Goal: Information Seeking & Learning: Learn about a topic

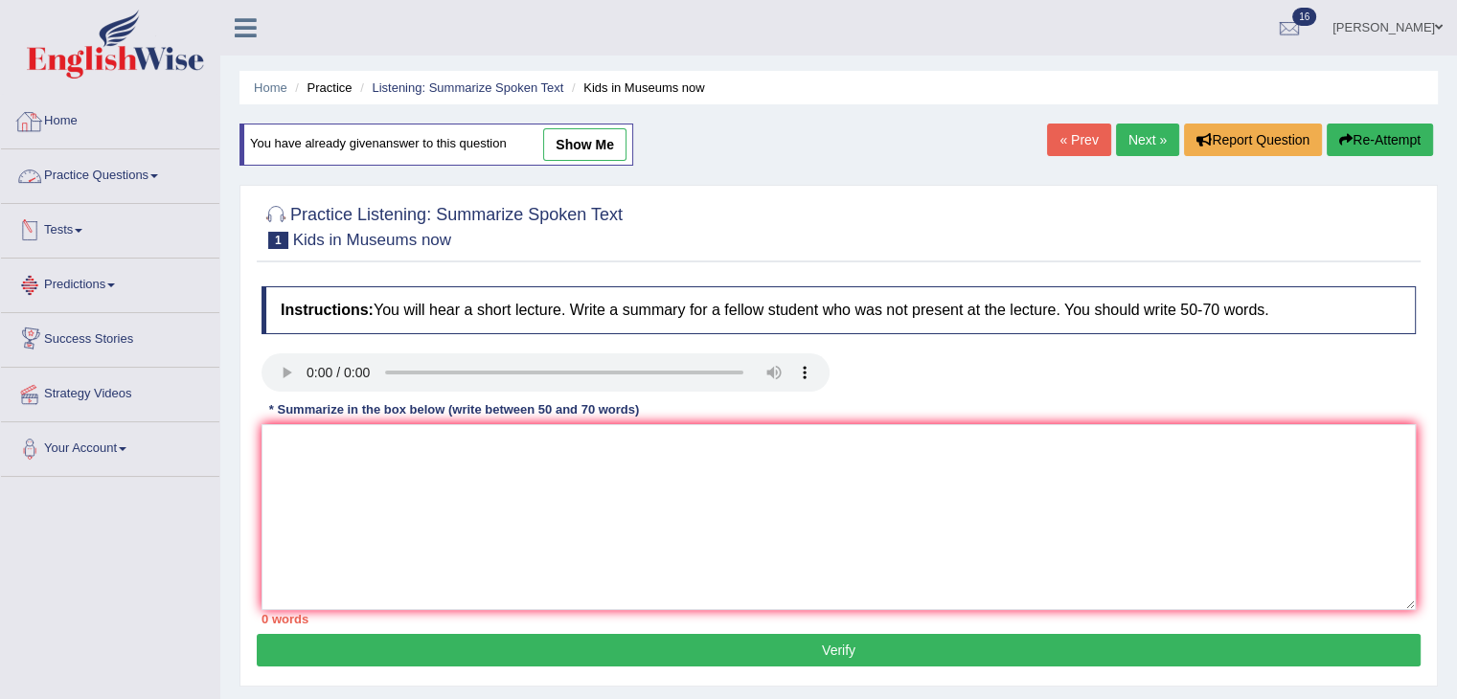
click at [125, 155] on link "Practice Questions" at bounding box center [110, 173] width 218 height 48
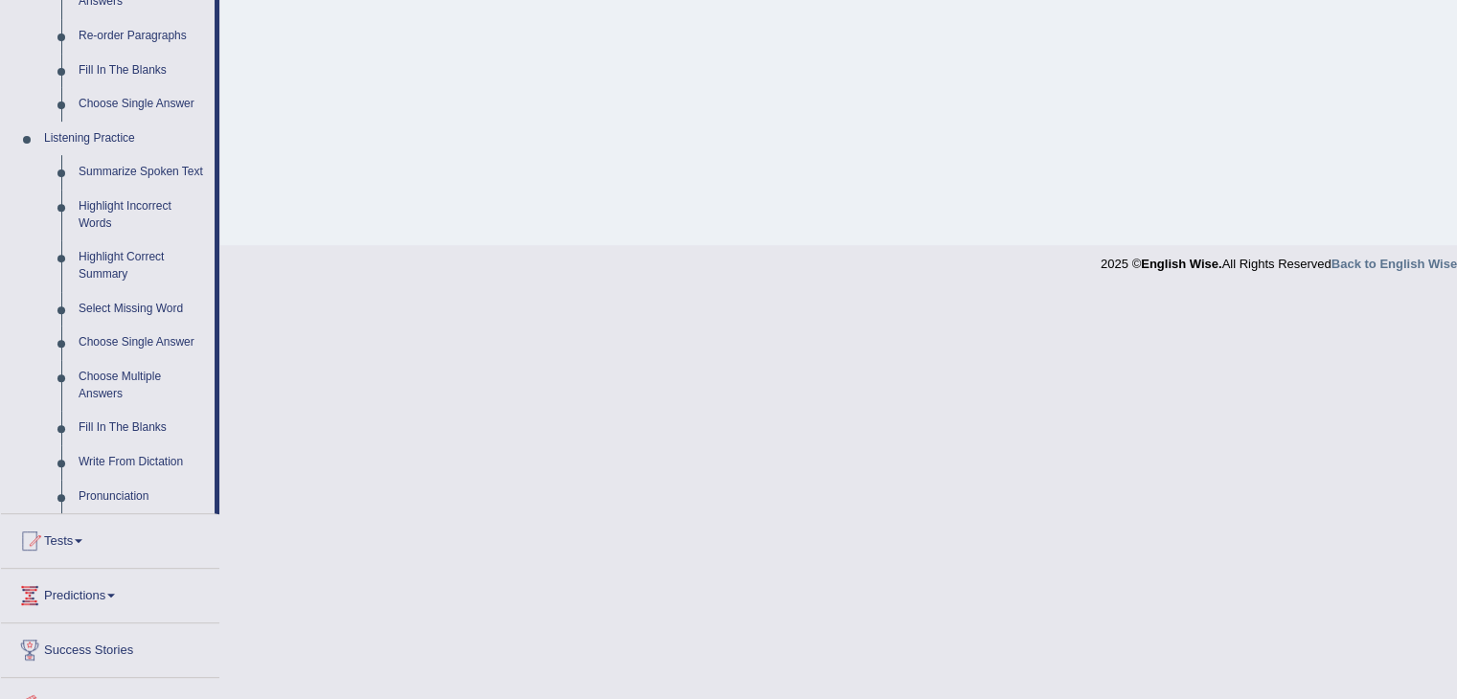
scroll to position [749, 0]
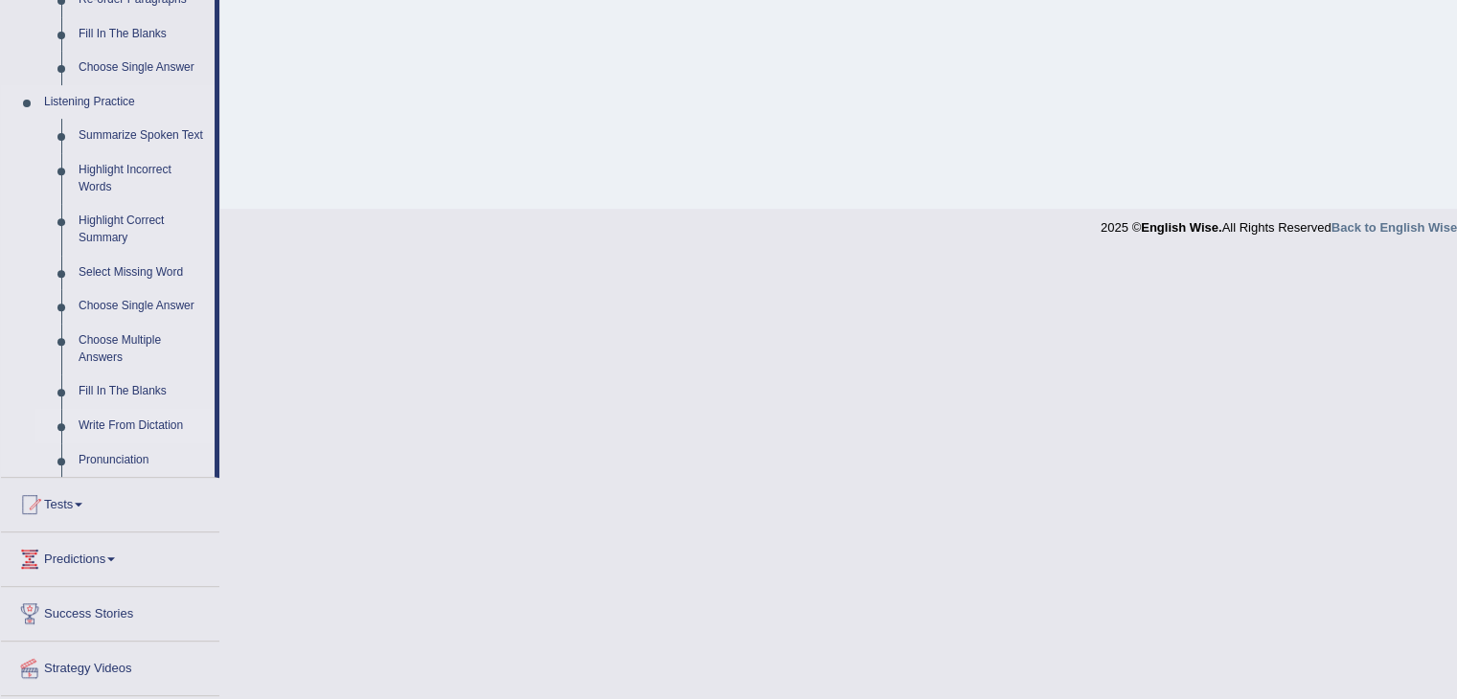
click at [138, 420] on link "Write From Dictation" at bounding box center [142, 426] width 145 height 34
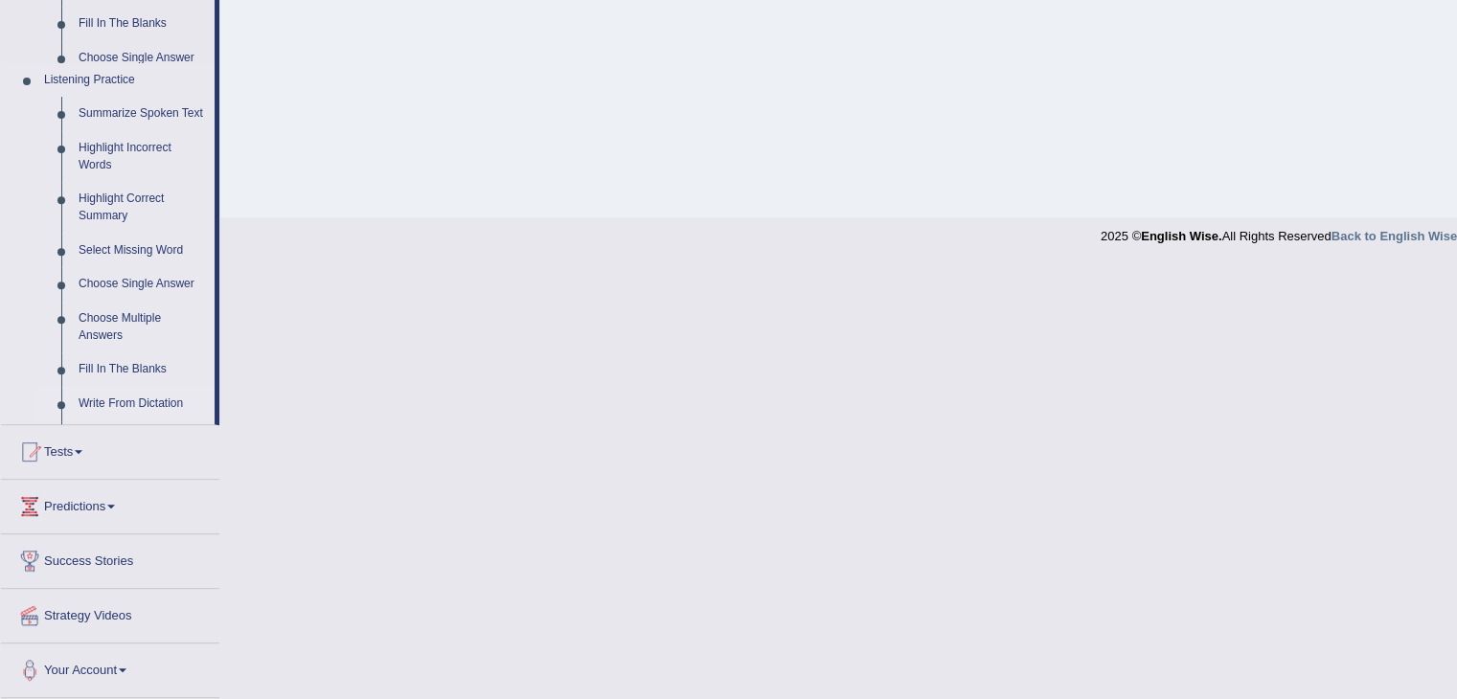
scroll to position [369, 0]
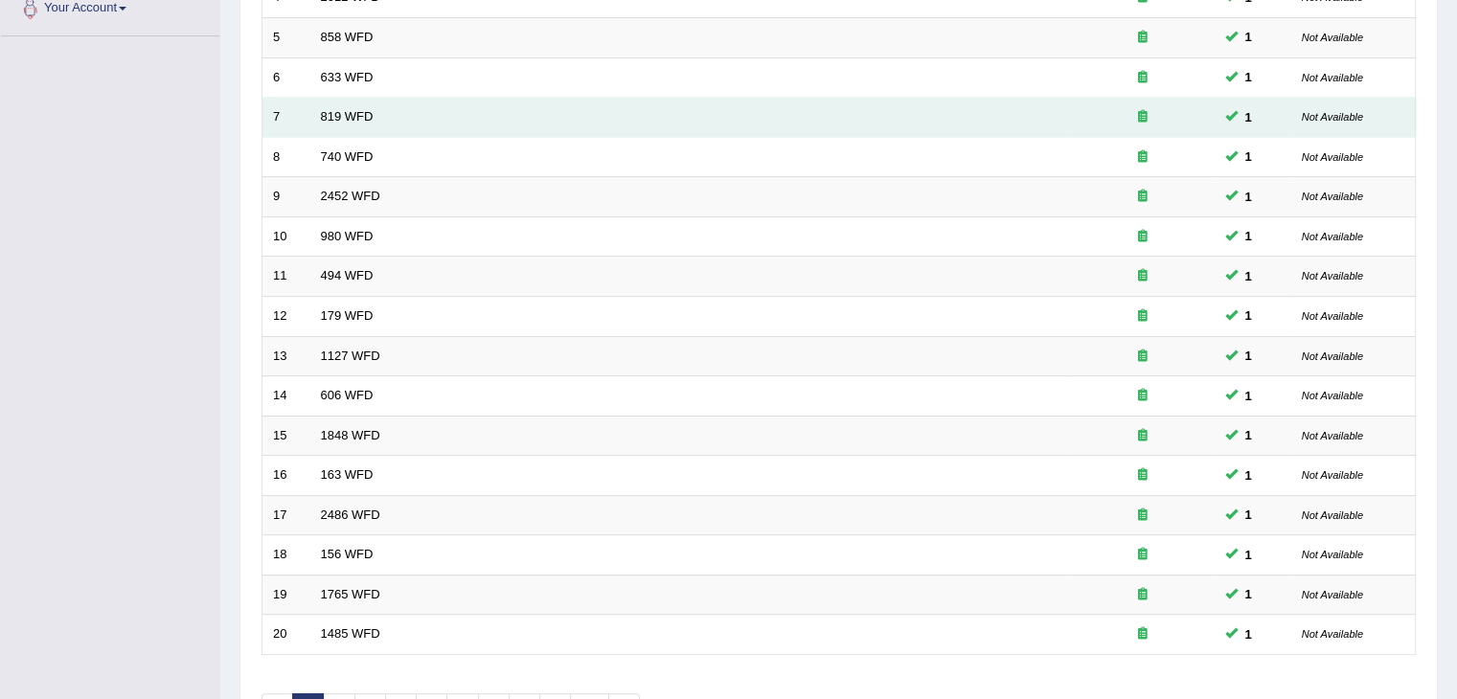
scroll to position [563, 0]
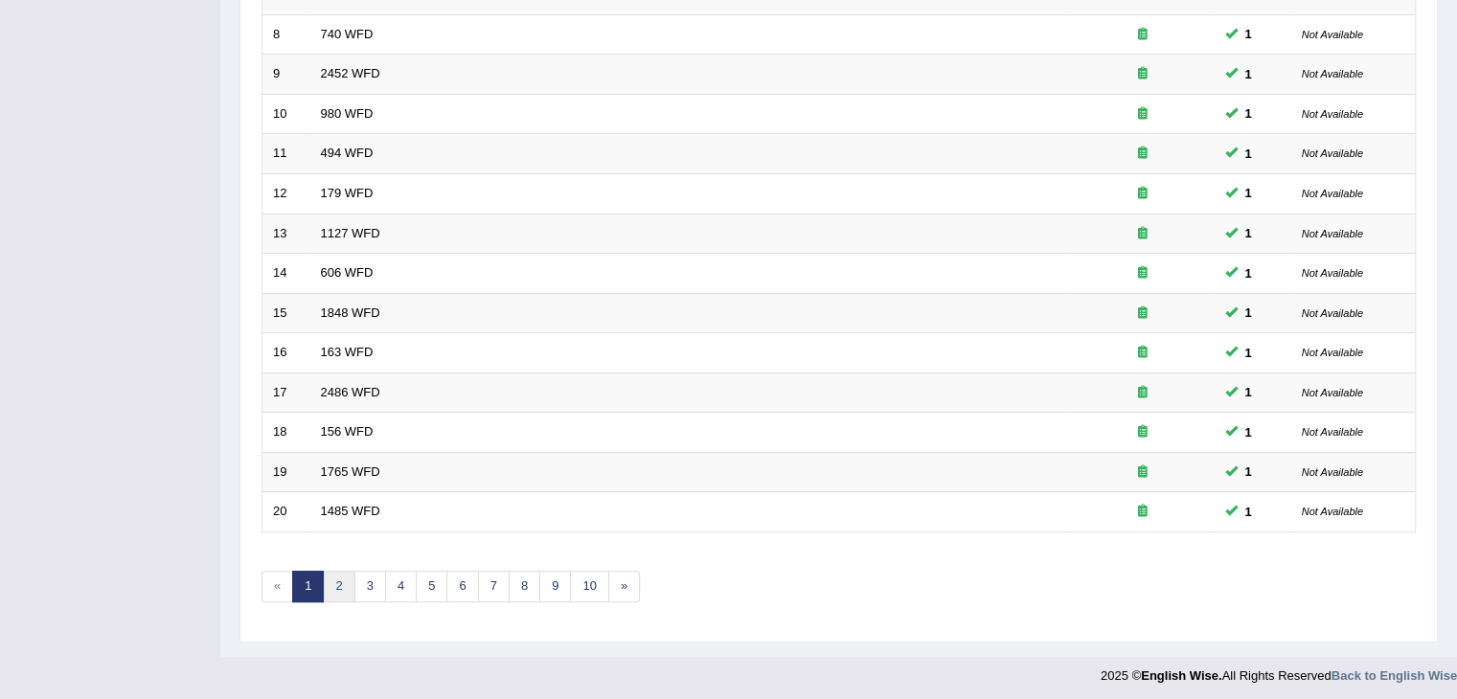
click at [341, 581] on link "2" at bounding box center [339, 587] width 32 height 32
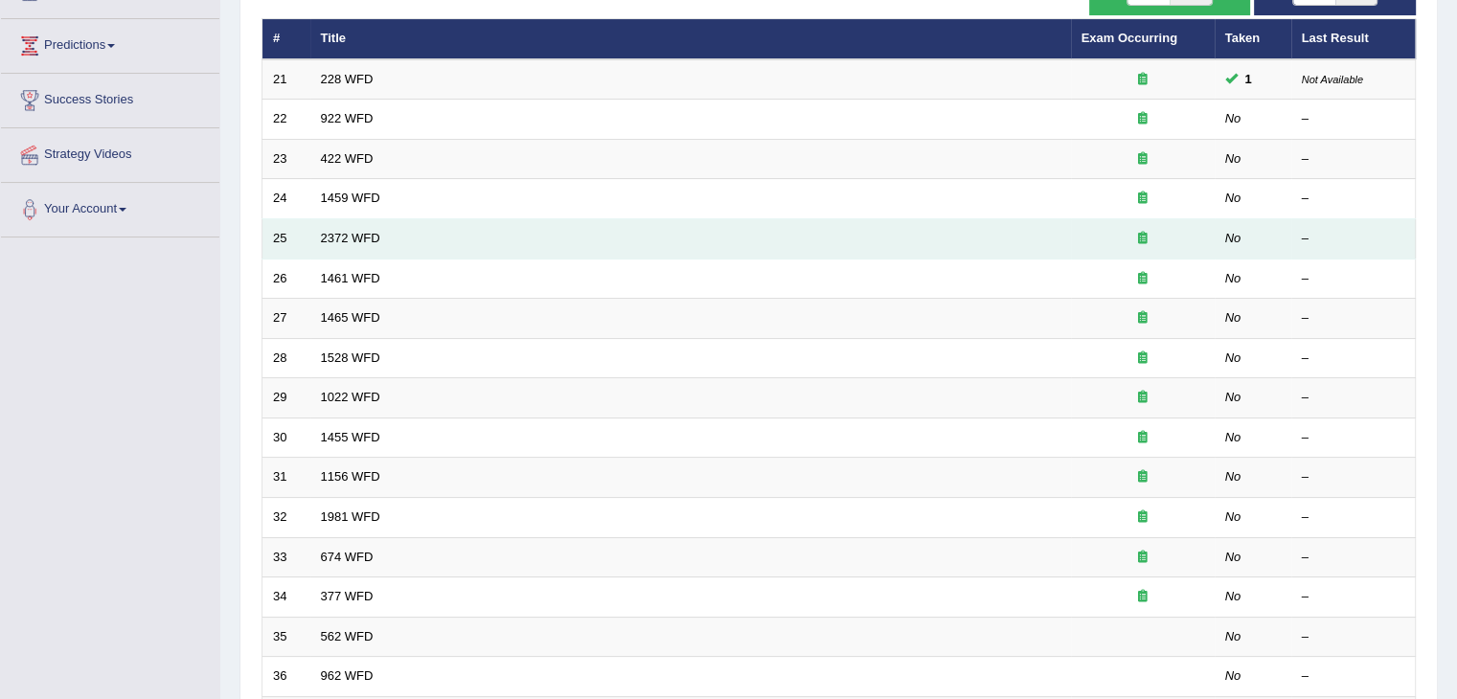
scroll to position [238, 0]
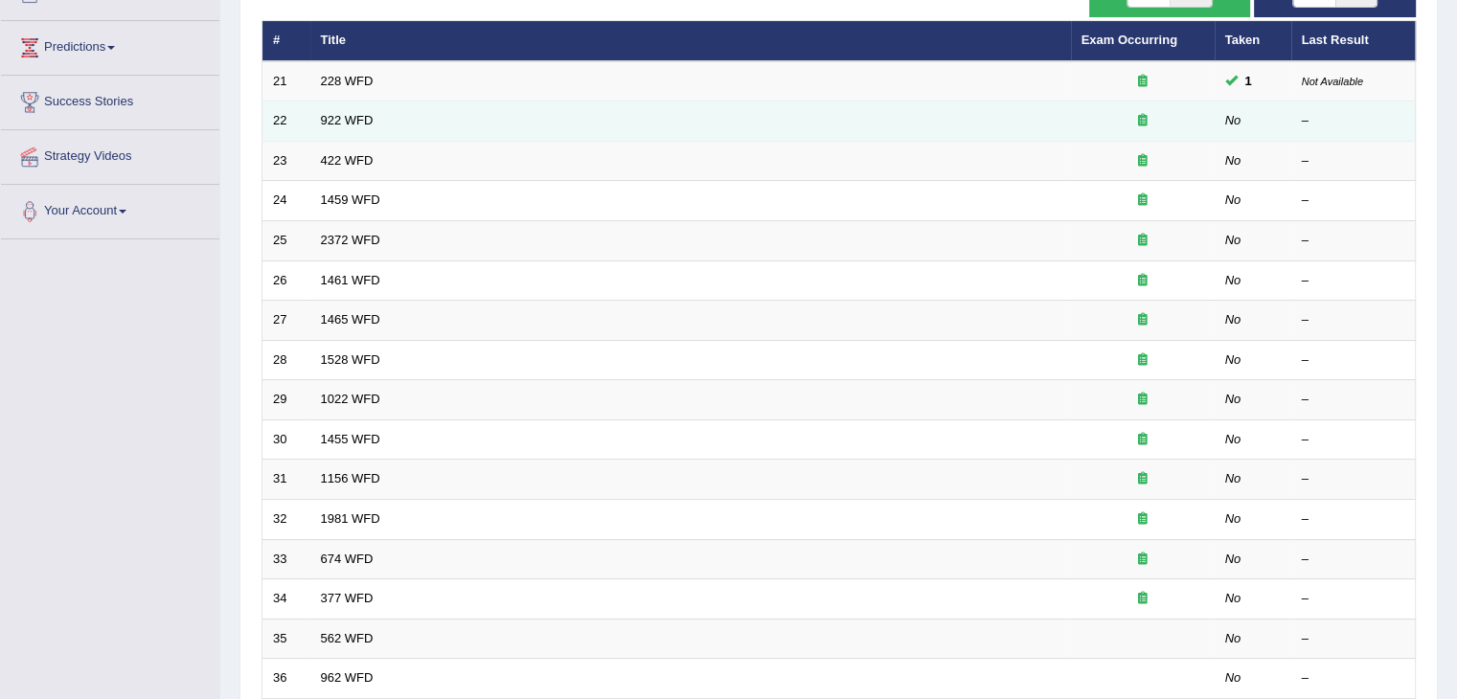
click at [351, 102] on td "922 WFD" at bounding box center [690, 122] width 761 height 40
click at [363, 120] on link "922 WFD" at bounding box center [347, 120] width 53 height 14
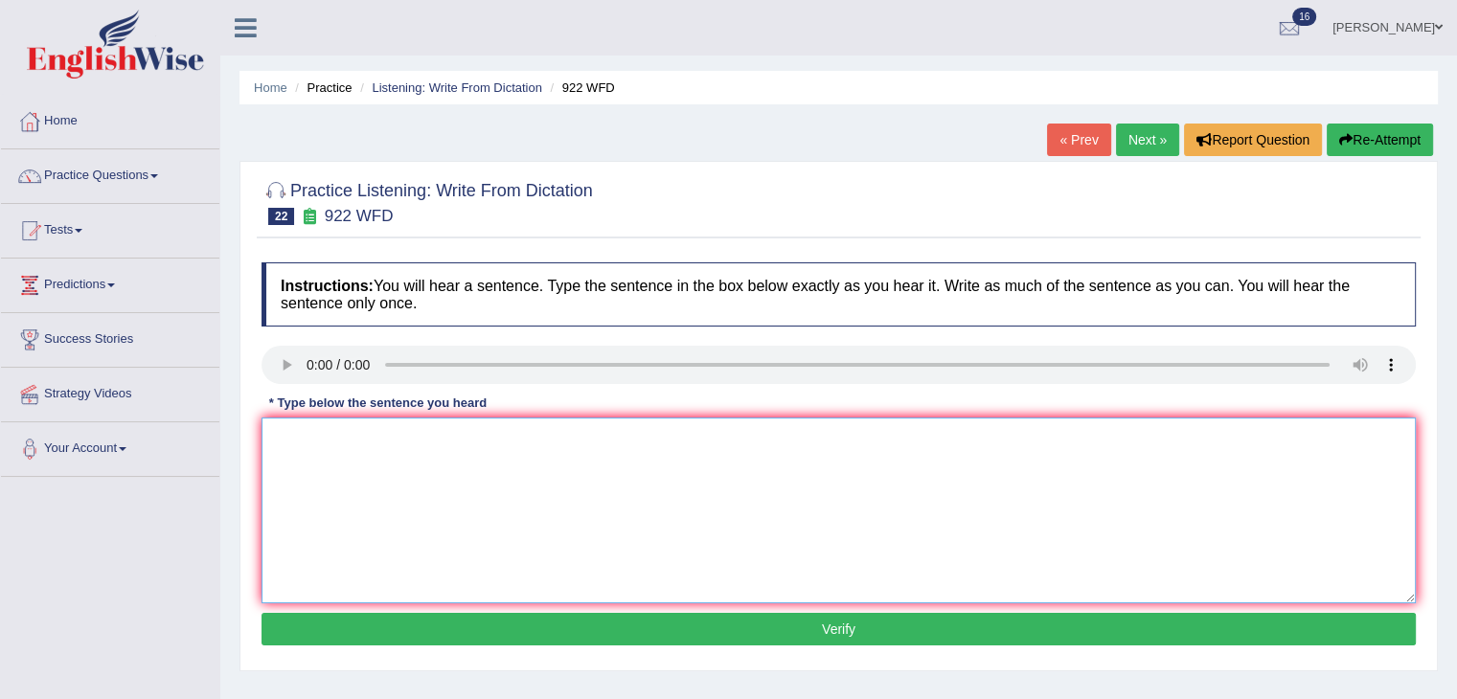
click at [354, 451] on textarea at bounding box center [839, 511] width 1155 height 186
type textarea "Students are tend to attend the conference must be register first."
click at [734, 627] on button "Verify" at bounding box center [839, 629] width 1155 height 33
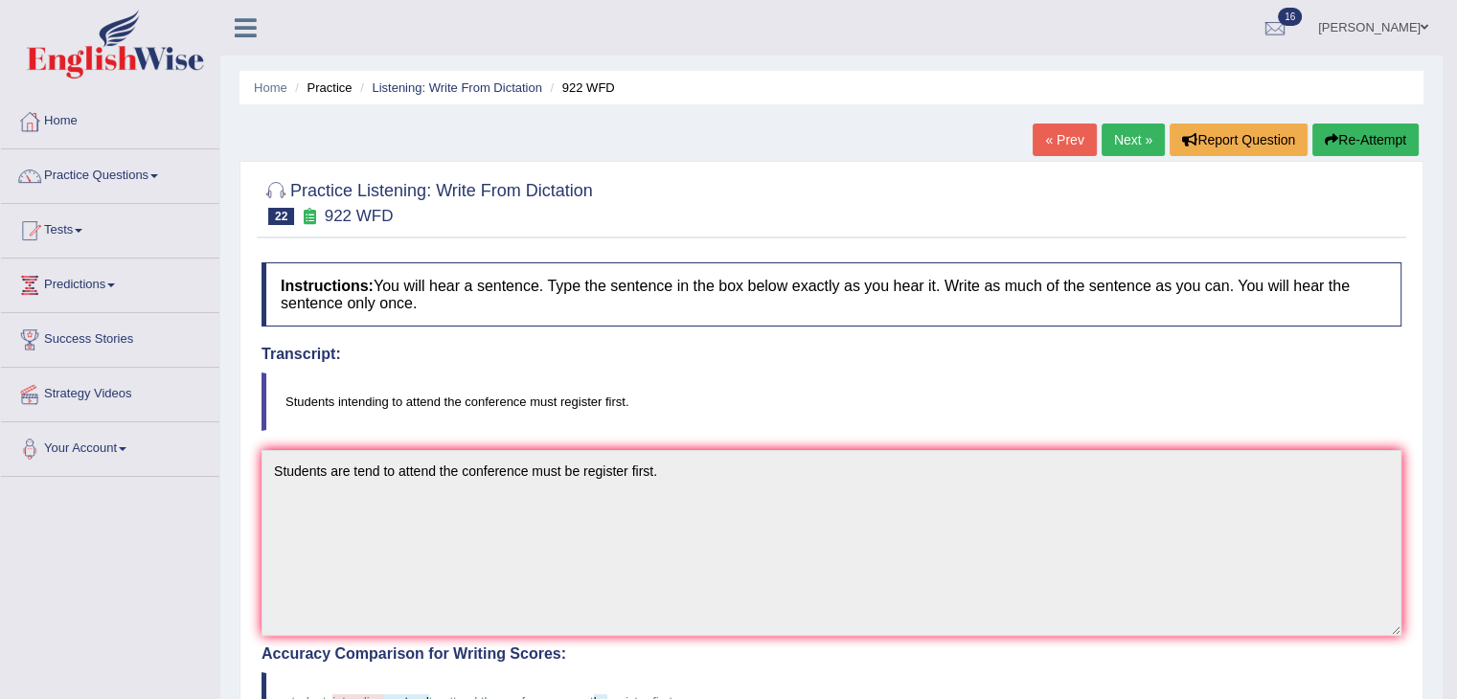
click at [1121, 135] on link "Next »" at bounding box center [1133, 140] width 63 height 33
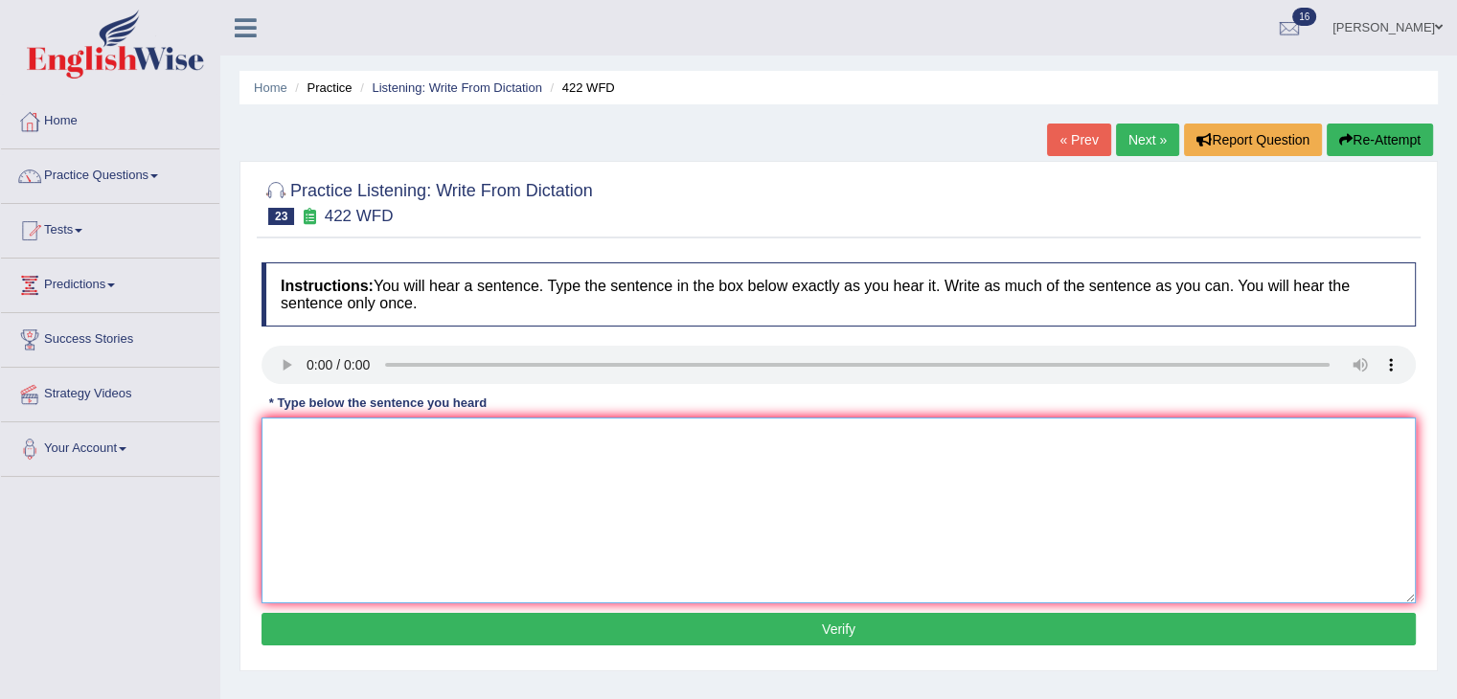
click at [303, 437] on textarea at bounding box center [839, 511] width 1155 height 186
click at [391, 430] on textarea "The most important argument of this meetin" at bounding box center [839, 511] width 1155 height 186
click at [576, 436] on textarea "The most important details of this argument of this meetin" at bounding box center [839, 511] width 1155 height 186
click at [471, 436] on textarea "The most important details of this argument of this meetin" at bounding box center [839, 511] width 1155 height 186
click at [650, 436] on textarea "The most important details of the argument of this meetin" at bounding box center [839, 511] width 1155 height 186
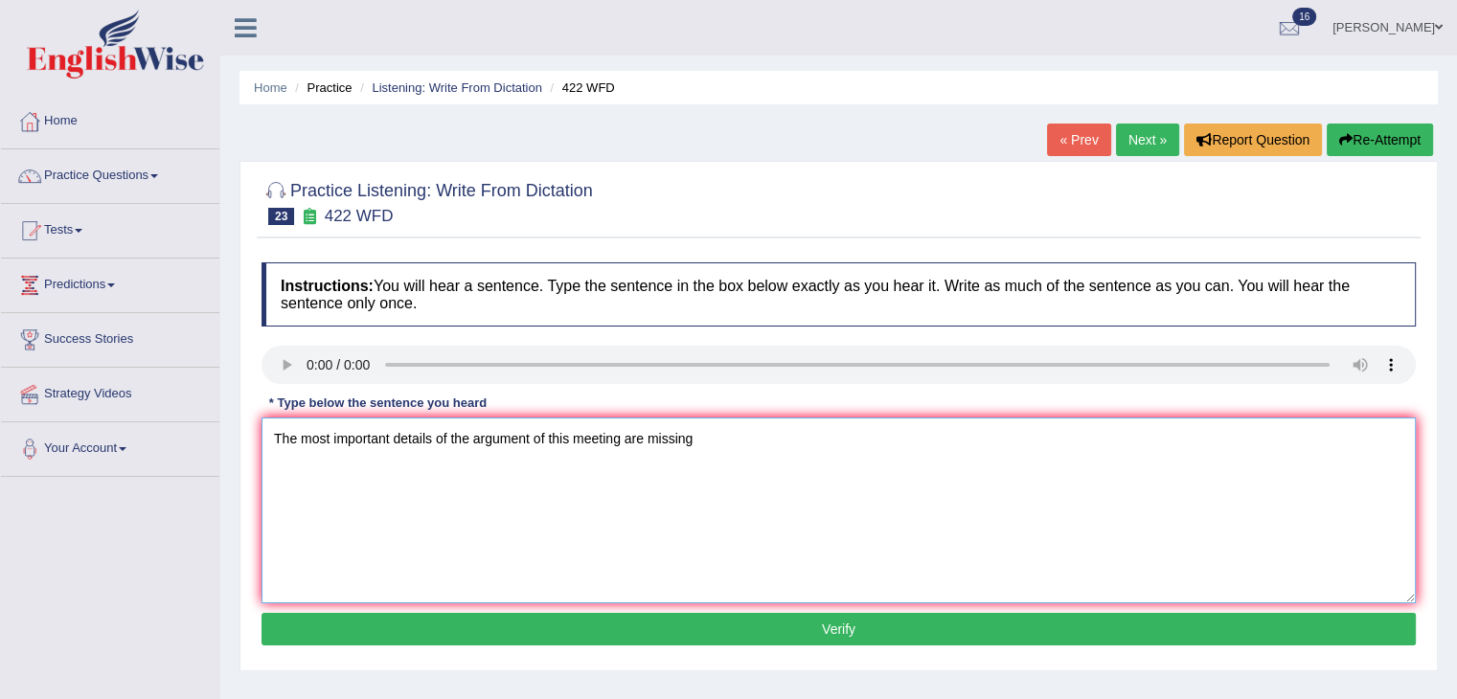
click at [621, 438] on textarea "The most important details of the argument of this meeting are missing" at bounding box center [839, 511] width 1155 height 186
type textarea "The most important details of the argument of this meeting is are missing"
click at [743, 617] on button "Verify" at bounding box center [839, 629] width 1155 height 33
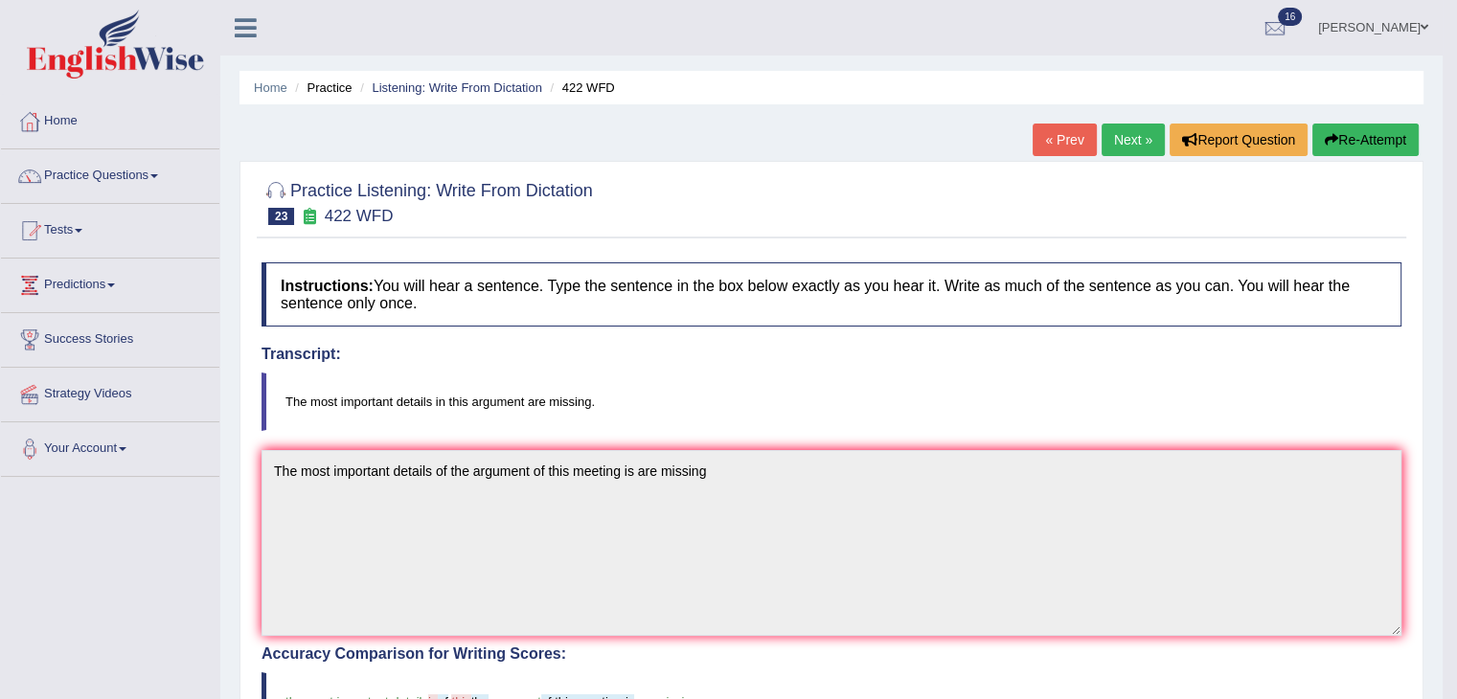
click at [1120, 139] on link "Next »" at bounding box center [1133, 140] width 63 height 33
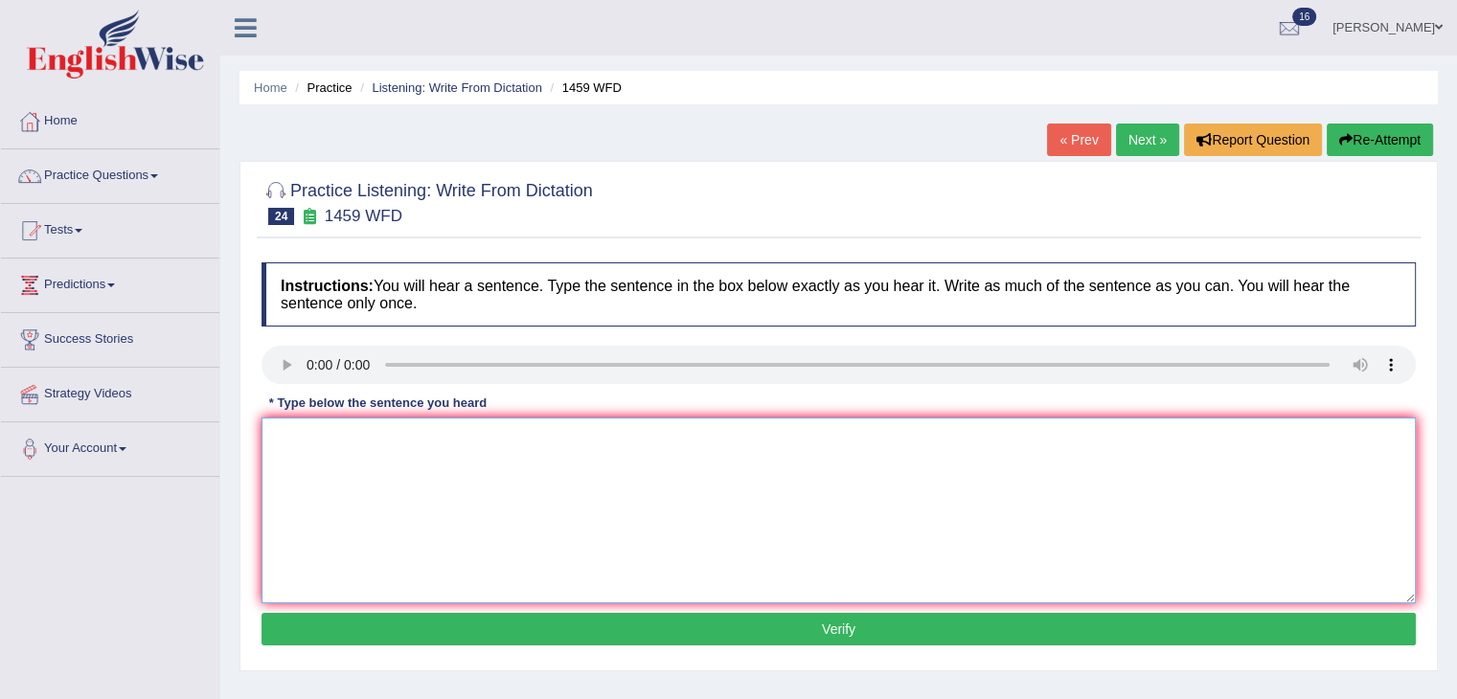
click at [305, 422] on textarea at bounding box center [839, 511] width 1155 height 186
type textarea "All experiments and procedures are outlined in the laboratory manual."
click at [630, 621] on button "Verify" at bounding box center [839, 629] width 1155 height 33
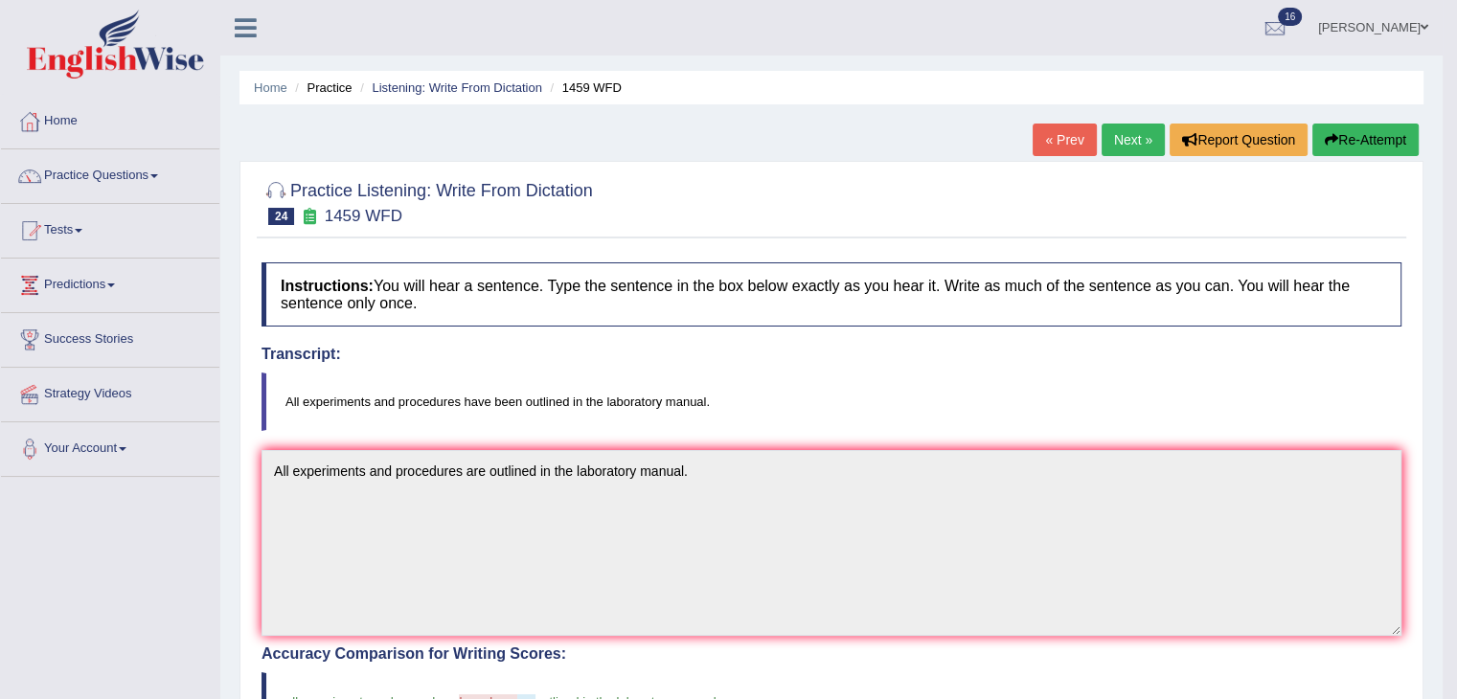
click at [1120, 142] on link "Next »" at bounding box center [1133, 140] width 63 height 33
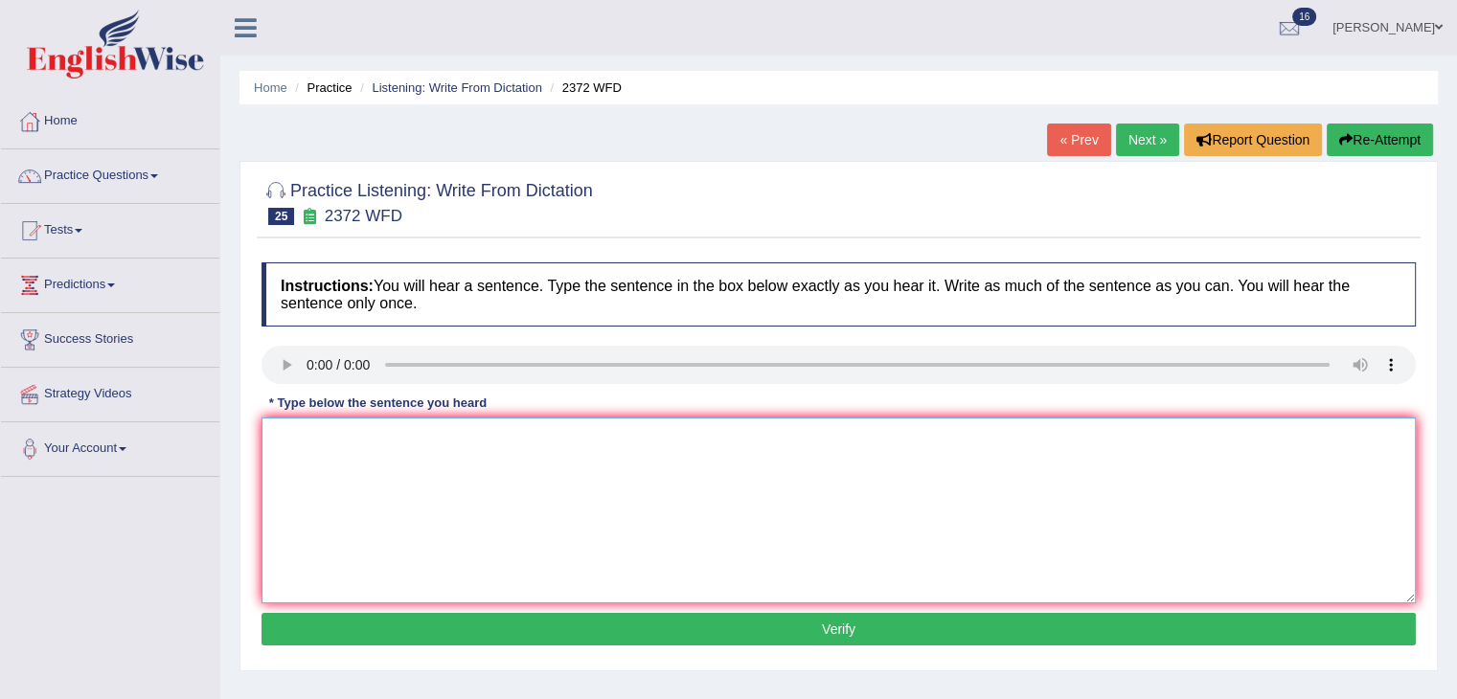
click at [317, 462] on textarea at bounding box center [839, 511] width 1155 height 186
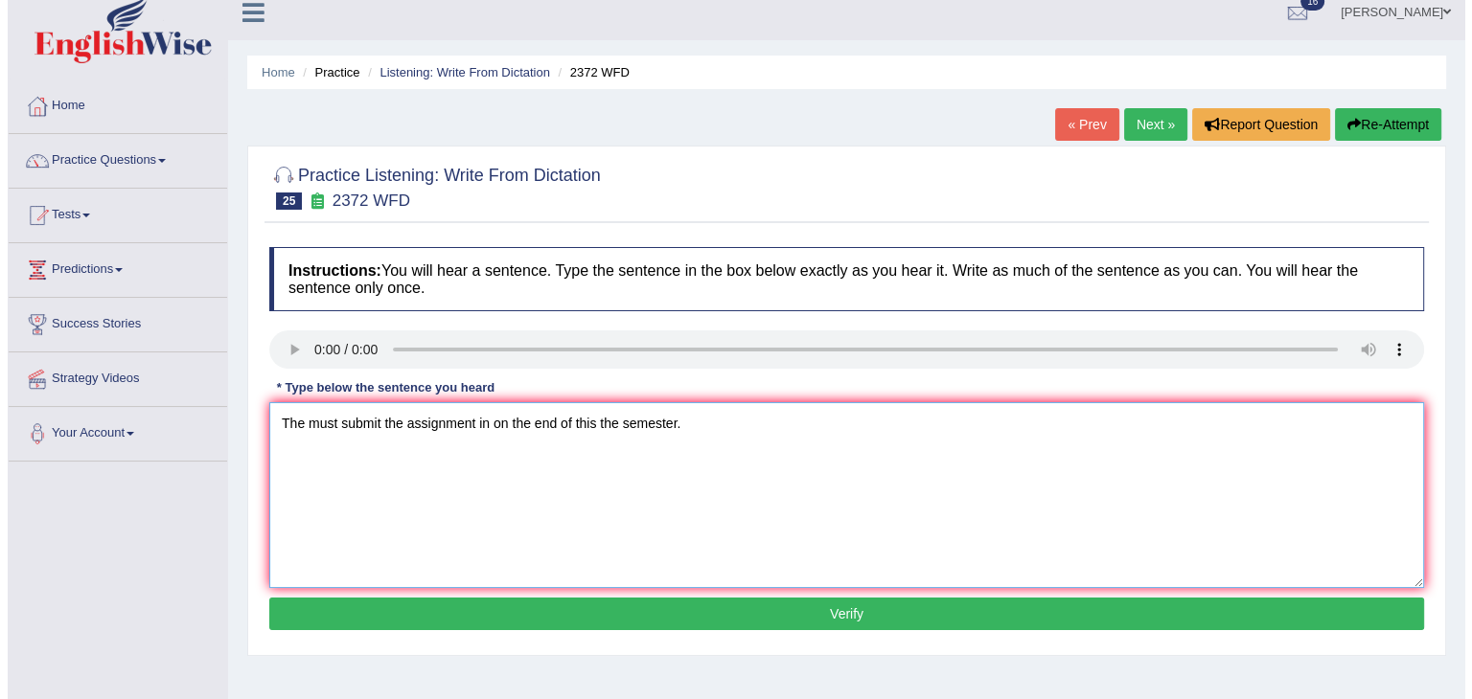
scroll to position [17, 0]
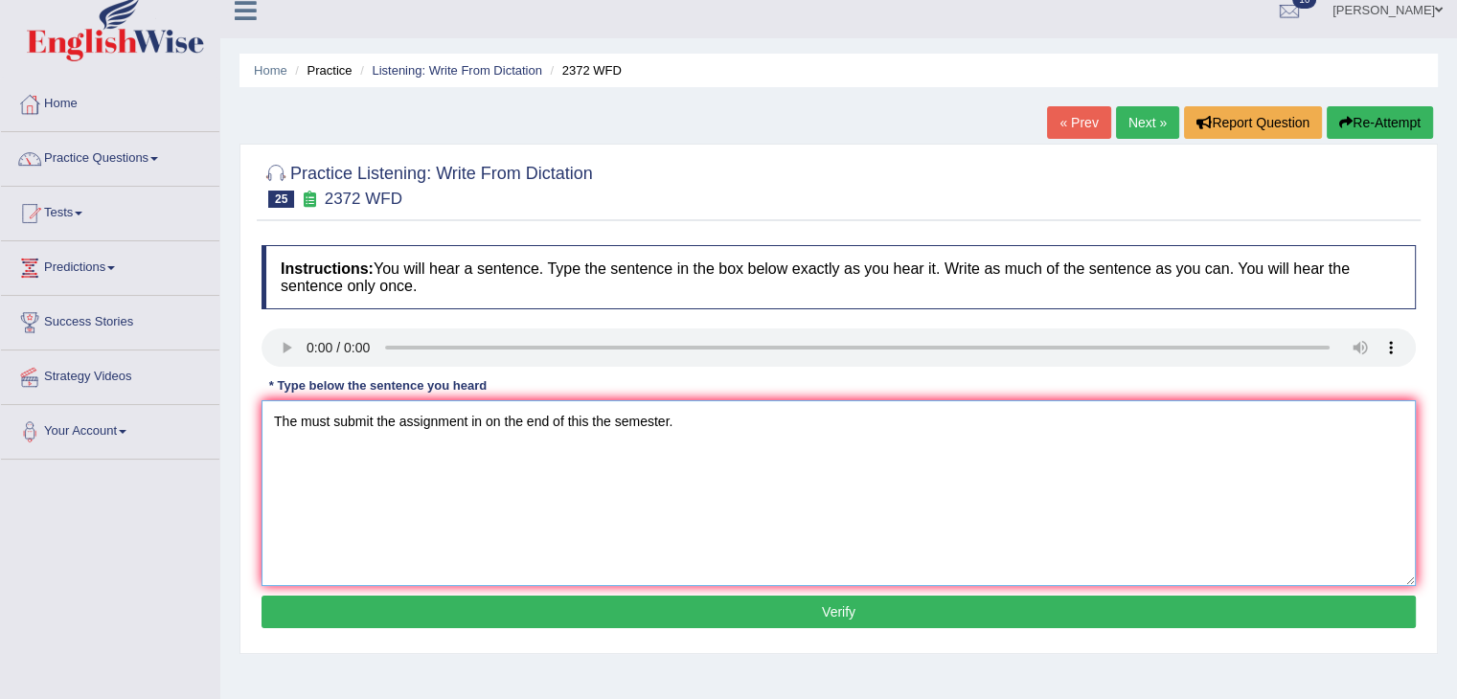
type textarea "The must submit the assignment in on the end of this the semester."
click at [439, 607] on button "Verify" at bounding box center [839, 612] width 1155 height 33
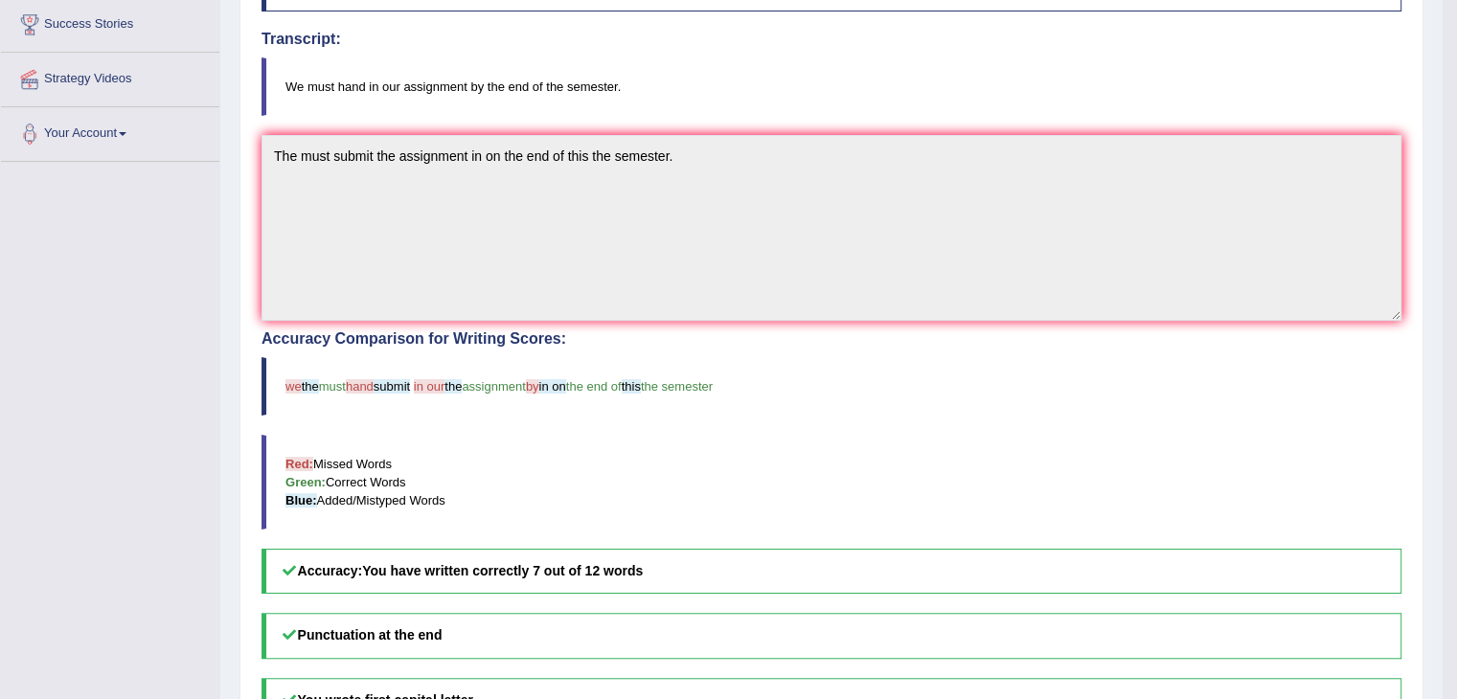
scroll to position [0, 0]
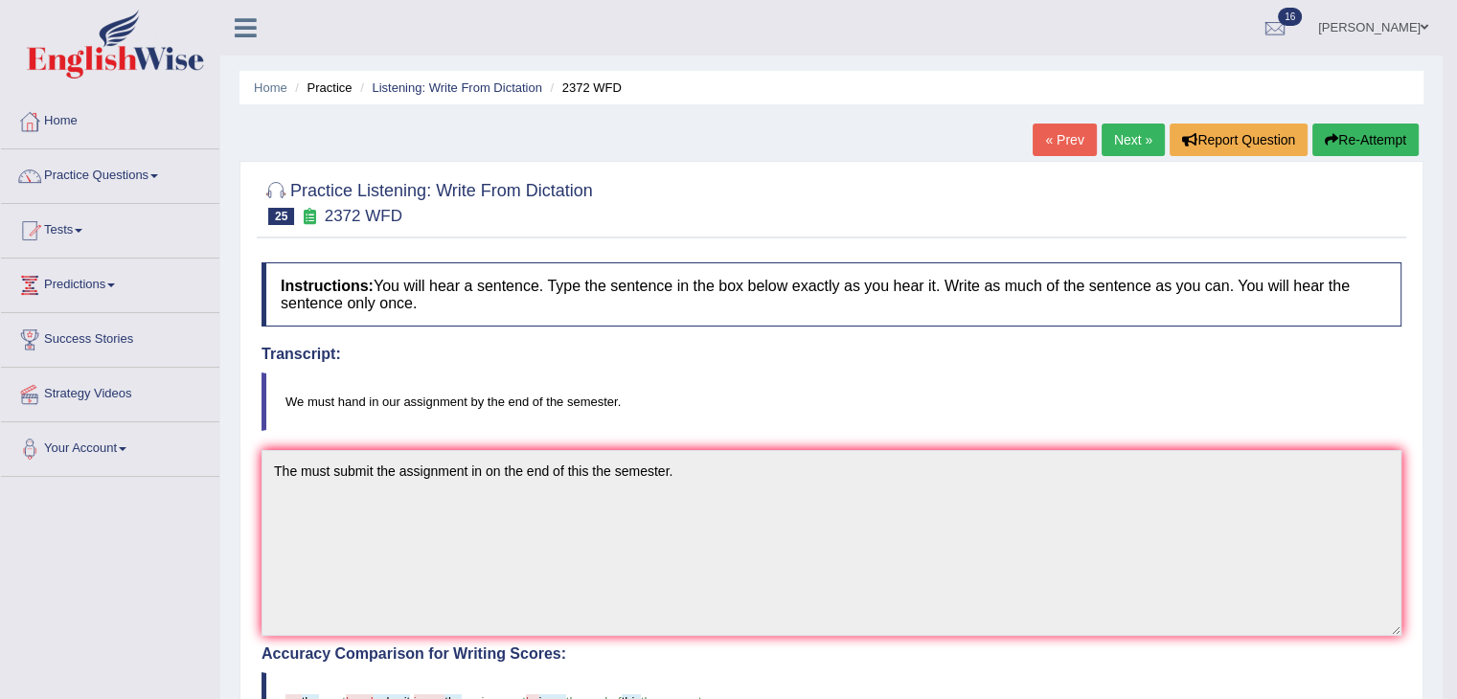
click at [1114, 145] on link "Next »" at bounding box center [1133, 140] width 63 height 33
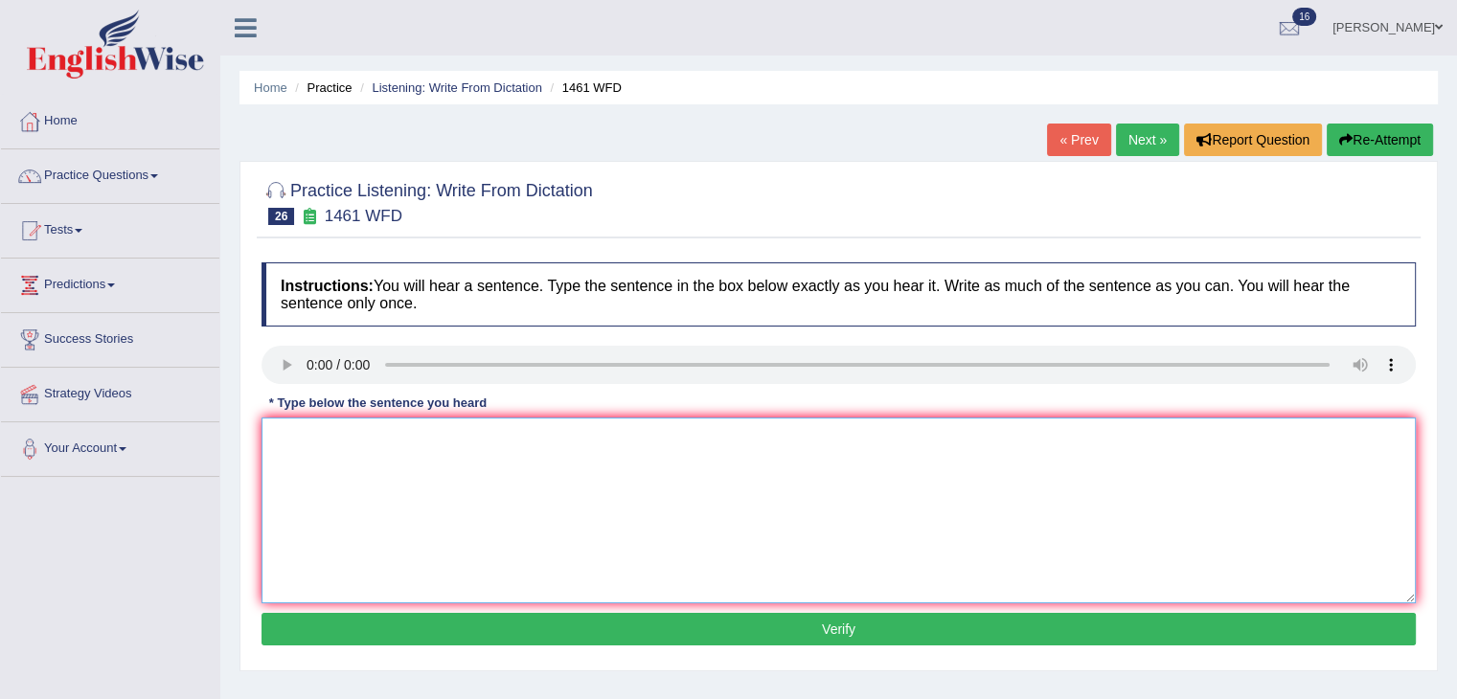
click at [348, 453] on textarea at bounding box center [839, 511] width 1155 height 186
click at [401, 438] on textarea "My sister runs a bussness about small toys." at bounding box center [839, 511] width 1155 height 186
click at [617, 421] on textarea "My sister runs a bussiness about small toys." at bounding box center [839, 511] width 1155 height 186
type textarea "My sister runs a bussiness about small toys."
click at [728, 625] on button "Verify" at bounding box center [839, 629] width 1155 height 33
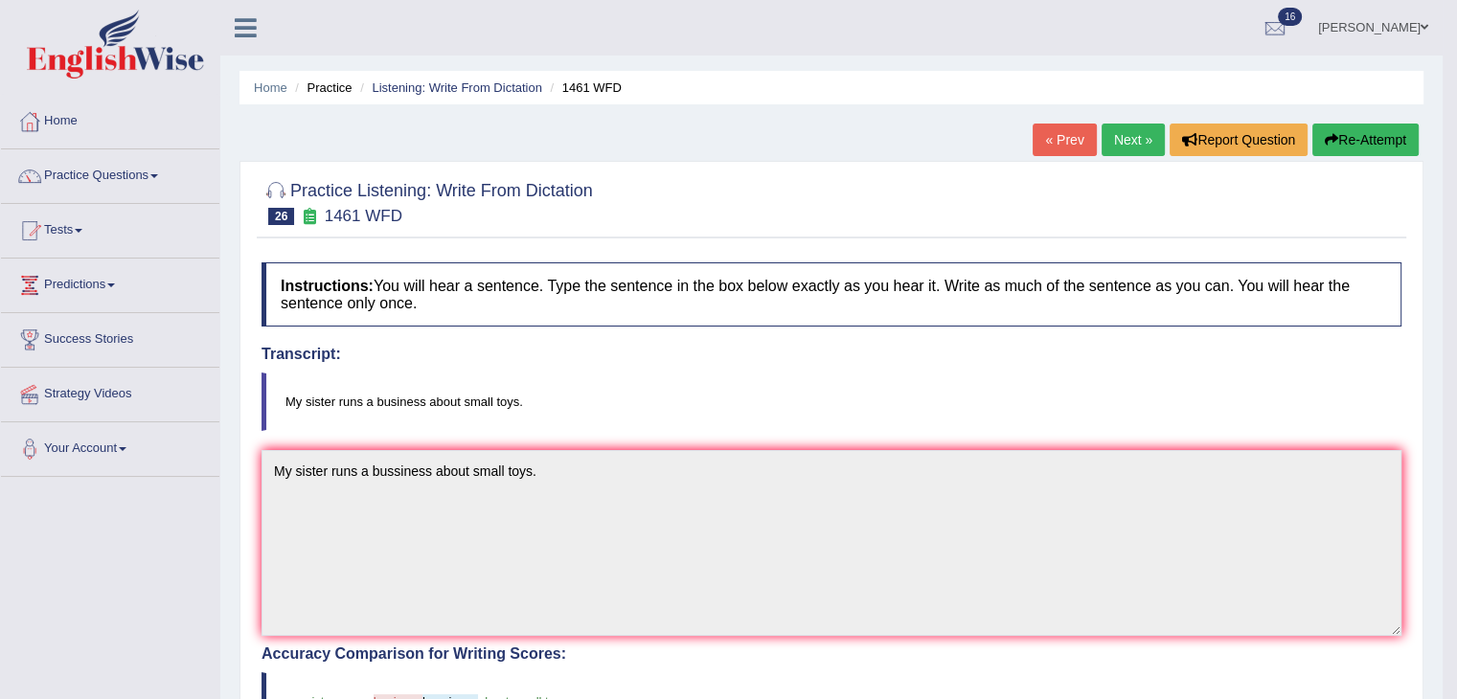
click at [1122, 143] on link "Next »" at bounding box center [1133, 140] width 63 height 33
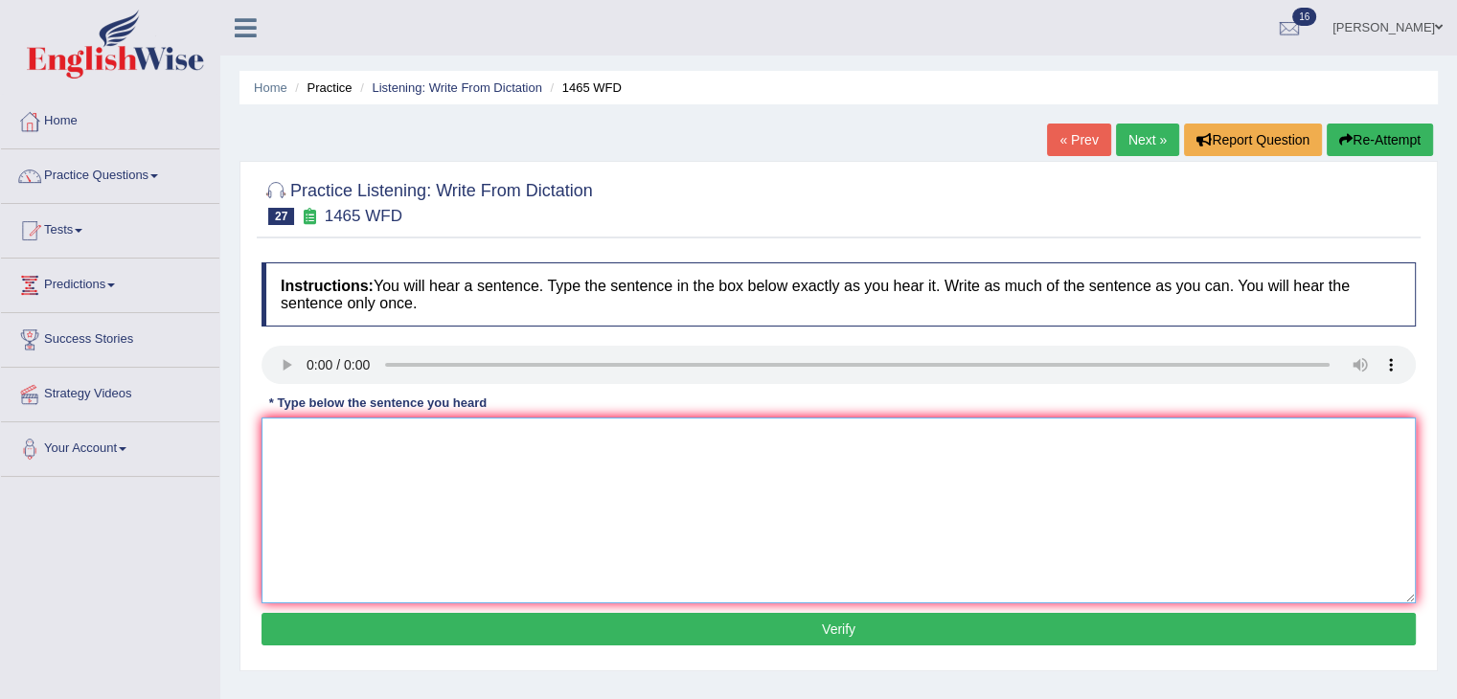
click at [522, 436] on textarea at bounding box center [839, 511] width 1155 height 186
click at [355, 435] on textarea at bounding box center [839, 511] width 1155 height 186
type textarea "T"
type textarea "You can find the complaint form on the website."
click at [765, 629] on button "Verify" at bounding box center [839, 629] width 1155 height 33
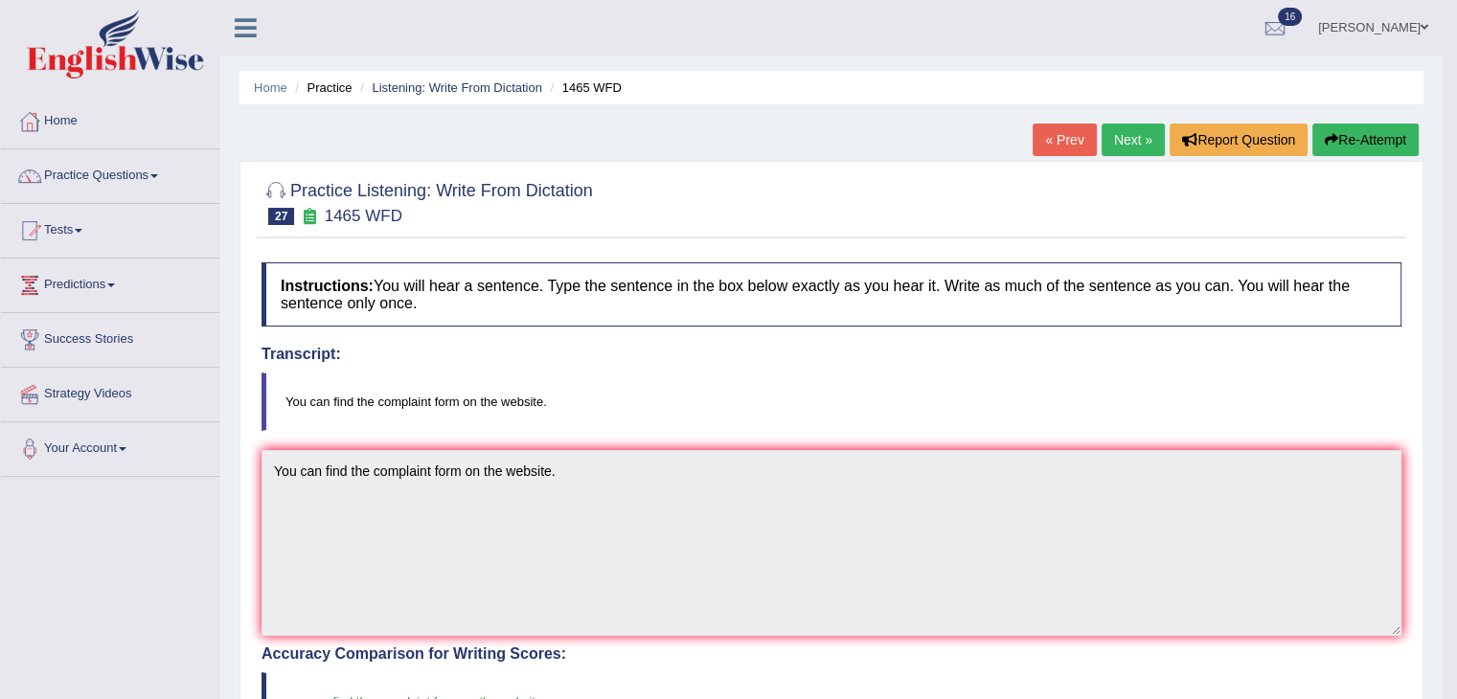
click at [1134, 133] on link "Next »" at bounding box center [1133, 140] width 63 height 33
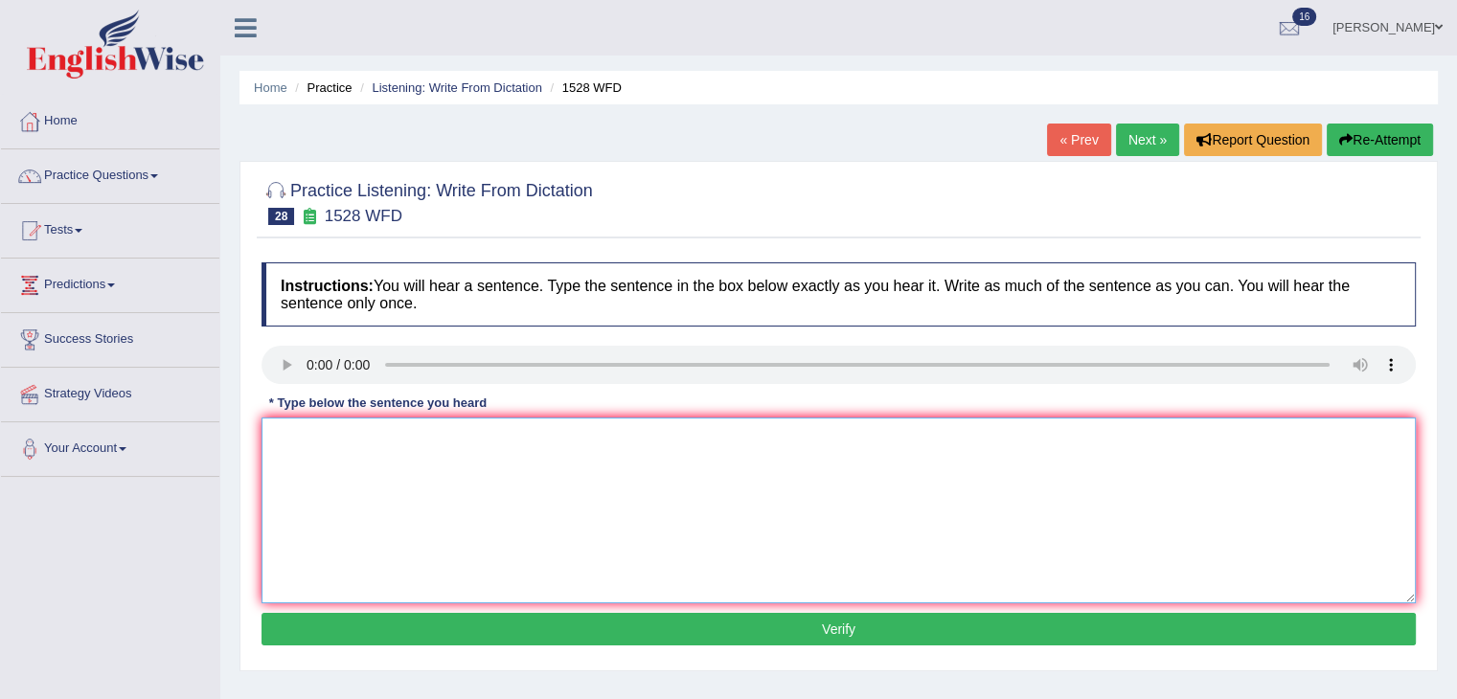
click at [330, 423] on textarea at bounding box center [839, 511] width 1155 height 186
type textarea "We are looking at are introducing new methods at of about practical and engagin…"
click at [624, 624] on button "Verify" at bounding box center [839, 629] width 1155 height 33
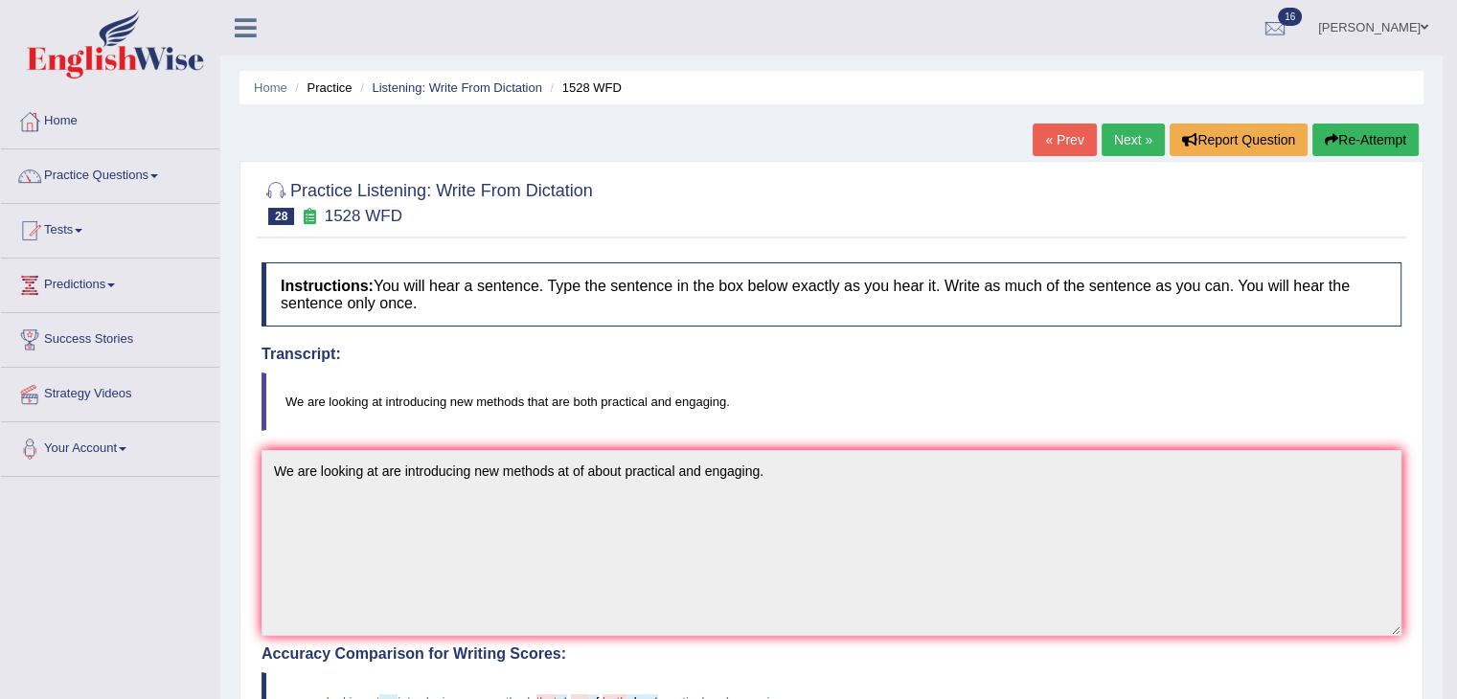
click at [1124, 150] on link "Next »" at bounding box center [1133, 140] width 63 height 33
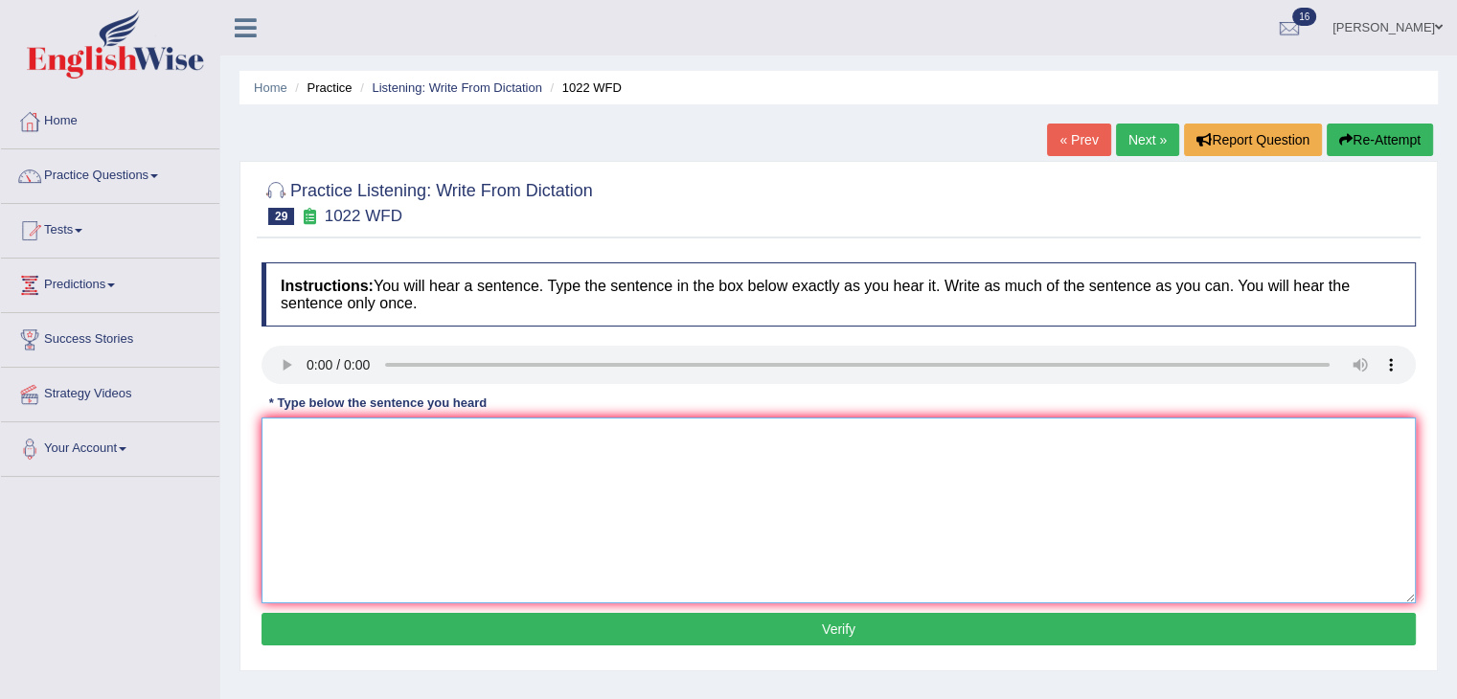
click at [345, 432] on textarea at bounding box center [839, 511] width 1155 height 186
type textarea "Mathematics are giving the foundation of both understanding and analysing data."
click at [774, 622] on button "Verify" at bounding box center [839, 629] width 1155 height 33
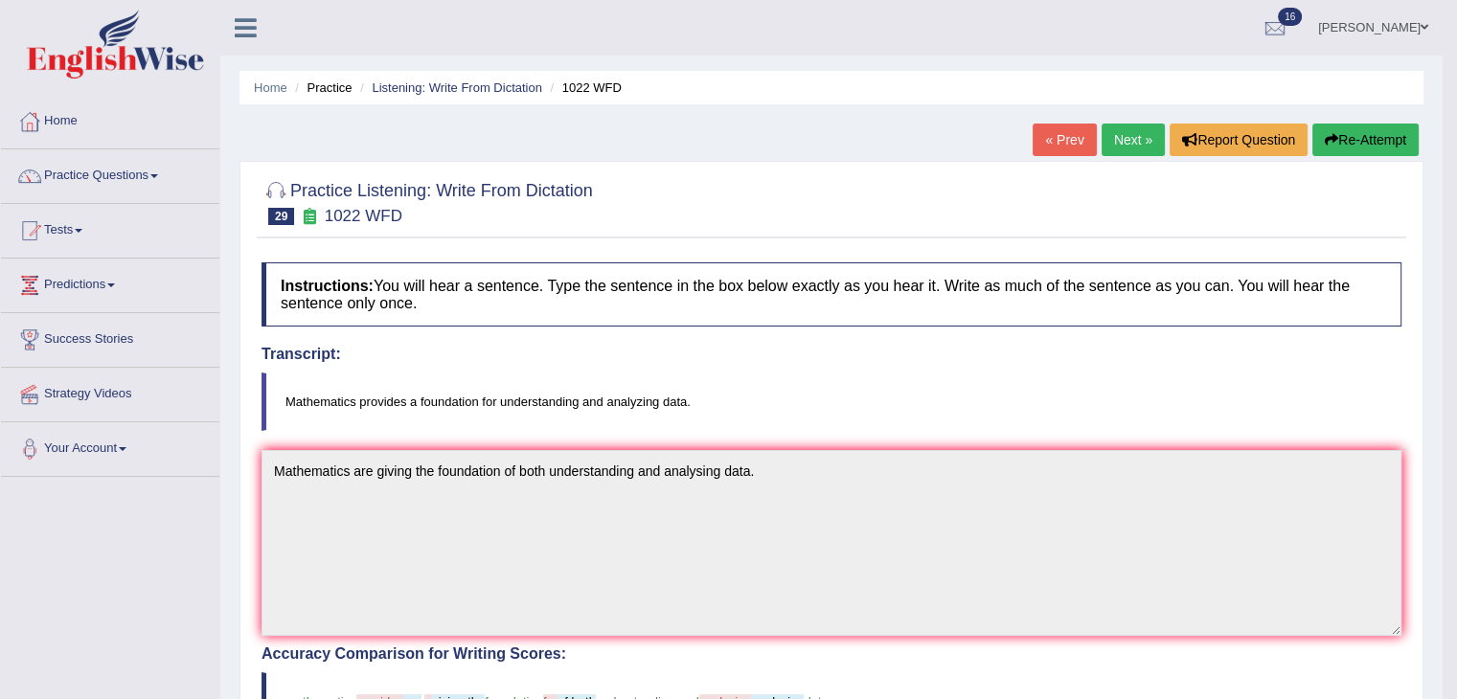
click at [1123, 140] on link "Next »" at bounding box center [1133, 140] width 63 height 33
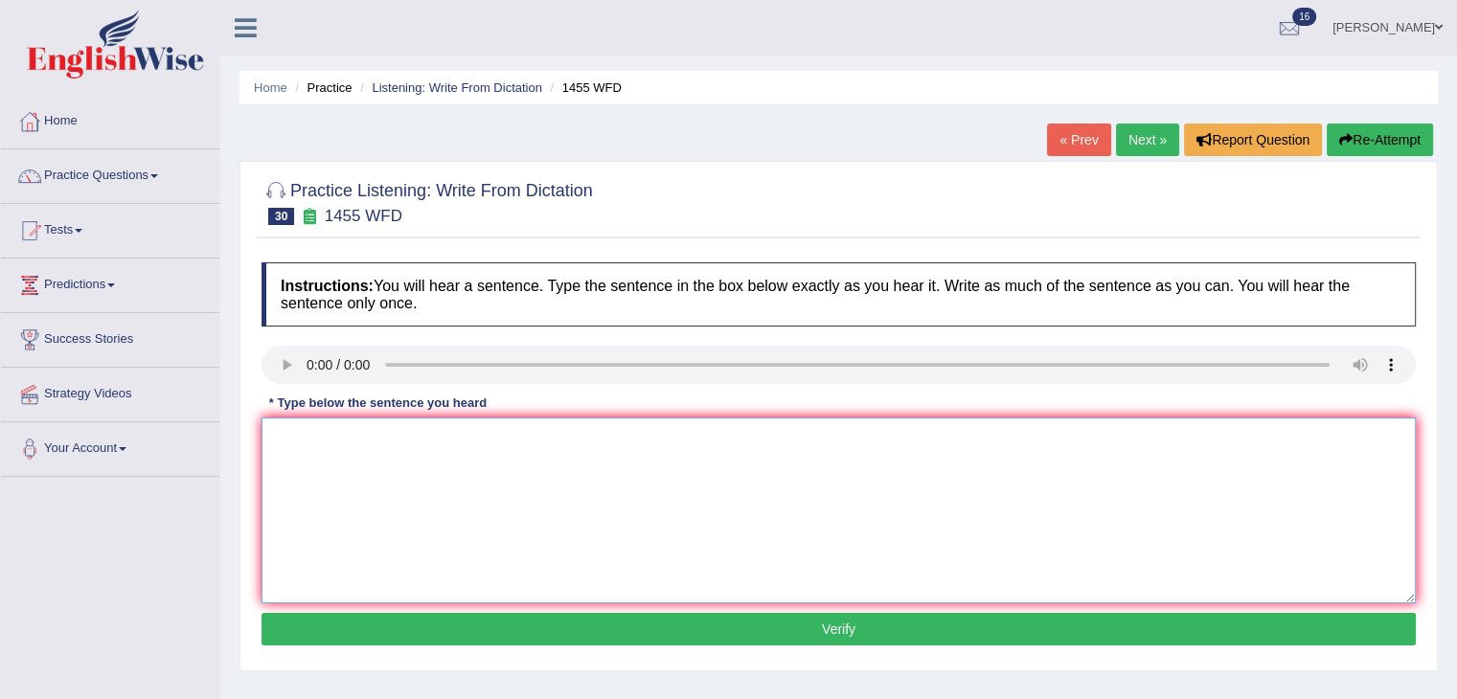
click at [383, 462] on textarea at bounding box center [839, 511] width 1155 height 186
click at [284, 431] on textarea "you must work hard on the construction site." at bounding box center [839, 511] width 1155 height 186
click at [574, 434] on textarea "You must work hard on the construction site." at bounding box center [839, 511] width 1155 height 186
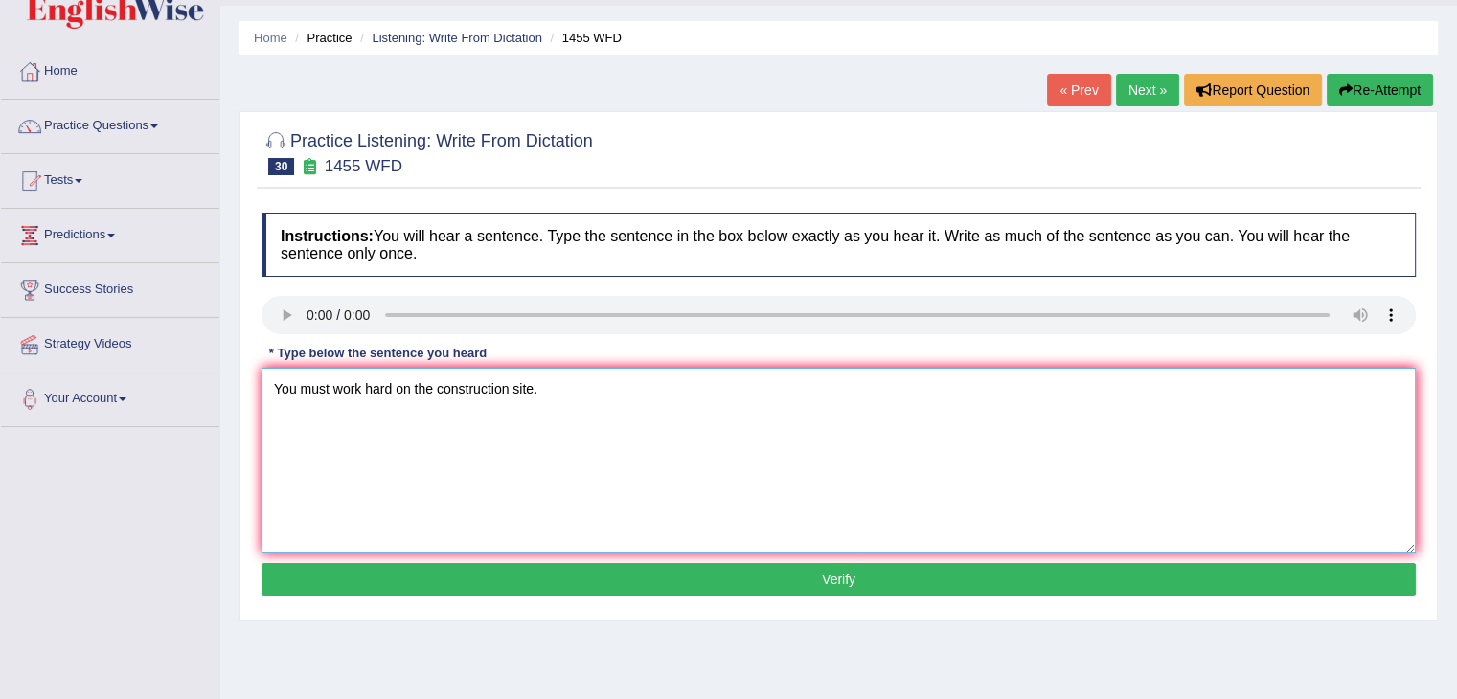
scroll to position [53, 0]
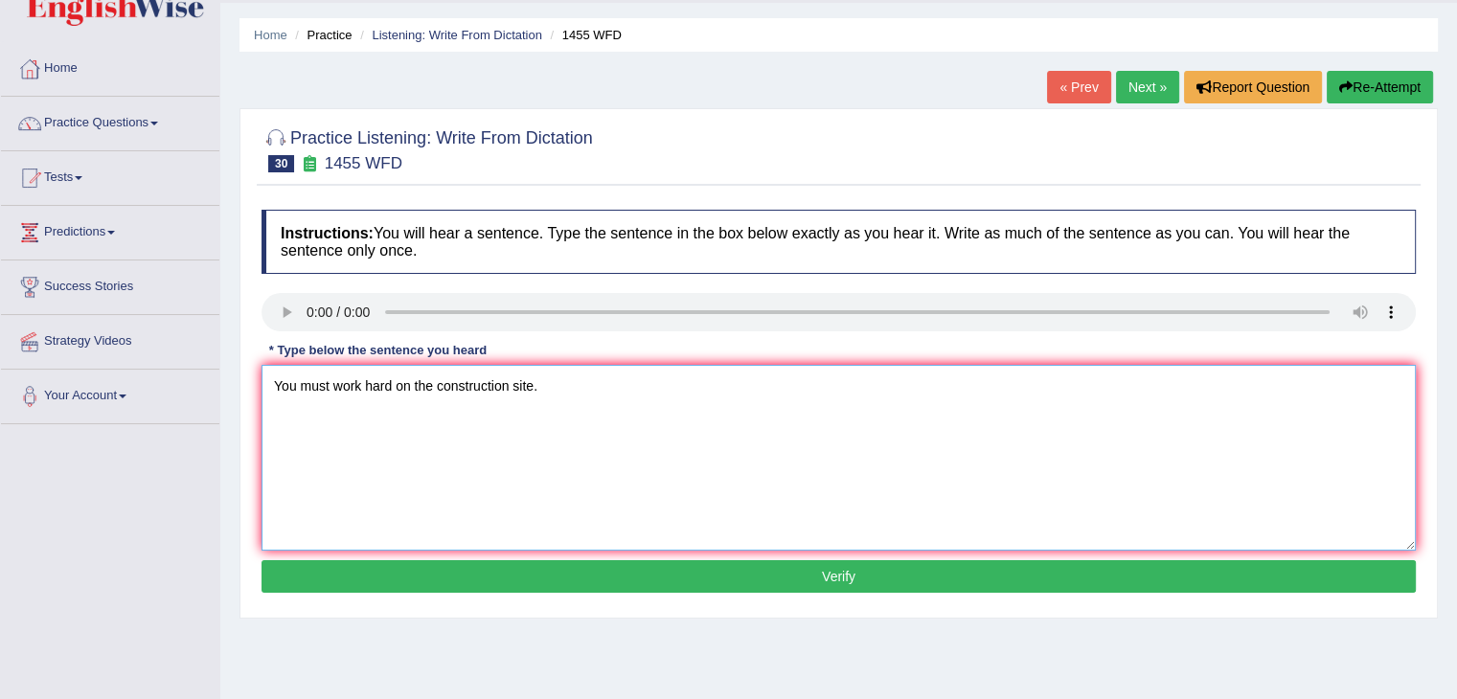
type textarea "You must work hard on the construction site."
click at [675, 582] on button "Verify" at bounding box center [839, 577] width 1155 height 33
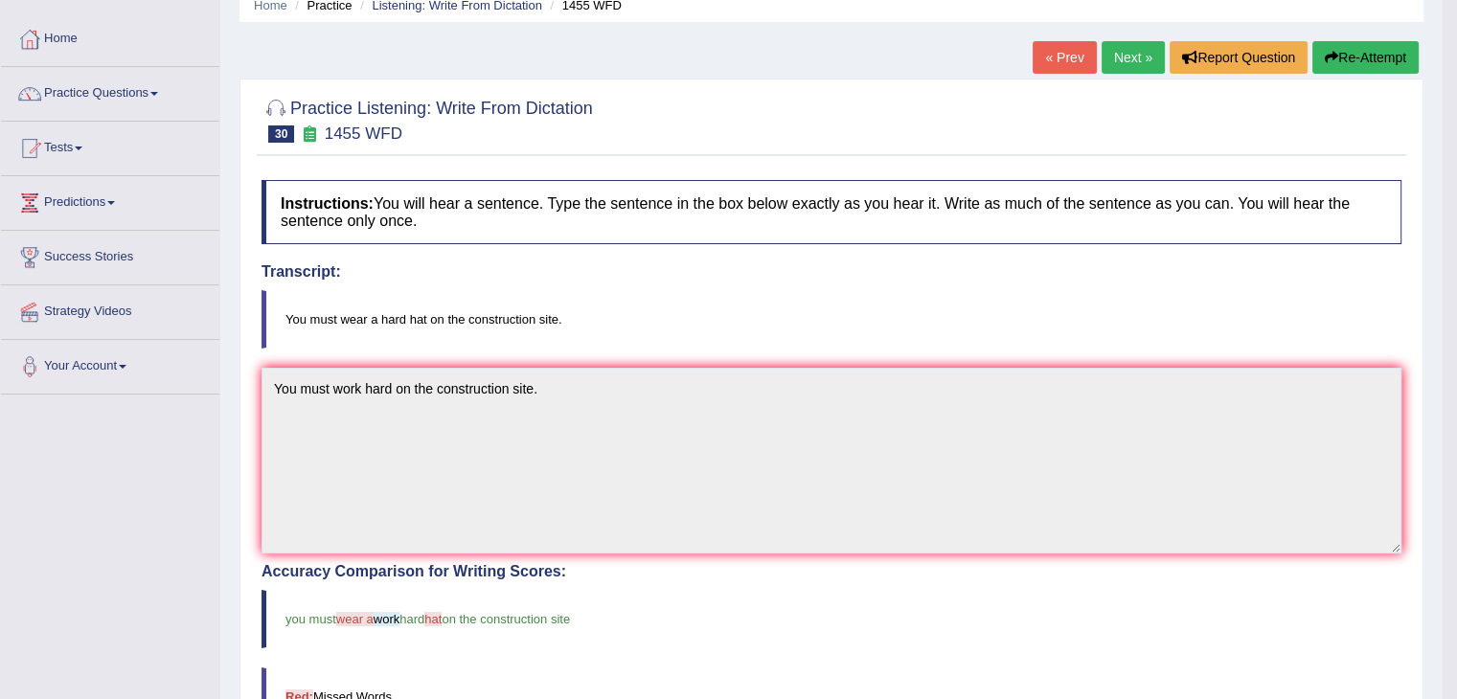
scroll to position [0, 0]
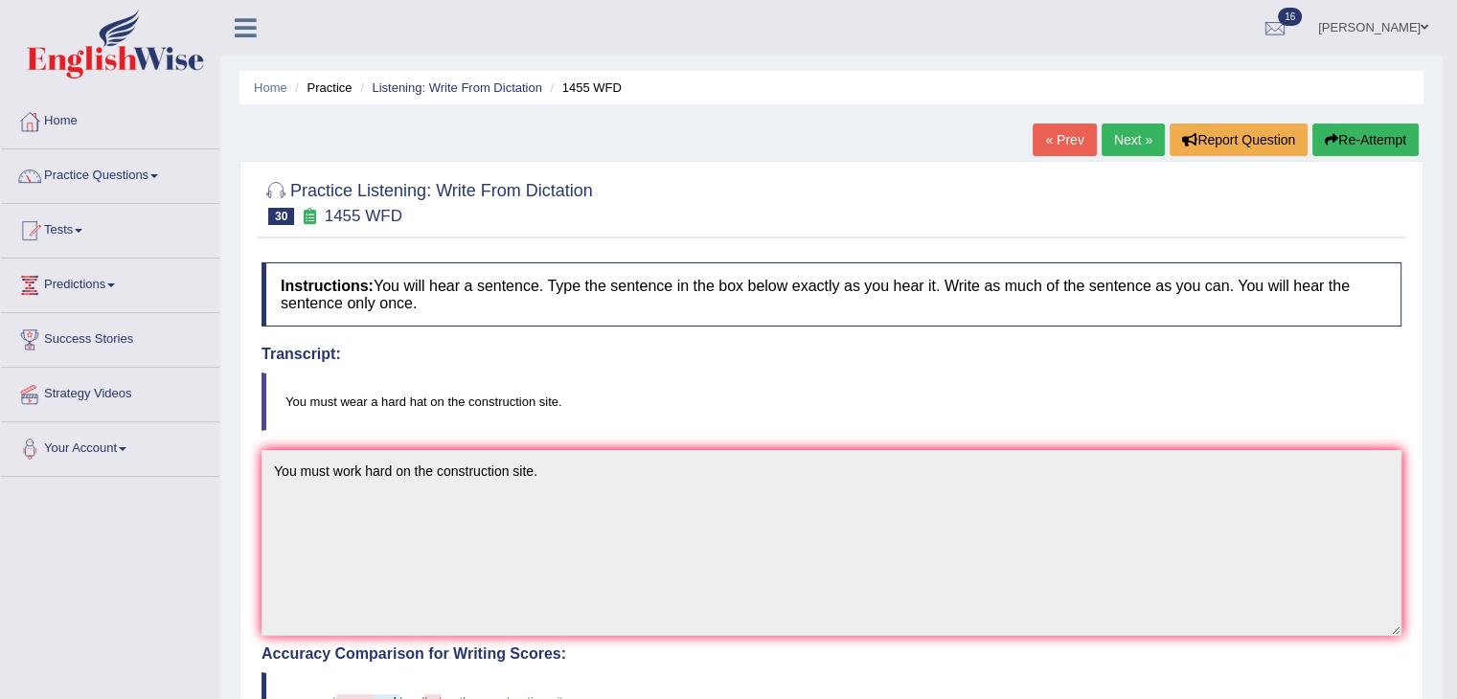
click at [1131, 133] on link "Next »" at bounding box center [1133, 140] width 63 height 33
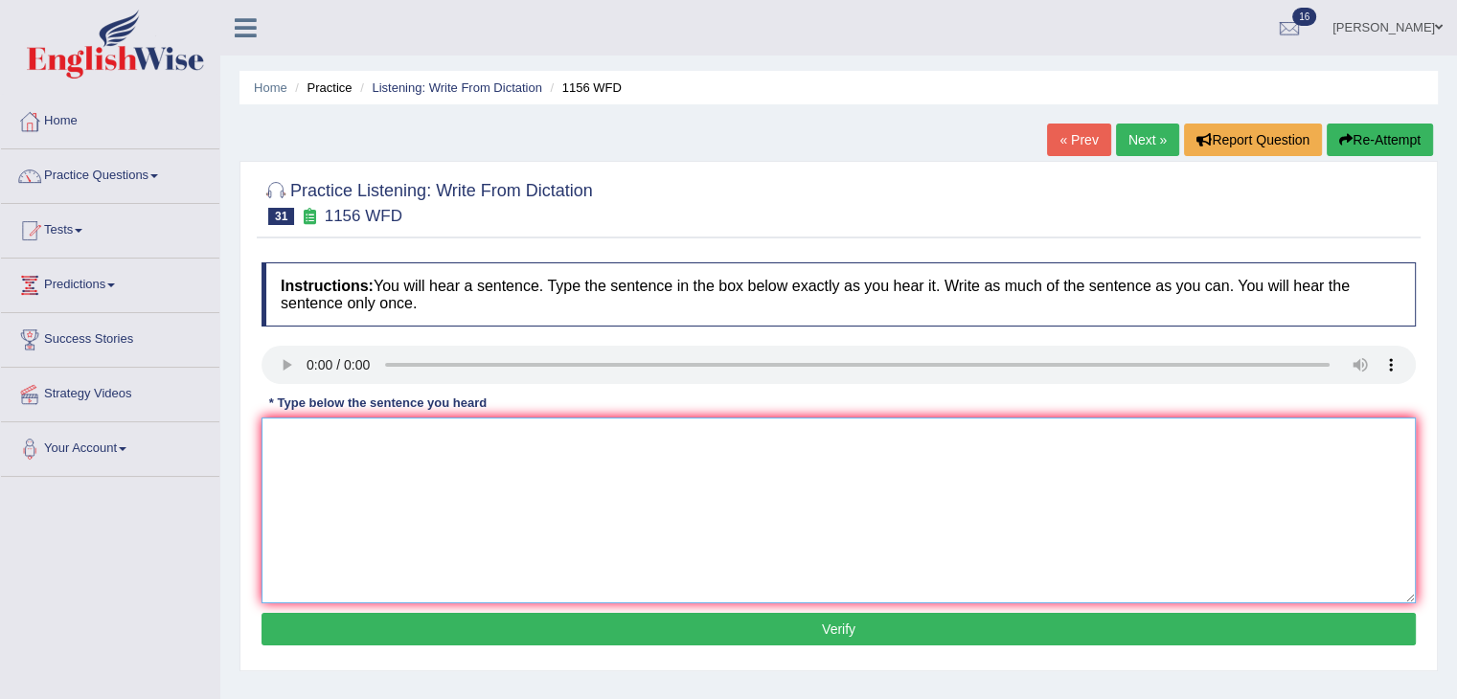
click at [307, 425] on textarea at bounding box center [839, 511] width 1155 height 186
click at [387, 436] on textarea "Chemical reactions occur" at bounding box center [839, 511] width 1155 height 186
click at [536, 442] on textarea "Chemical reactions reaction occur" at bounding box center [839, 511] width 1155 height 186
type textarea "Chemical reactions reaction occur when substances combined or changed."
click at [849, 622] on button "Verify" at bounding box center [839, 629] width 1155 height 33
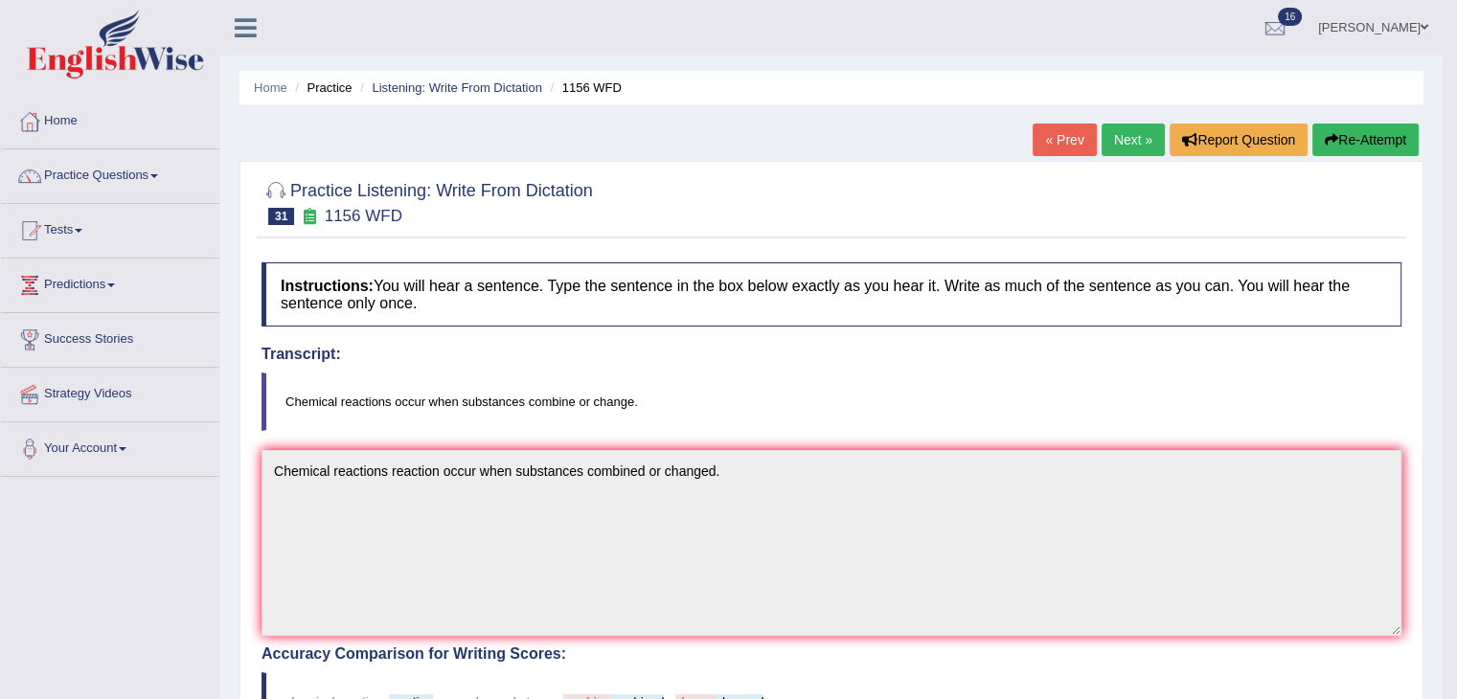
click at [1127, 134] on link "Next »" at bounding box center [1133, 140] width 63 height 33
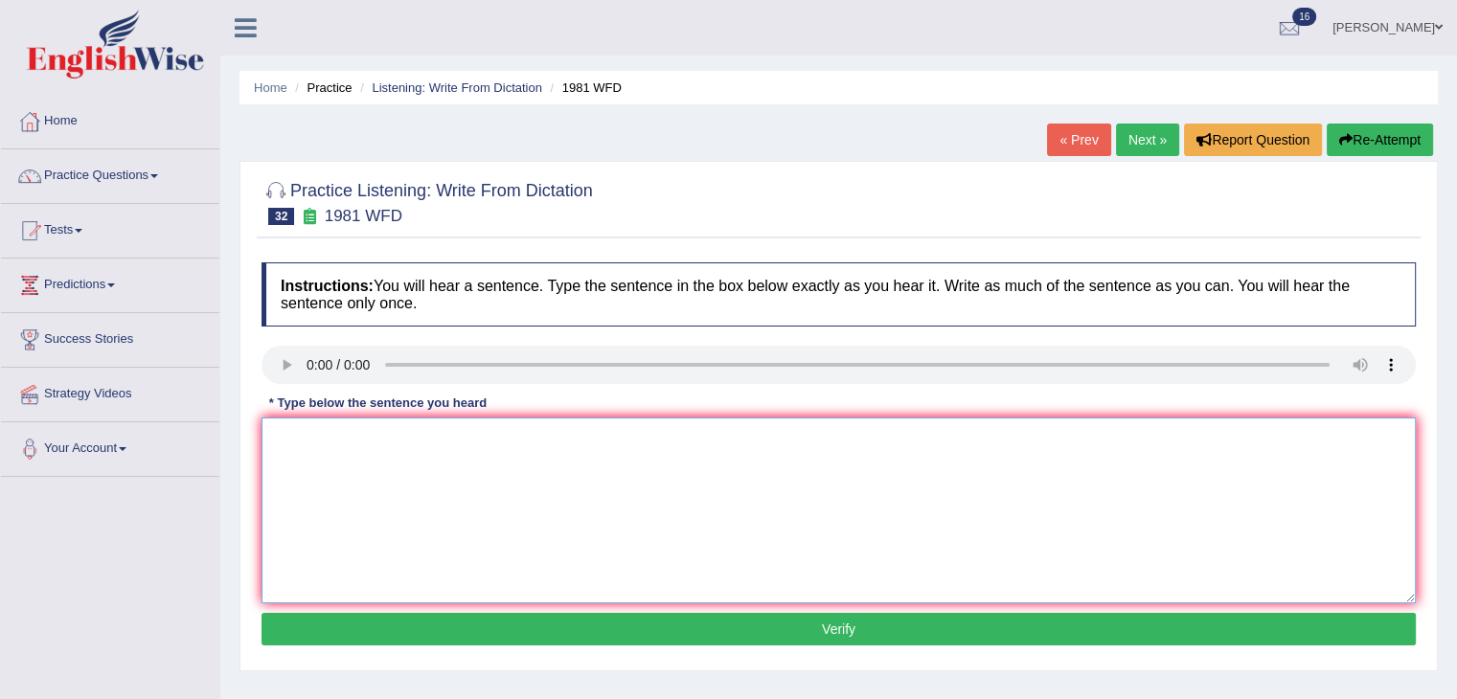
click at [341, 438] on textarea at bounding box center [839, 511] width 1155 height 186
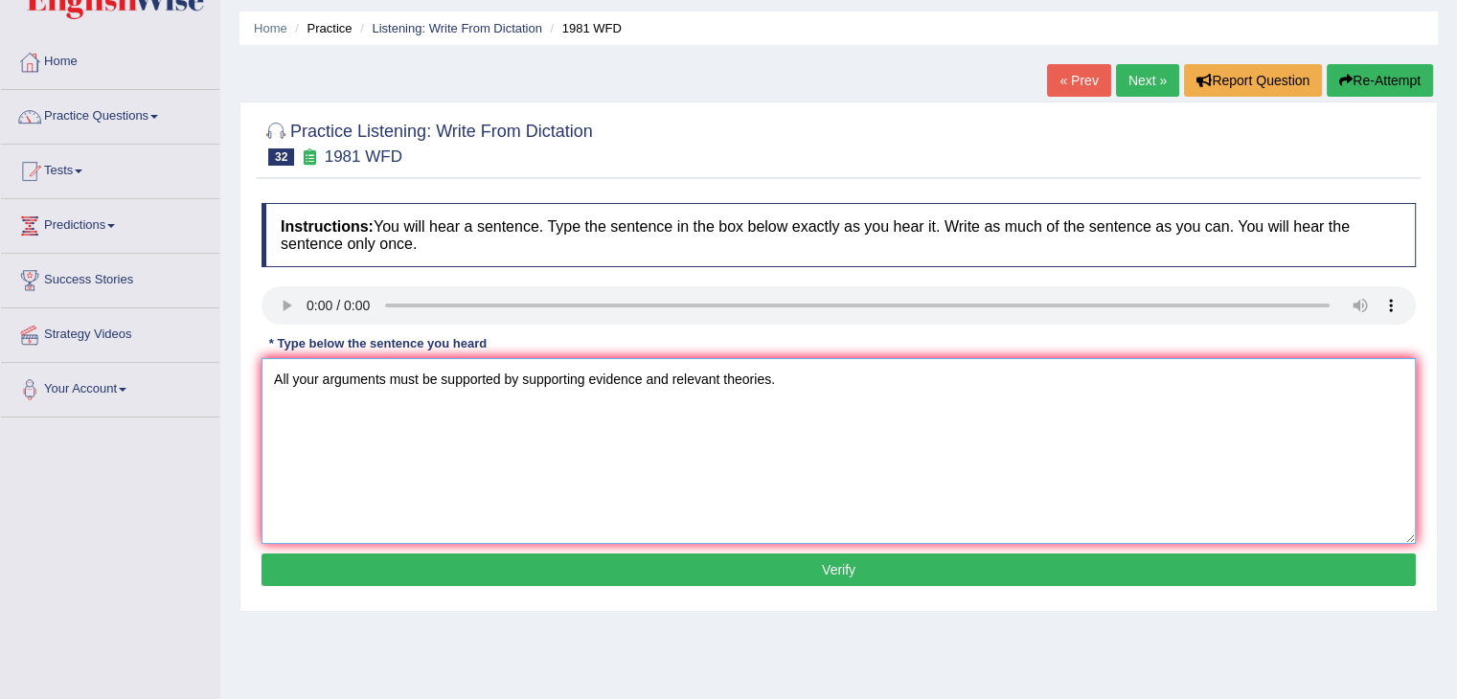
scroll to position [60, 0]
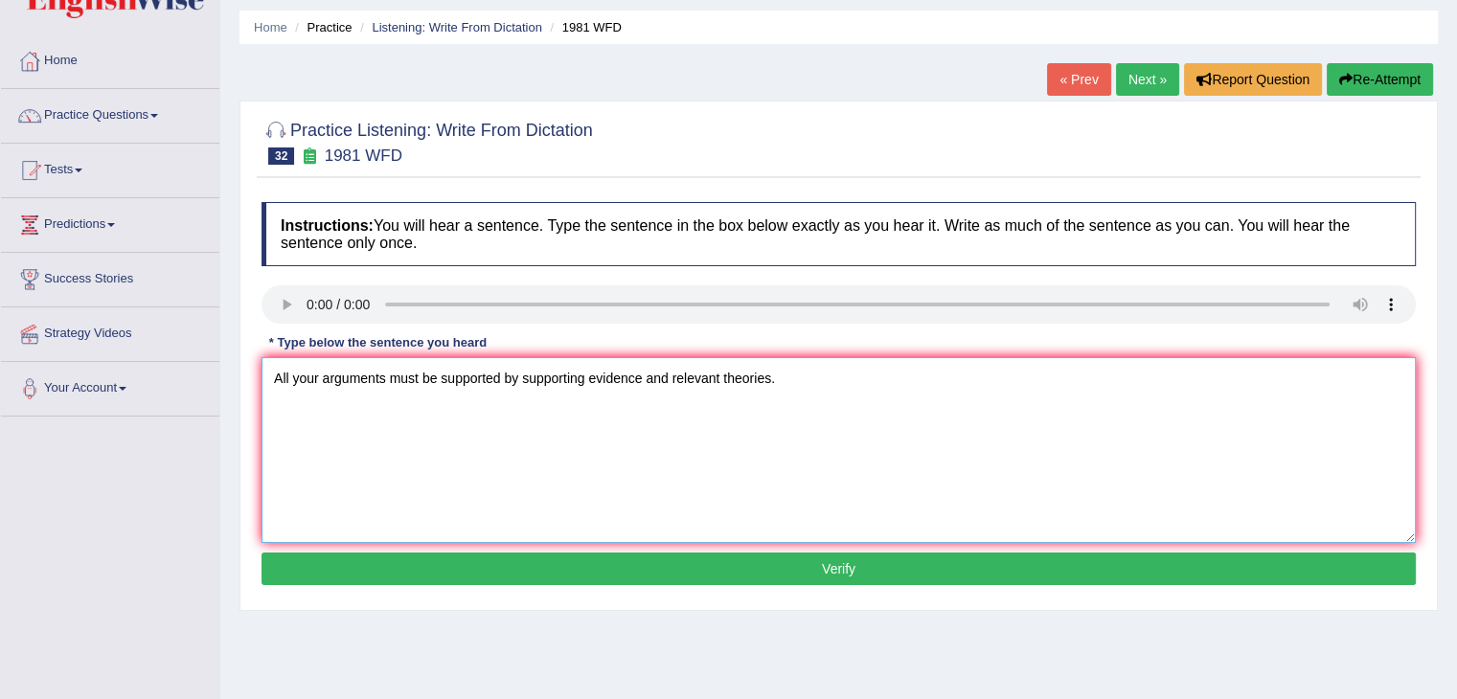
type textarea "All your arguments must be supported by supporting evidence and relevant theori…"
click at [744, 564] on button "Verify" at bounding box center [839, 569] width 1155 height 33
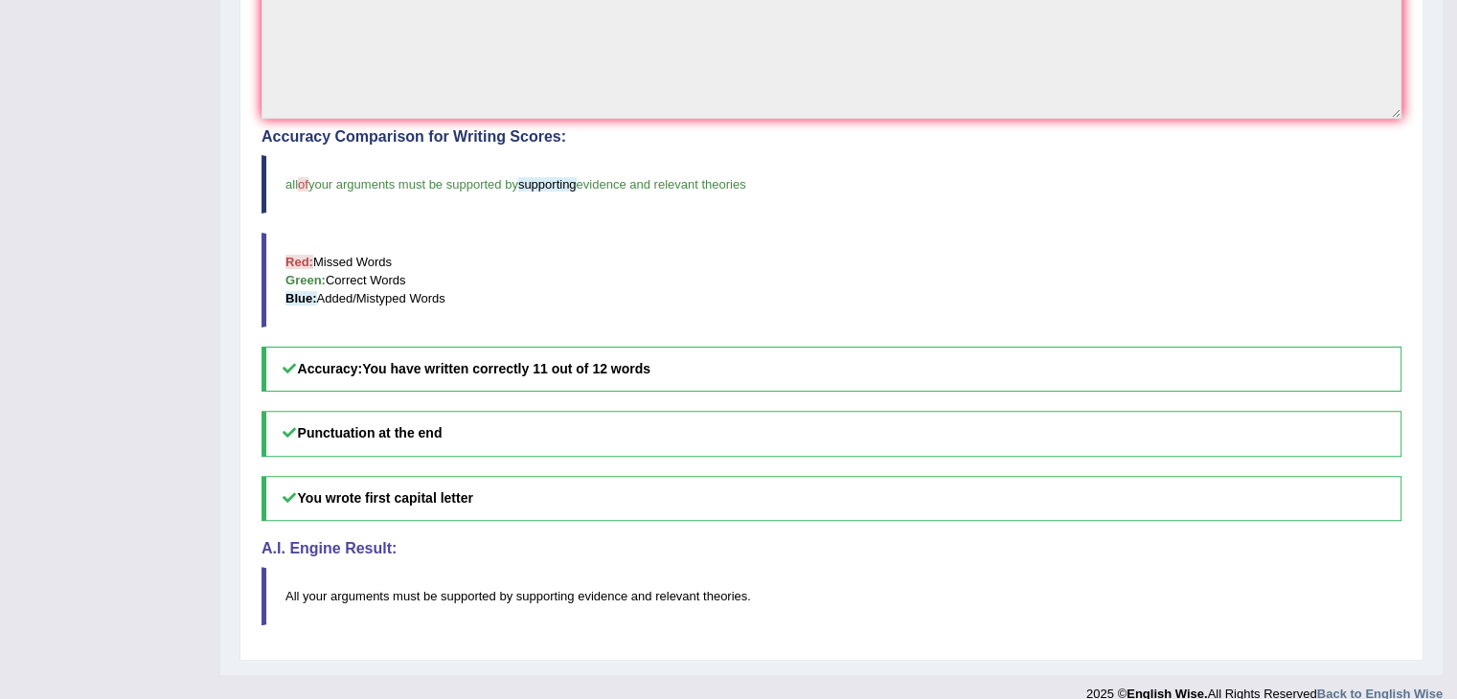
scroll to position [0, 0]
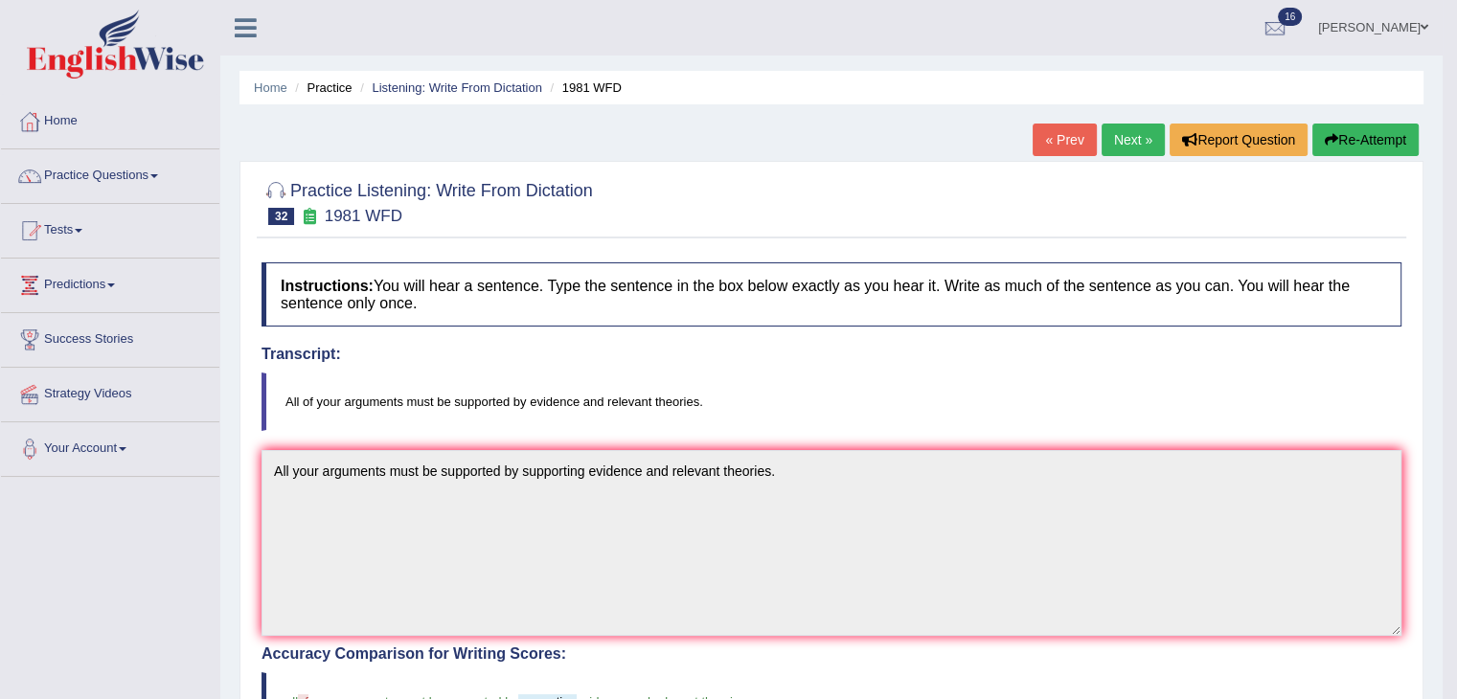
click at [1133, 148] on link "Next »" at bounding box center [1133, 140] width 63 height 33
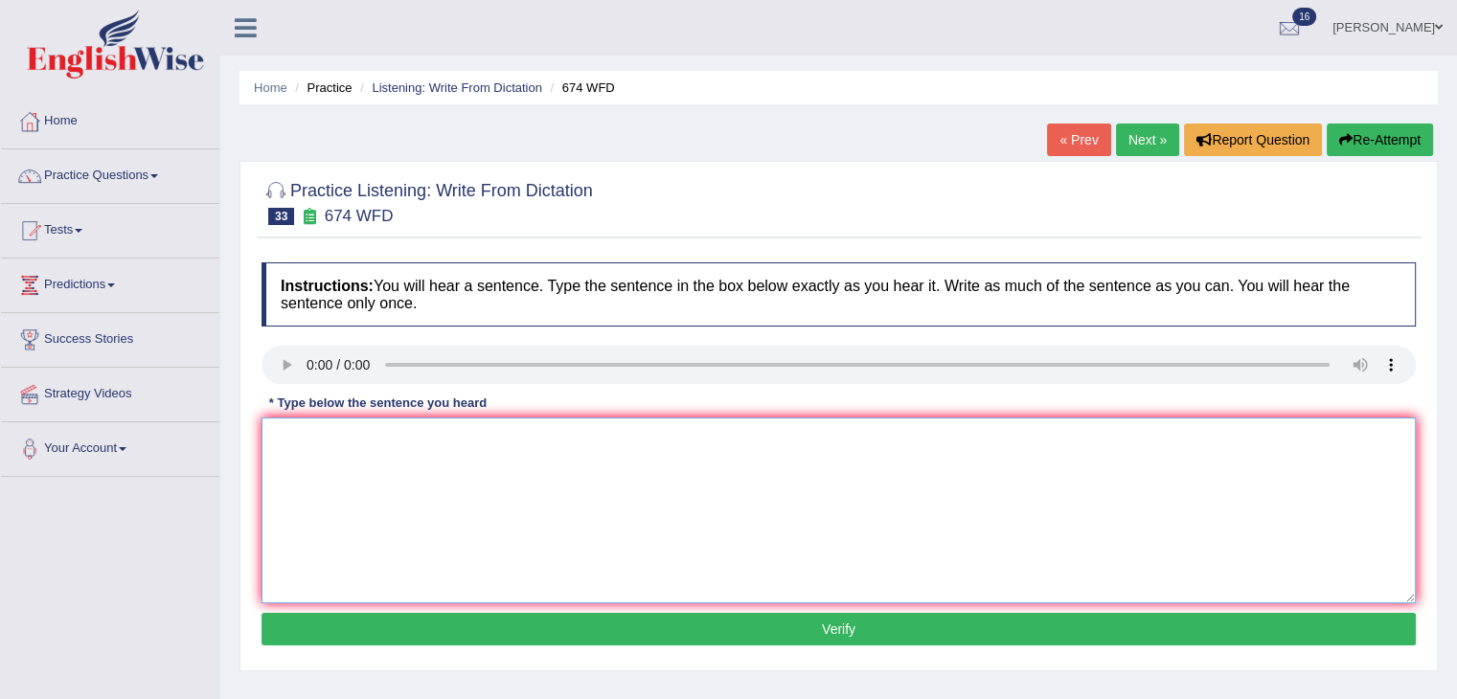
click at [304, 438] on textarea at bounding box center [839, 511] width 1155 height 186
click at [295, 431] on textarea "The employement" at bounding box center [839, 511] width 1155 height 186
click at [396, 442] on textarea "An employement" at bounding box center [839, 511] width 1155 height 186
click at [350, 438] on textarea "An employement" at bounding box center [839, 511] width 1155 height 186
click at [425, 435] on textarea "An employment" at bounding box center [839, 511] width 1155 height 186
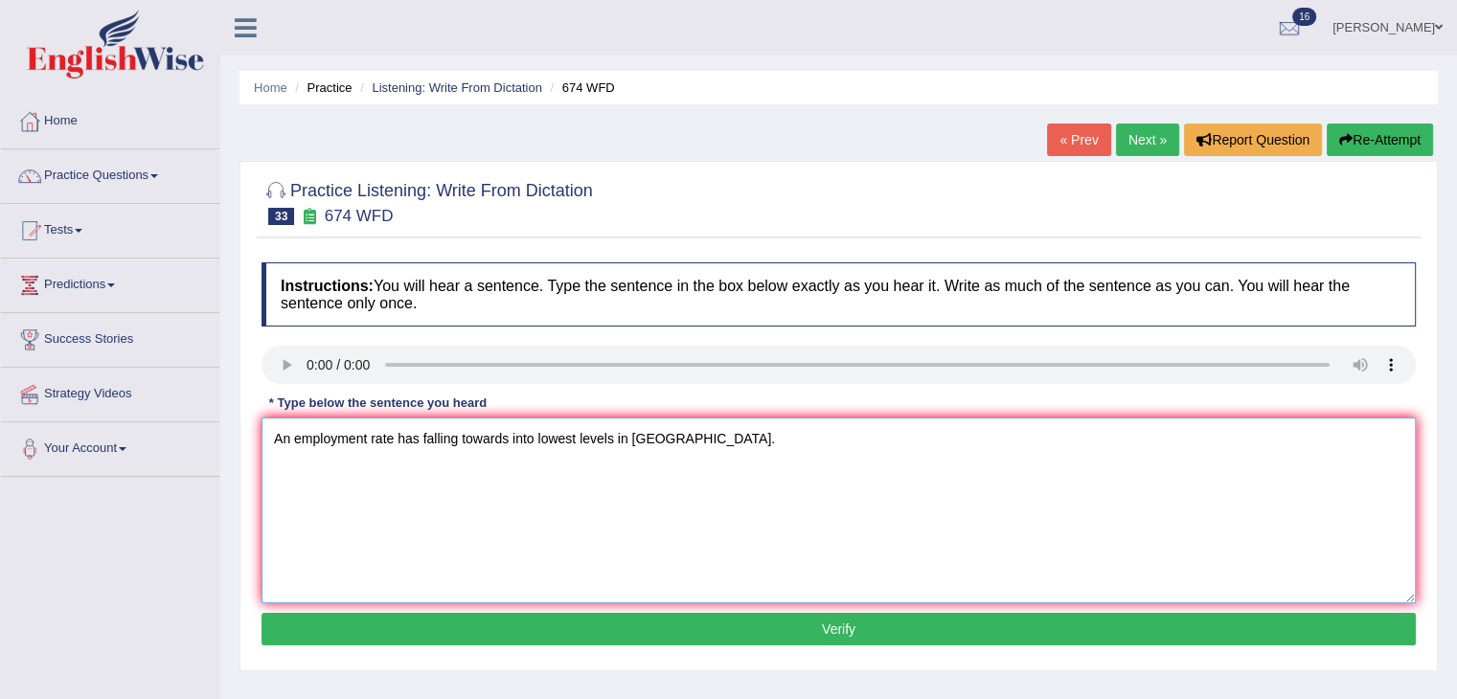
type textarea "An employment rate has falling towards into lowest levels in US."
click at [815, 625] on button "Verify" at bounding box center [839, 629] width 1155 height 33
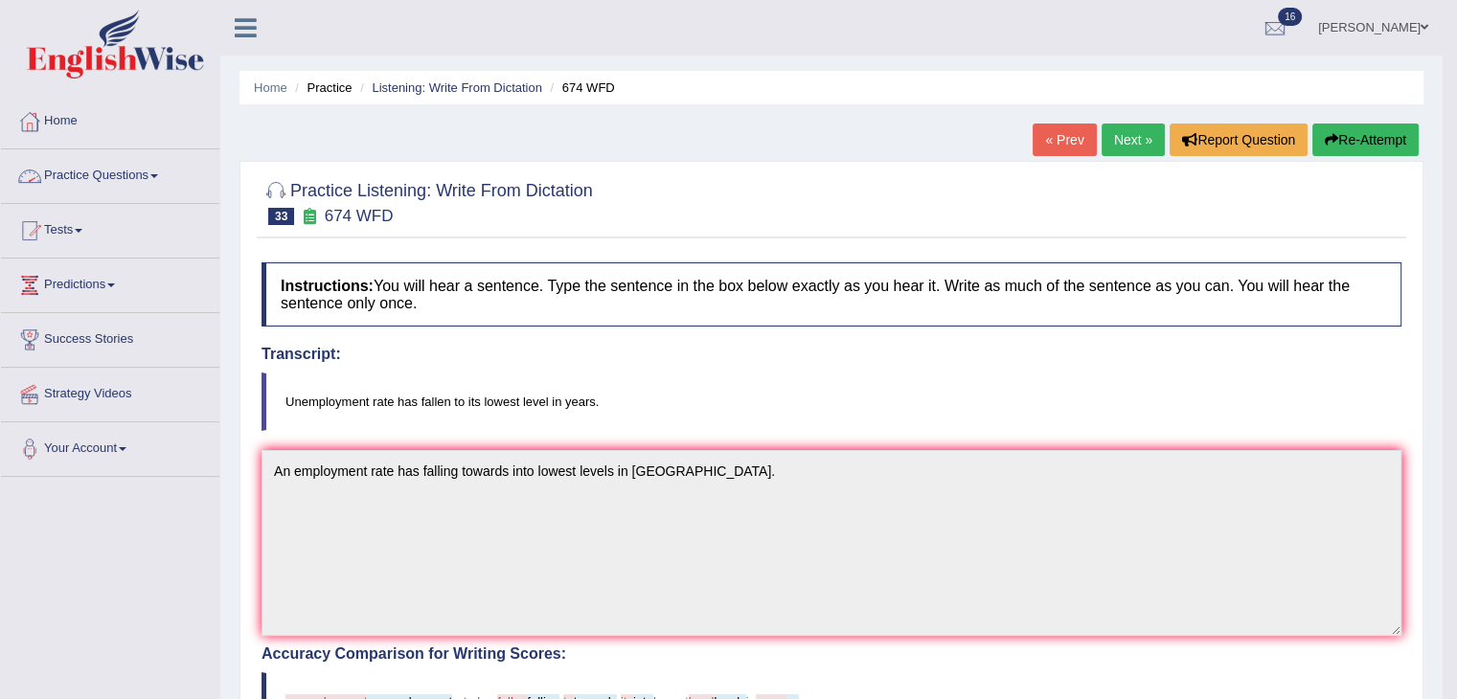
click at [77, 171] on link "Practice Questions" at bounding box center [110, 173] width 218 height 48
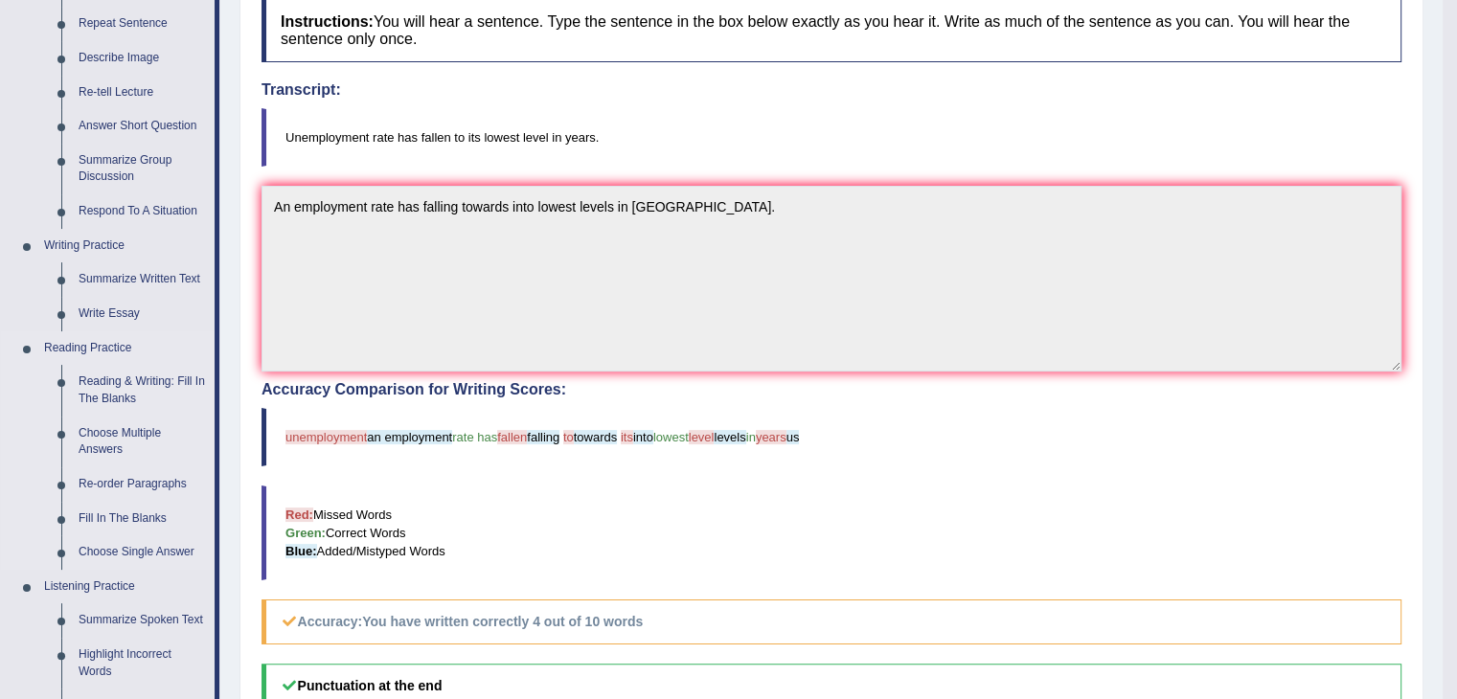
scroll to position [286, 0]
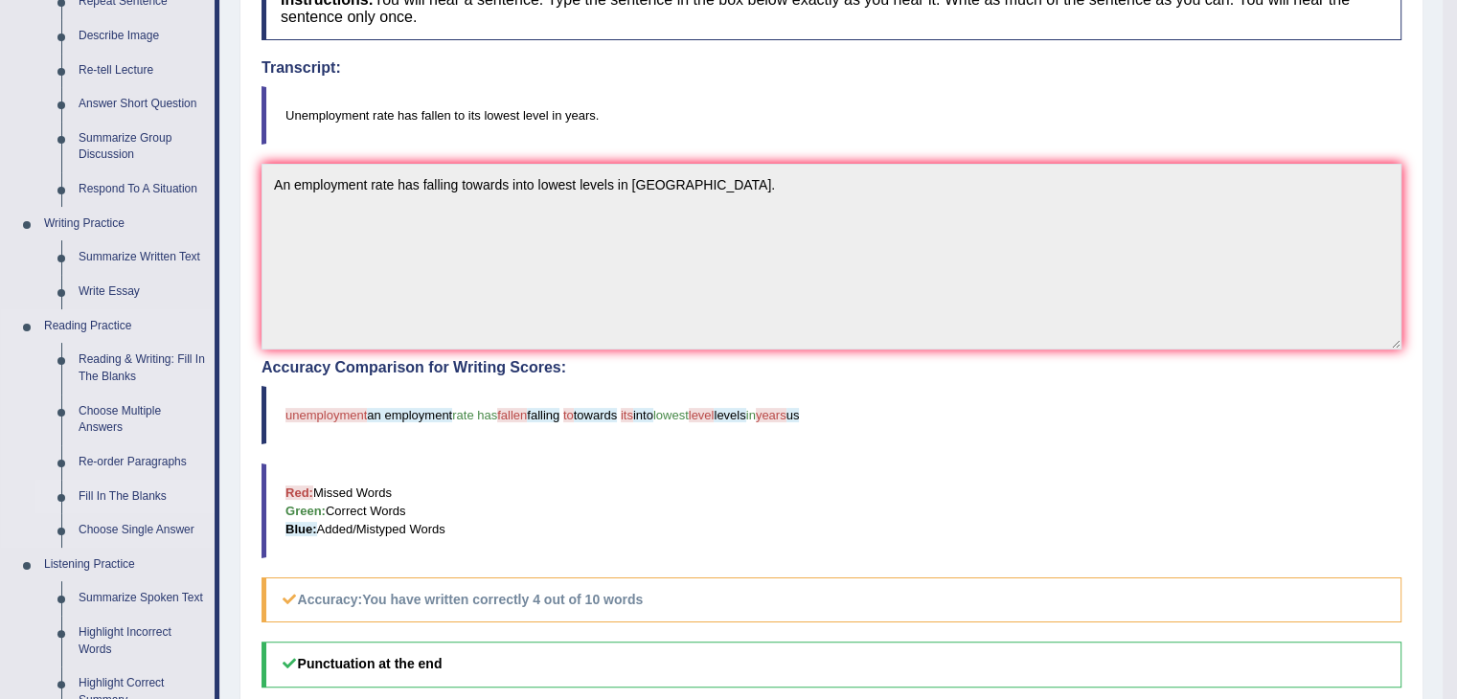
click at [134, 493] on link "Fill In The Blanks" at bounding box center [142, 497] width 145 height 34
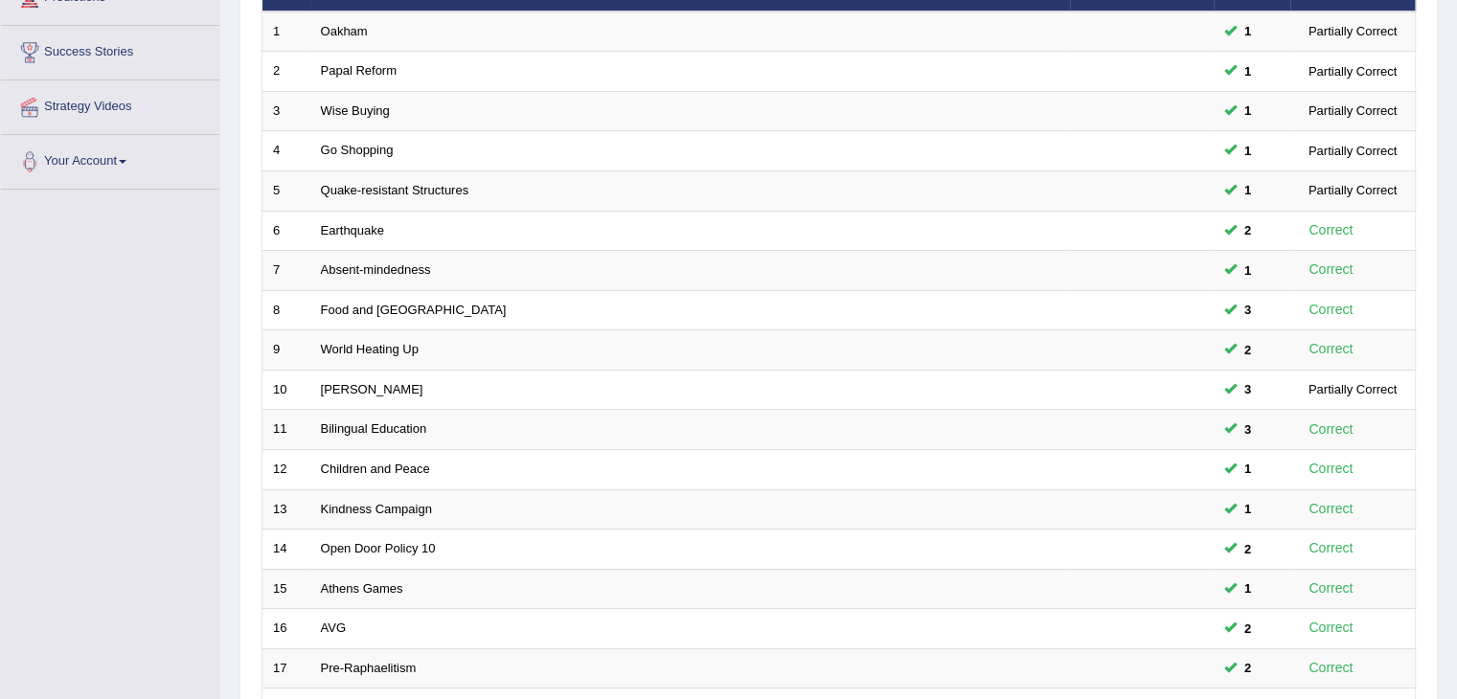
scroll to position [285, 0]
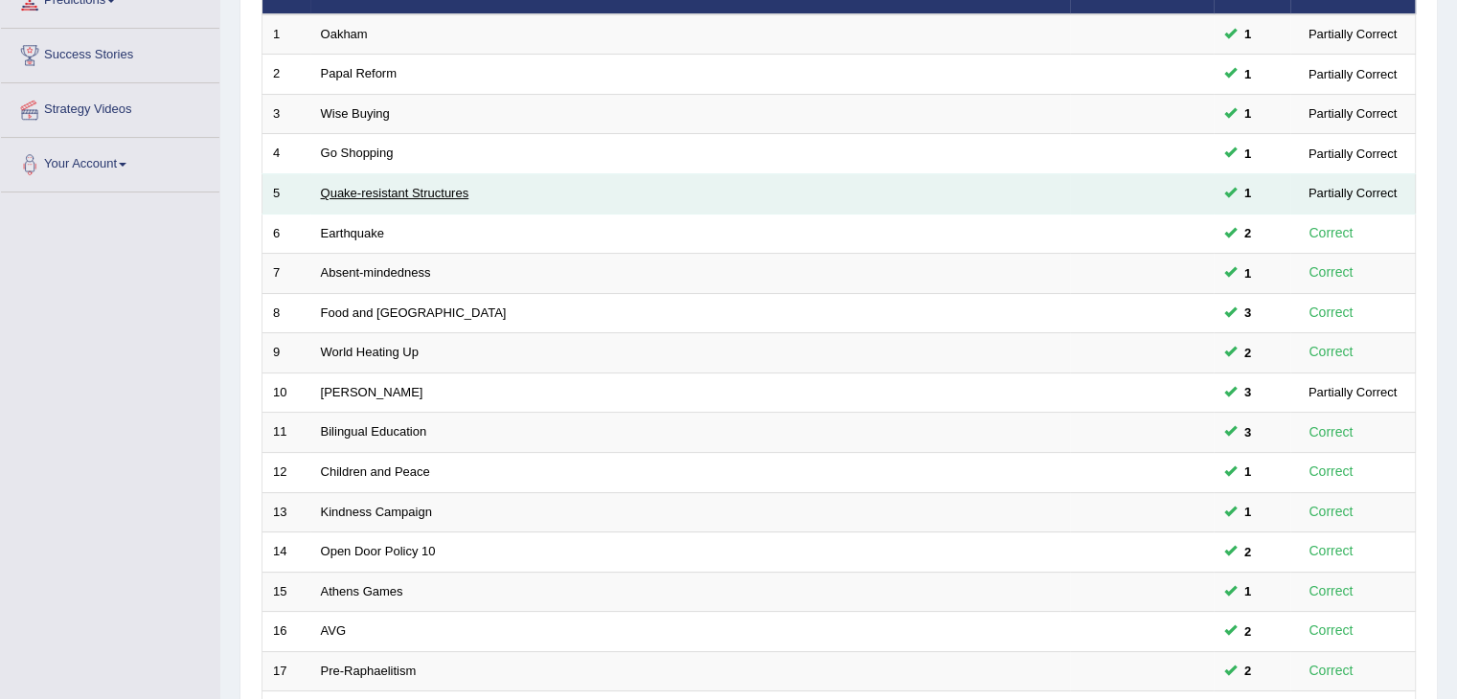
click at [346, 195] on link "Quake-resistant Structures" at bounding box center [395, 193] width 149 height 14
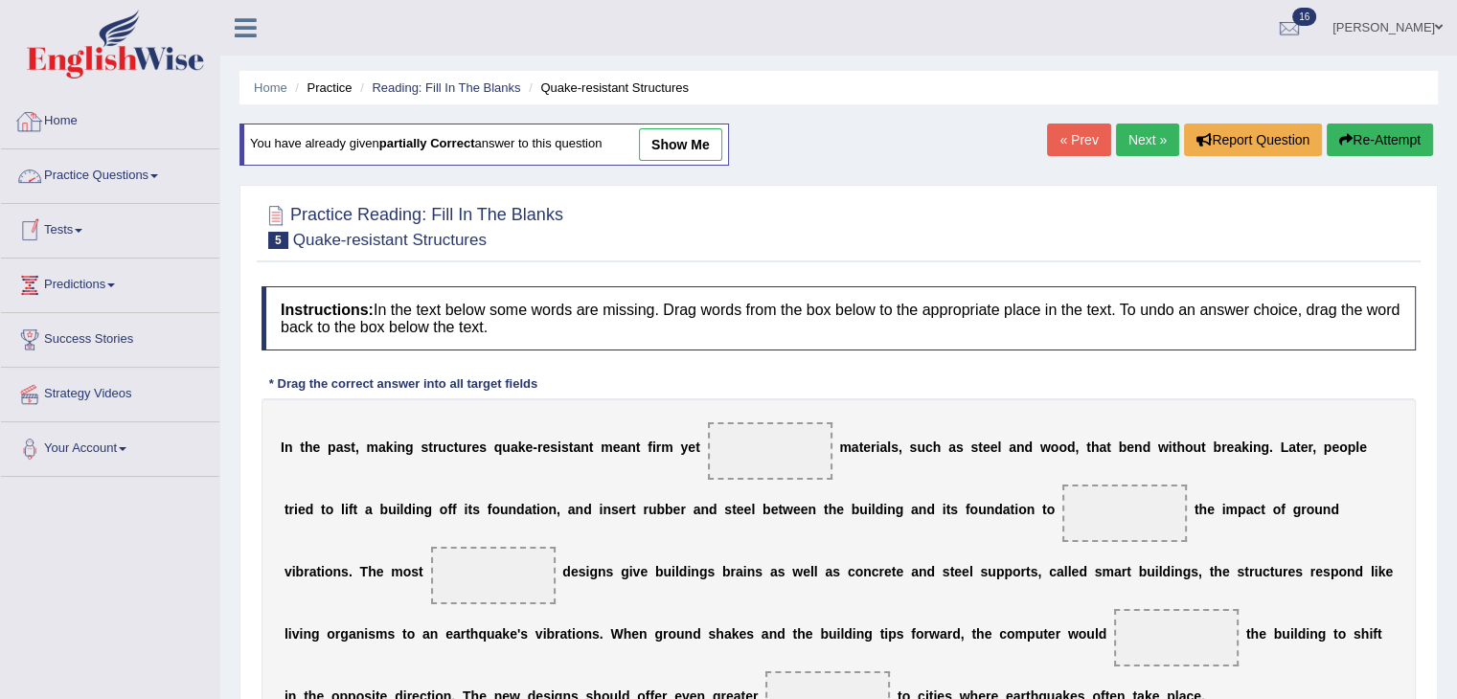
click at [130, 178] on link "Practice Questions" at bounding box center [110, 173] width 218 height 48
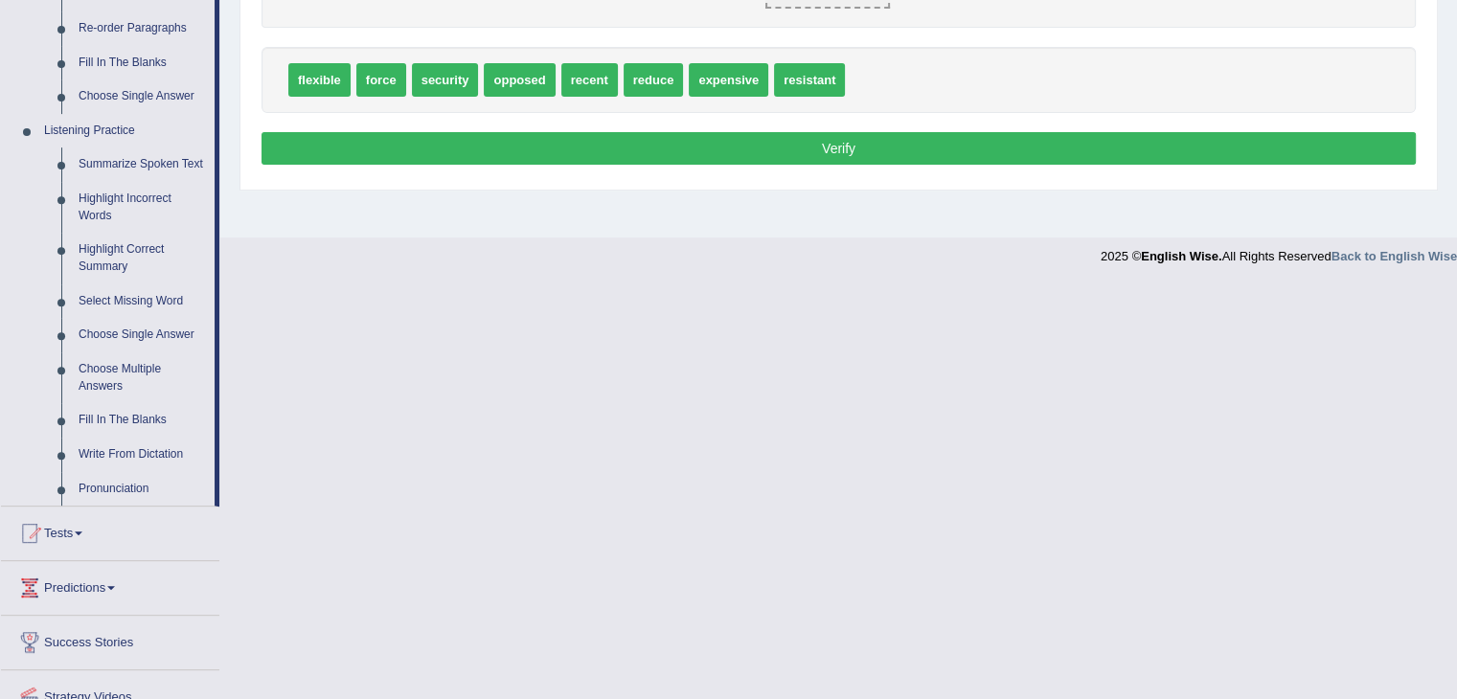
scroll to position [722, 0]
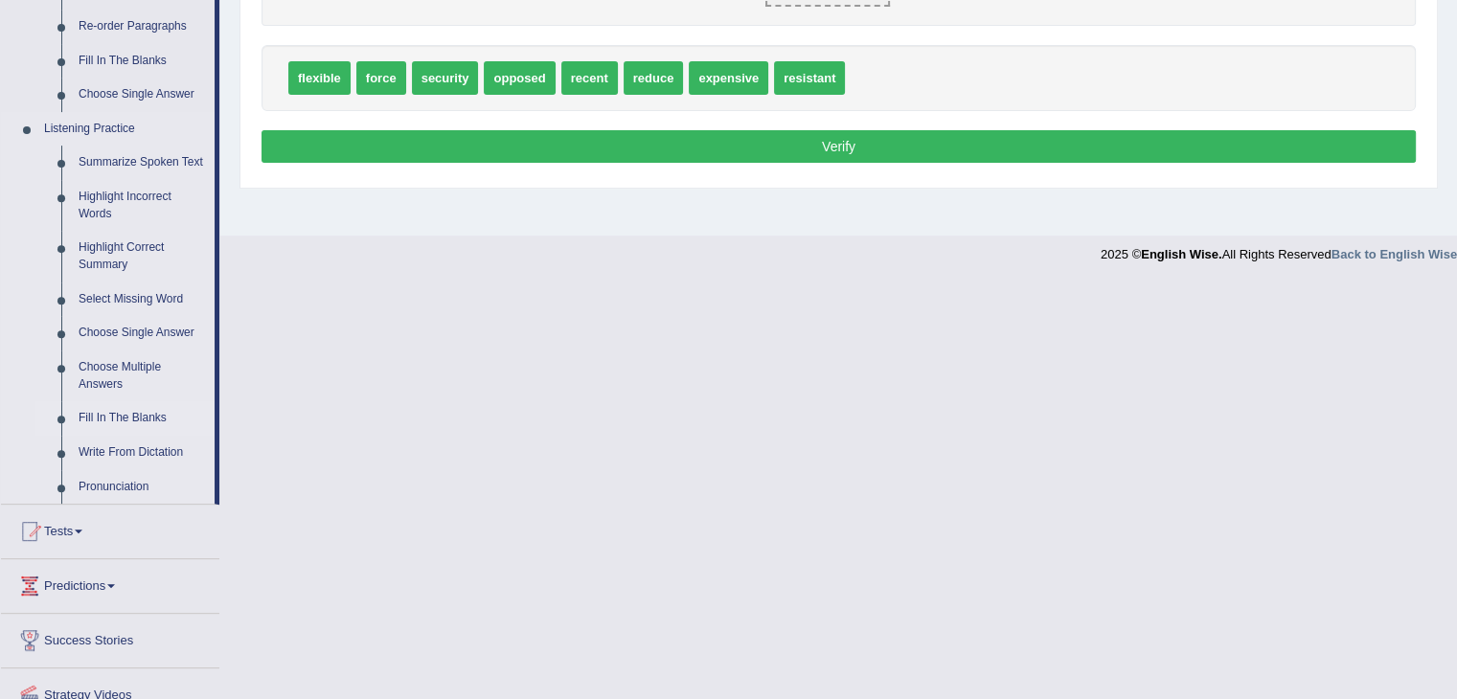
click at [116, 419] on link "Fill In The Blanks" at bounding box center [142, 418] width 145 height 34
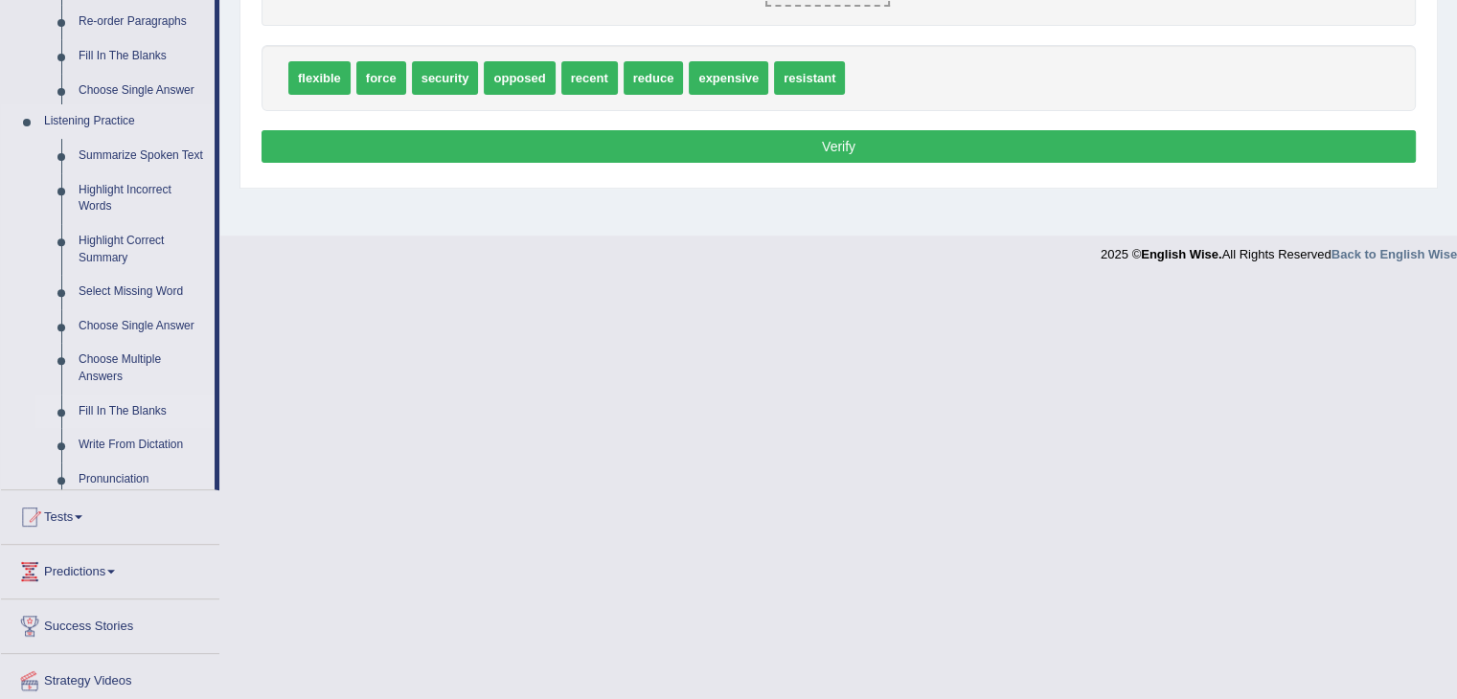
scroll to position [325, 0]
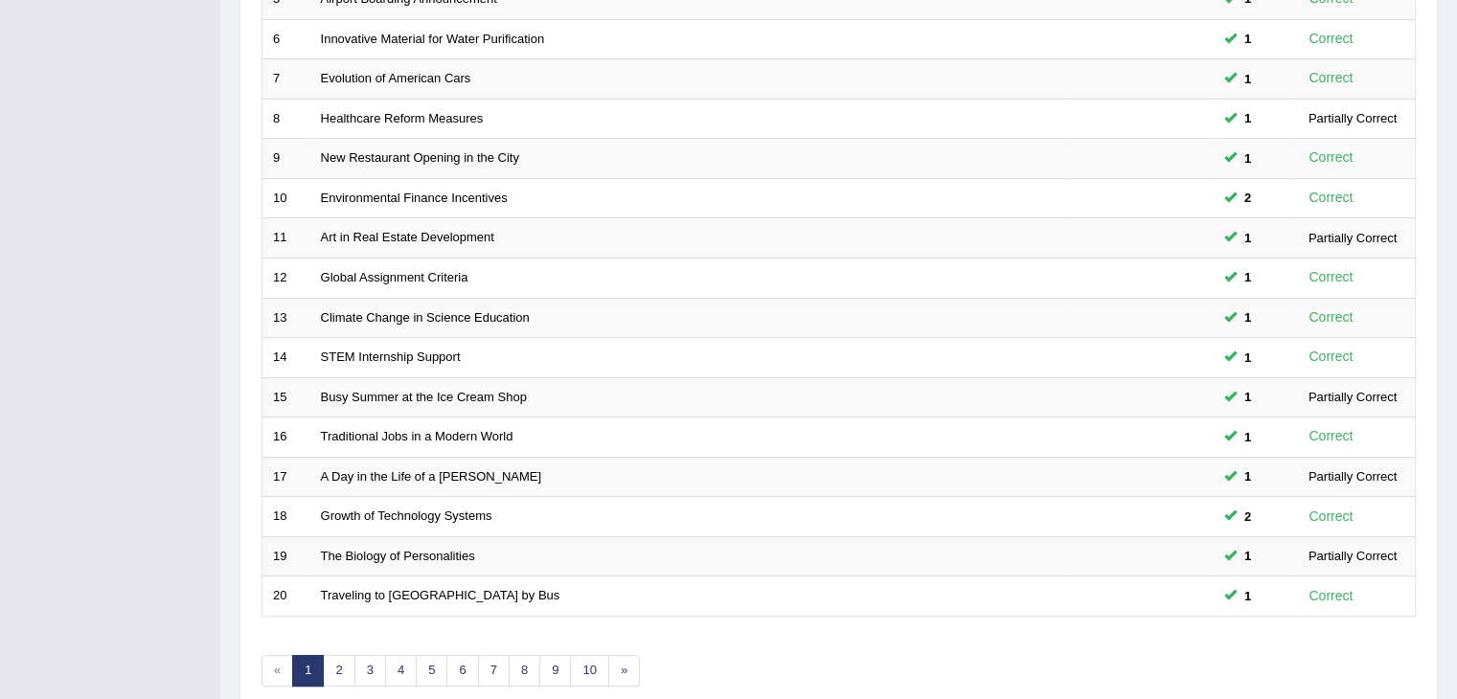
scroll to position [563, 0]
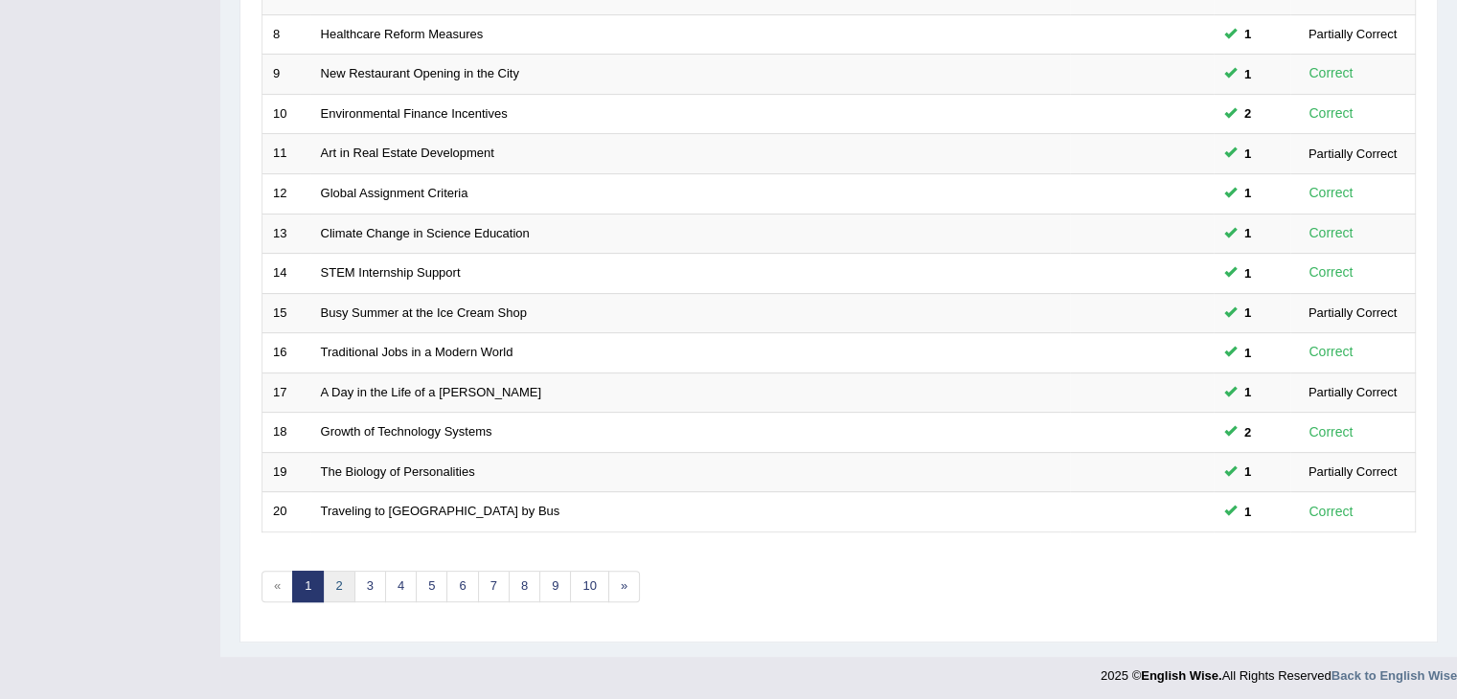
click at [337, 580] on link "2" at bounding box center [339, 587] width 32 height 32
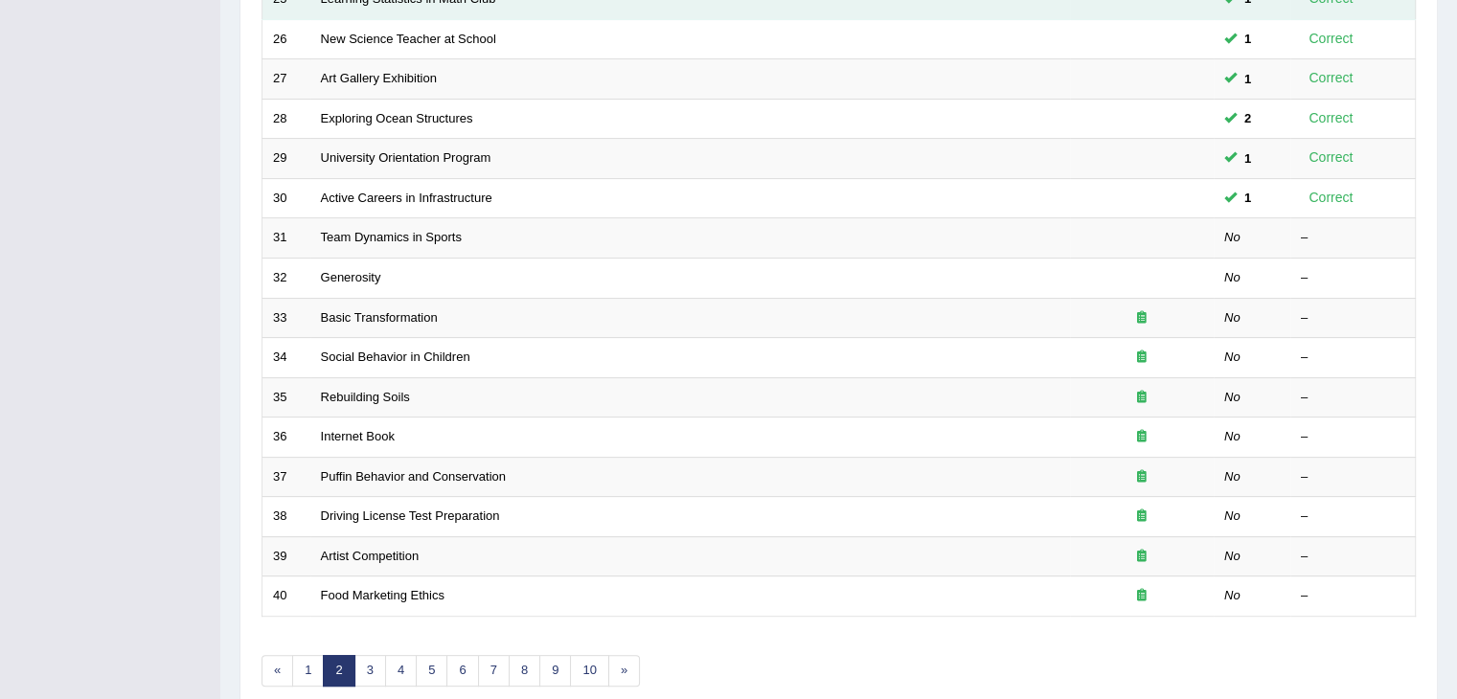
scroll to position [563, 0]
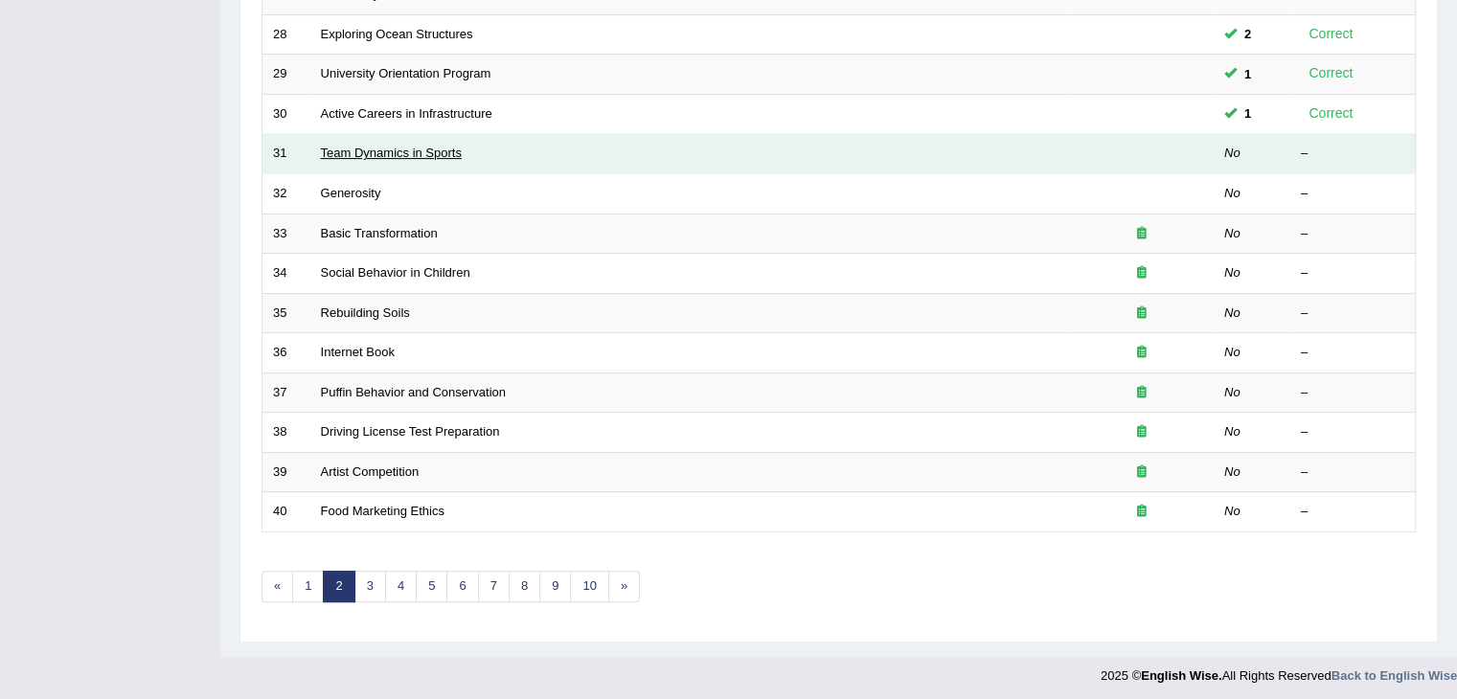
click at [393, 150] on link "Team Dynamics in Sports" at bounding box center [391, 153] width 141 height 14
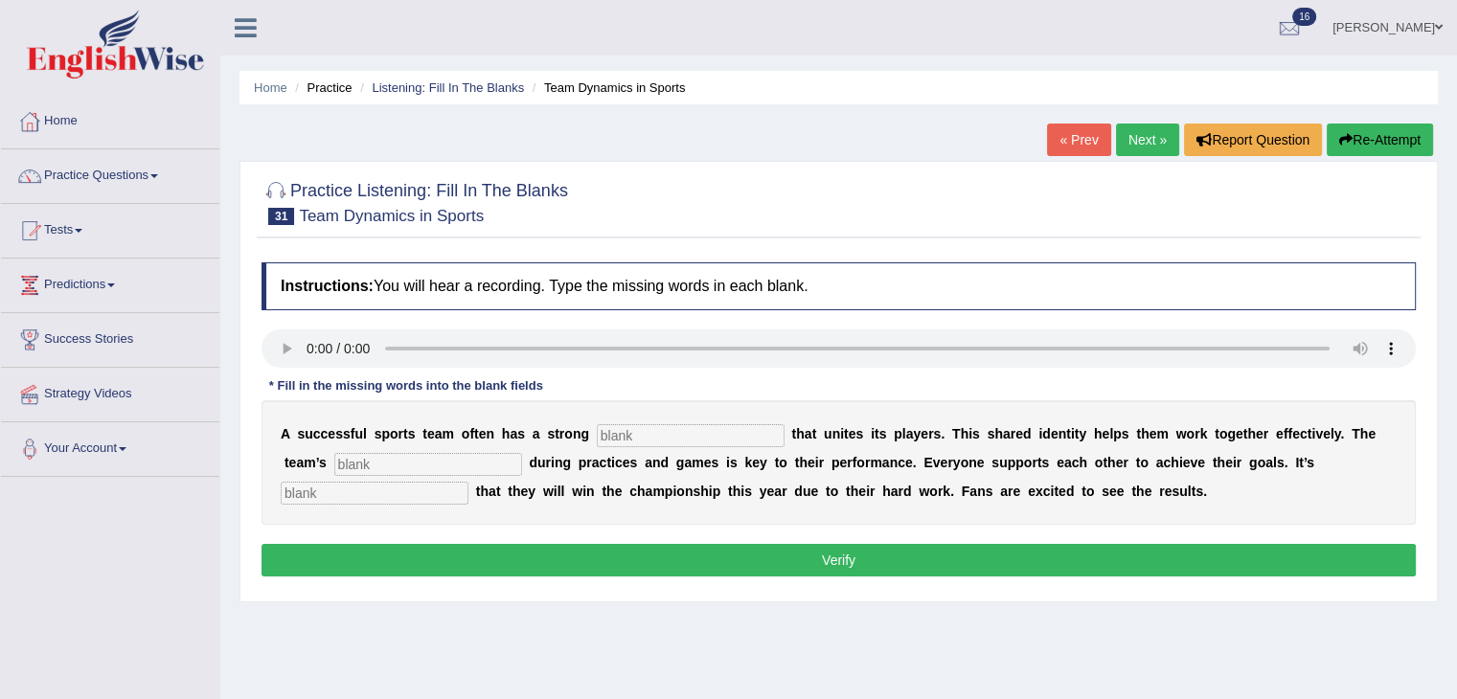
click at [1127, 142] on link "Next »" at bounding box center [1147, 140] width 63 height 33
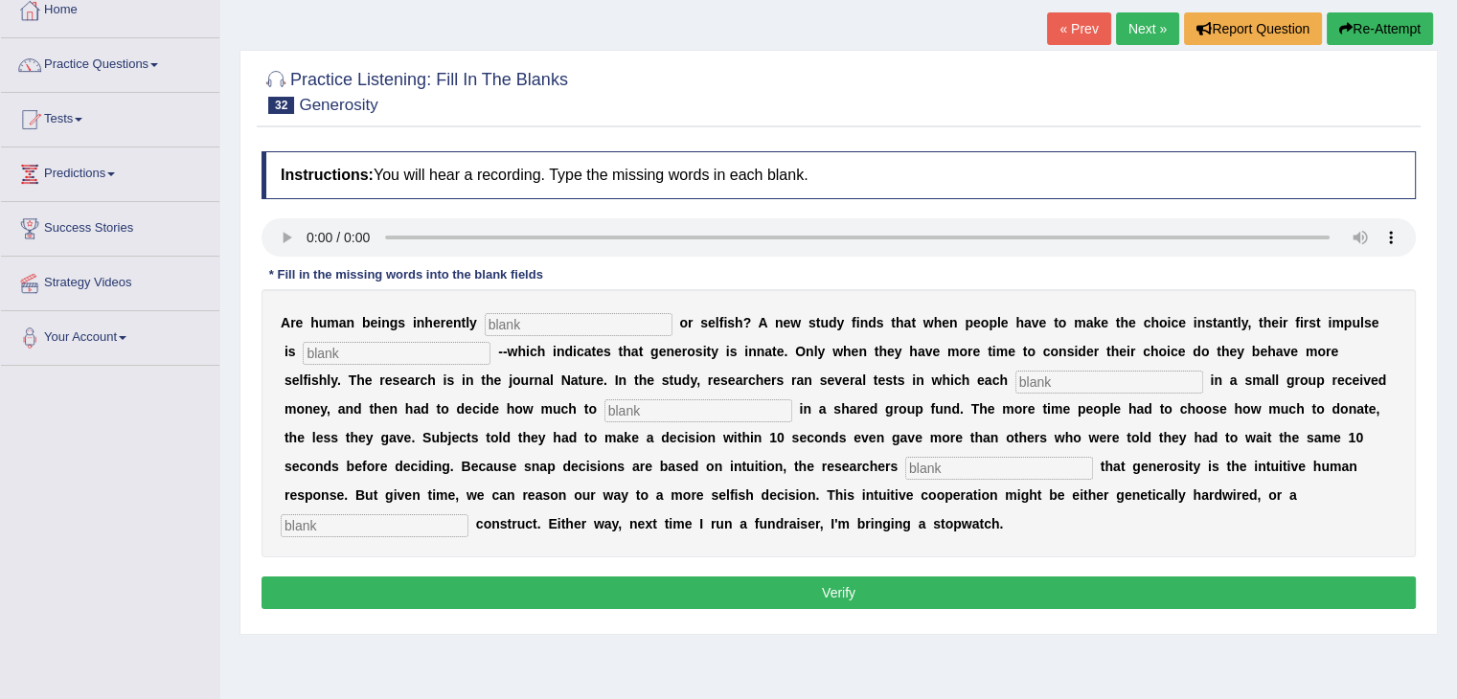
scroll to position [126, 0]
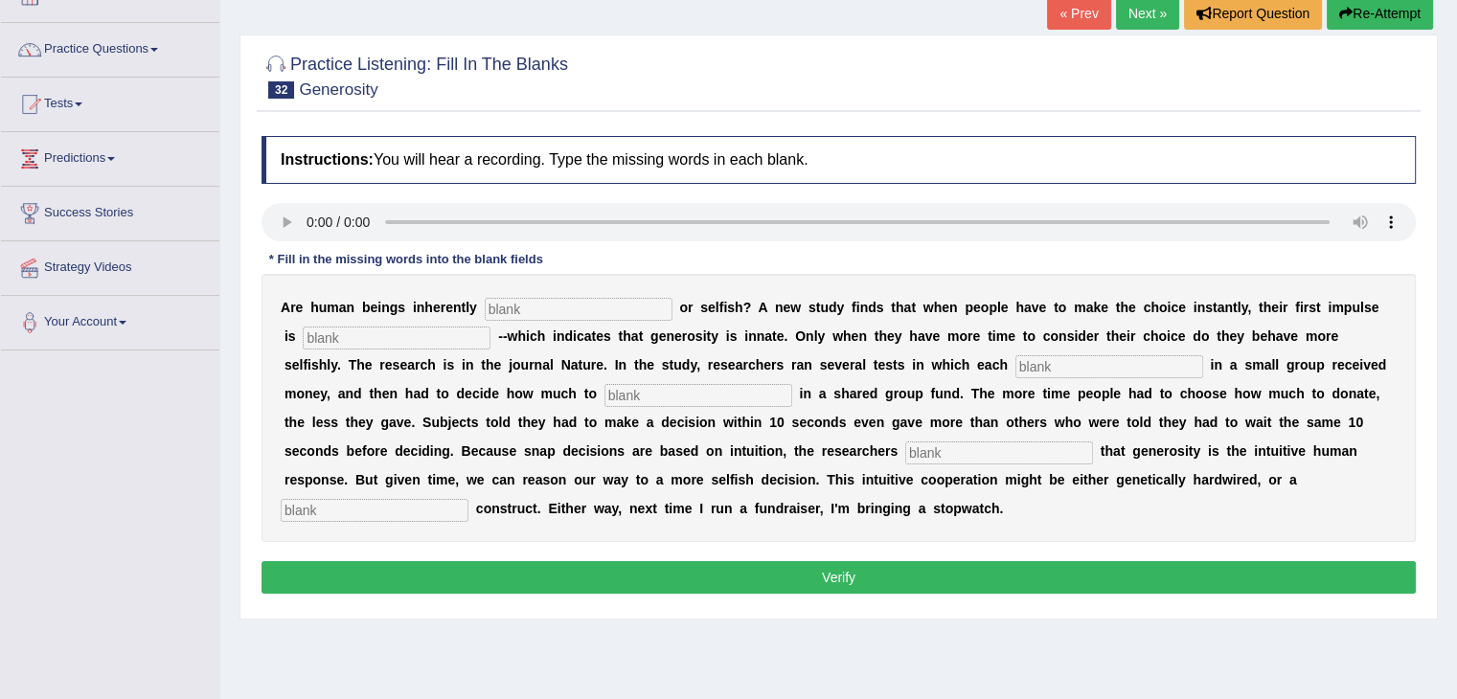
click at [993, 584] on button "Verify" at bounding box center [839, 577] width 1155 height 33
click at [406, 511] on input "text" at bounding box center [375, 510] width 188 height 23
type input "cultural"
click at [577, 302] on input "text" at bounding box center [579, 309] width 188 height 23
type input "generous"
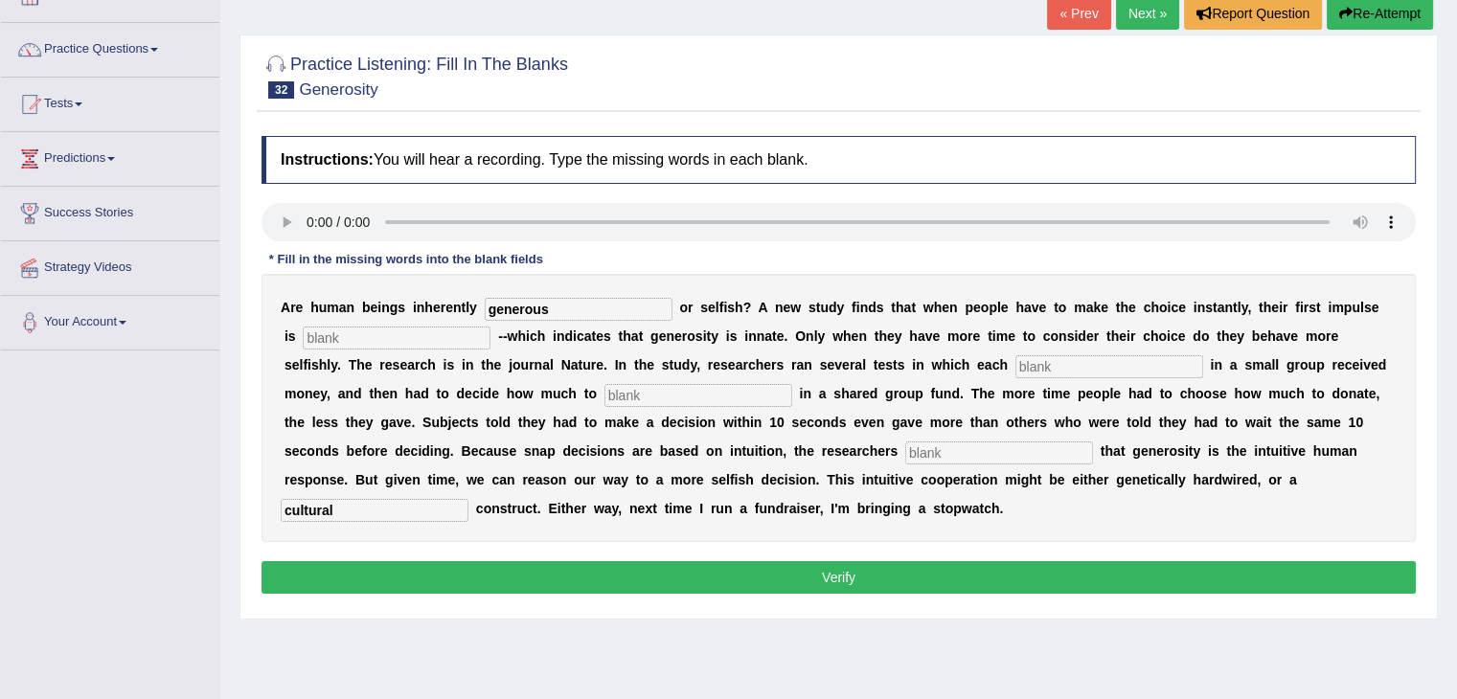
click at [398, 331] on input "text" at bounding box center [397, 338] width 188 height 23
type input "that"
click at [1041, 369] on input "text" at bounding box center [1110, 366] width 188 height 23
type input "and"
click at [694, 395] on input "text" at bounding box center [699, 395] width 188 height 23
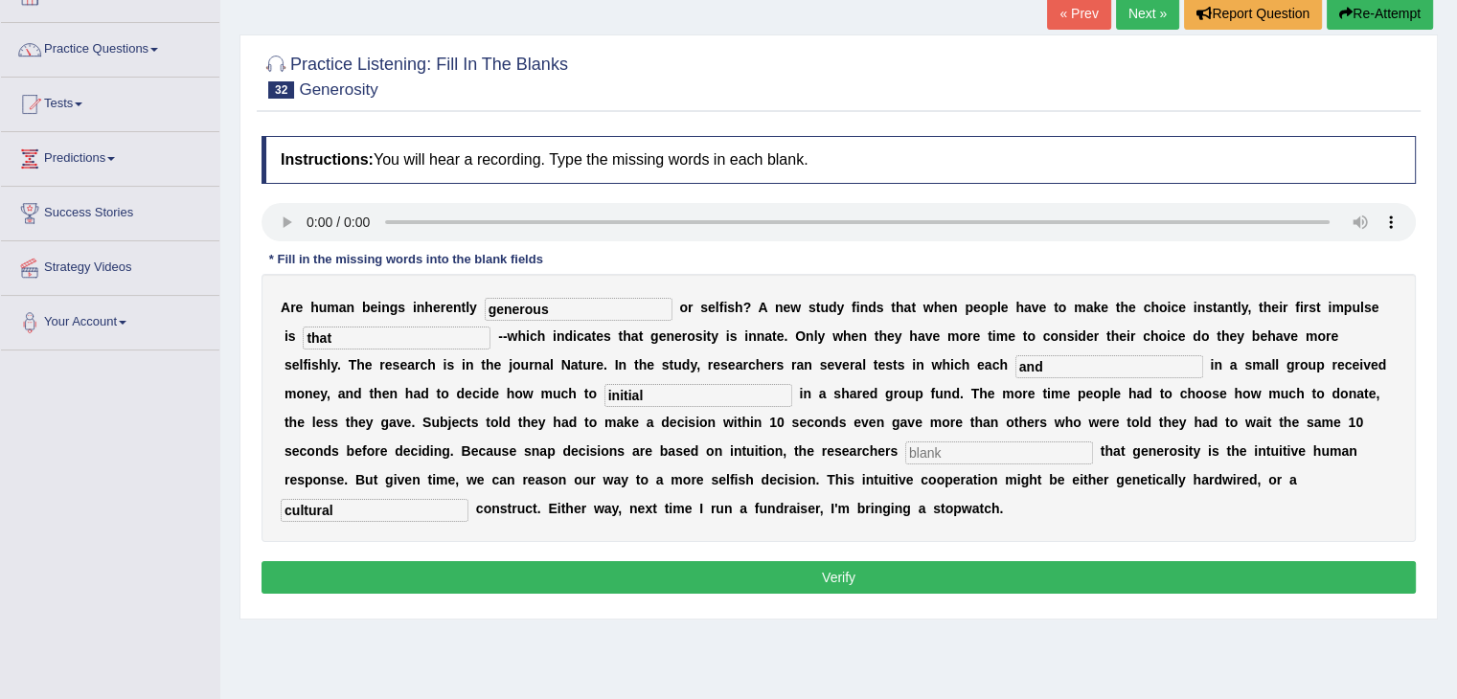
type input "initial"
click at [987, 460] on input "text" at bounding box center [999, 453] width 188 height 23
click at [878, 568] on button "Verify" at bounding box center [839, 577] width 1155 height 33
click at [940, 453] on input "text" at bounding box center [999, 453] width 188 height 23
type input "j"
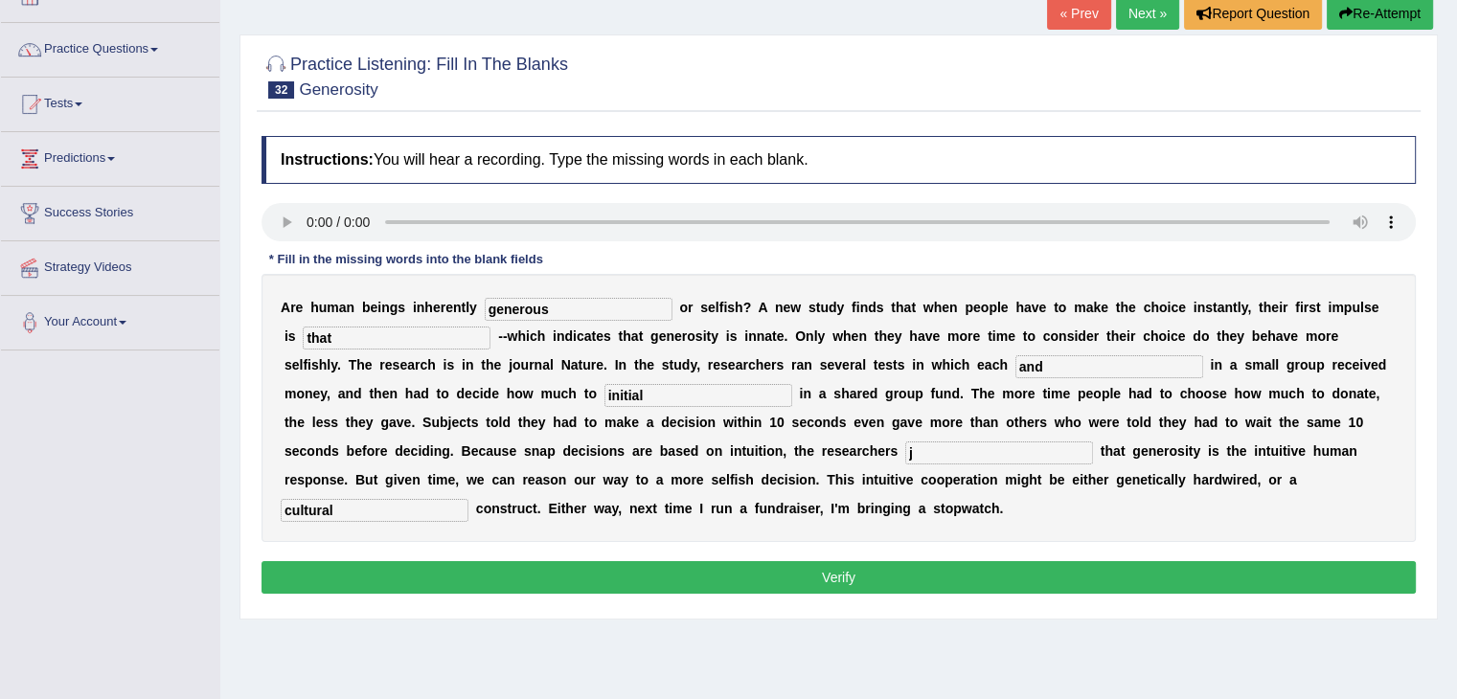
click at [904, 572] on button "Verify" at bounding box center [839, 577] width 1155 height 33
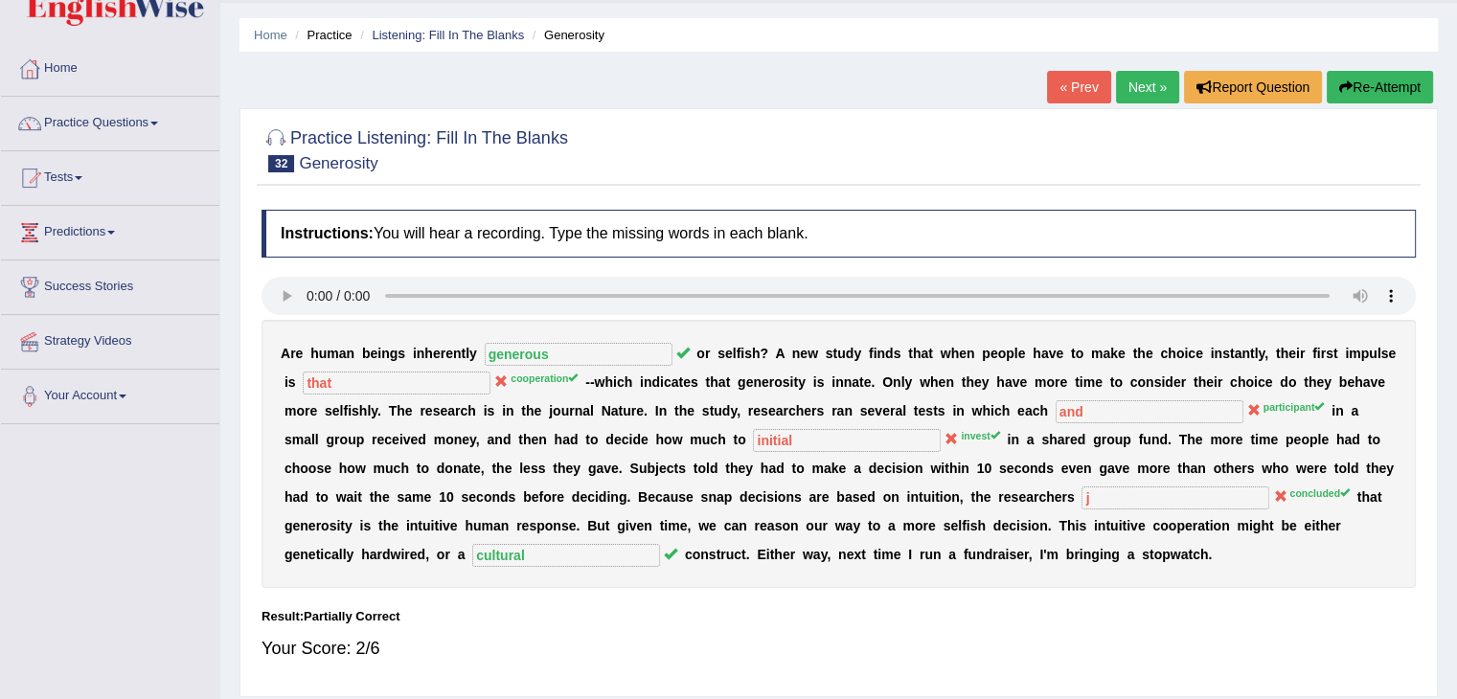
scroll to position [52, 0]
click at [1078, 84] on link "« Prev" at bounding box center [1078, 88] width 63 height 33
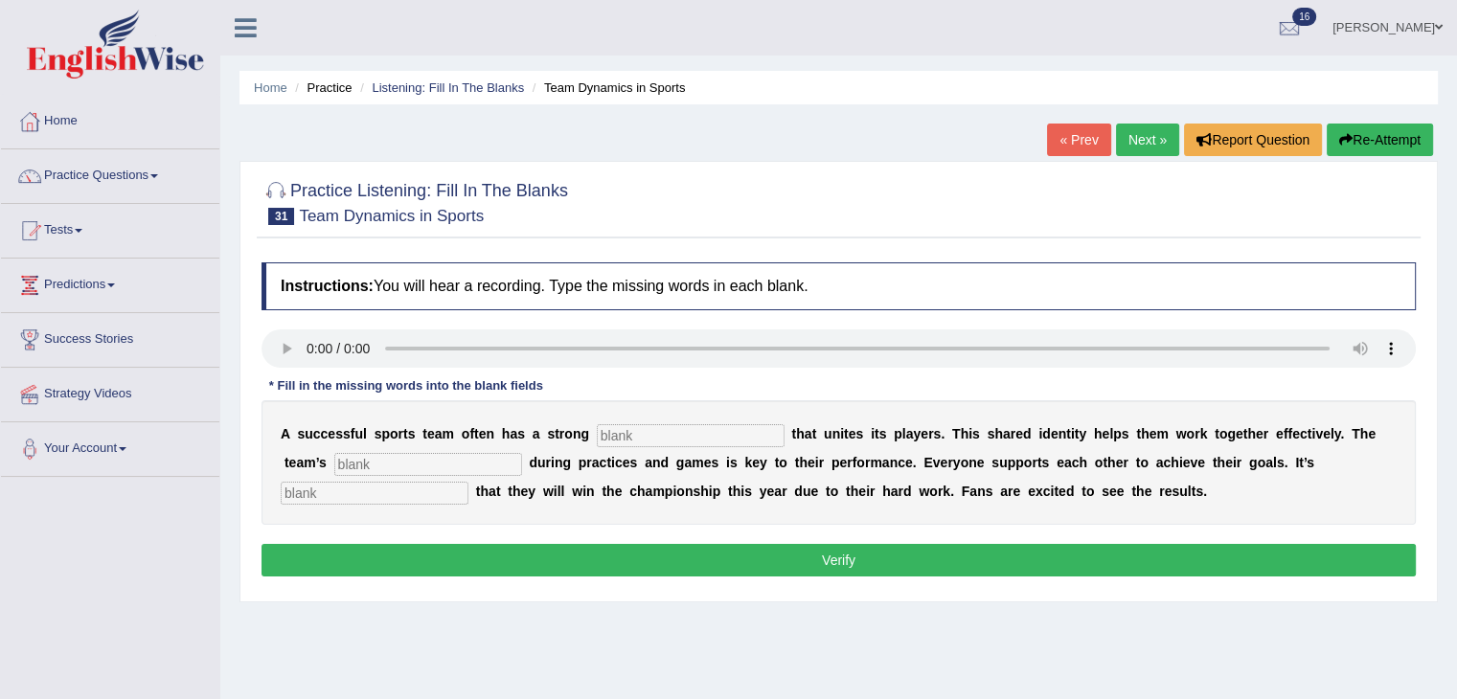
click at [676, 429] on input "text" at bounding box center [691, 435] width 188 height 23
type input "C"
type input "culture"
click at [491, 457] on input "text" at bounding box center [428, 464] width 188 height 23
type input "colloboration"
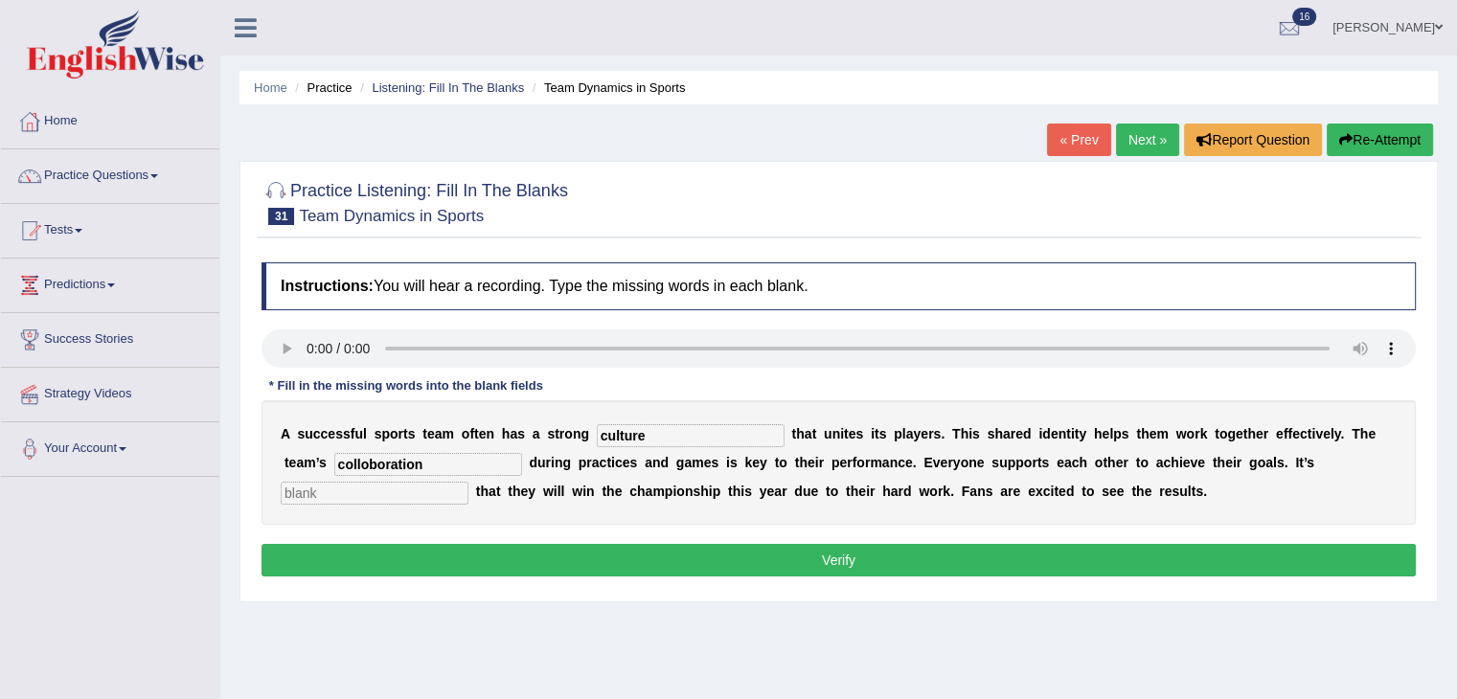
click at [382, 494] on input "text" at bounding box center [375, 493] width 188 height 23
type input "expected"
click at [487, 550] on button "Verify" at bounding box center [839, 560] width 1155 height 33
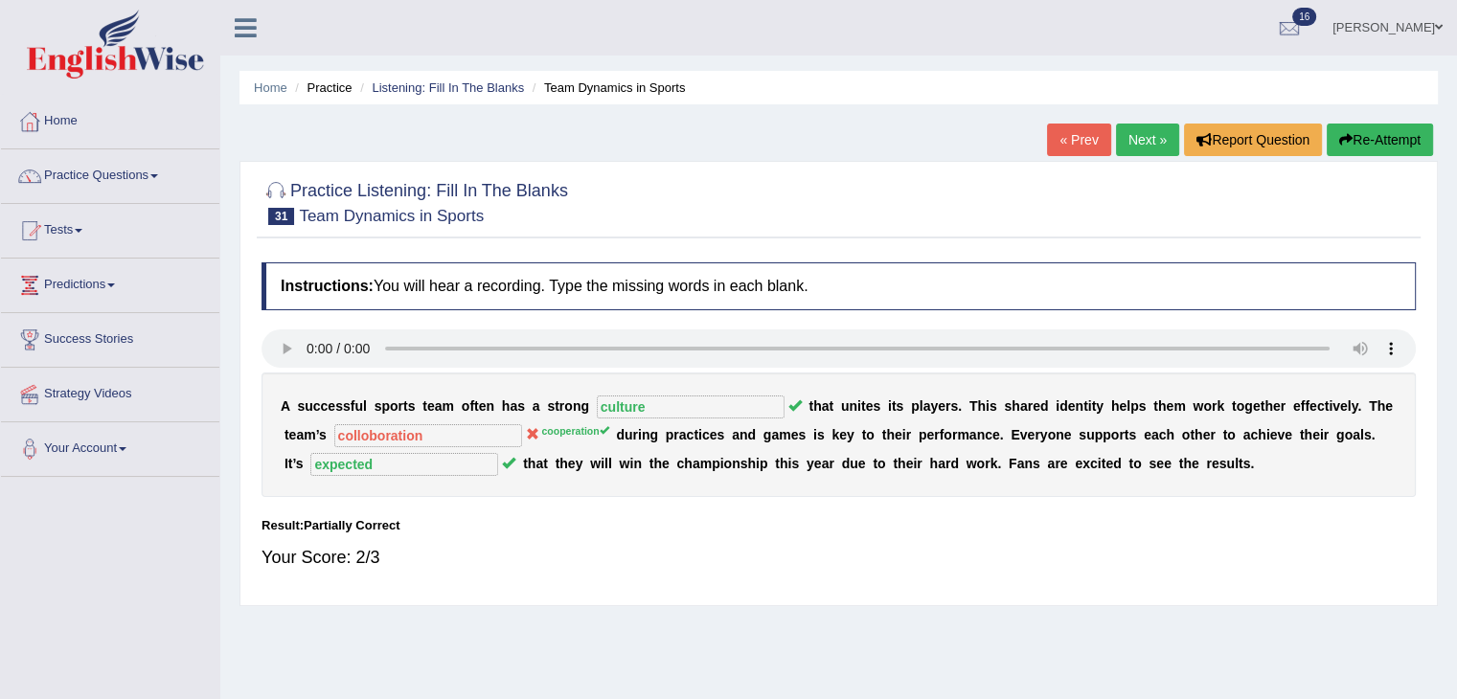
click at [473, 453] on div "Instructions: You will hear a recording. Type the missing words in each blank. …" at bounding box center [839, 424] width 1164 height 343
click at [1056, 204] on div at bounding box center [839, 201] width 1155 height 58
click at [1145, 145] on link "Next »" at bounding box center [1147, 140] width 63 height 33
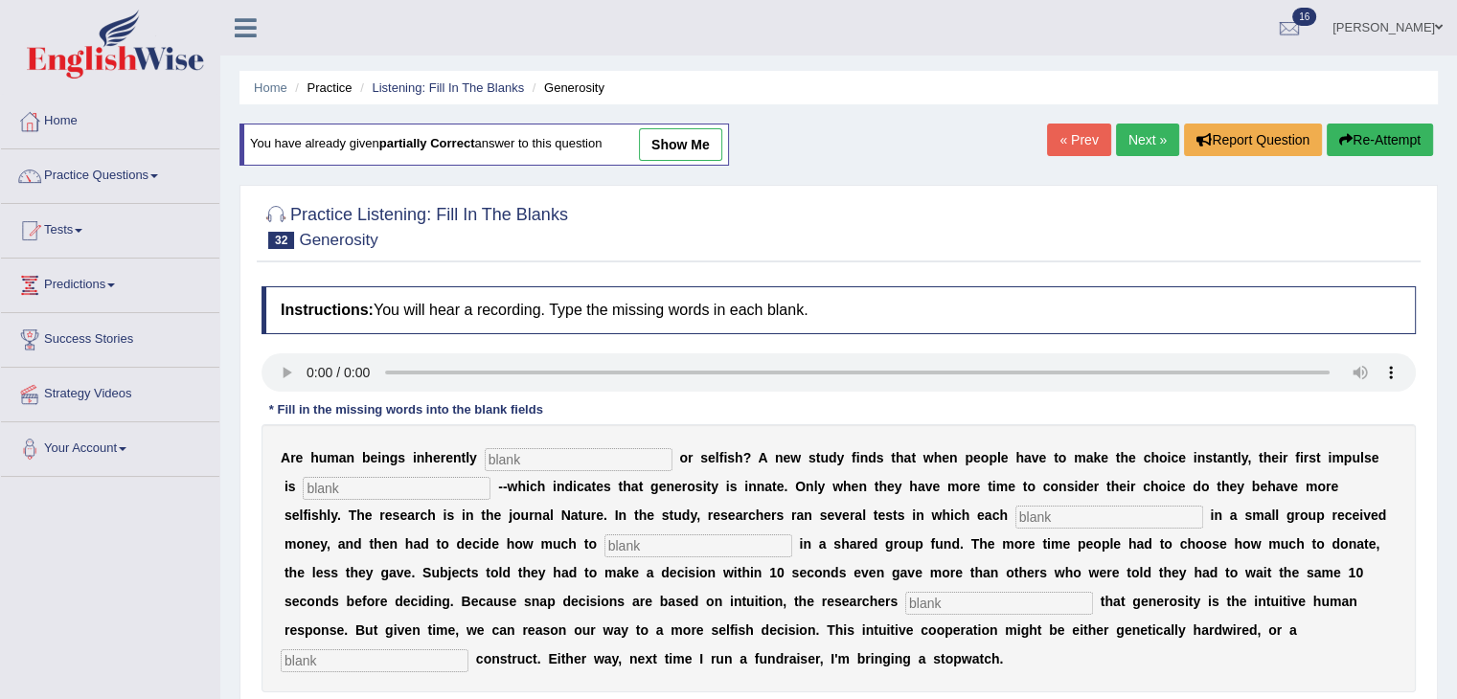
click at [1075, 127] on link "« Prev" at bounding box center [1078, 140] width 63 height 33
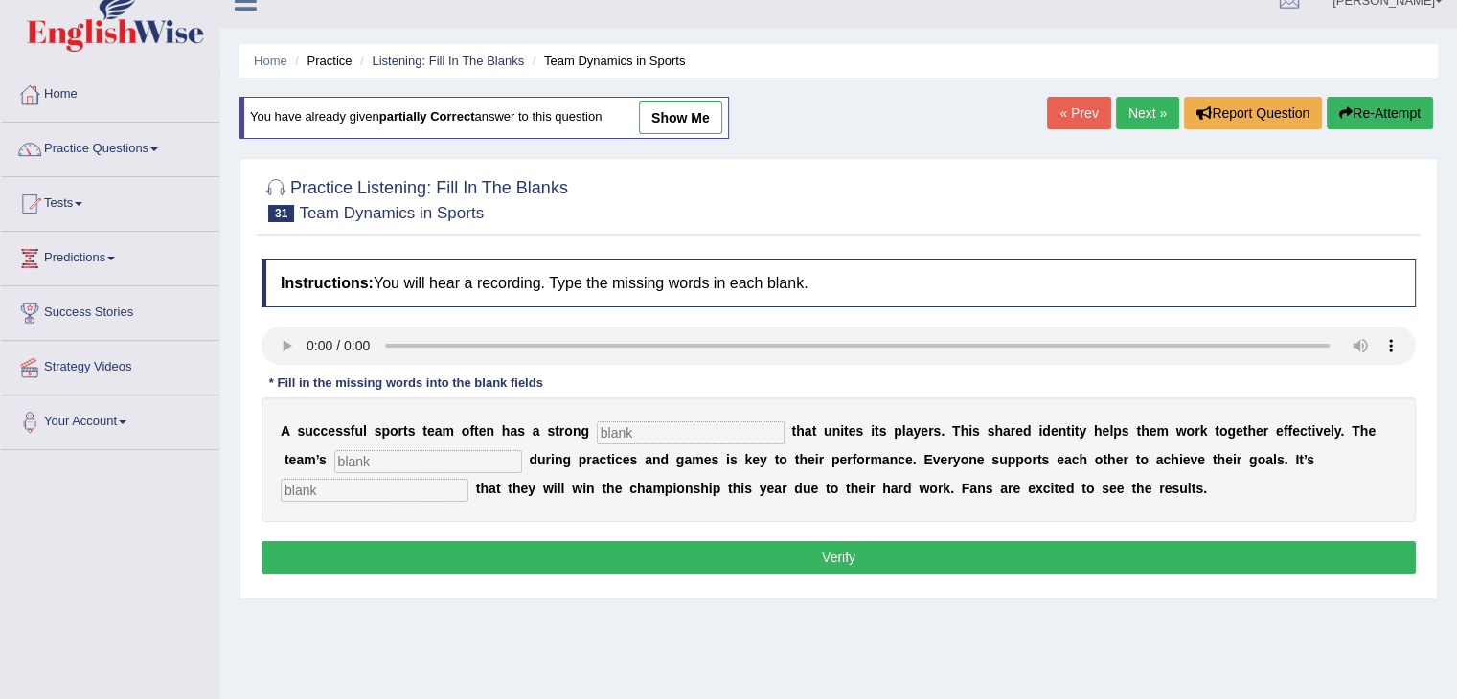
scroll to position [26, 0]
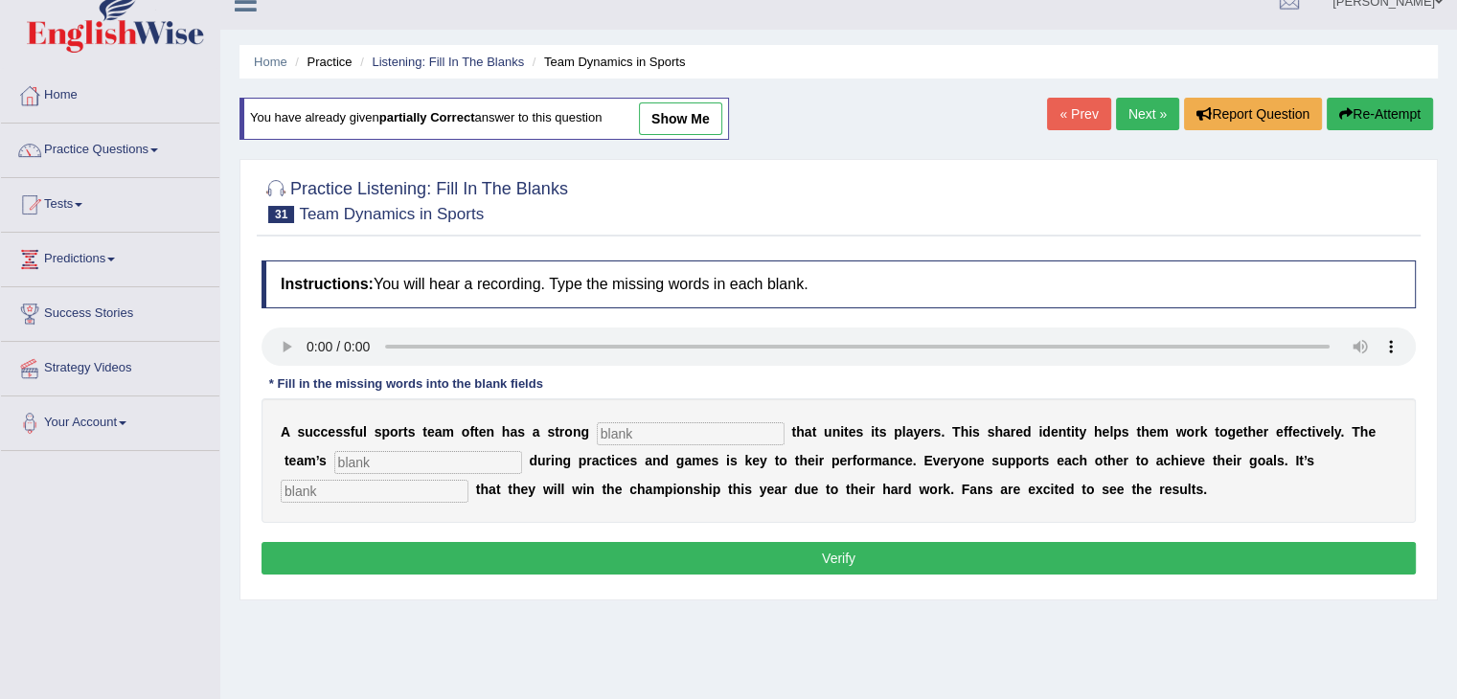
drag, startPoint x: 228, startPoint y: 120, endPoint x: 1299, endPoint y: 609, distance: 1177.8
click at [1299, 609] on div "Home Practice Listening: Fill In The Blanks Team Dynamics in Sports You have al…" at bounding box center [838, 453] width 1237 height 958
click at [61, 89] on link "Home" at bounding box center [110, 93] width 218 height 48
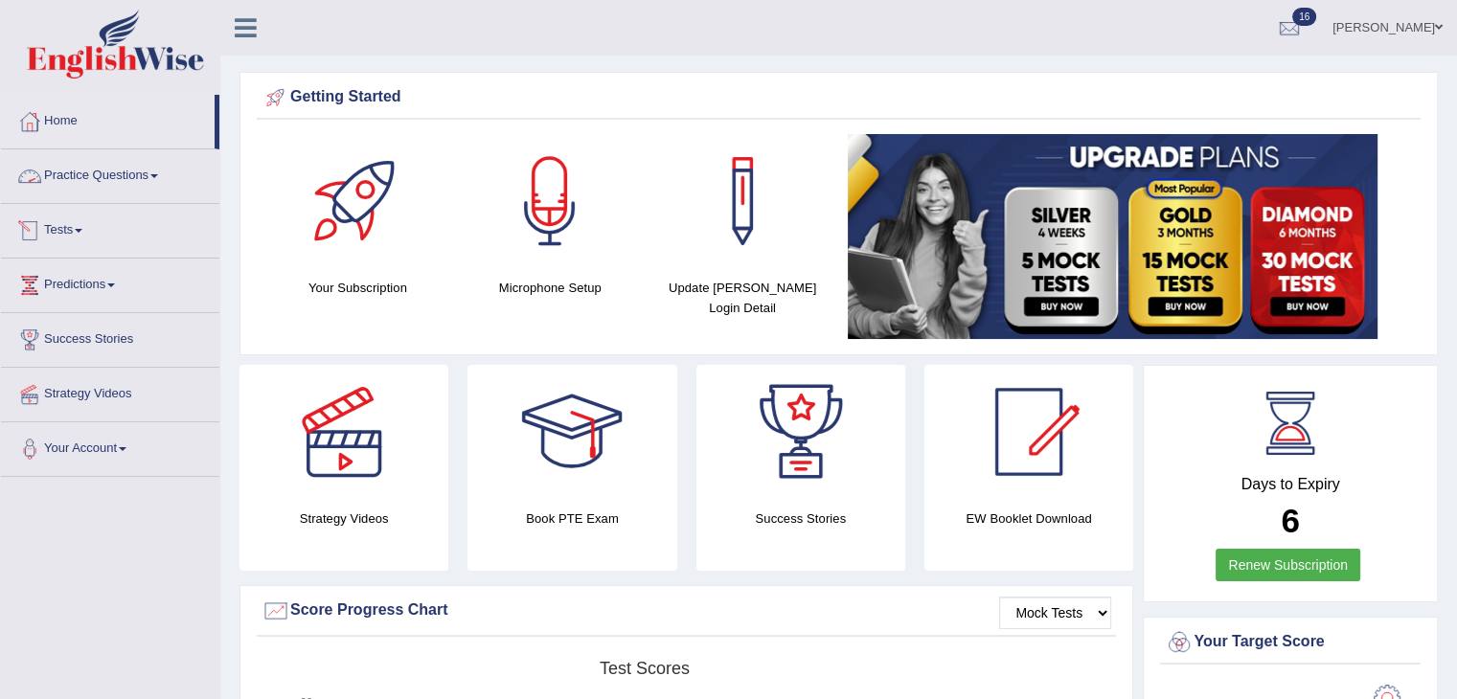
click at [138, 181] on link "Practice Questions" at bounding box center [110, 173] width 218 height 48
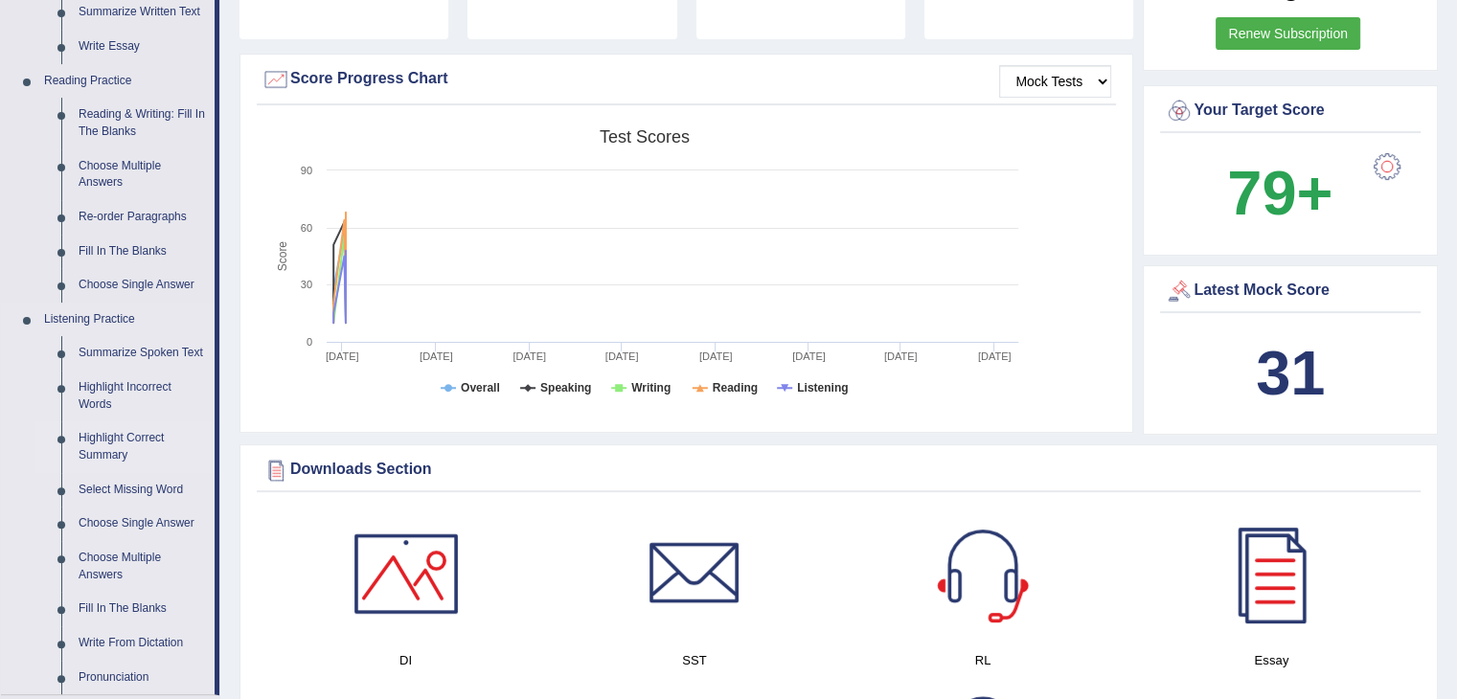
scroll to position [538, 0]
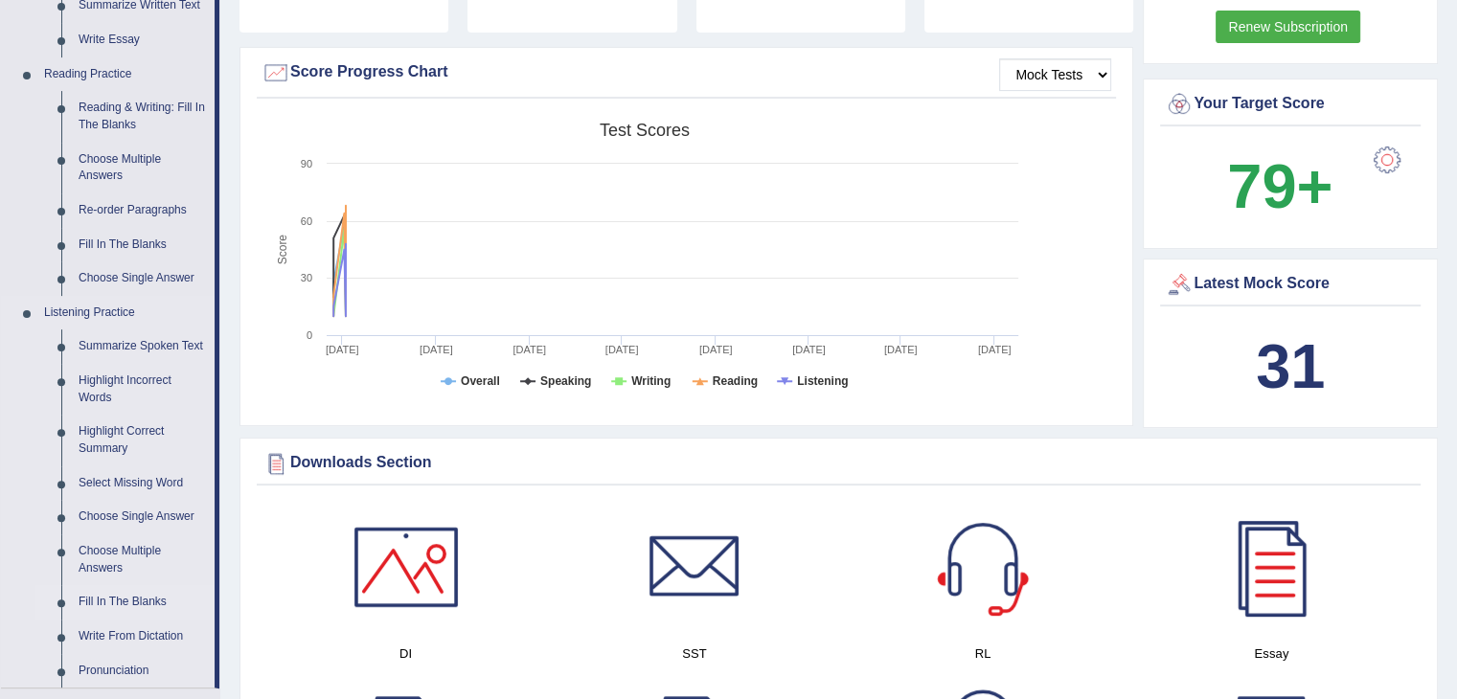
click at [114, 602] on link "Fill In The Blanks" at bounding box center [142, 602] width 145 height 34
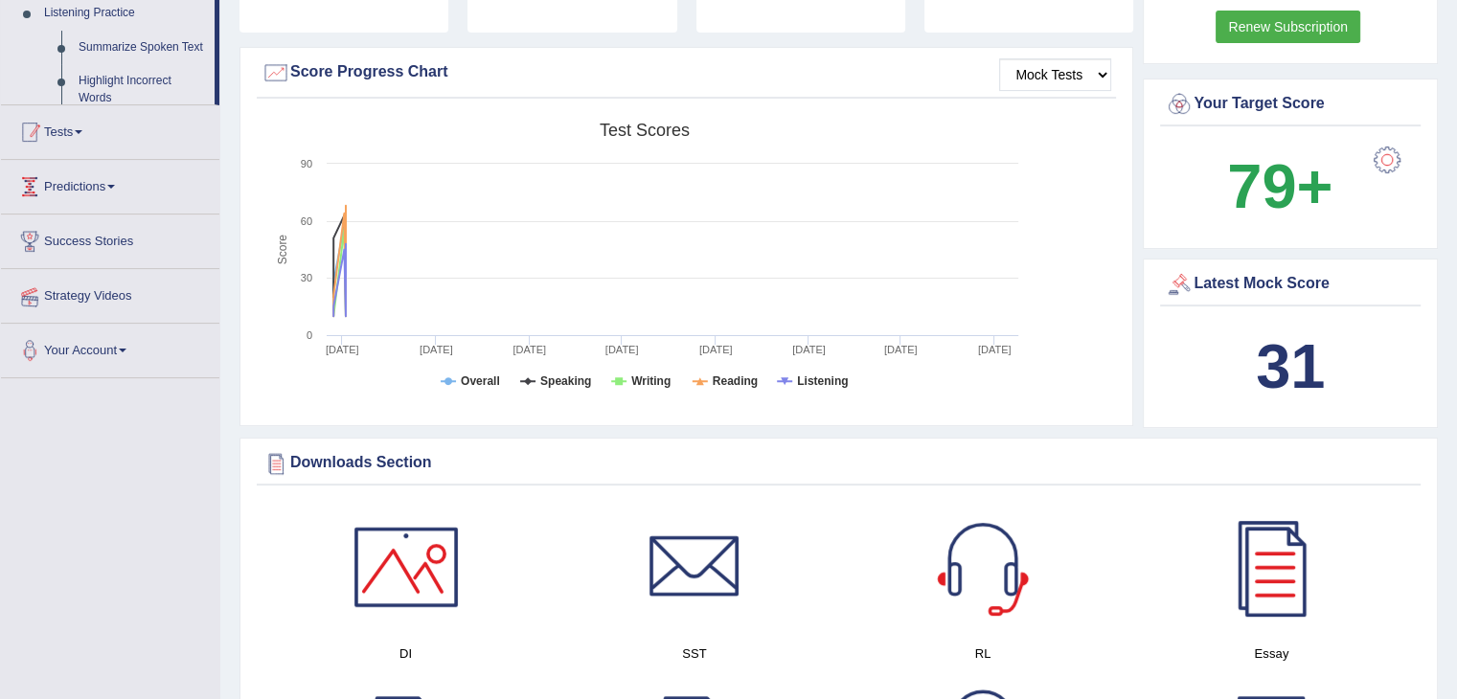
scroll to position [230, 0]
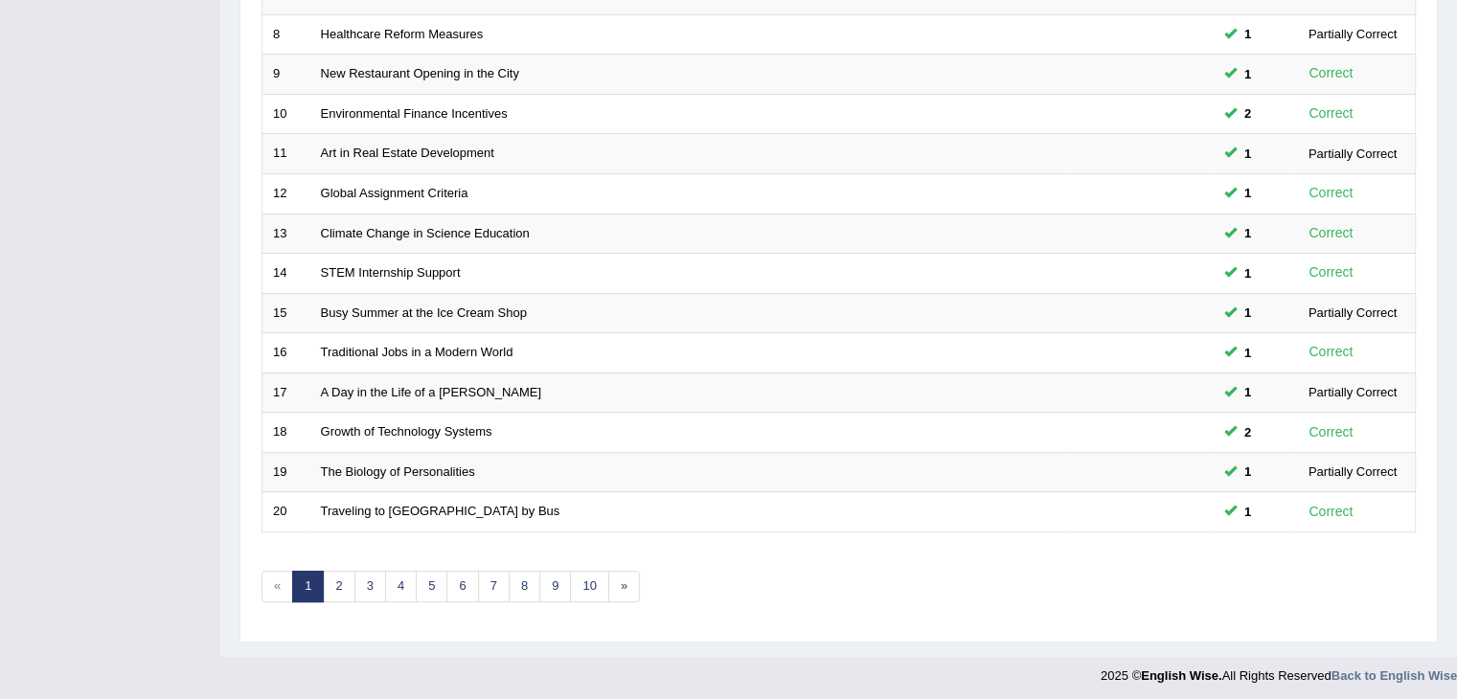
click at [370, 574] on link "3" at bounding box center [371, 587] width 32 height 32
click at [335, 579] on link "2" at bounding box center [339, 587] width 32 height 32
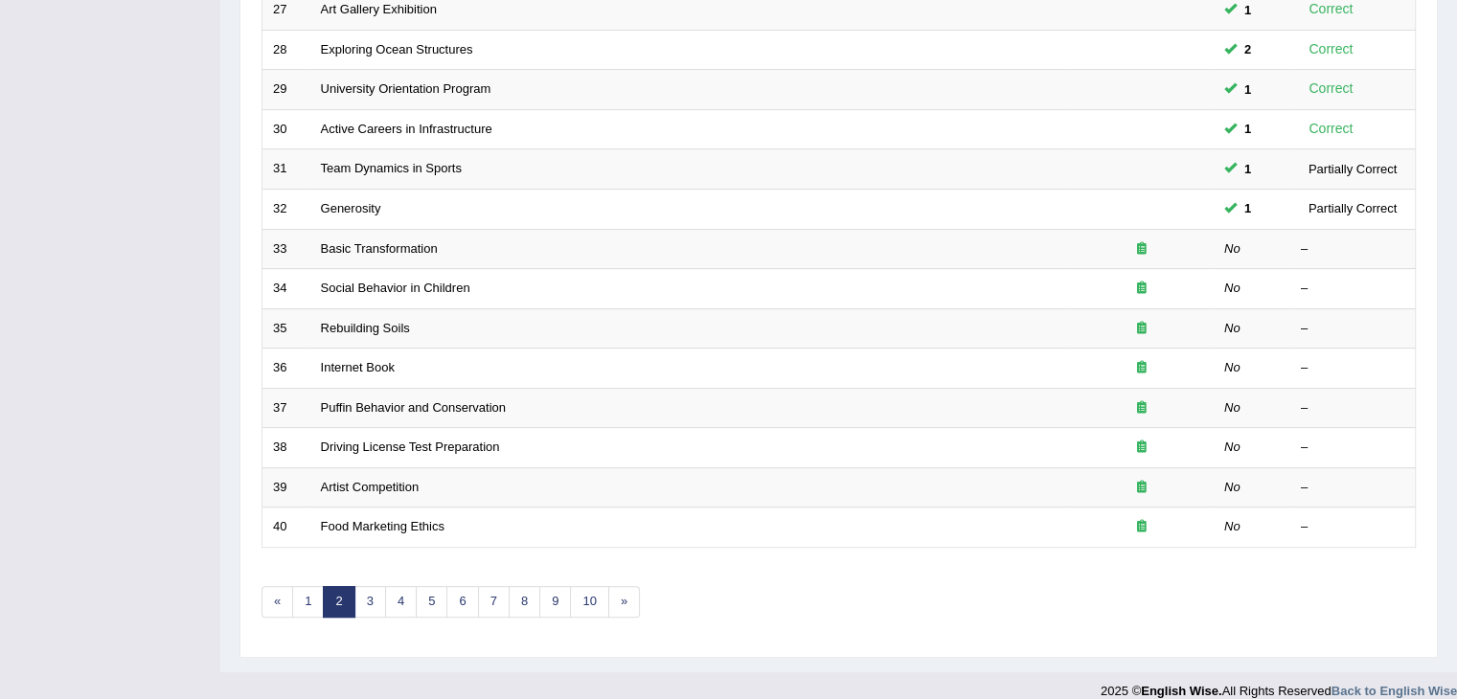
scroll to position [563, 0]
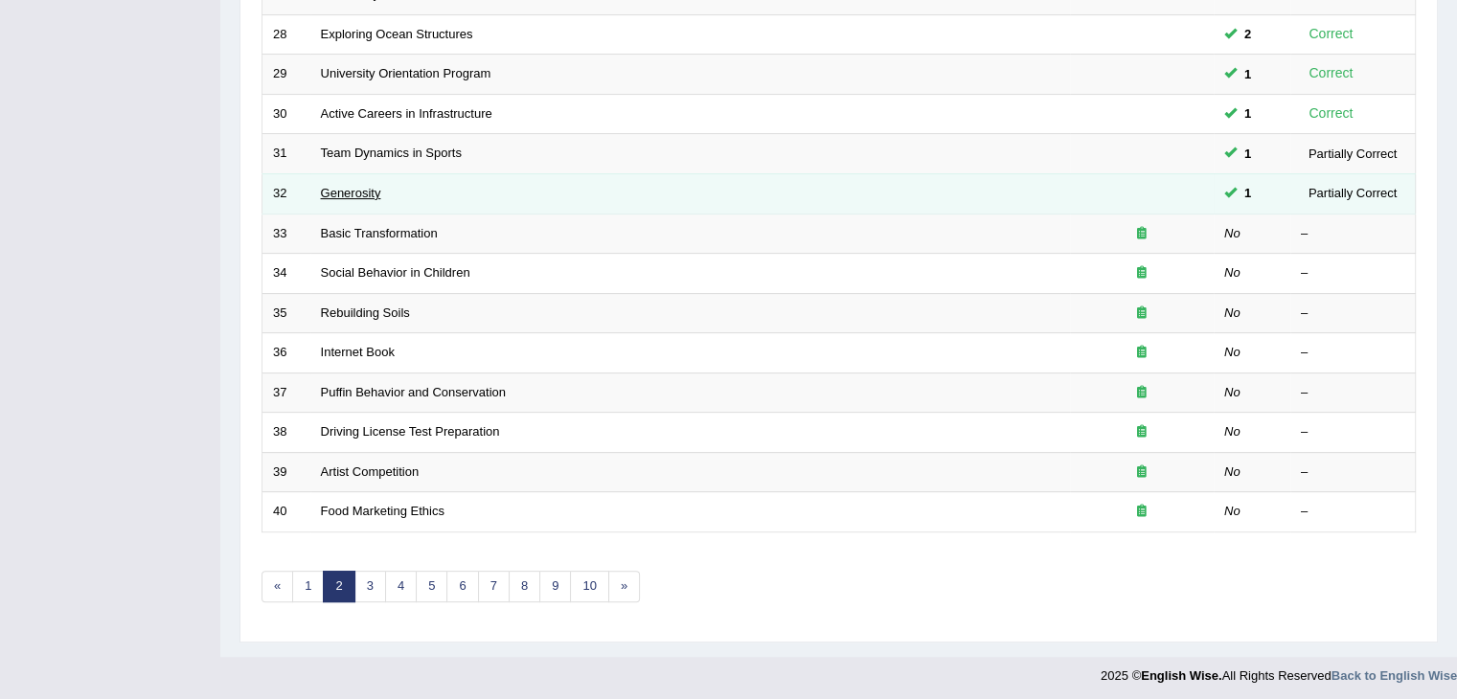
click at [357, 188] on link "Generosity" at bounding box center [351, 193] width 60 height 14
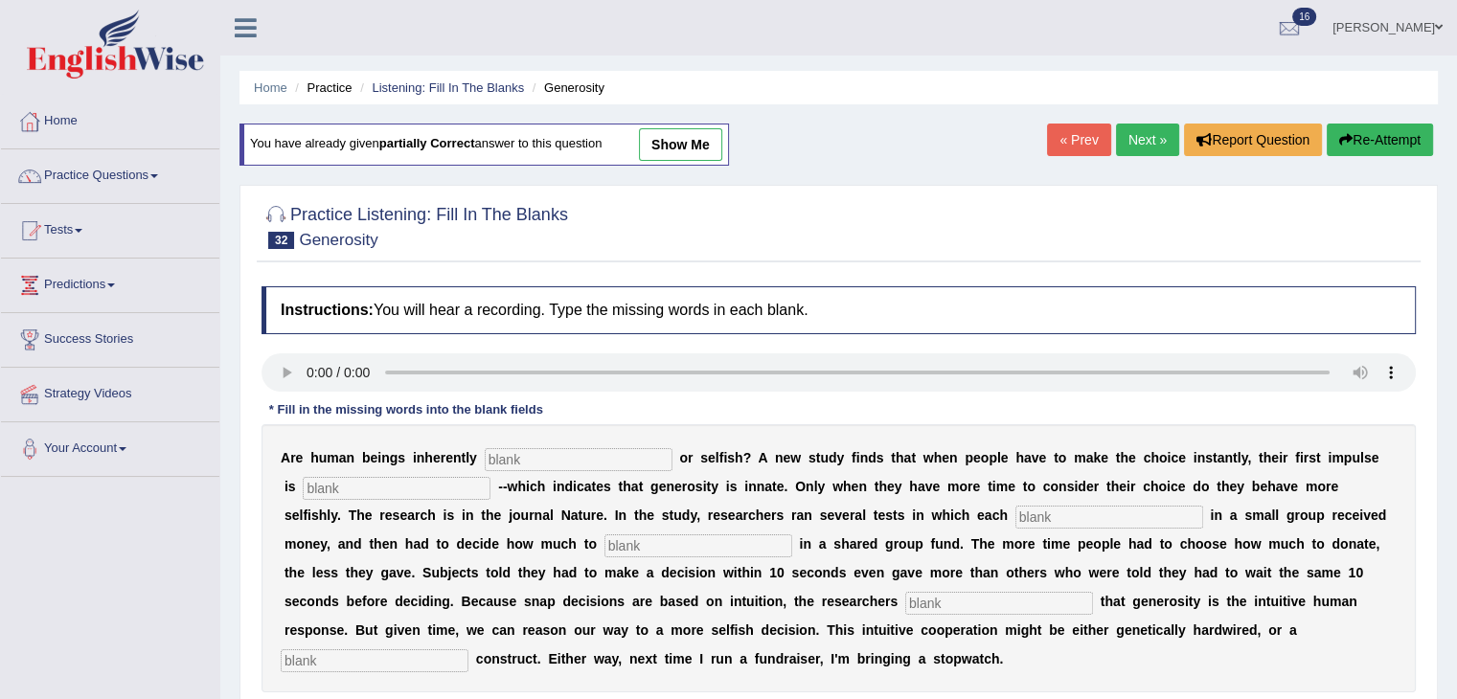
click at [1158, 218] on div at bounding box center [839, 225] width 1155 height 58
click at [999, 94] on ul "Home Practice Listening: Fill In The Blanks Generosity" at bounding box center [839, 88] width 1199 height 34
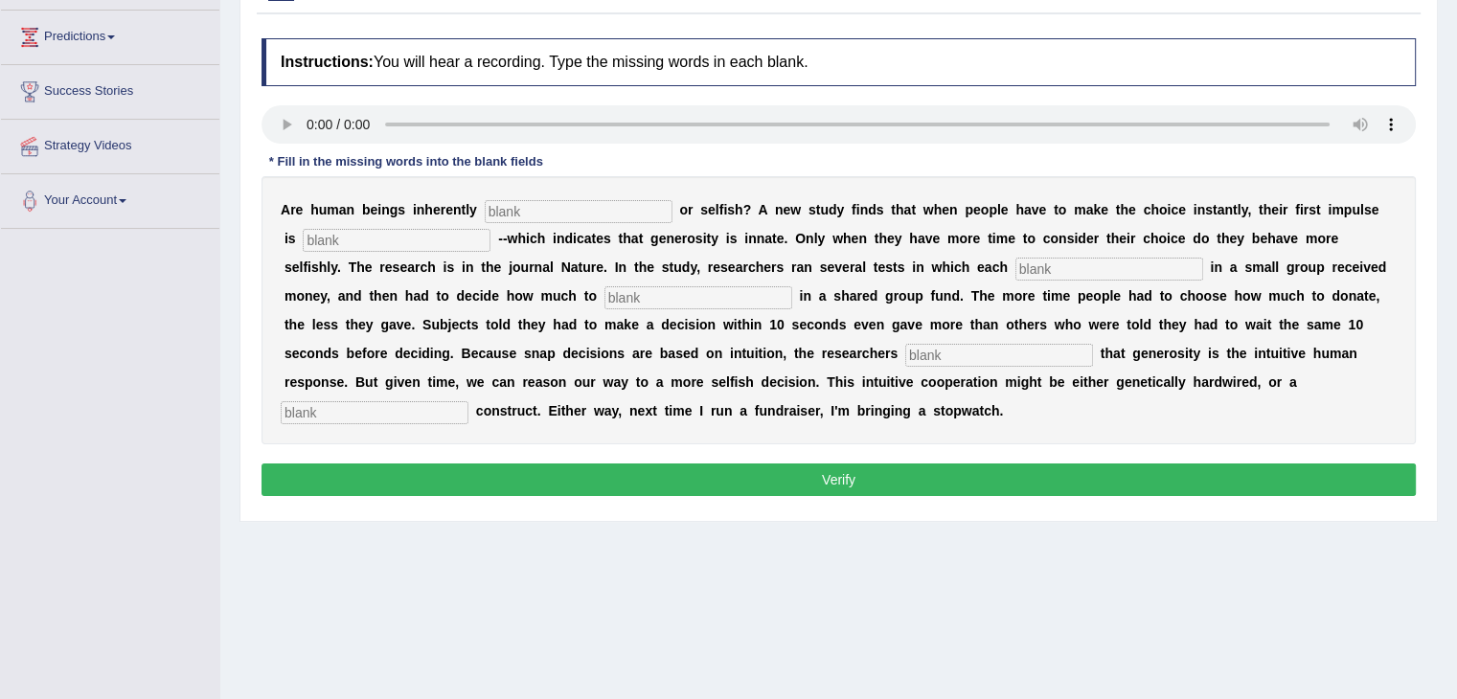
scroll to position [249, 0]
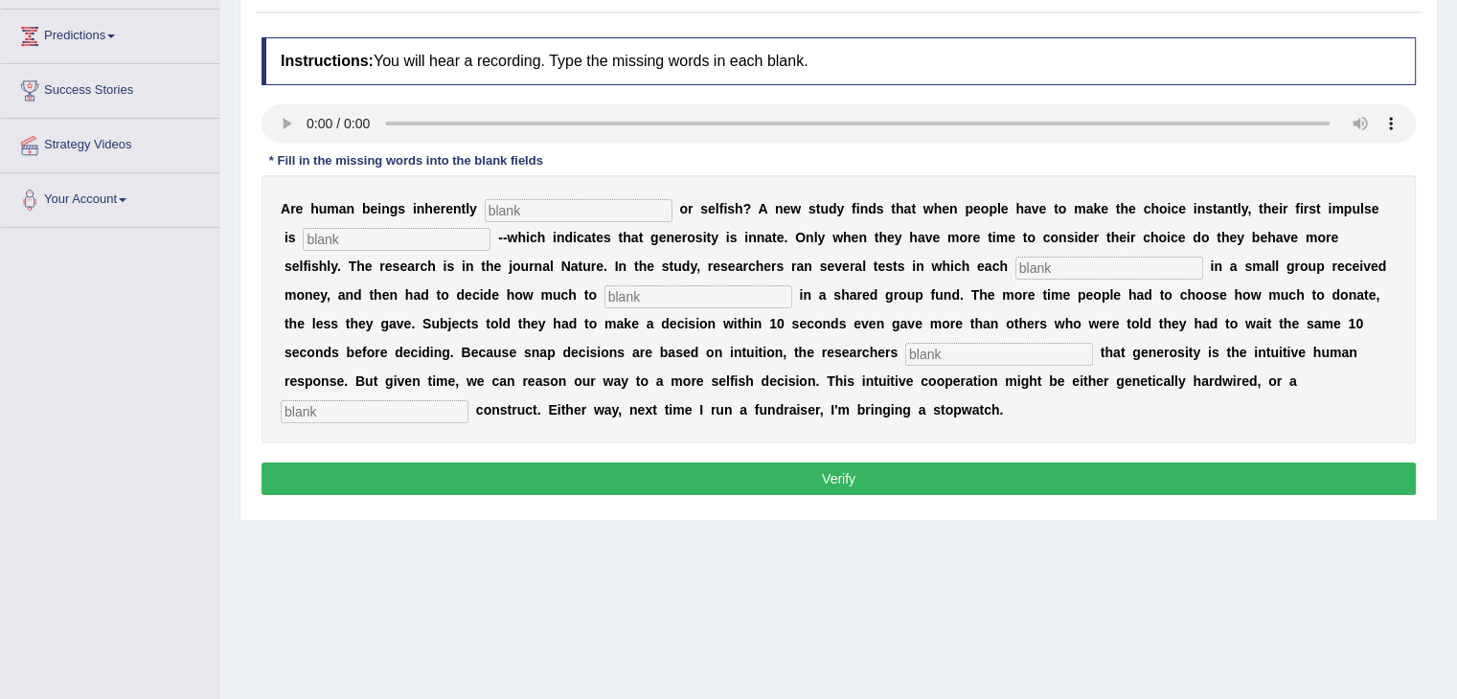
click at [326, 411] on input "text" at bounding box center [375, 411] width 188 height 23
type input "cultural"
click at [548, 208] on input "text" at bounding box center [579, 210] width 188 height 23
type input "generous"
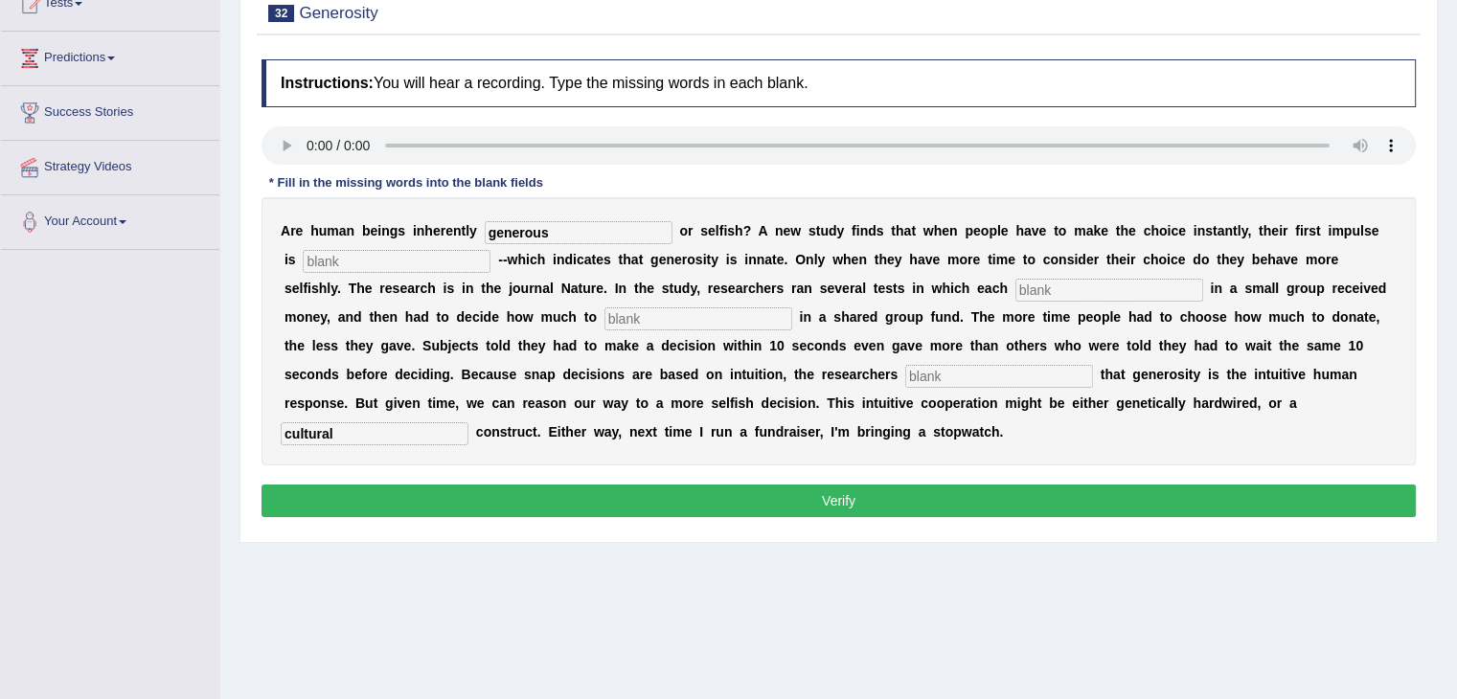
scroll to position [245, 0]
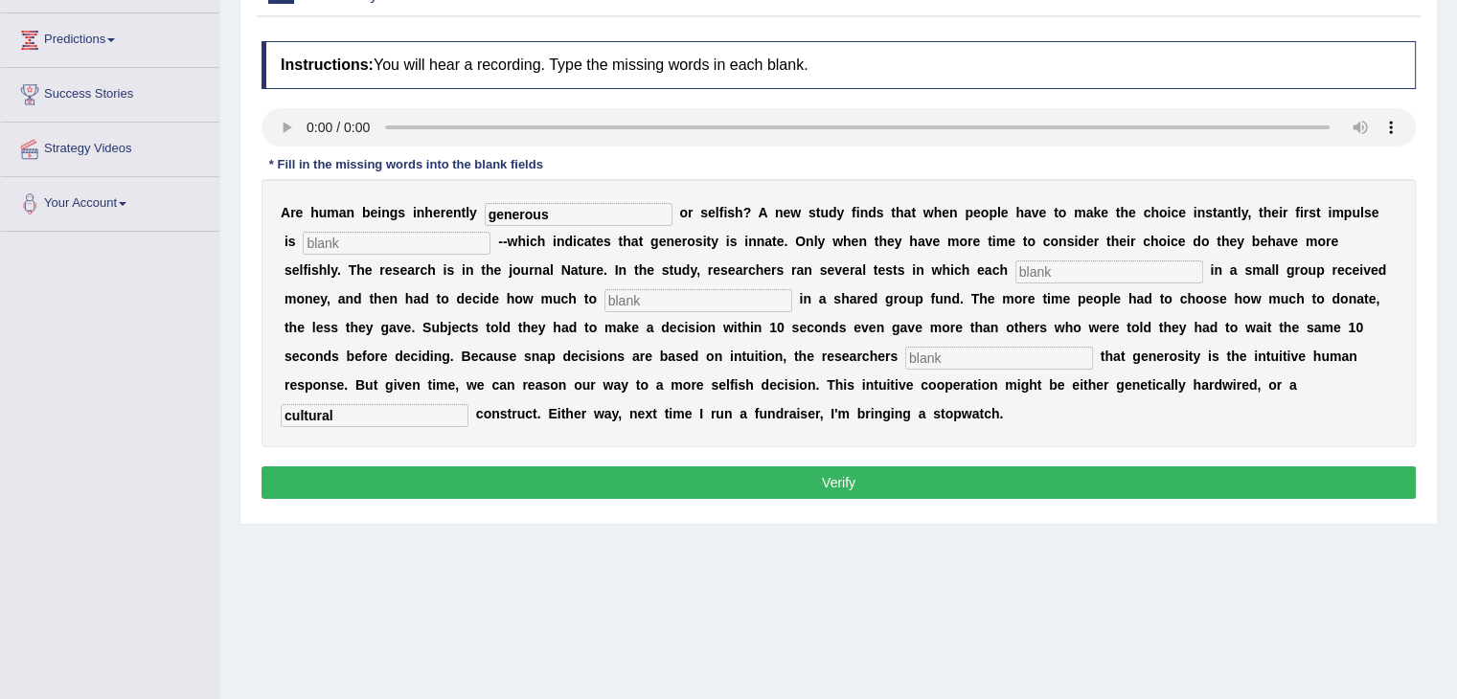
click at [699, 300] on input "text" at bounding box center [699, 300] width 188 height 23
type input "initiate"
click at [819, 478] on button "Verify" at bounding box center [839, 483] width 1155 height 33
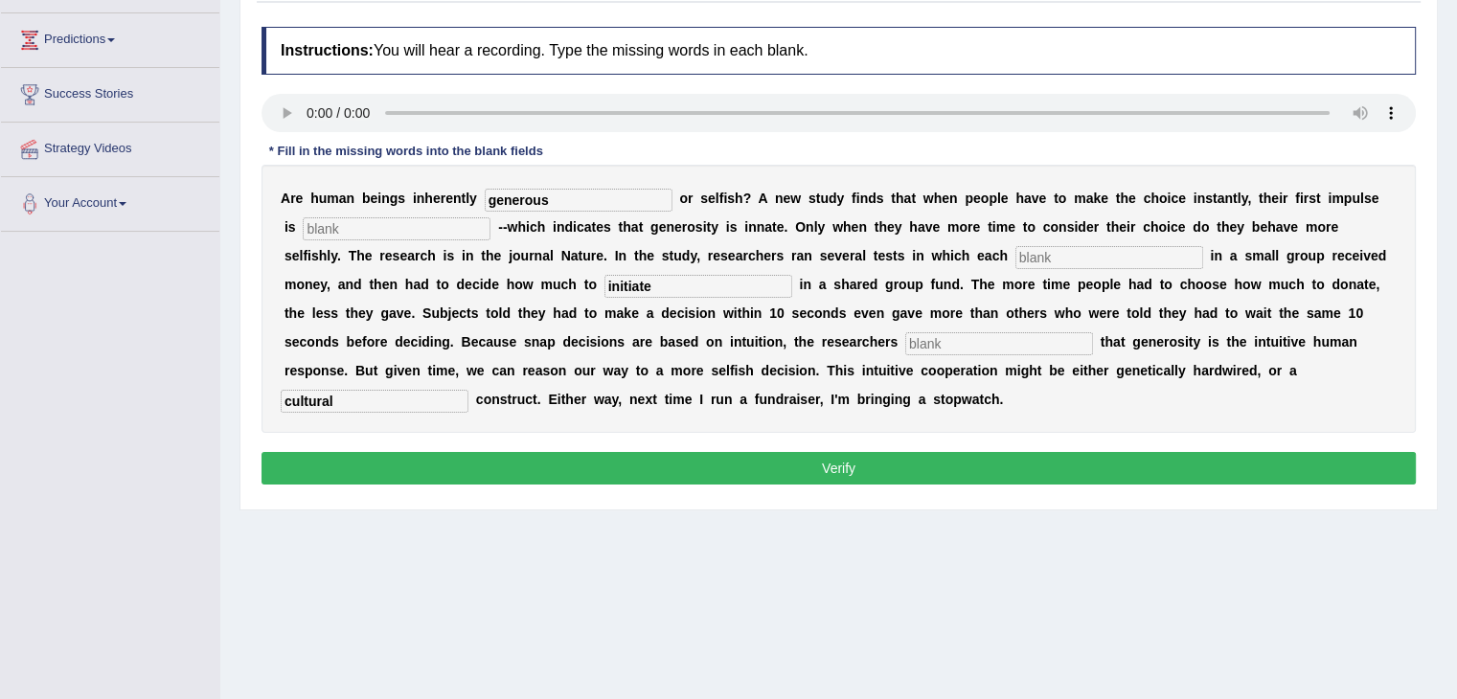
click at [397, 221] on input "text" at bounding box center [397, 228] width 188 height 23
type input "j"
click at [1110, 256] on input "text" at bounding box center [1110, 257] width 188 height 23
type input "j"
click at [1027, 332] on input "text" at bounding box center [999, 343] width 188 height 23
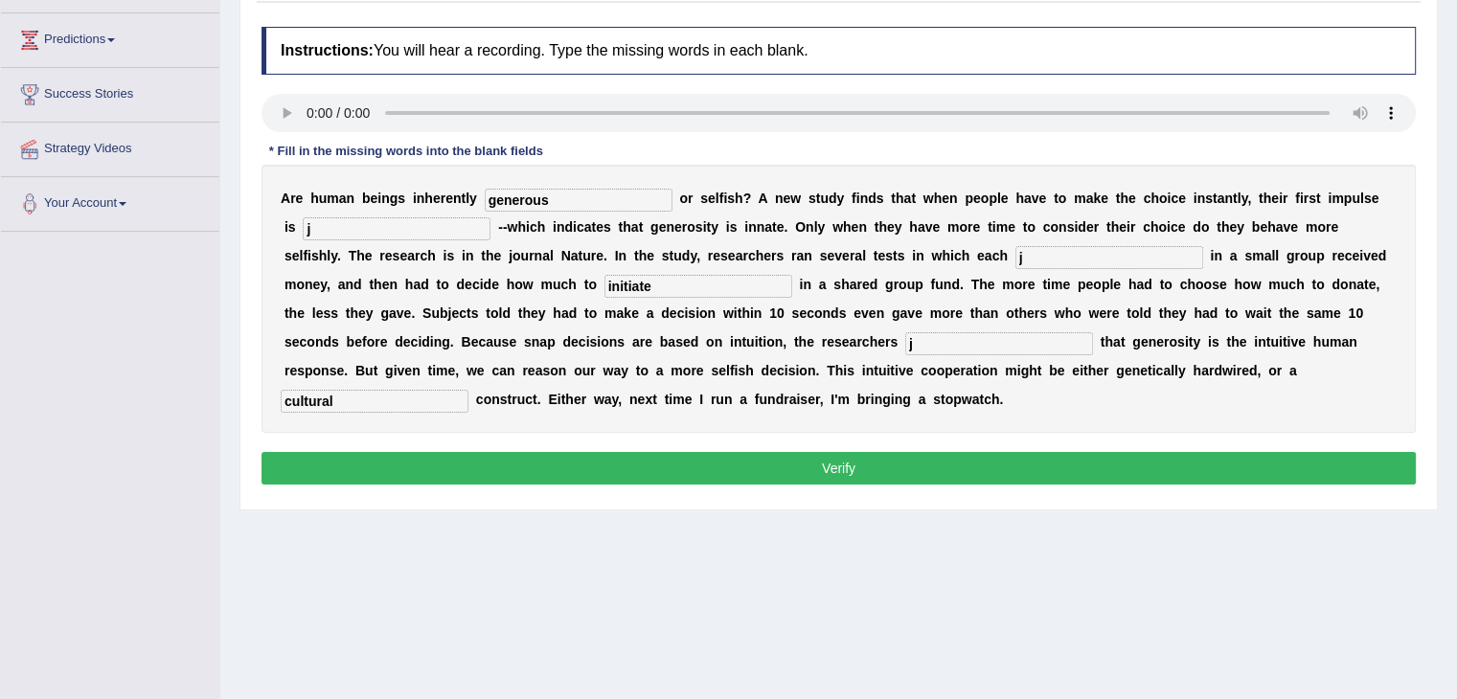
type input "j"
click at [952, 468] on button "Verify" at bounding box center [839, 468] width 1155 height 33
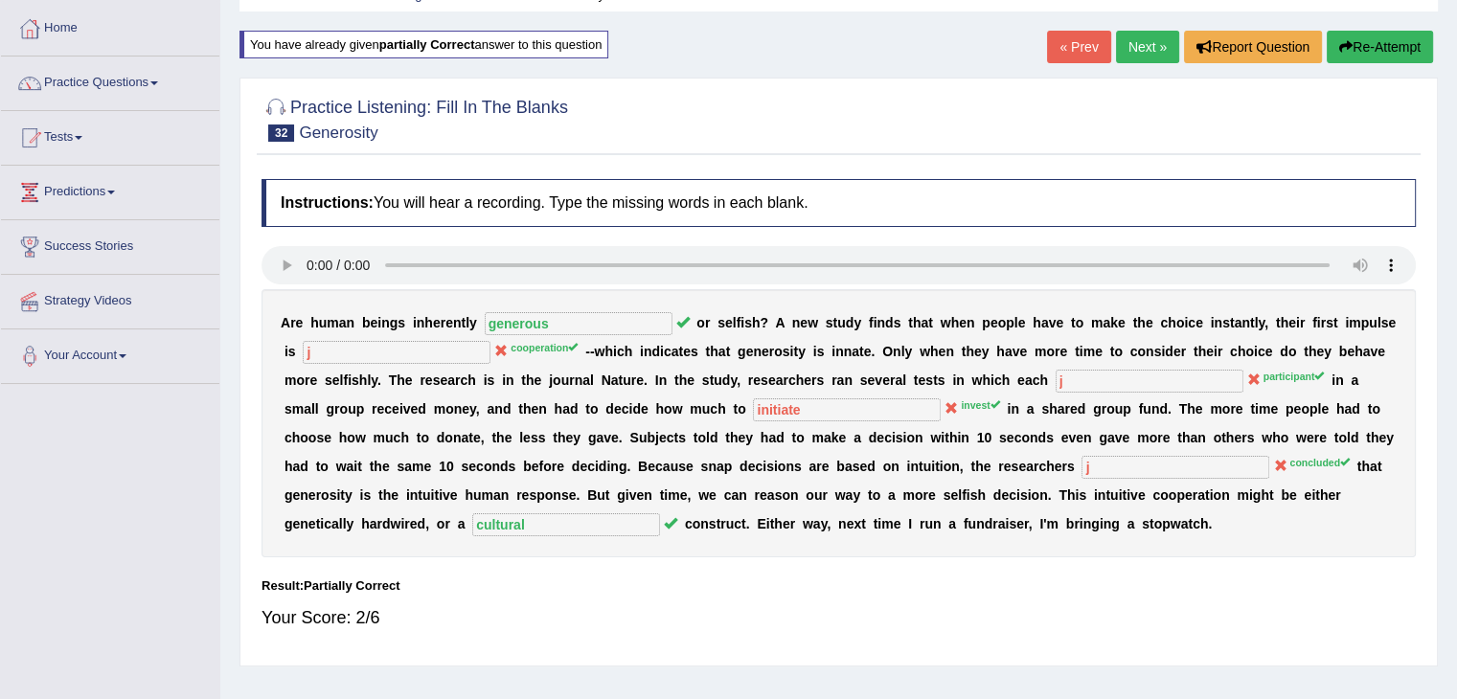
scroll to position [92, 0]
click at [1062, 45] on link "« Prev" at bounding box center [1078, 48] width 63 height 33
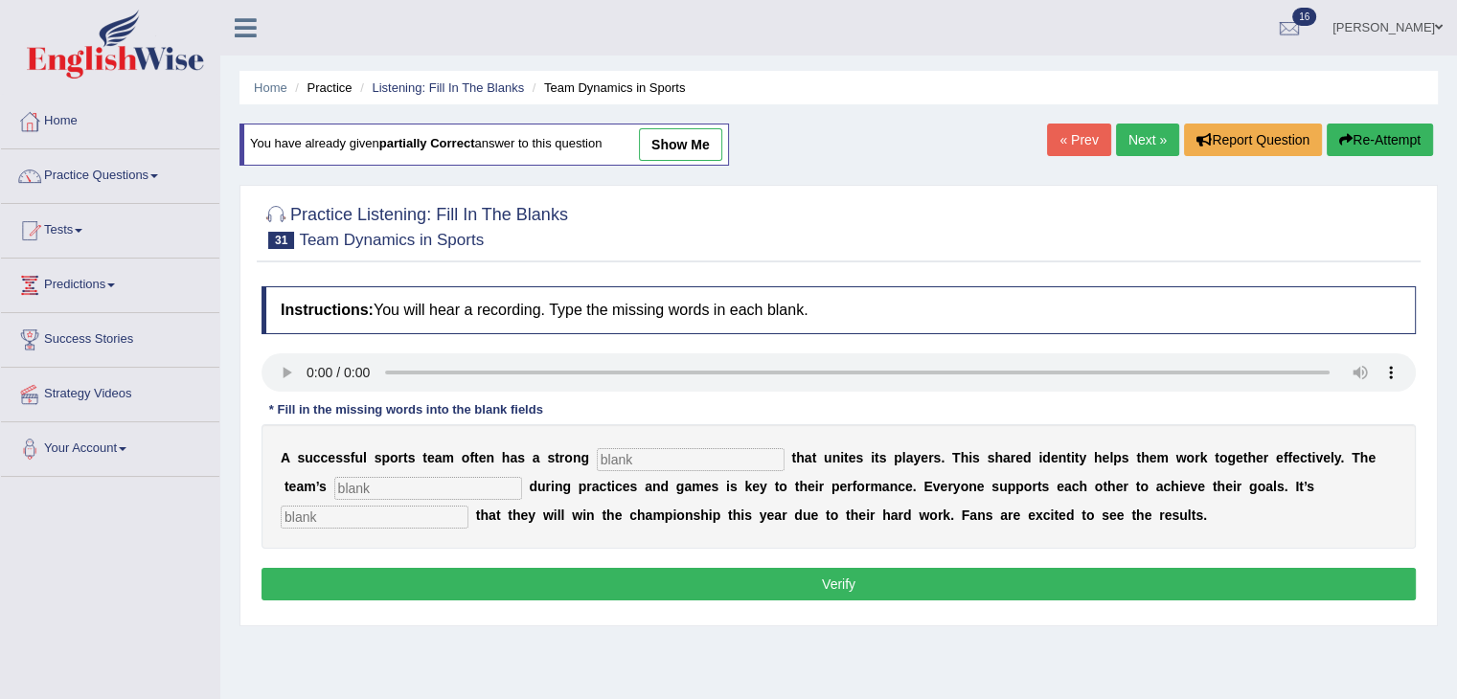
click at [657, 454] on input "text" at bounding box center [691, 459] width 188 height 23
type input "culture"
click at [414, 517] on input "text" at bounding box center [375, 517] width 188 height 23
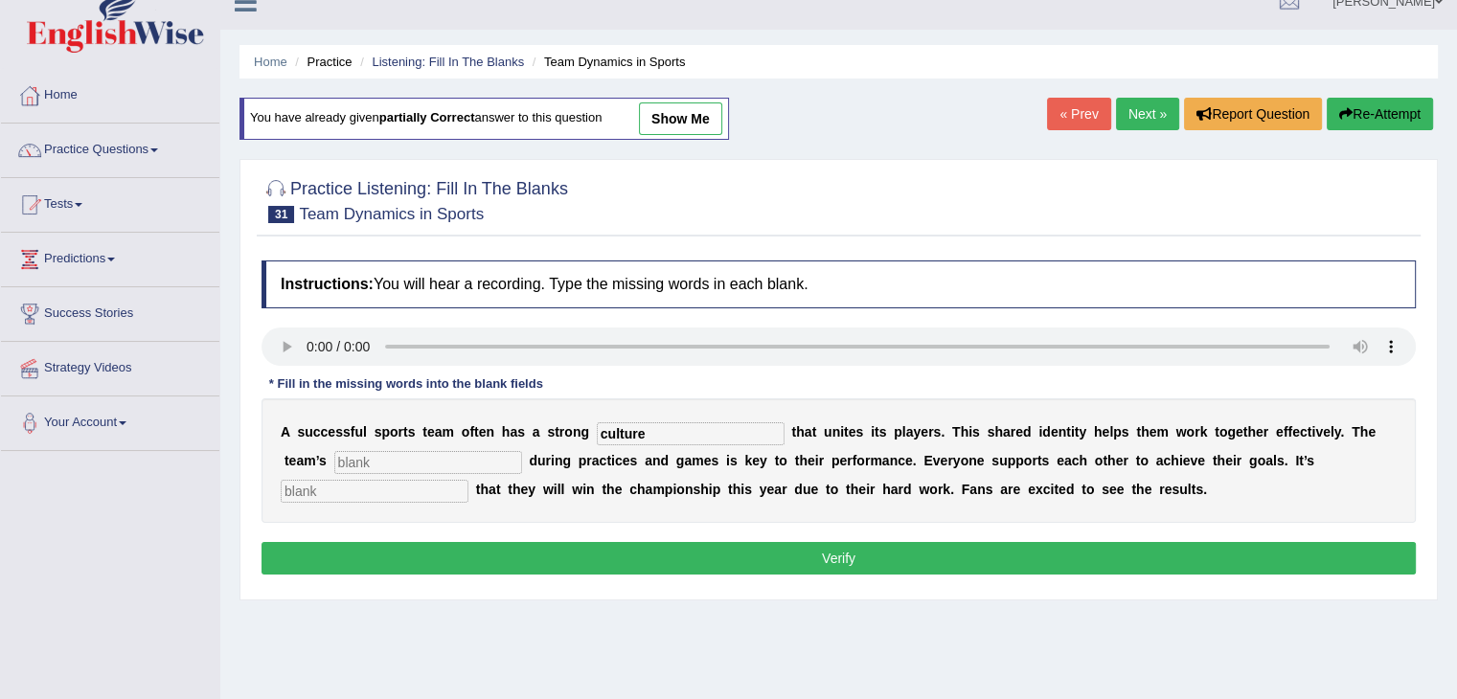
scroll to position [27, 0]
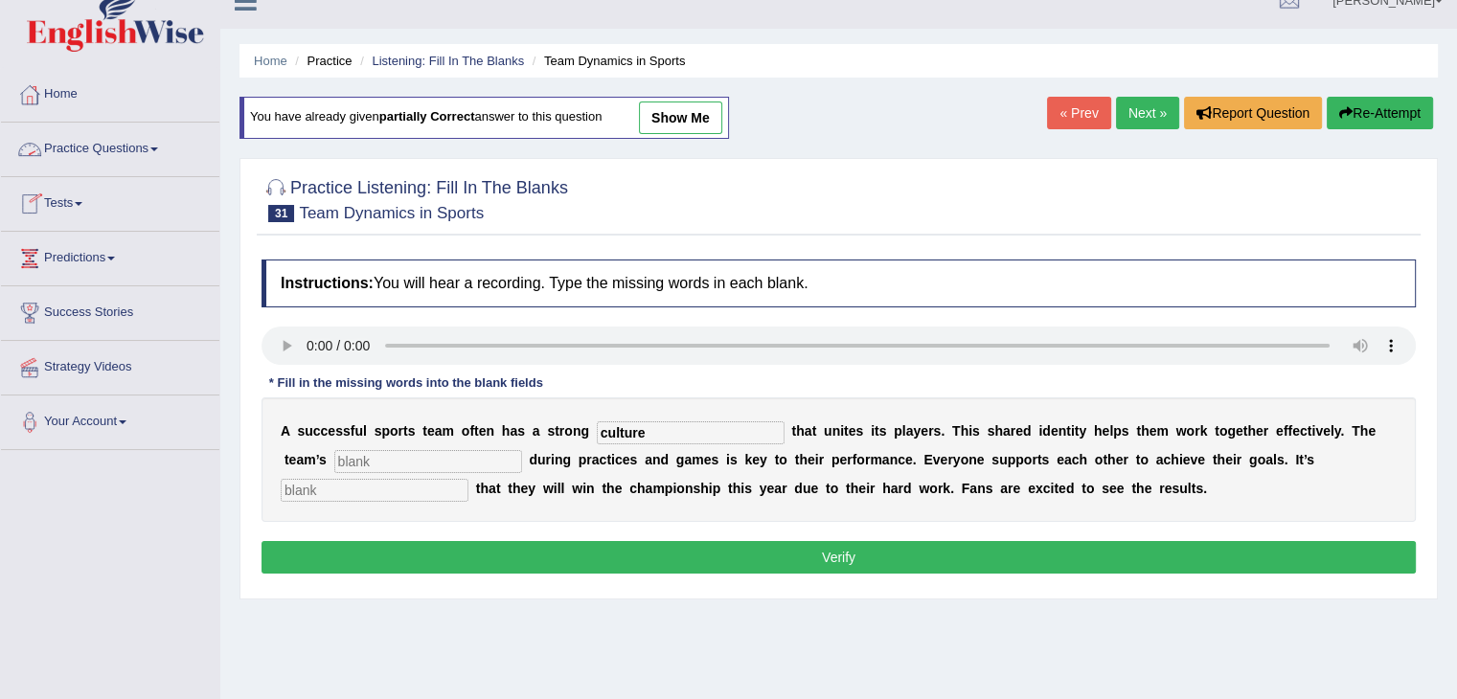
click at [100, 200] on link "Tests" at bounding box center [110, 201] width 218 height 48
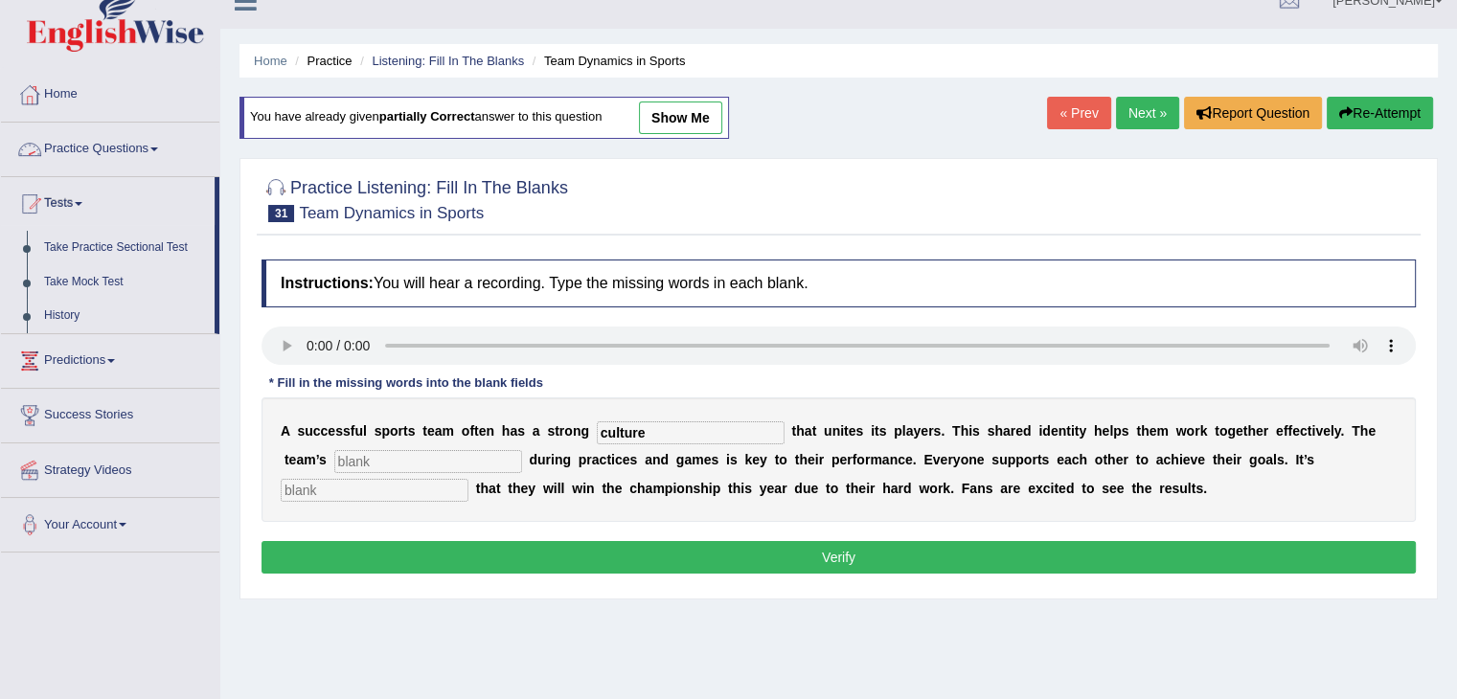
click at [158, 148] on span at bounding box center [154, 150] width 8 height 4
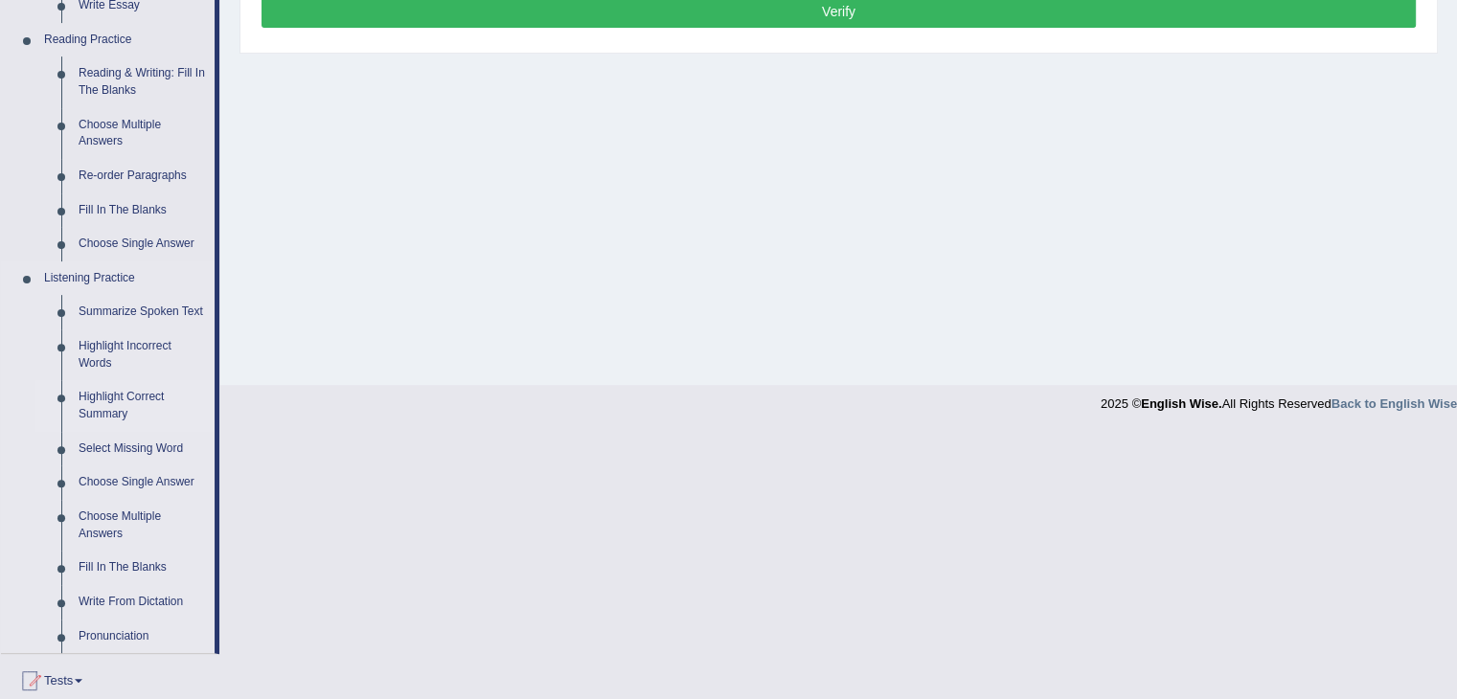
scroll to position [574, 0]
click at [142, 445] on link "Select Missing Word" at bounding box center [142, 448] width 145 height 34
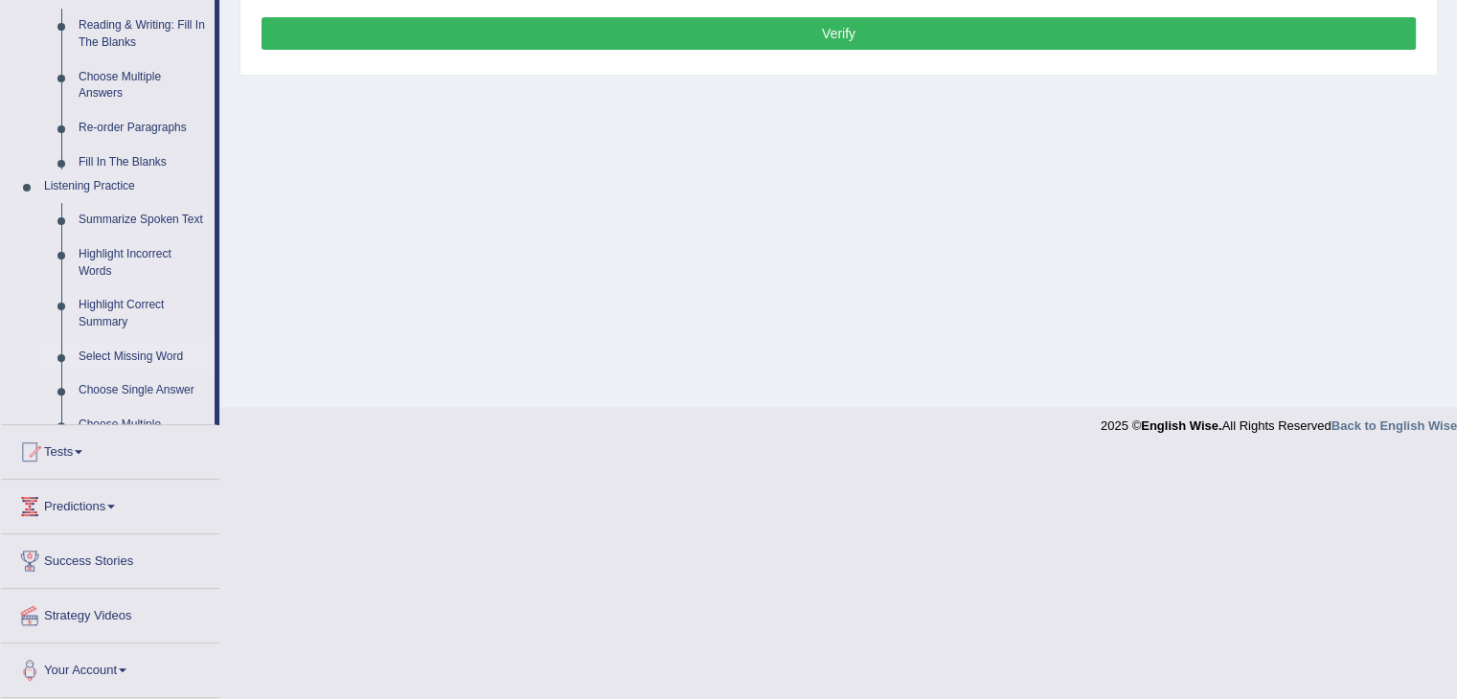
scroll to position [307, 0]
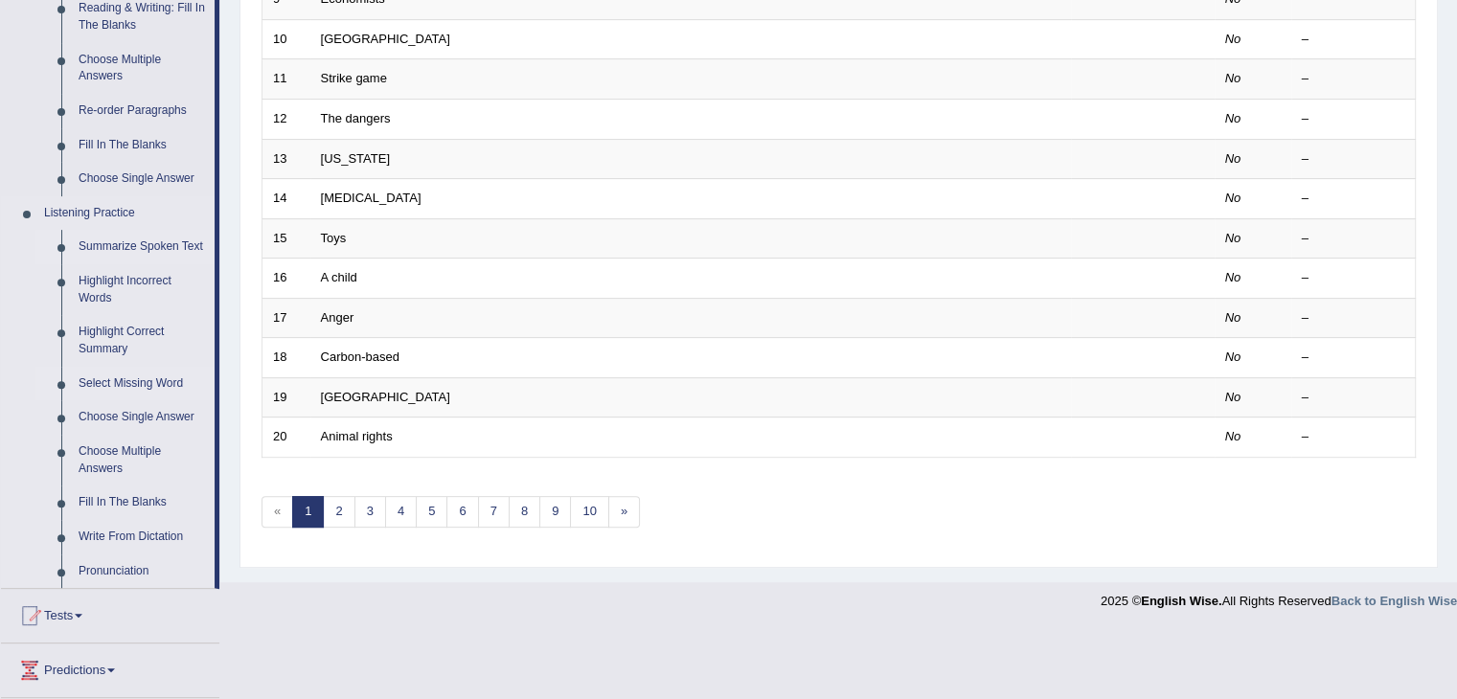
scroll to position [640, 0]
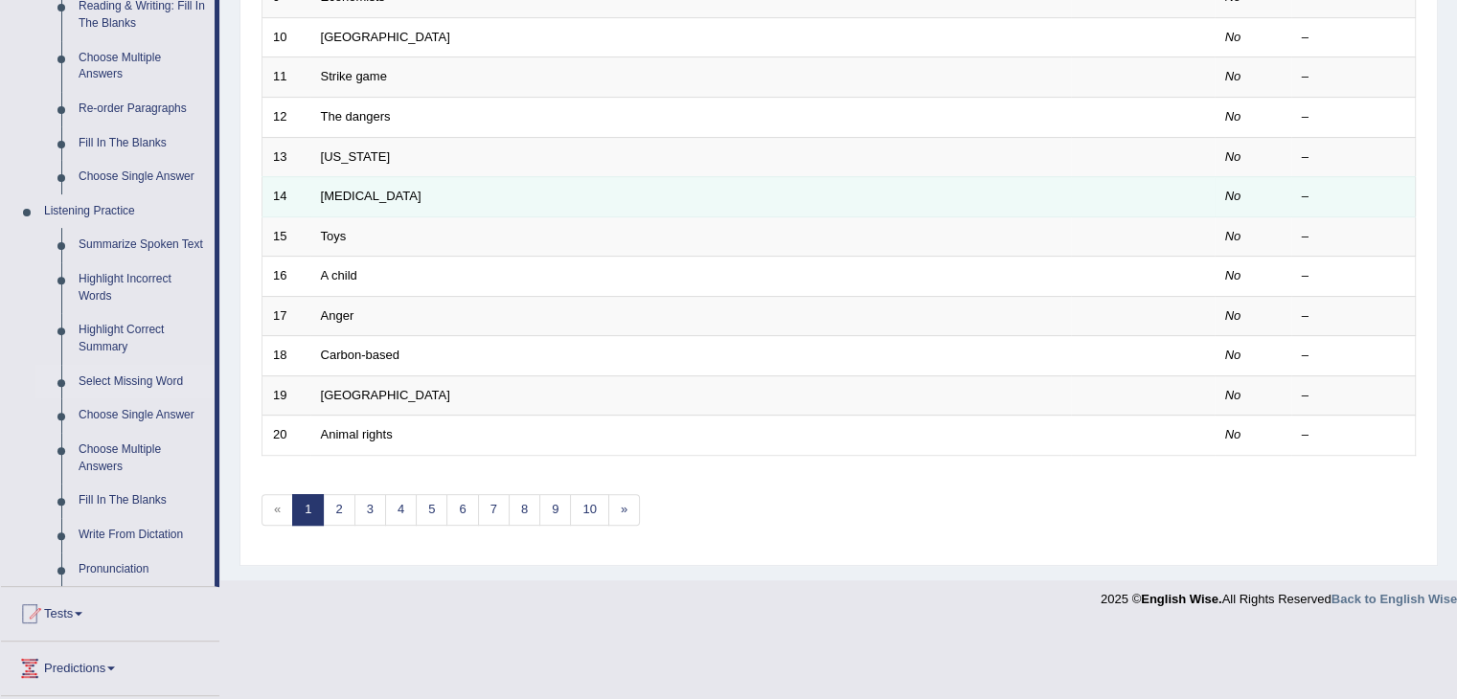
click at [1154, 206] on td at bounding box center [1143, 197] width 144 height 40
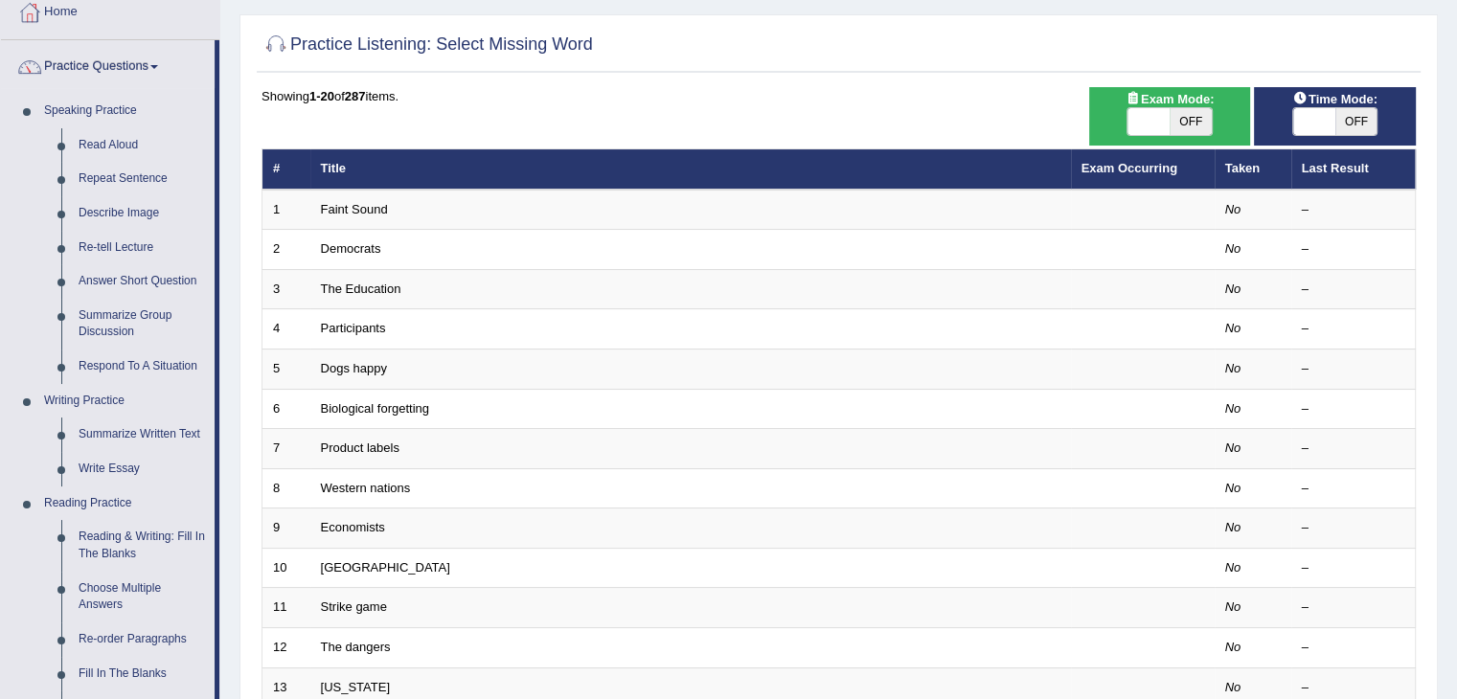
scroll to position [0, 0]
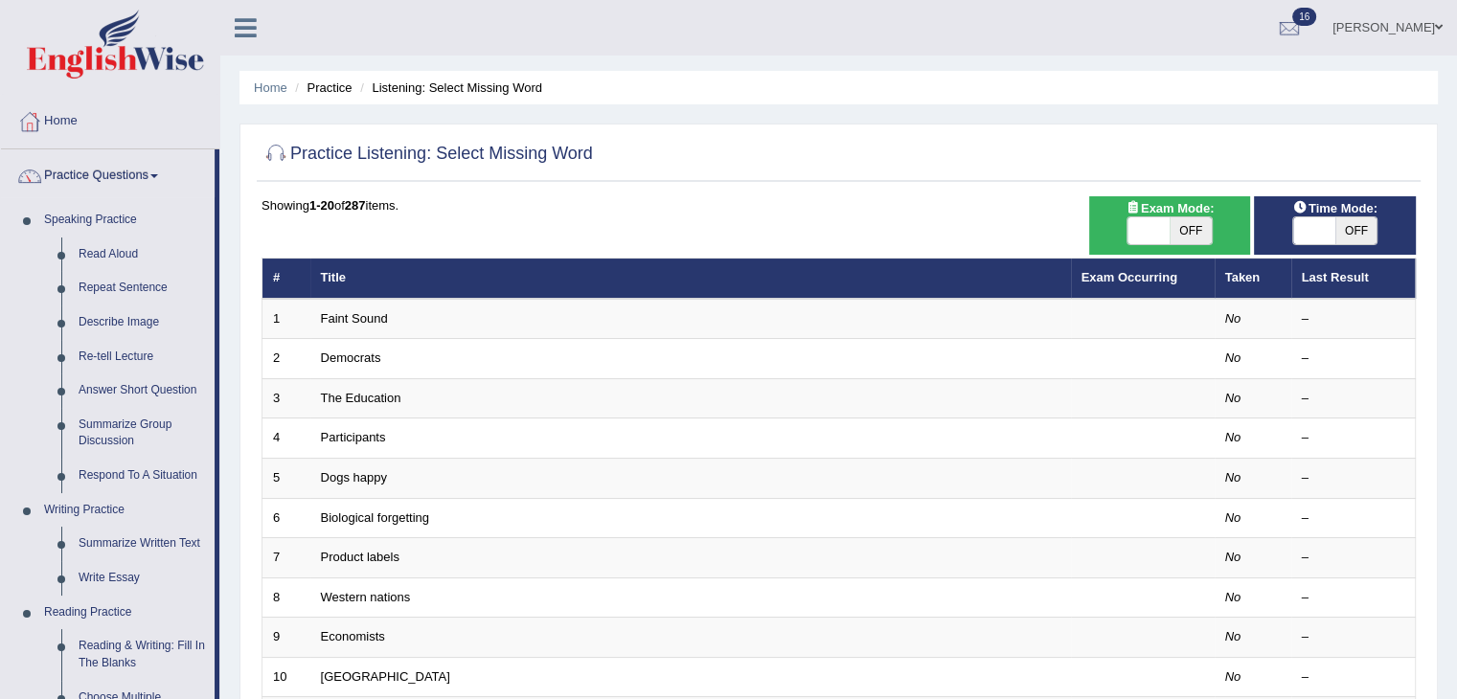
click at [1064, 94] on ul "Home Practice Listening: Select Missing Word" at bounding box center [839, 88] width 1199 height 34
click at [1055, 154] on div at bounding box center [839, 154] width 1155 height 39
click at [1131, 145] on div at bounding box center [839, 154] width 1155 height 39
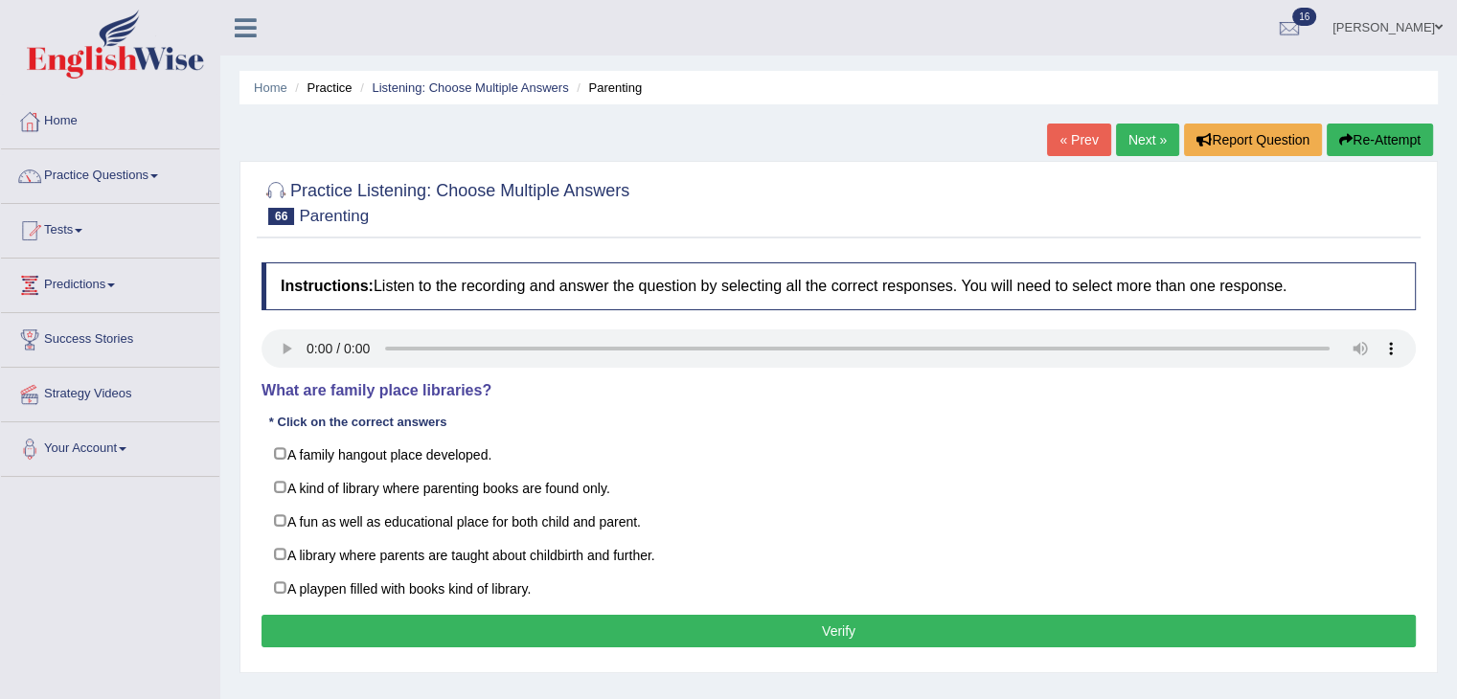
click at [1085, 230] on div at bounding box center [839, 201] width 1155 height 58
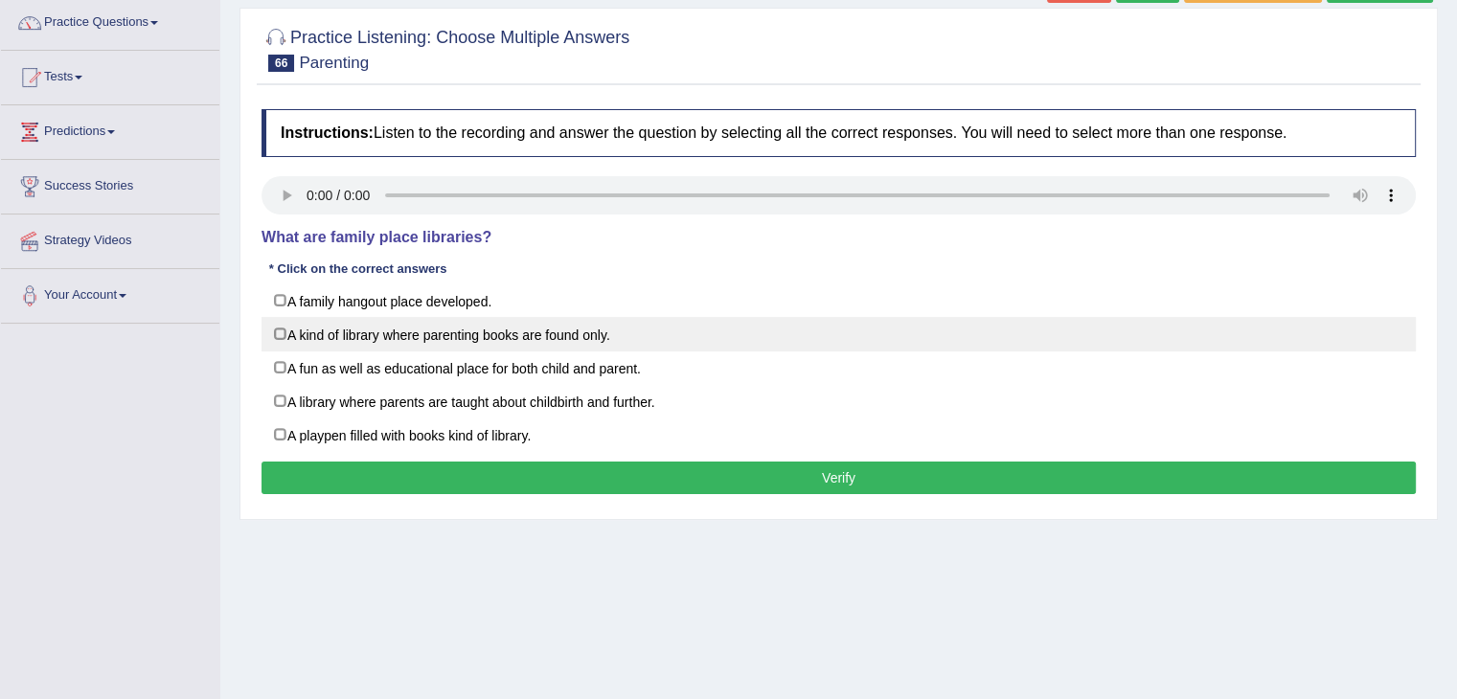
scroll to position [172, 0]
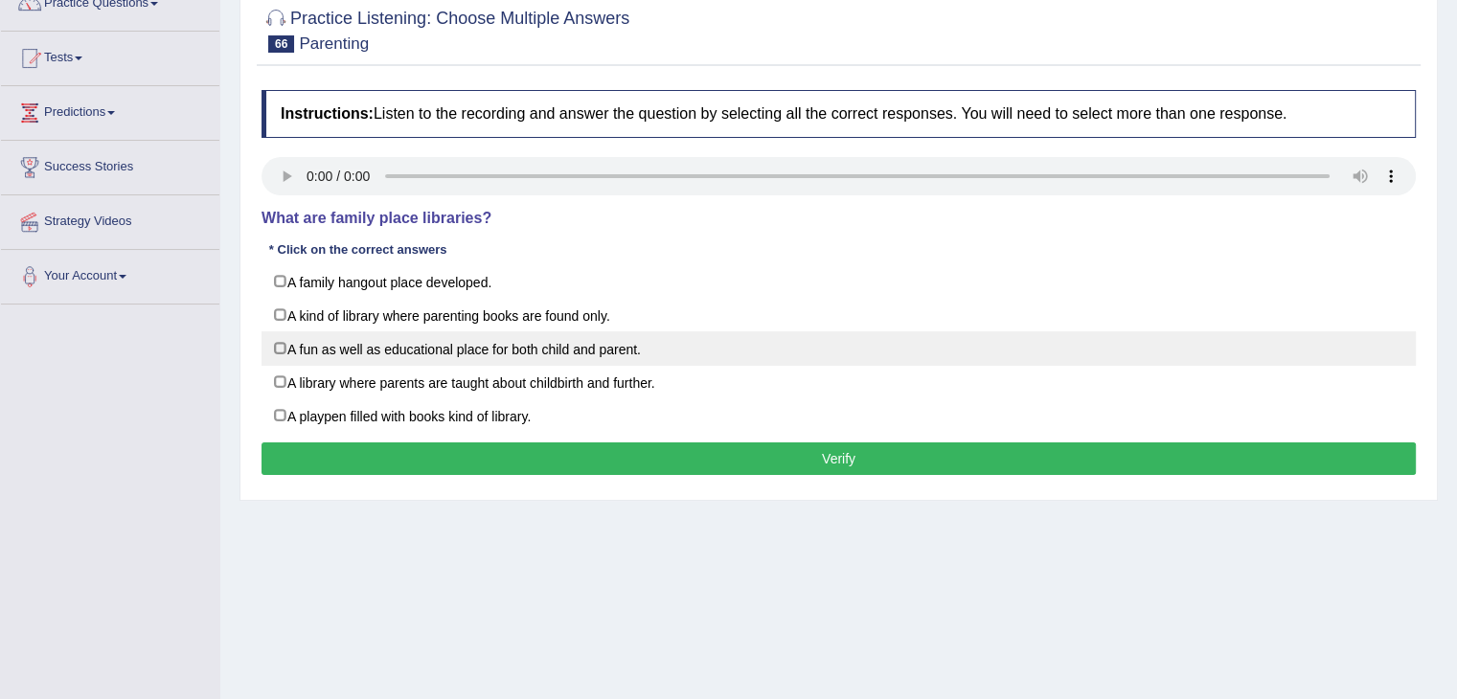
click at [280, 347] on label "A fun as well as educational place for both child and parent." at bounding box center [839, 349] width 1155 height 34
checkbox input "true"
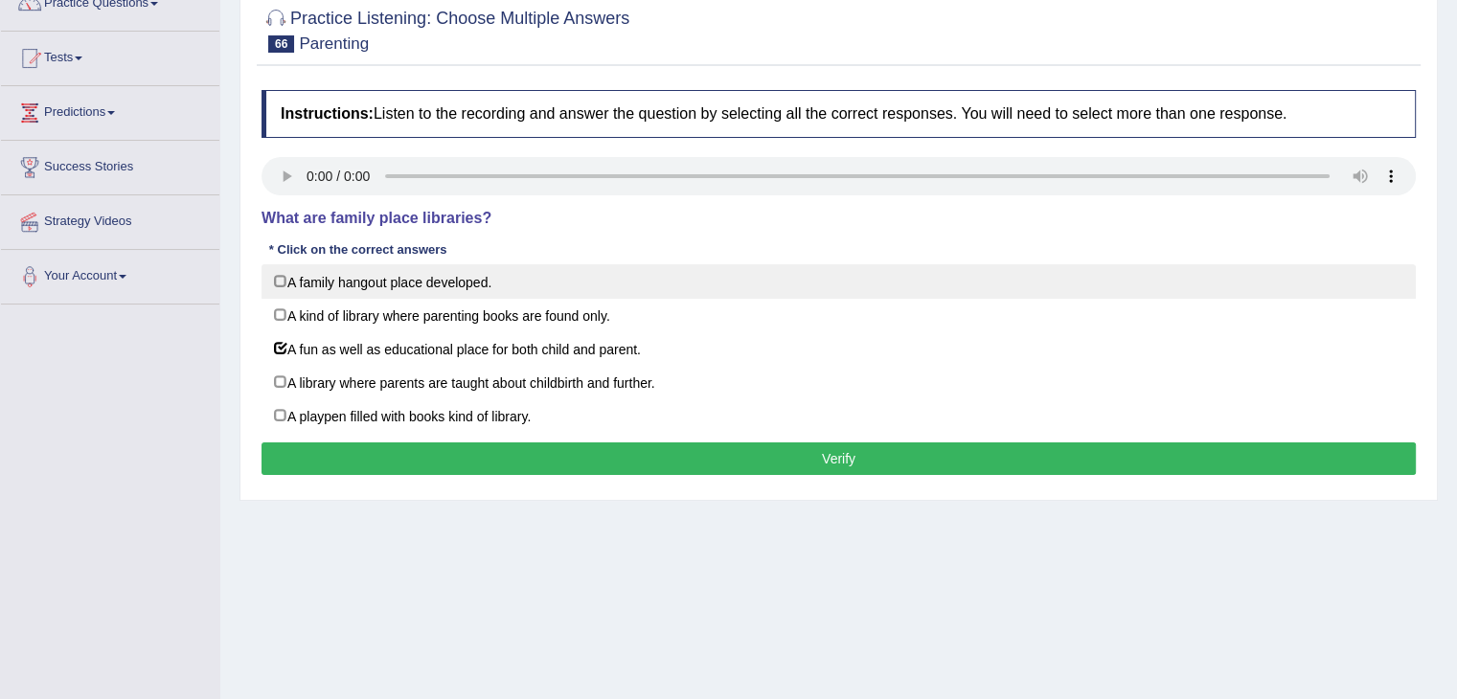
click at [285, 288] on label "A family hangout place developed." at bounding box center [839, 281] width 1155 height 34
click at [281, 278] on label "A family hangout place developed." at bounding box center [839, 281] width 1155 height 34
checkbox input "false"
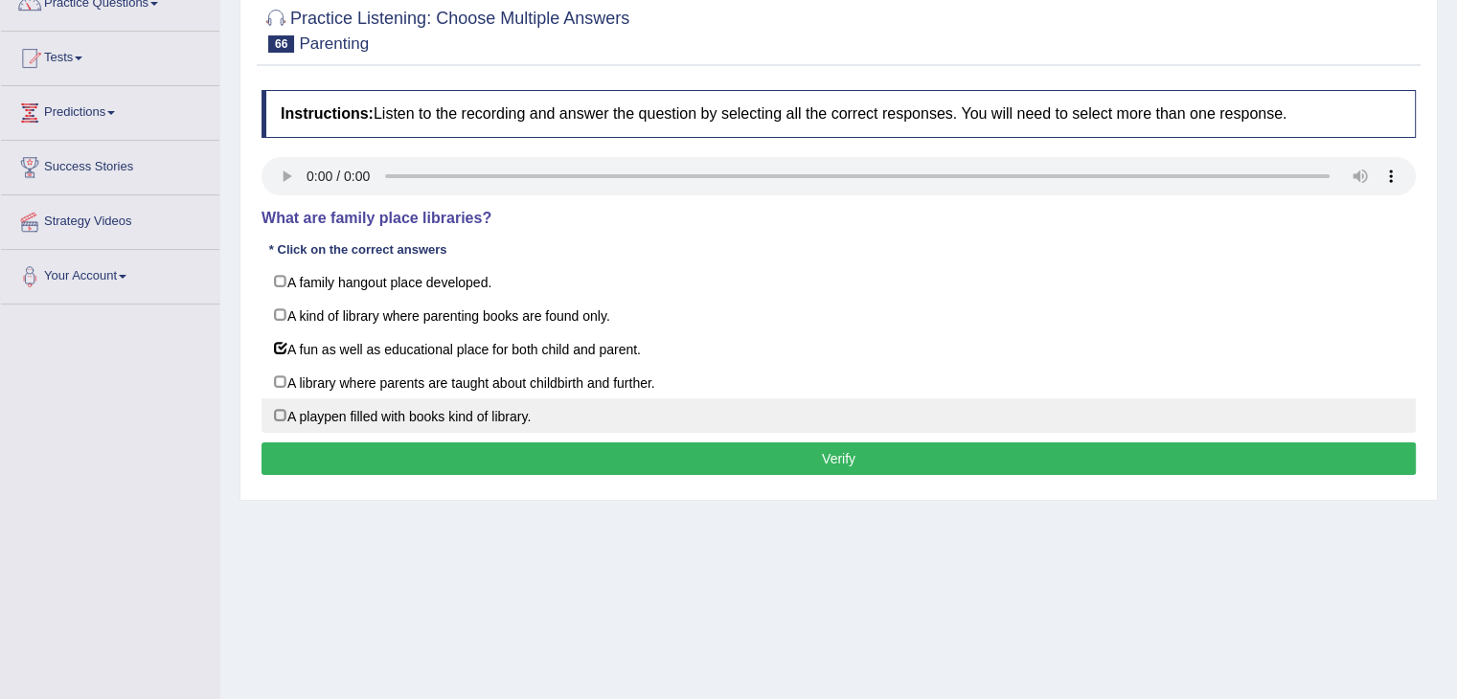
click at [280, 410] on label "A playpen filled with books kind of library." at bounding box center [839, 416] width 1155 height 34
checkbox input "true"
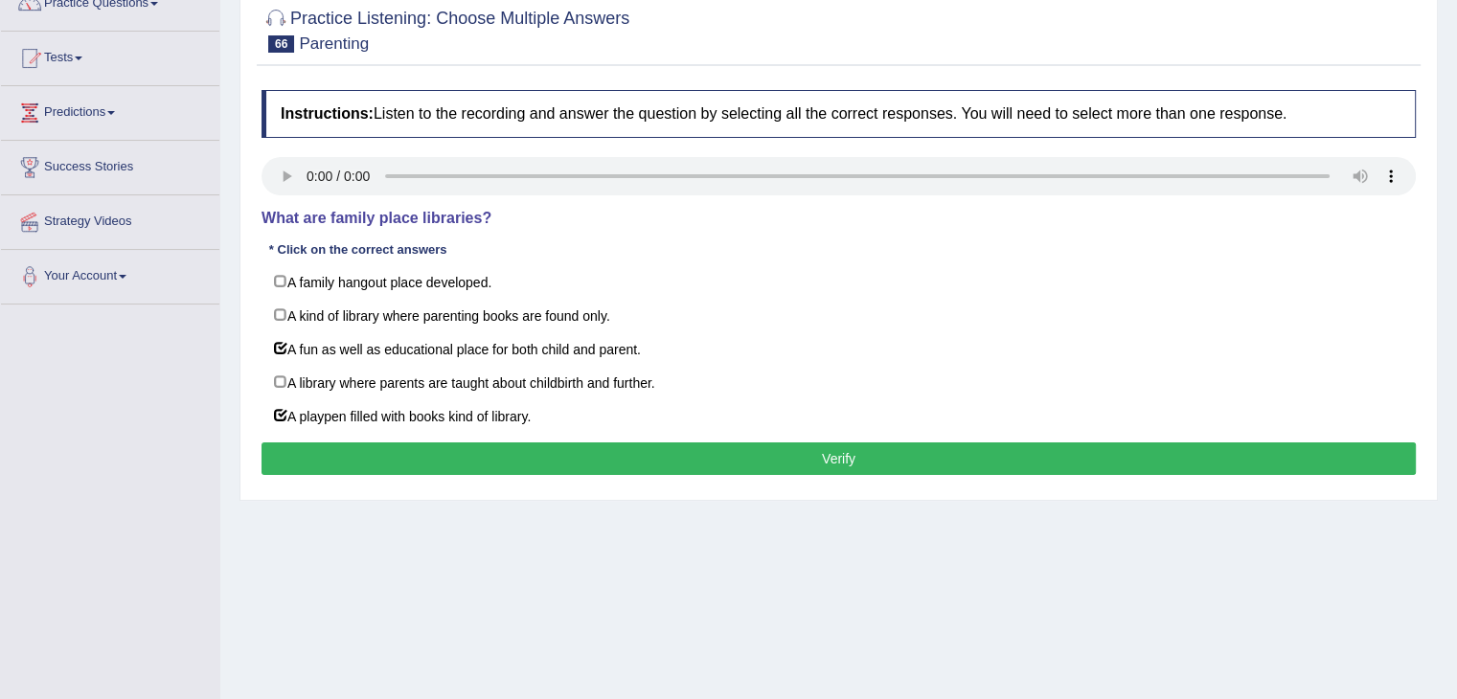
click at [418, 450] on button "Verify" at bounding box center [839, 459] width 1155 height 33
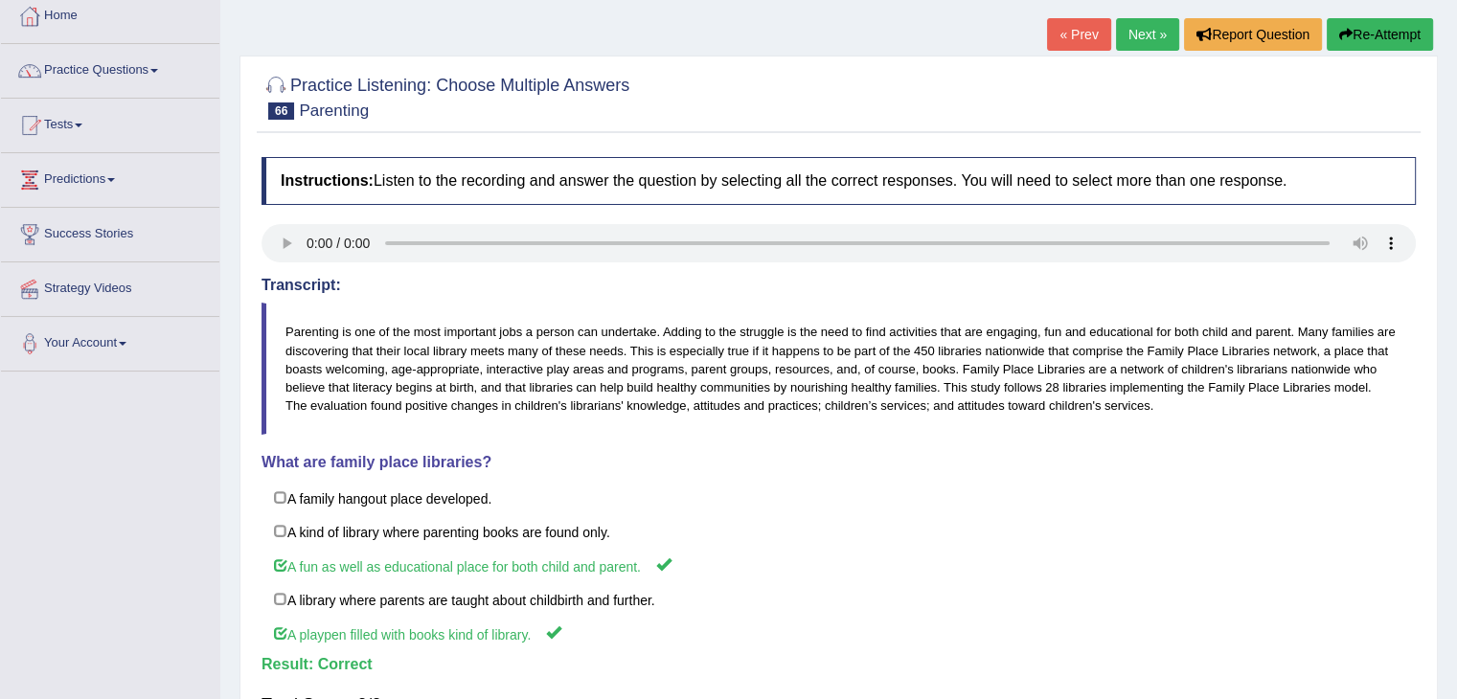
scroll to position [106, 0]
click at [1129, 33] on link "Next »" at bounding box center [1147, 33] width 63 height 33
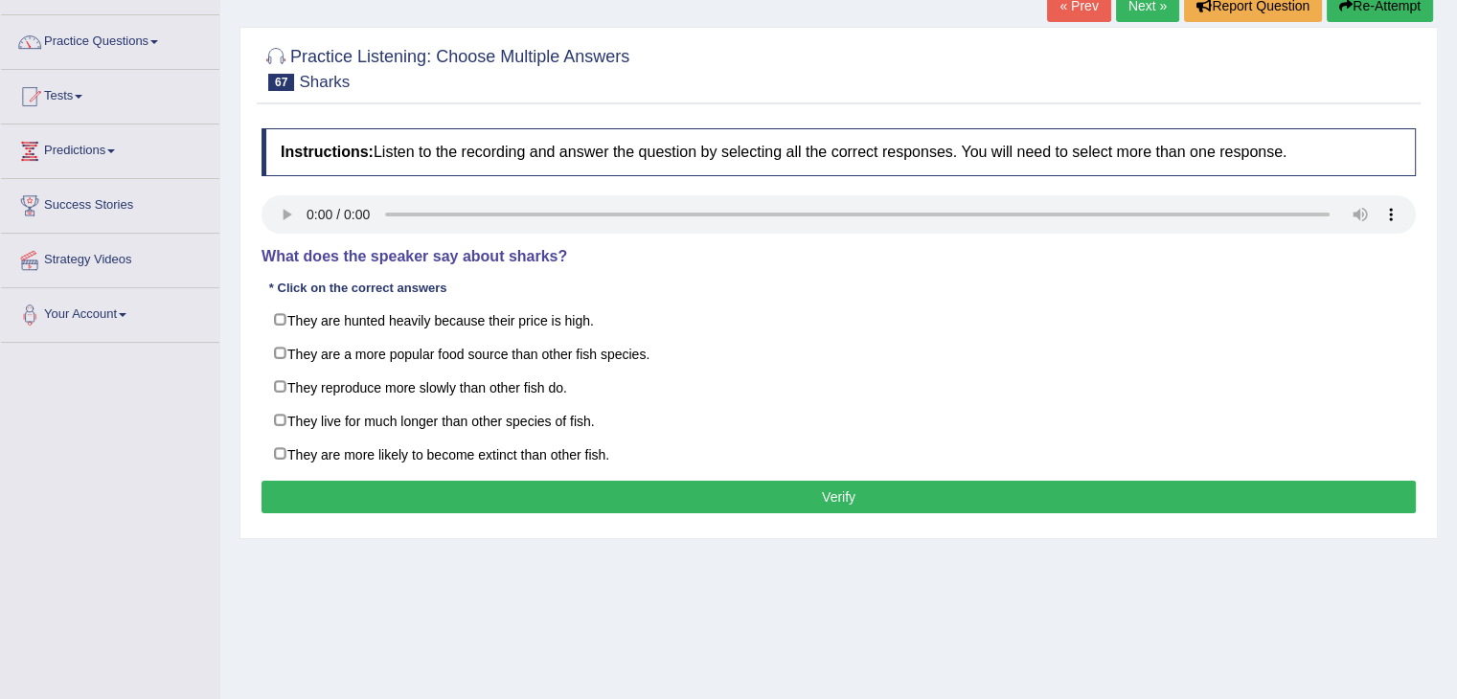
scroll to position [134, 0]
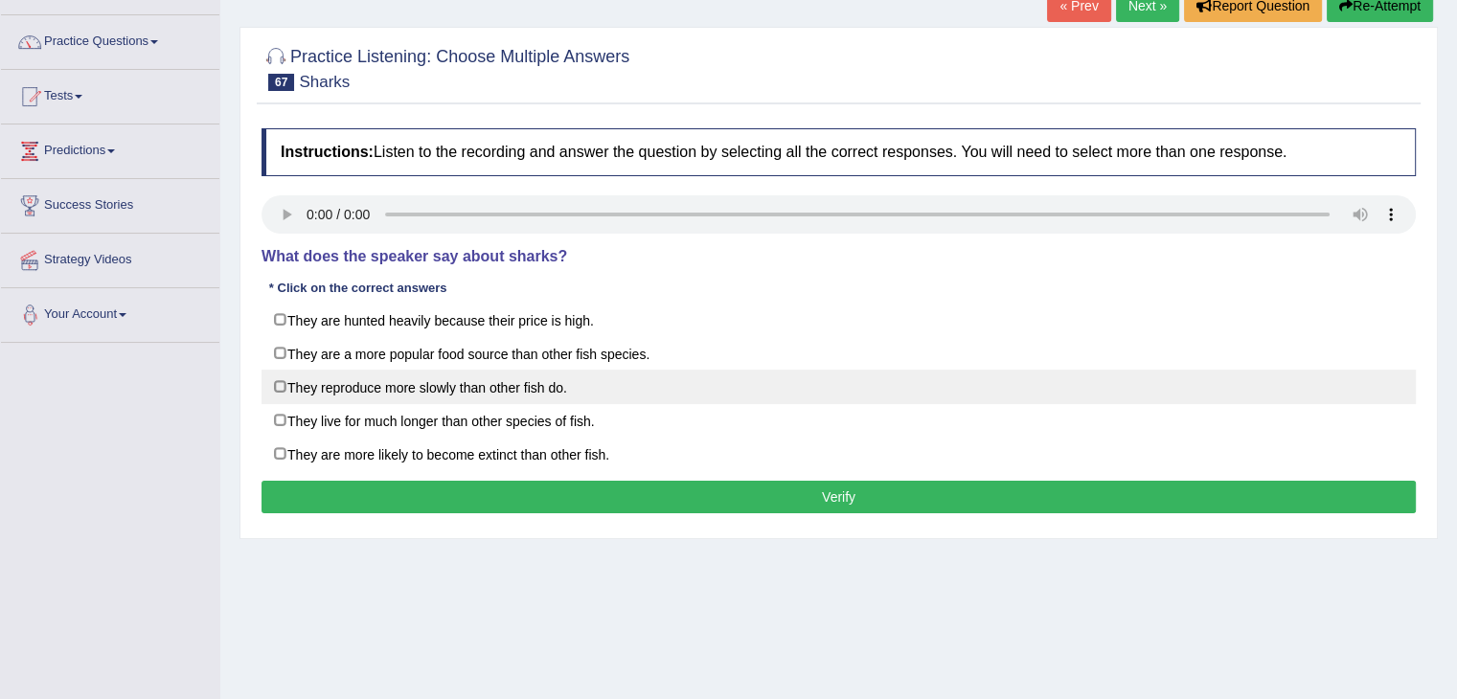
click at [277, 384] on label "They reproduce more slowly than other fish do." at bounding box center [839, 387] width 1155 height 34
checkbox input "true"
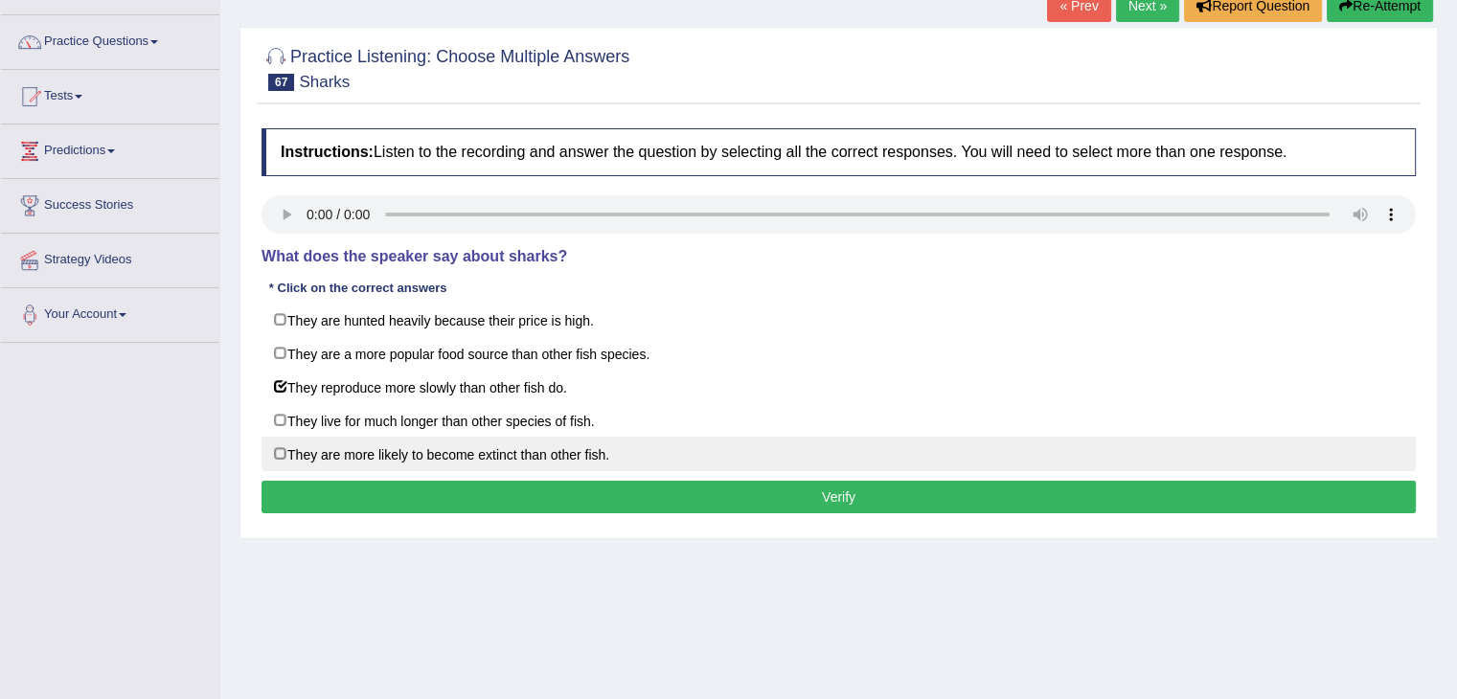
click at [279, 454] on label "They are more likely to become extinct than other fish." at bounding box center [839, 454] width 1155 height 34
checkbox input "true"
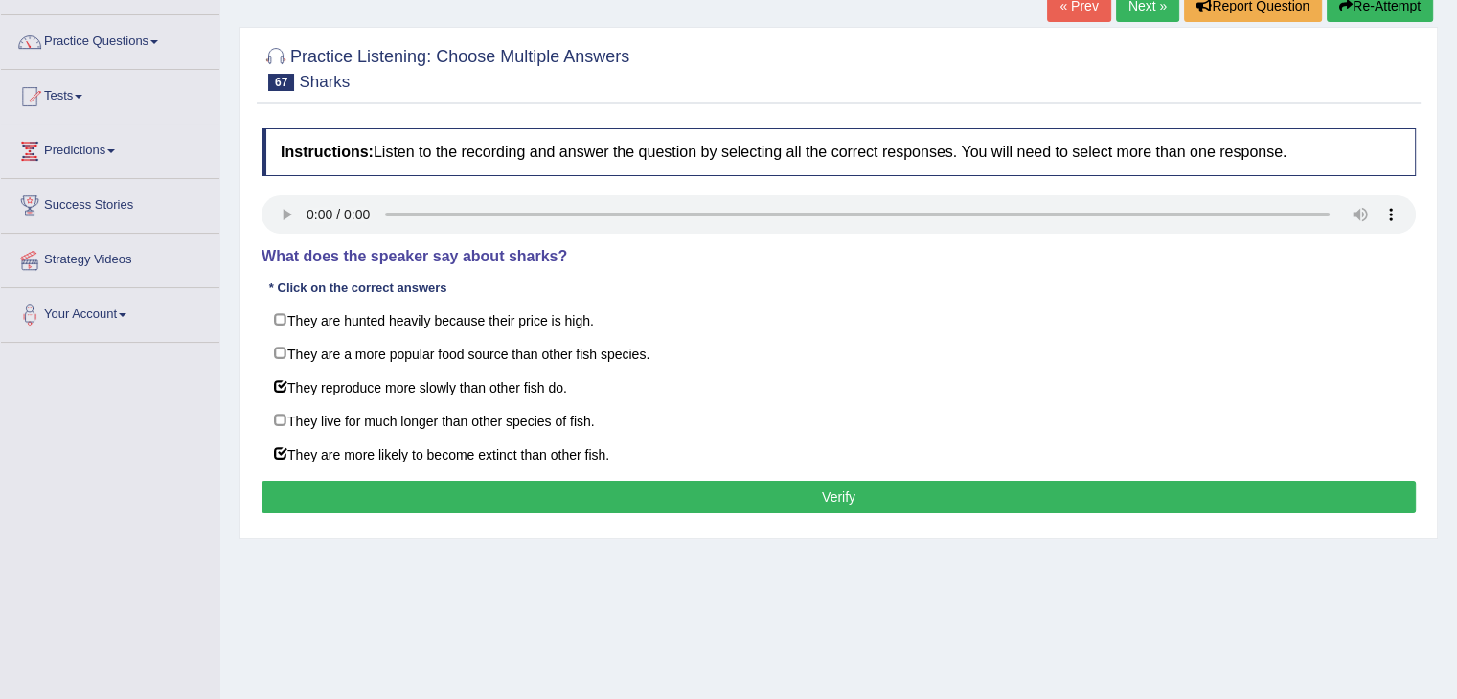
click at [835, 482] on button "Verify" at bounding box center [839, 497] width 1155 height 33
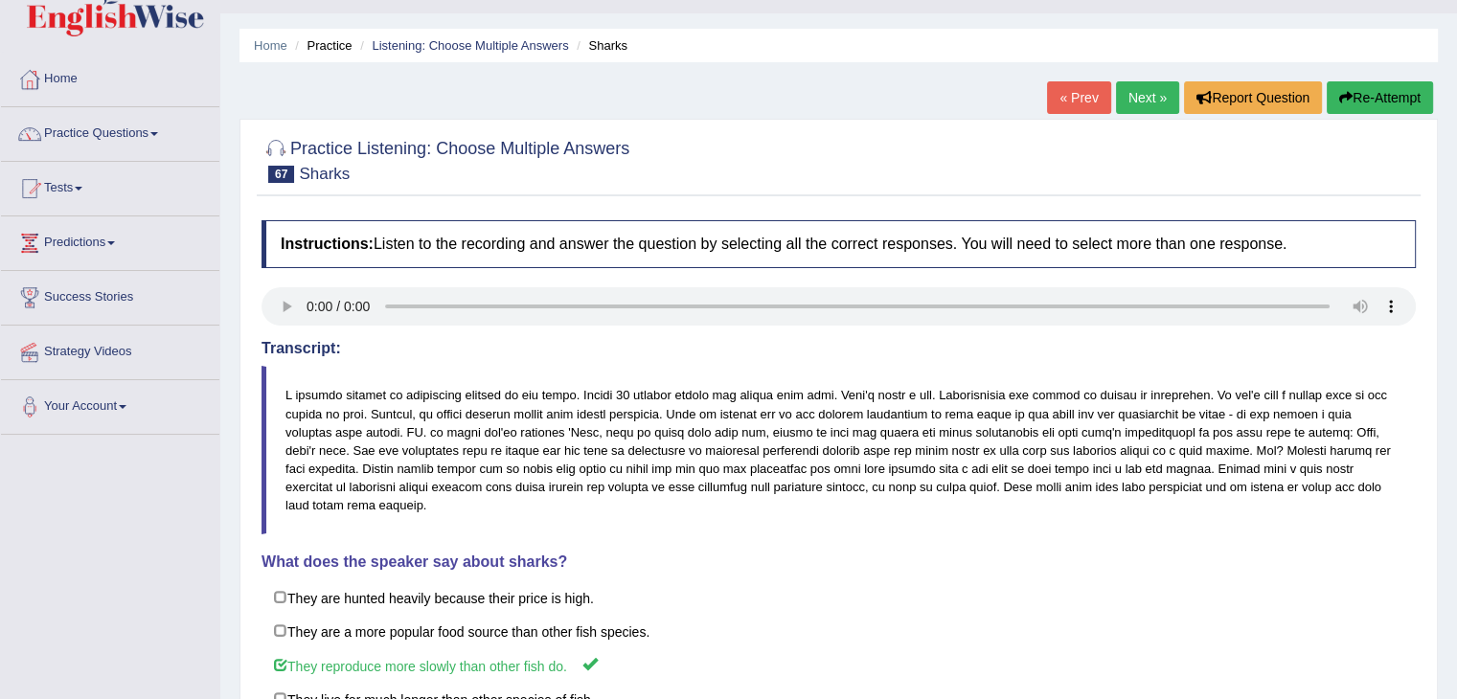
scroll to position [0, 0]
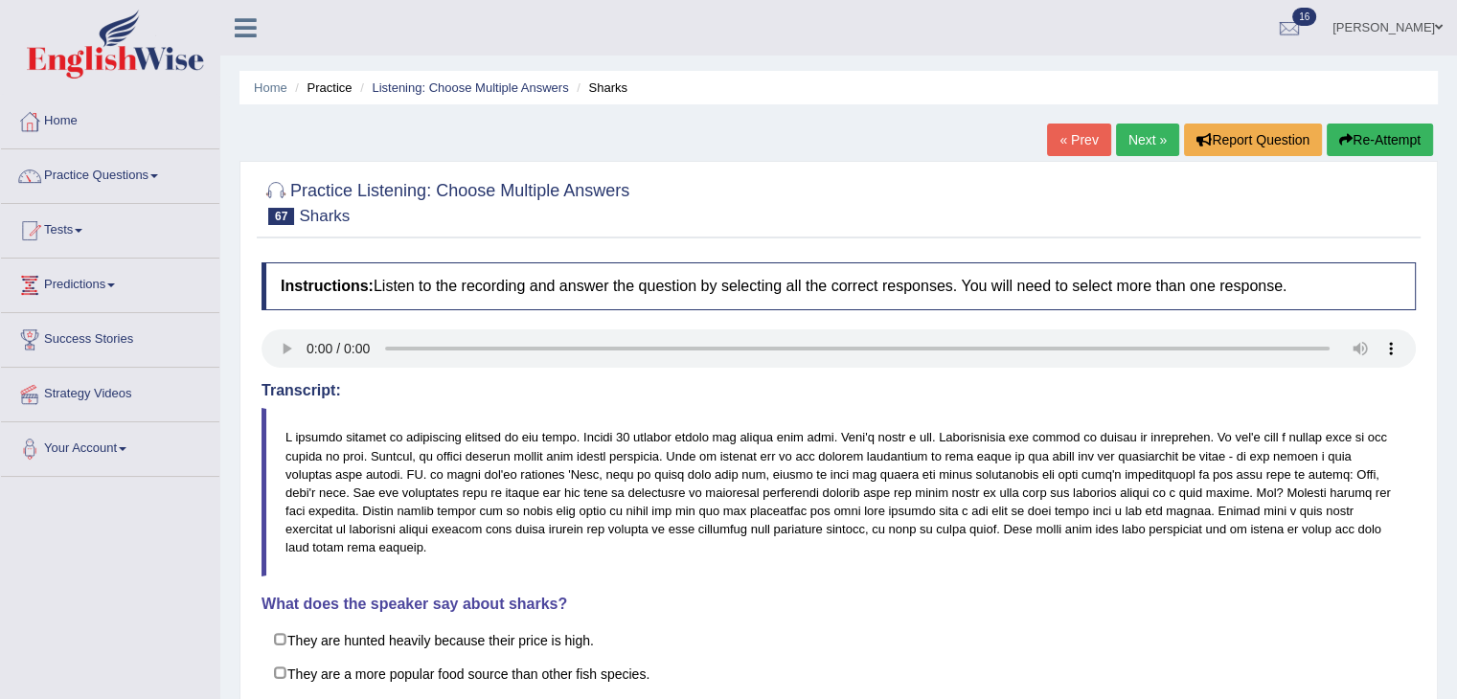
click at [1129, 149] on link "Next »" at bounding box center [1147, 140] width 63 height 33
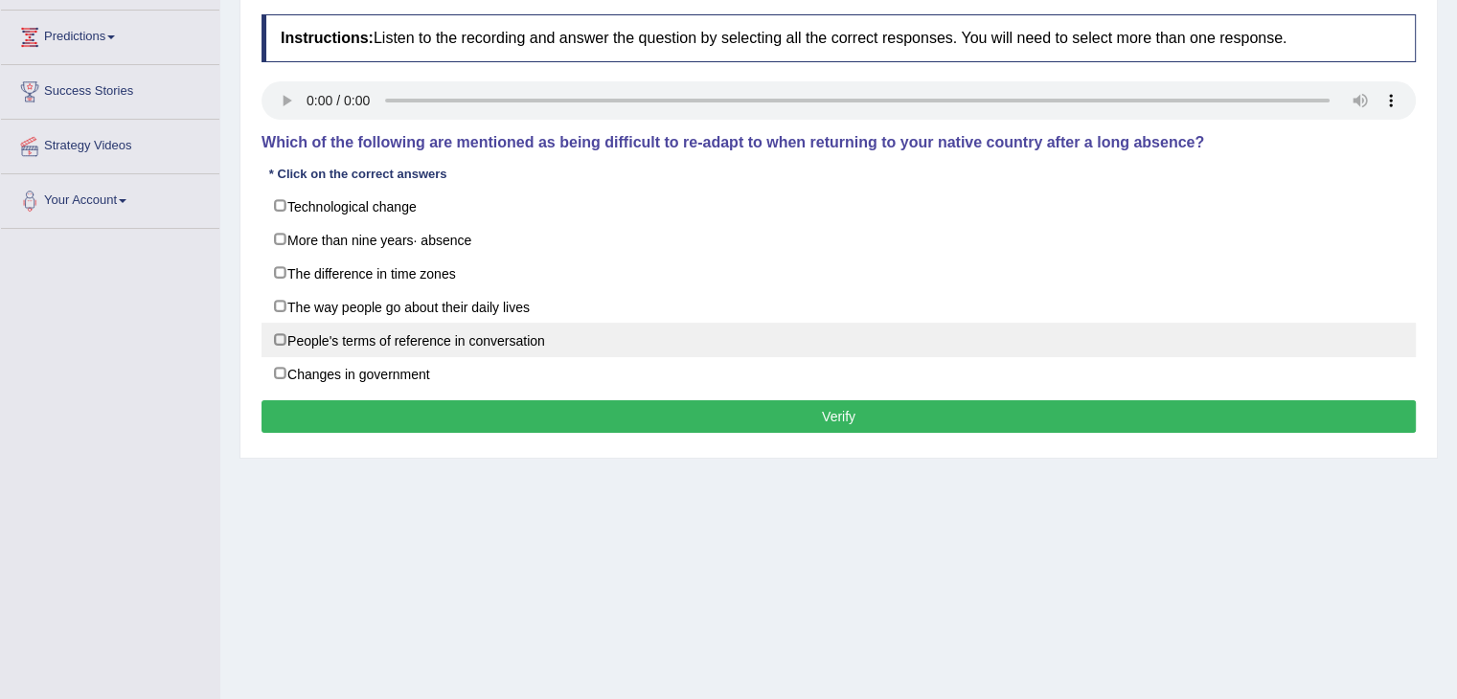
click at [280, 342] on label "People's terms of reference in conversation" at bounding box center [839, 340] width 1155 height 34
checkbox input "true"
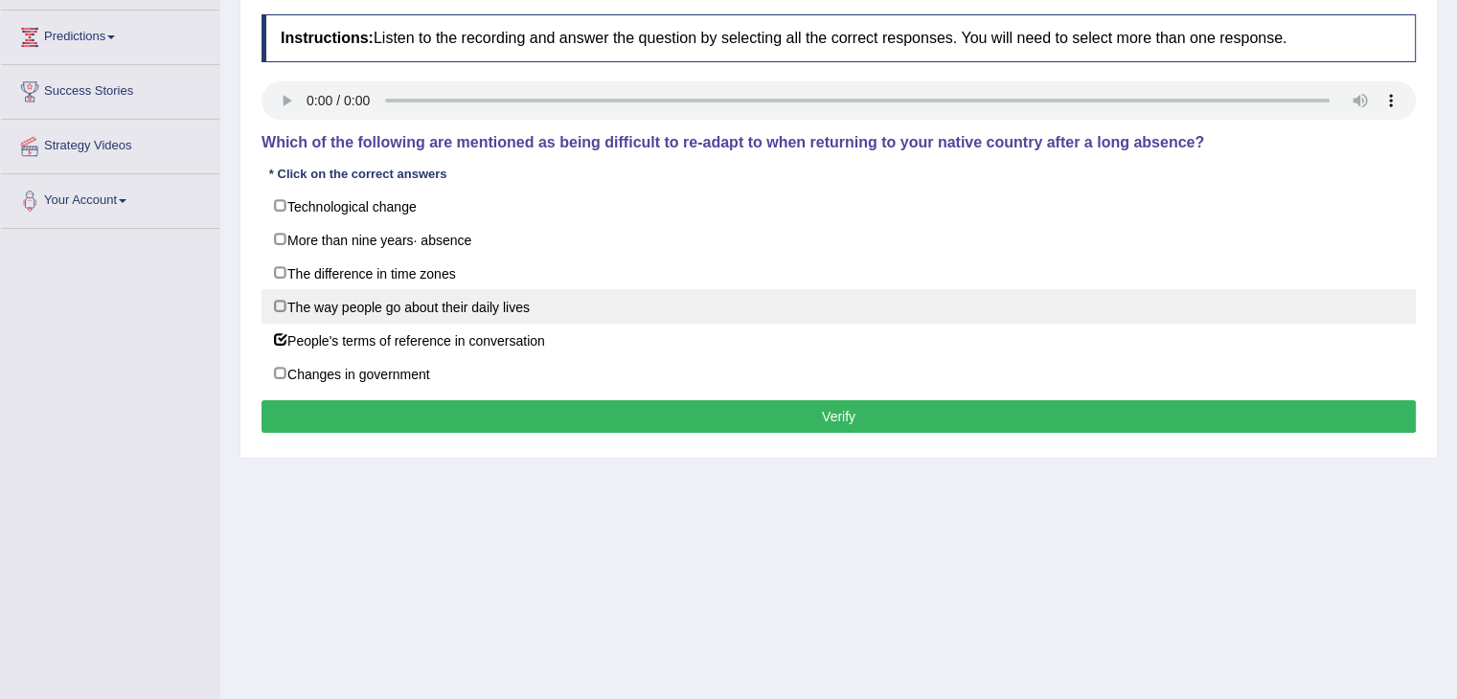
click at [287, 309] on label "The way people go about their daily lives" at bounding box center [839, 306] width 1155 height 34
checkbox input "true"
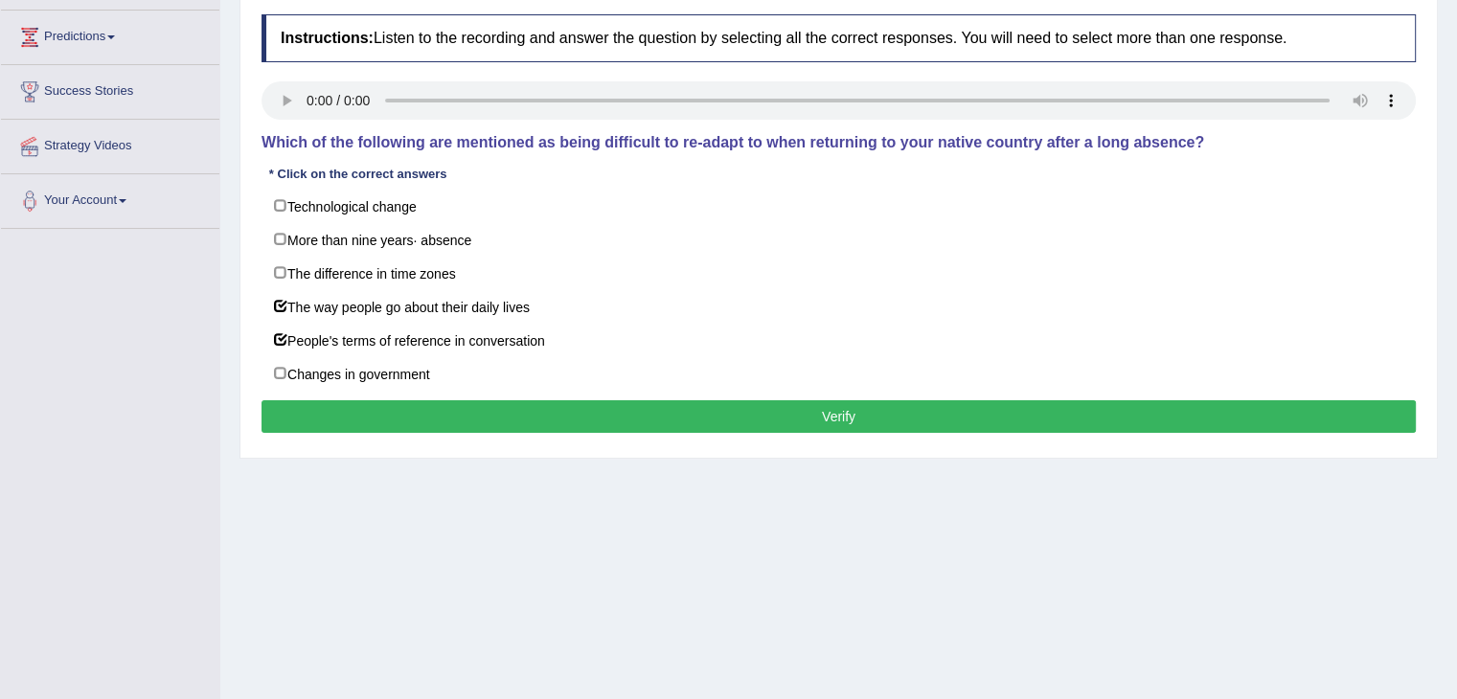
click at [783, 416] on button "Verify" at bounding box center [839, 416] width 1155 height 33
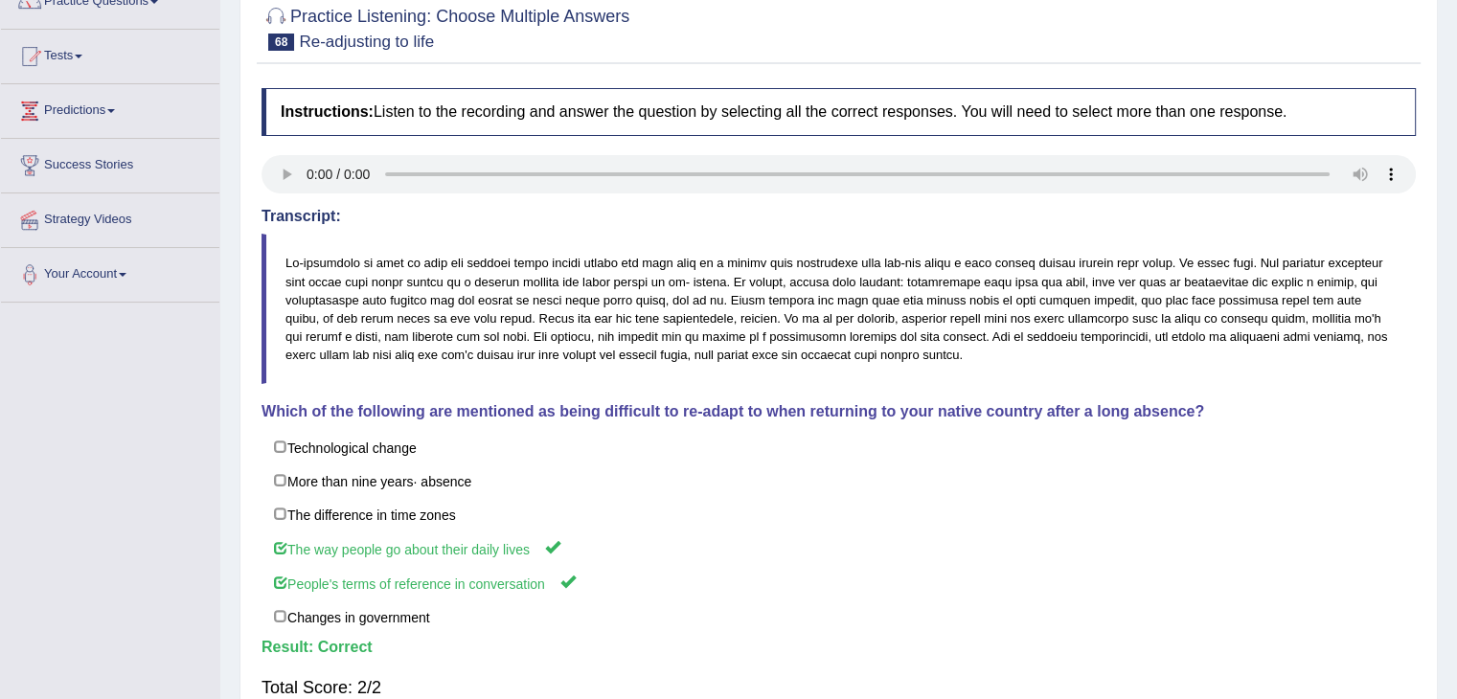
scroll to position [48, 0]
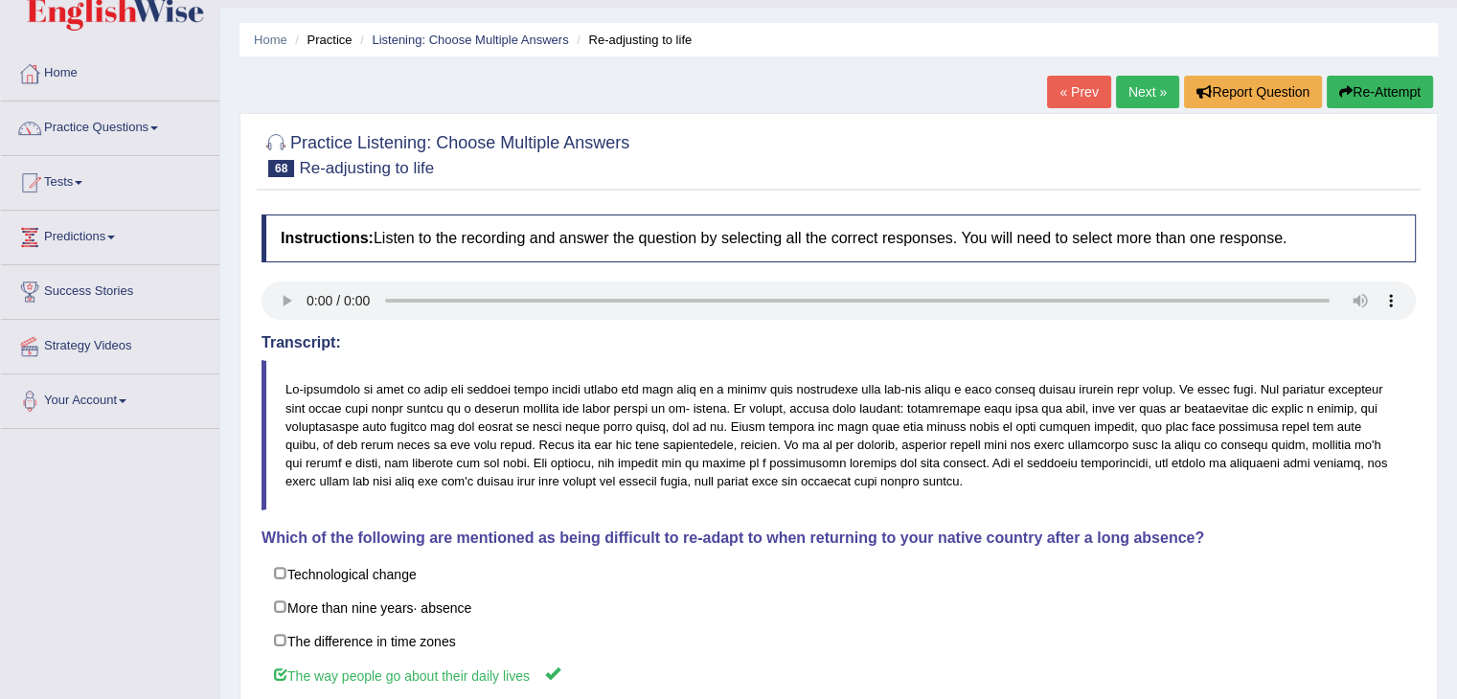
click at [1126, 91] on link "Next »" at bounding box center [1147, 92] width 63 height 33
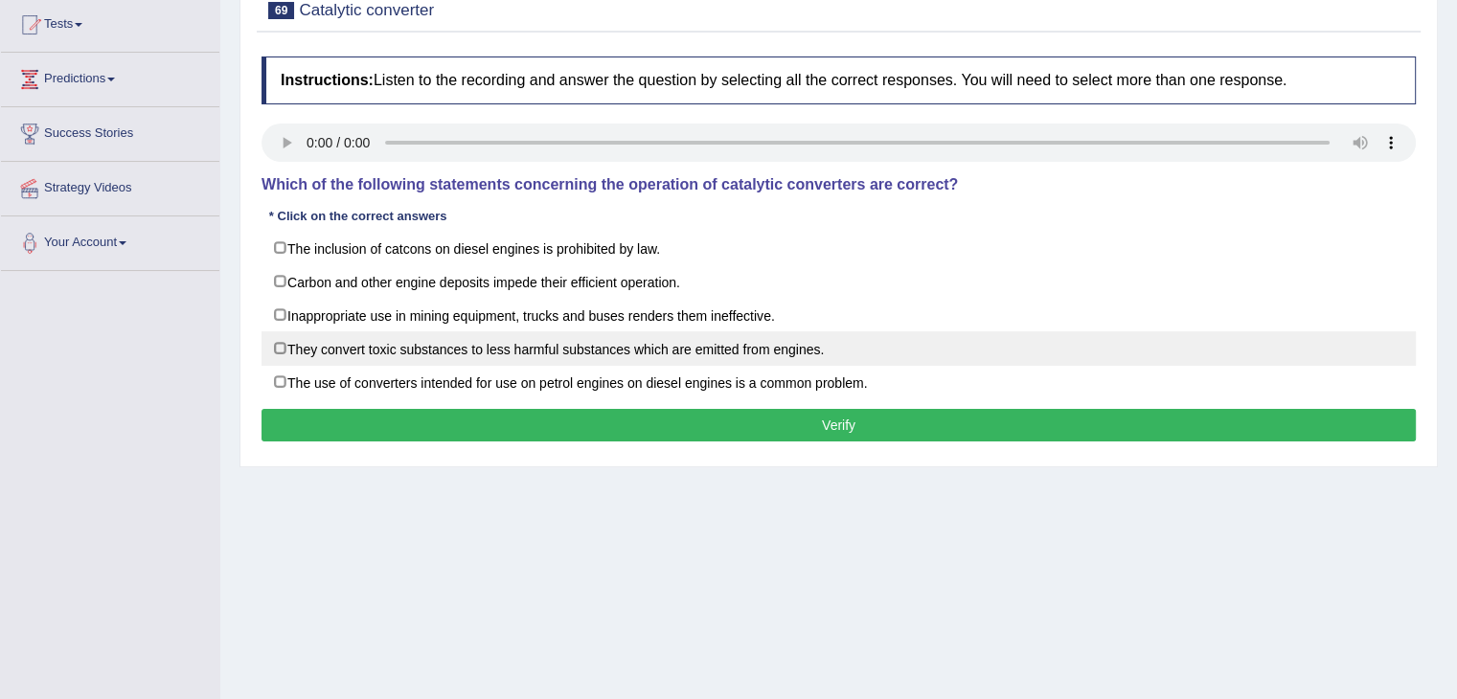
click at [287, 352] on label "They convert toxic substances to less harmful substances which are emitted from…" at bounding box center [839, 349] width 1155 height 34
checkbox input "true"
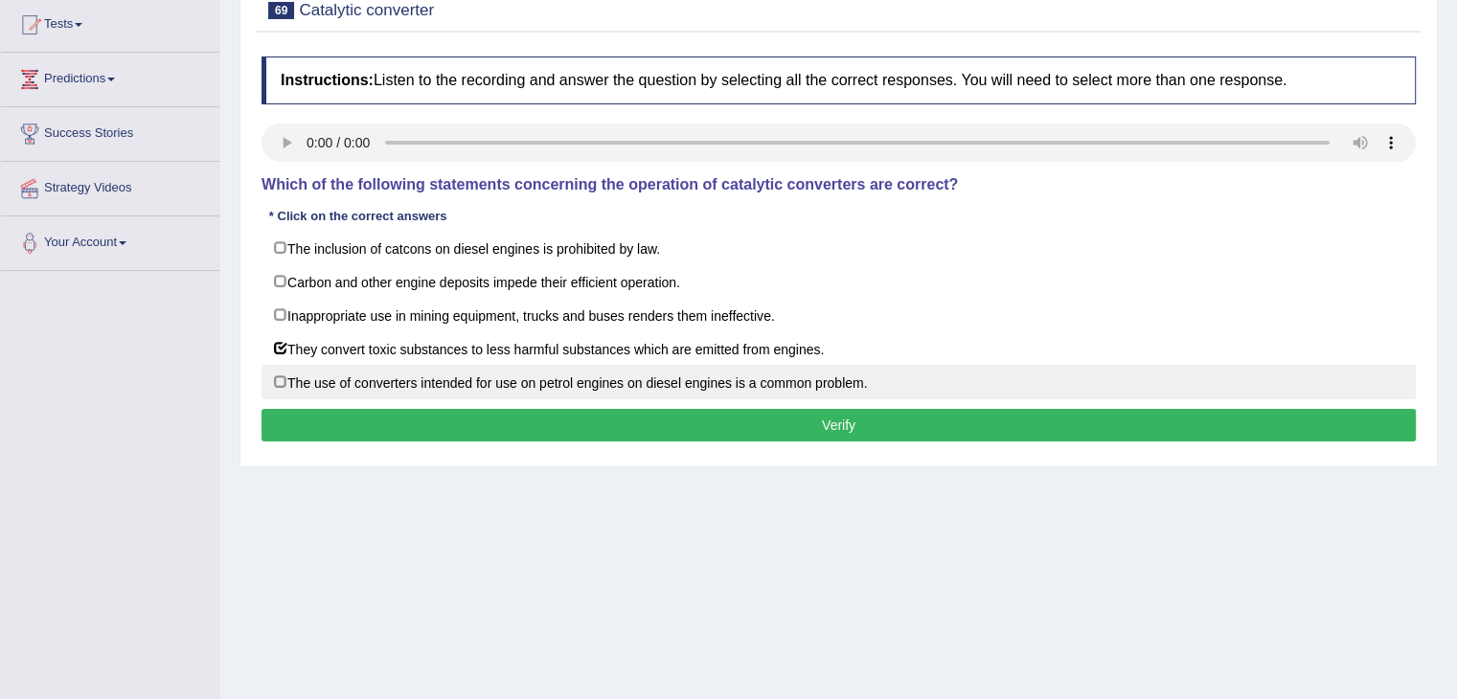
click at [279, 387] on label "The use of converters intended for use on petrol engines on diesel engines is a…" at bounding box center [839, 382] width 1155 height 34
click at [276, 378] on label "The use of converters intended for use on petrol engines on diesel engines is a…" at bounding box center [839, 382] width 1155 height 34
checkbox input "false"
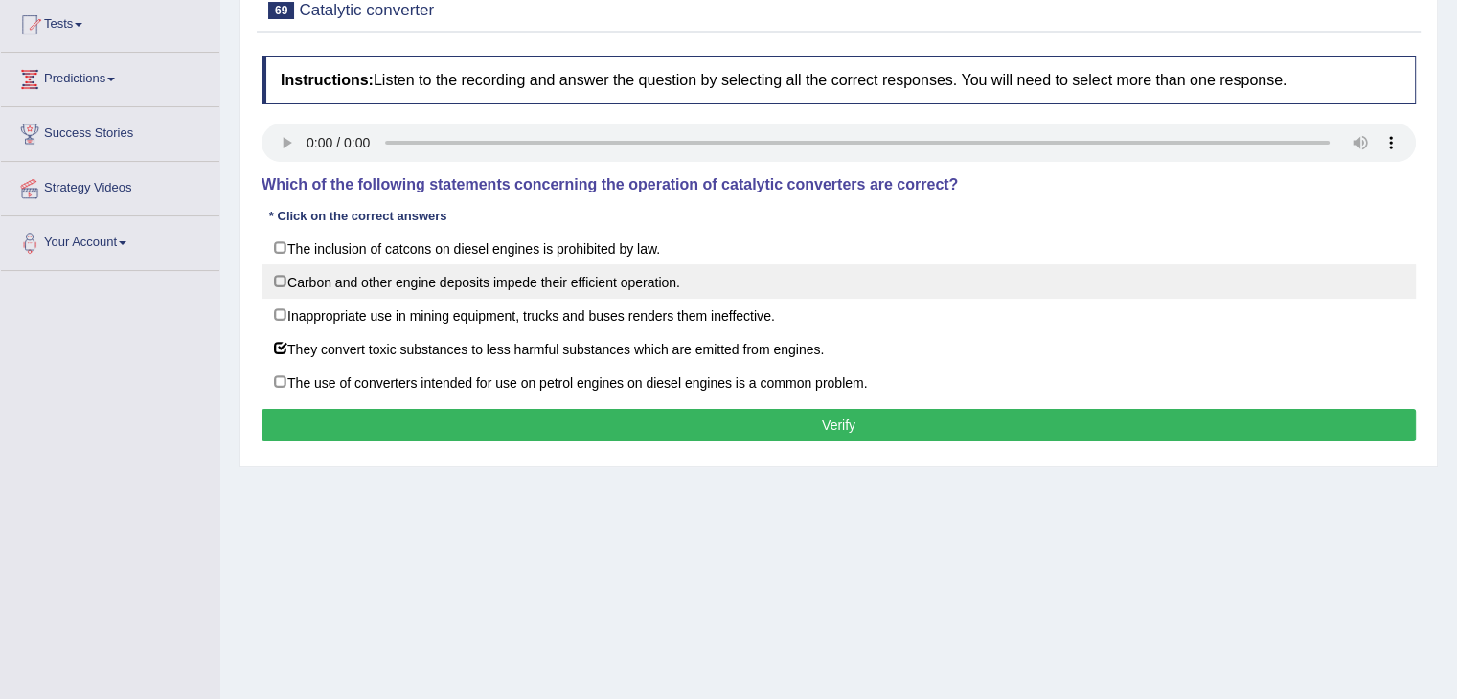
click at [286, 285] on label "Carbon and other engine deposits impede their efficient operation." at bounding box center [839, 281] width 1155 height 34
checkbox input "true"
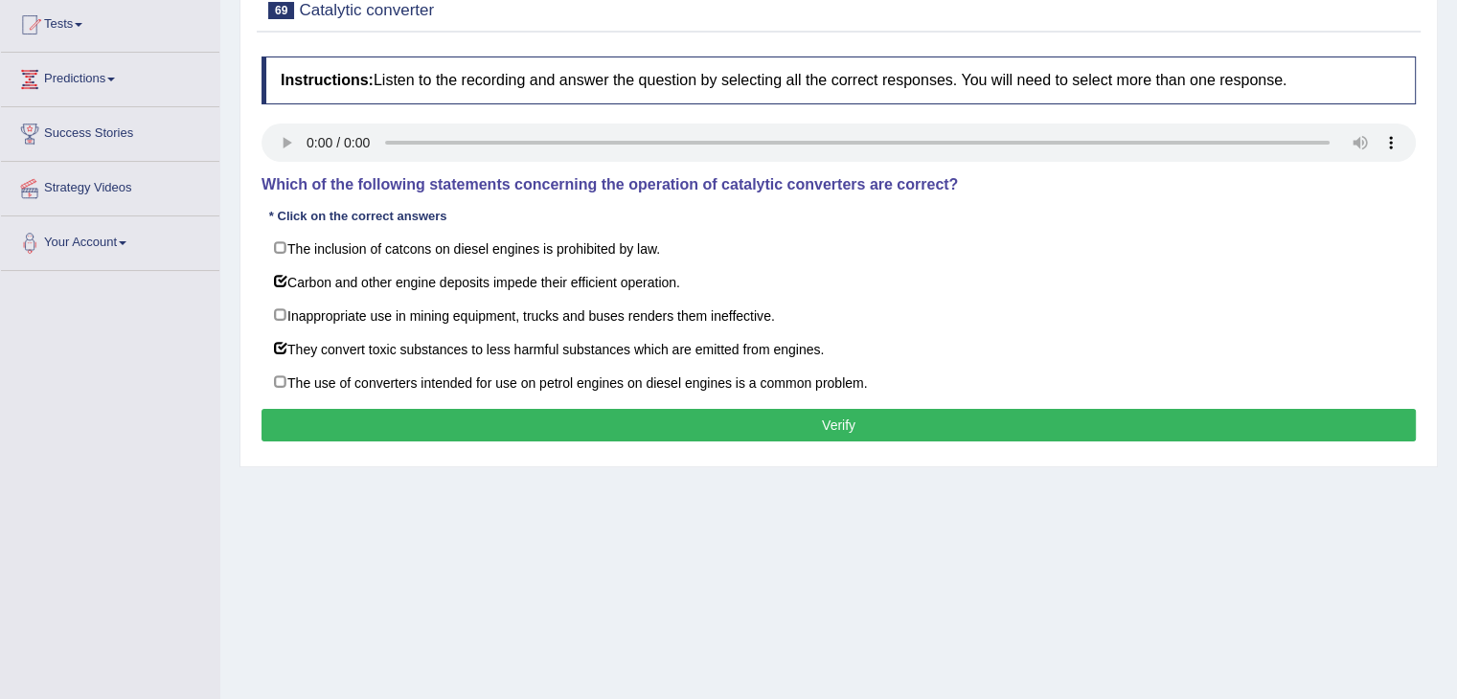
click at [738, 411] on button "Verify" at bounding box center [839, 425] width 1155 height 33
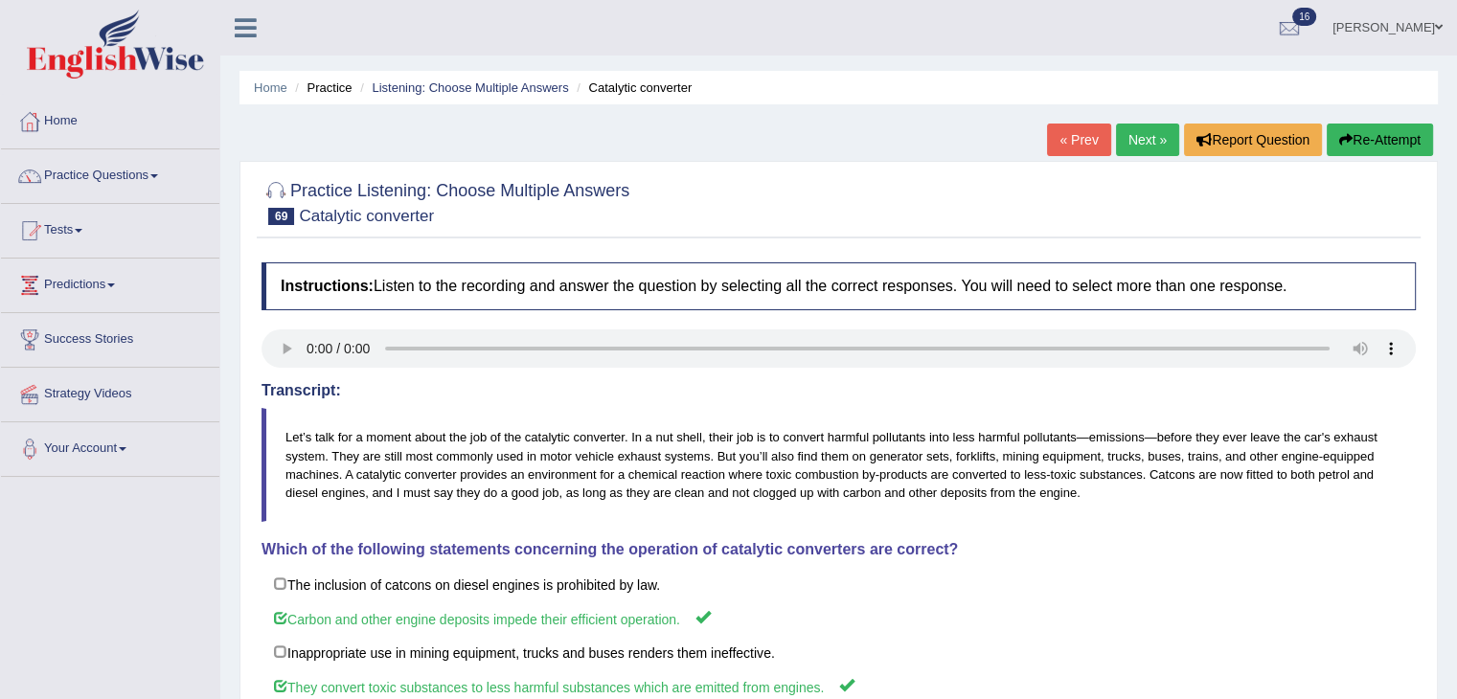
click at [1141, 139] on link "Next »" at bounding box center [1147, 140] width 63 height 33
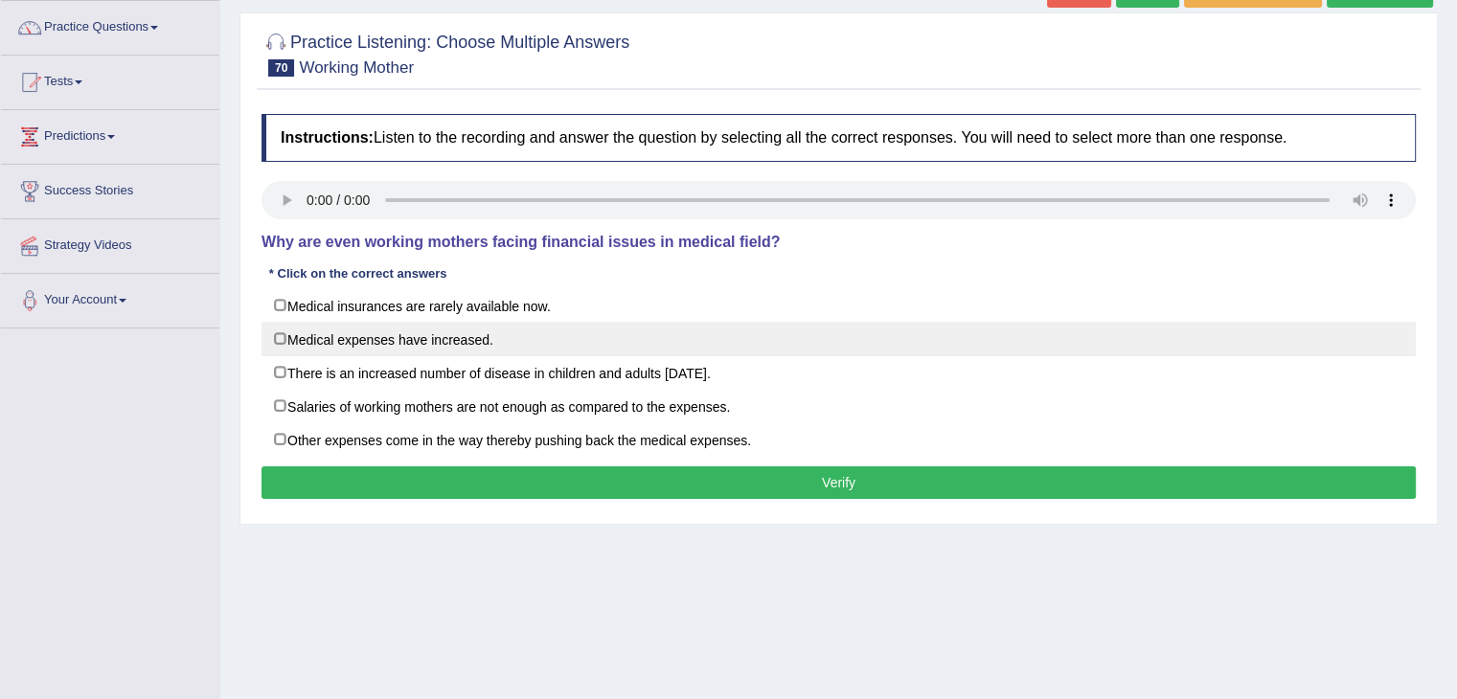
click at [277, 327] on label "Medical expenses have increased." at bounding box center [839, 339] width 1155 height 34
checkbox input "true"
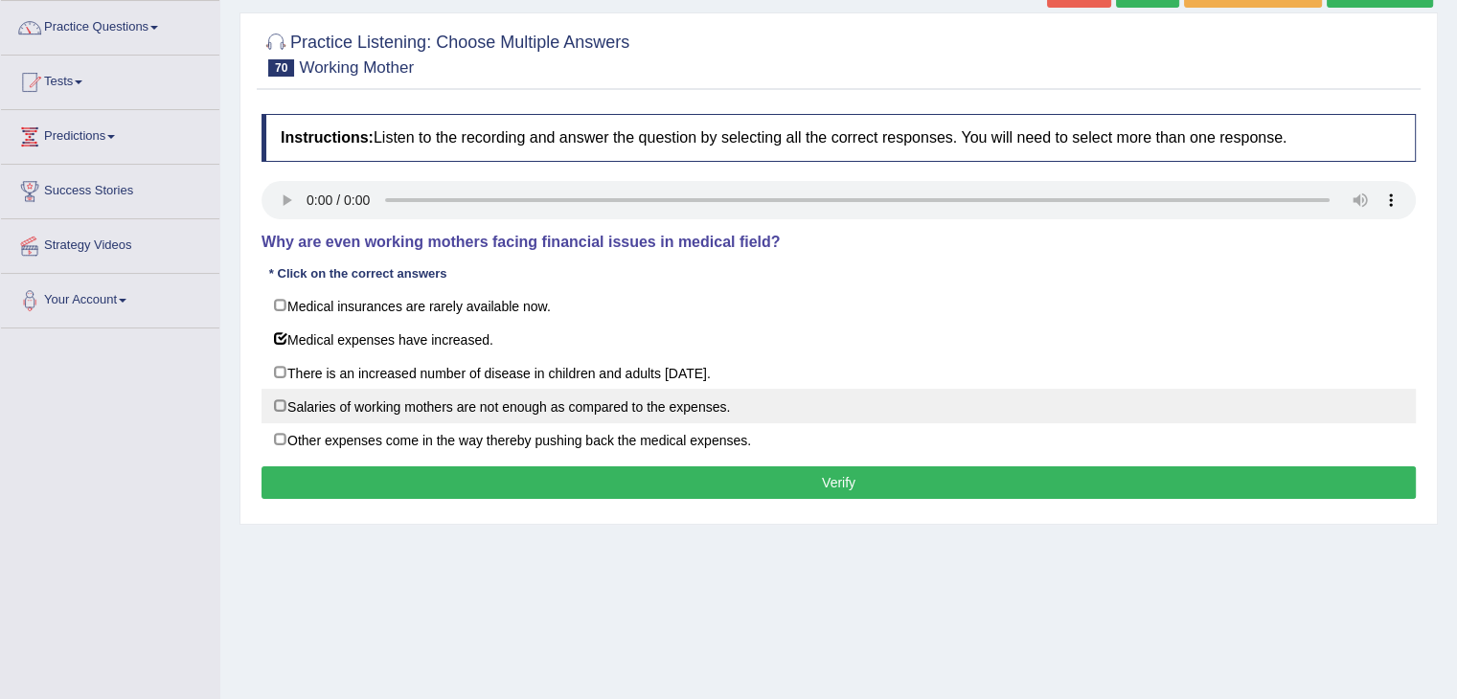
click at [274, 406] on label "Salaries of working mothers are not enough as compared to the expenses." at bounding box center [839, 406] width 1155 height 34
checkbox input "true"
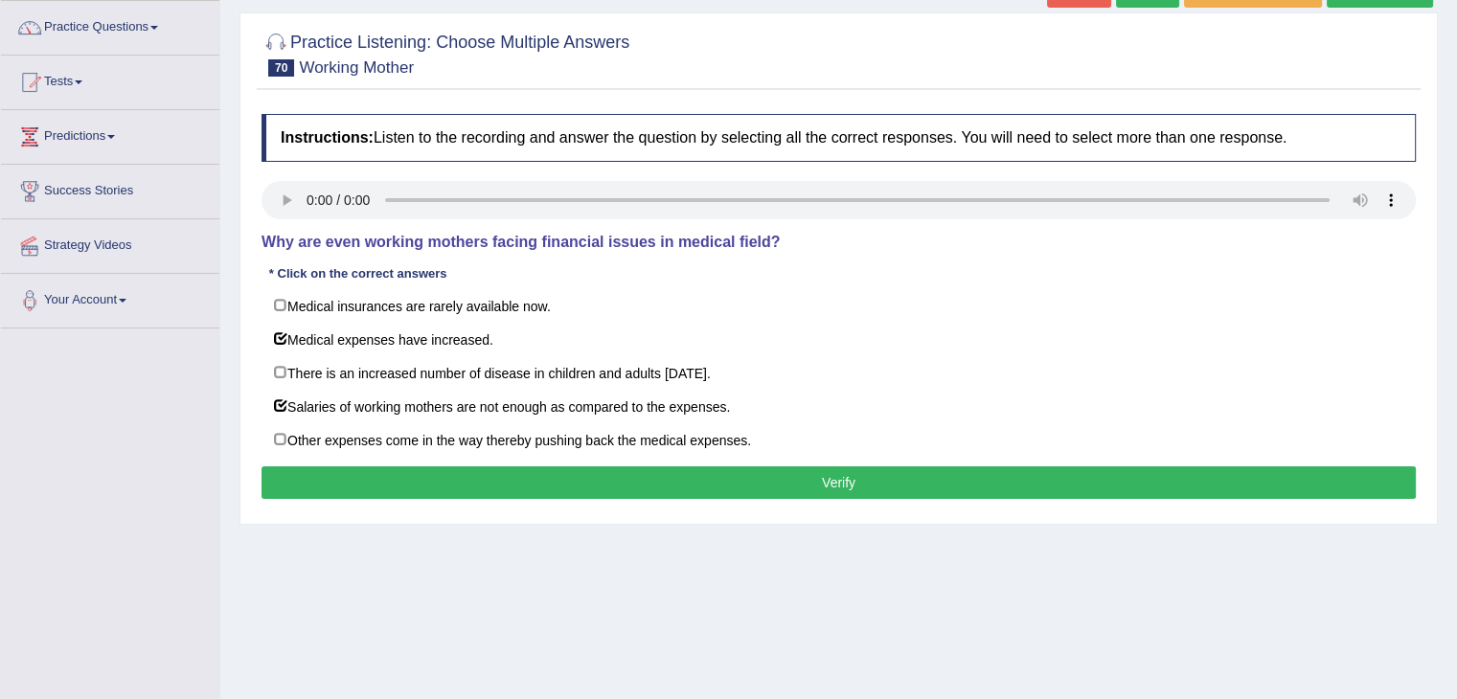
click at [806, 476] on button "Verify" at bounding box center [839, 483] width 1155 height 33
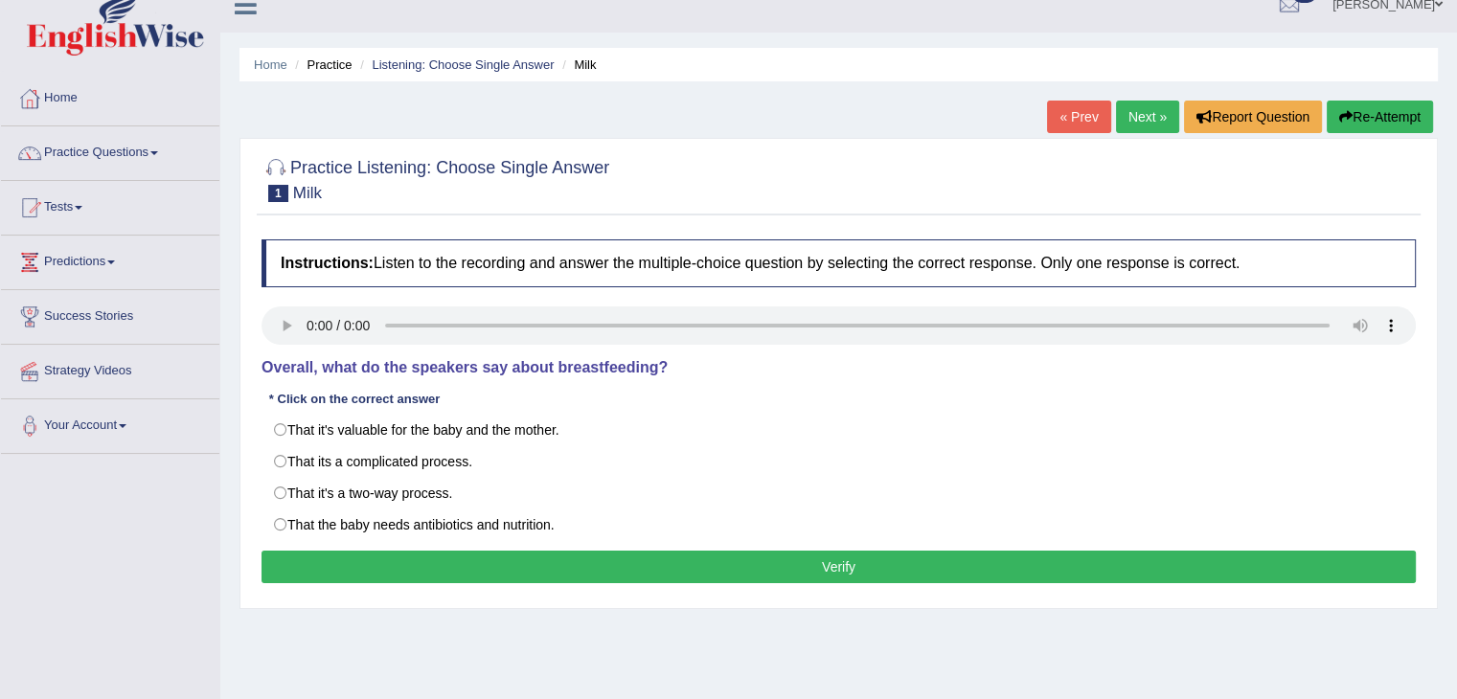
scroll to position [27, 0]
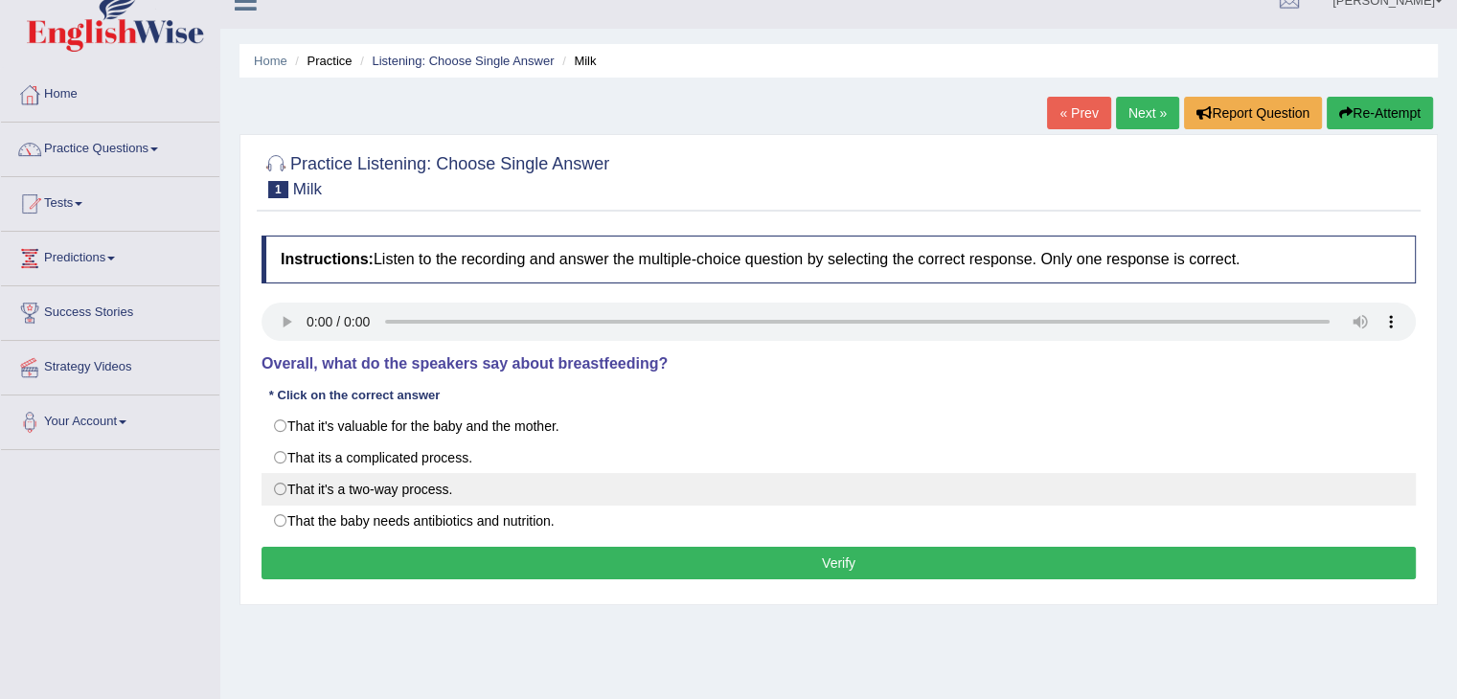
click at [287, 487] on label "That it's a two-way process." at bounding box center [839, 489] width 1155 height 33
radio input "true"
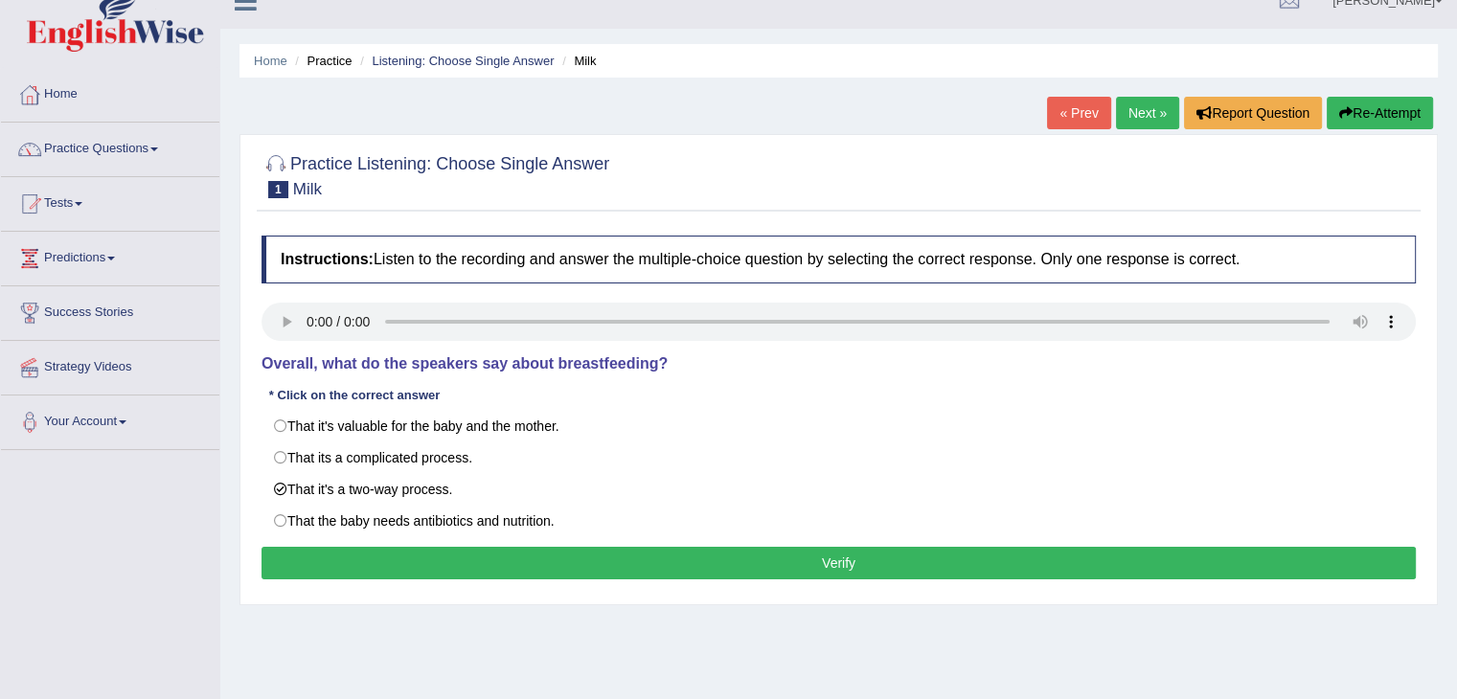
click at [492, 561] on button "Verify" at bounding box center [839, 563] width 1155 height 33
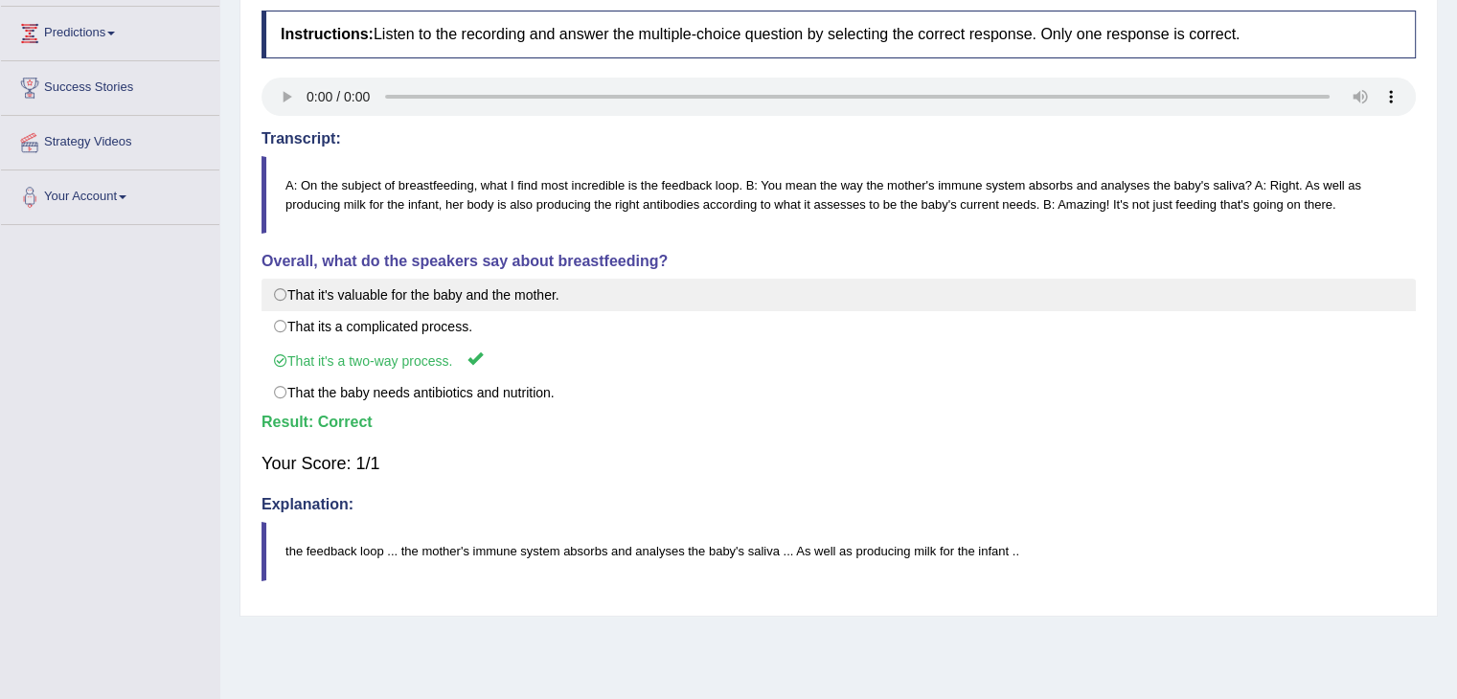
scroll to position [0, 0]
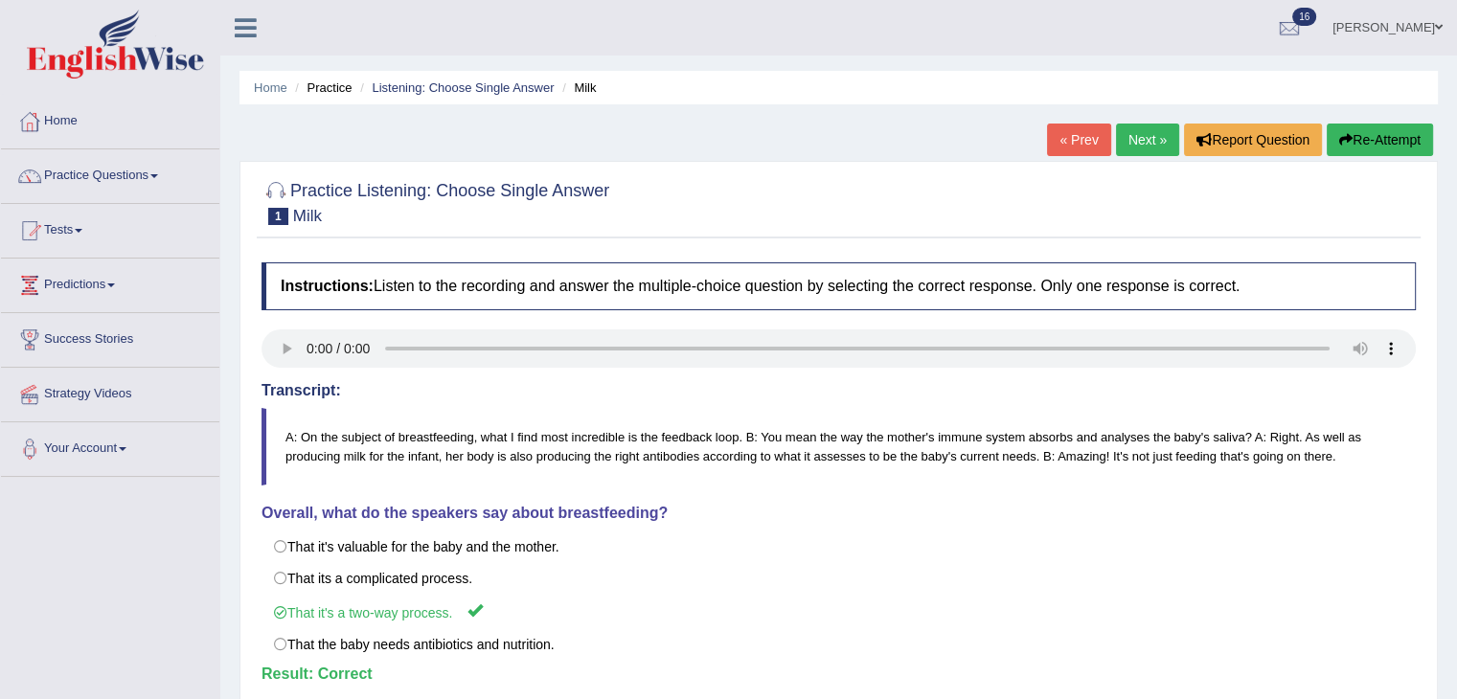
click at [1127, 127] on link "Next »" at bounding box center [1147, 140] width 63 height 33
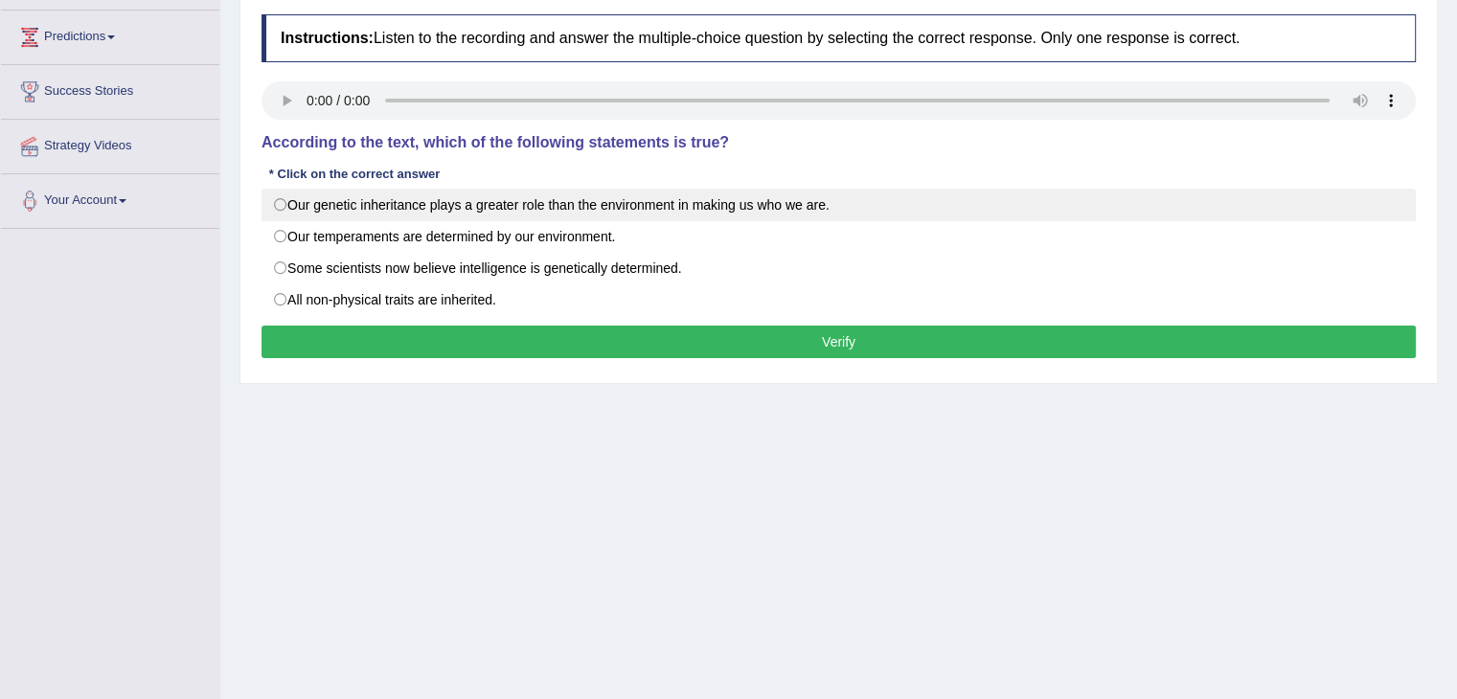
click at [287, 205] on label "Our genetic inheritance plays a greater role than the environment in making us …" at bounding box center [839, 205] width 1155 height 33
radio input "true"
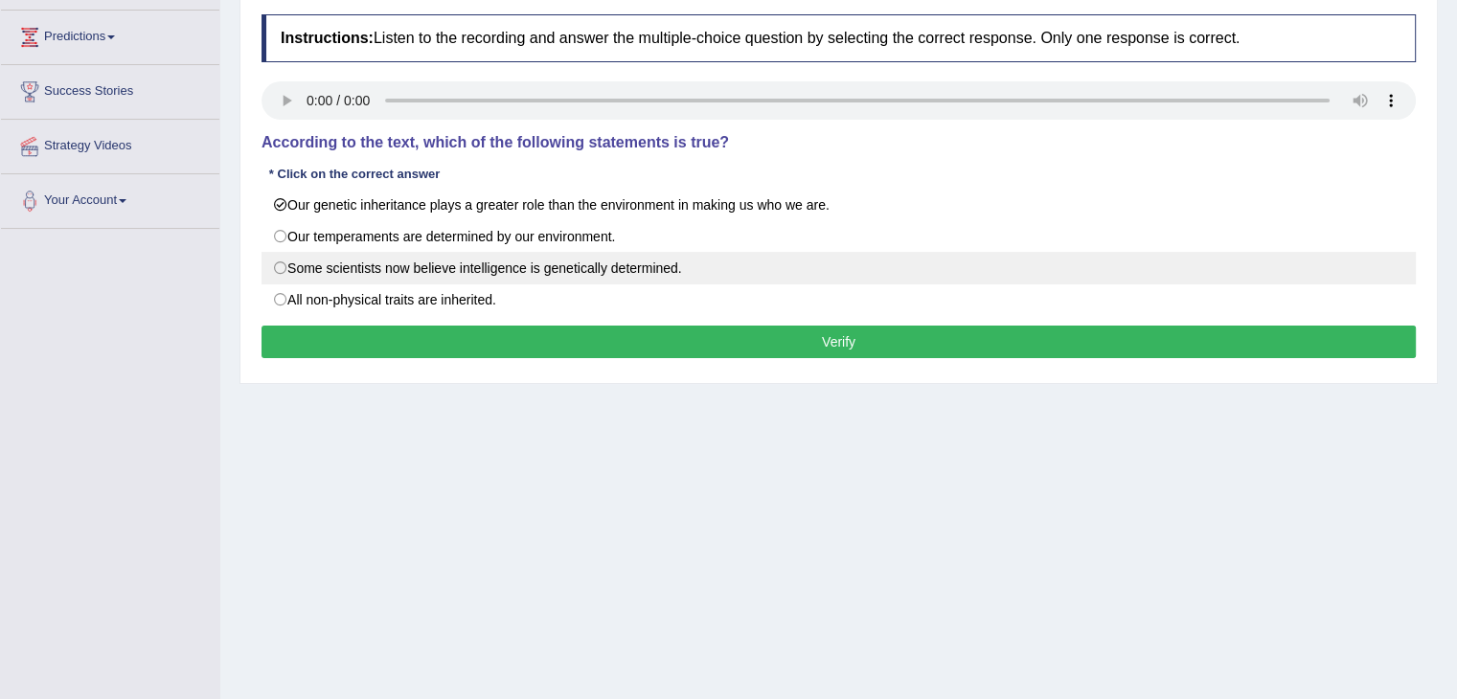
click at [280, 272] on label "Some scientists now believe intelligence is genetically determined." at bounding box center [839, 268] width 1155 height 33
radio input "true"
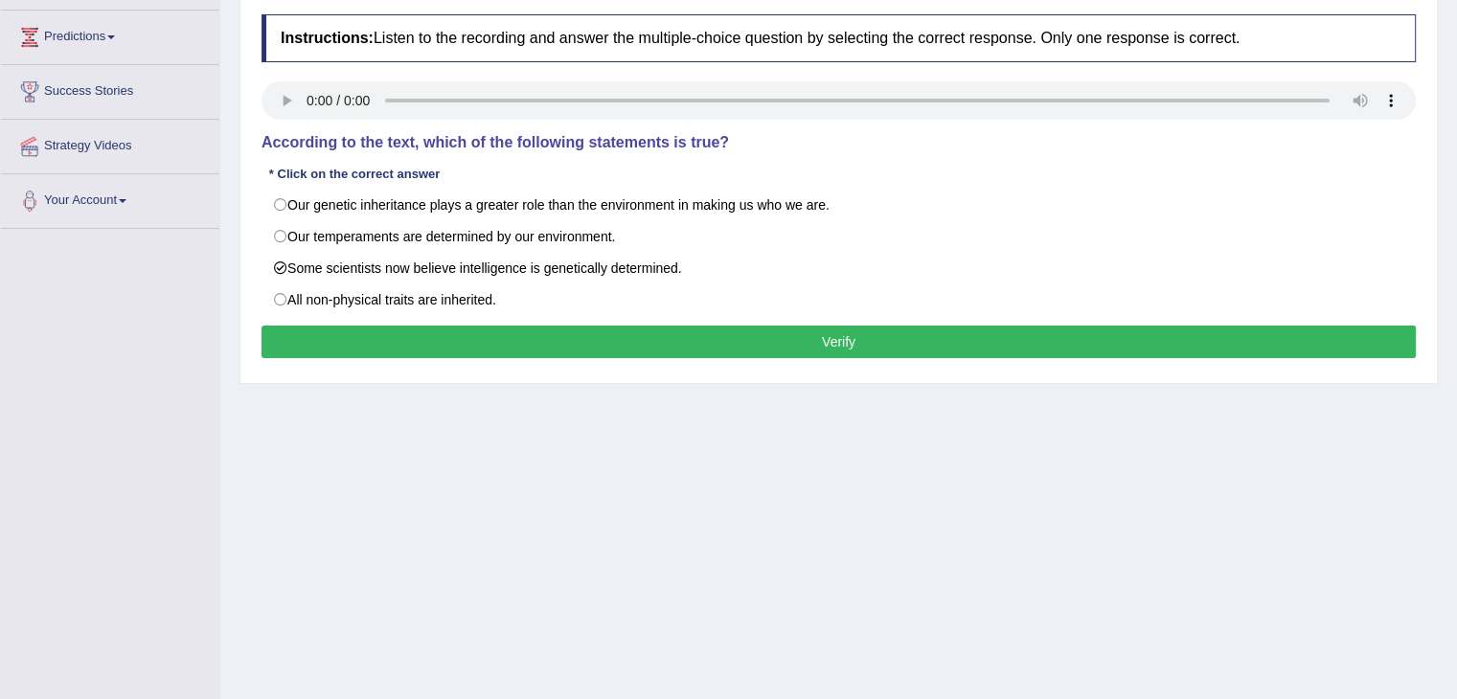
click at [620, 341] on button "Verify" at bounding box center [839, 342] width 1155 height 33
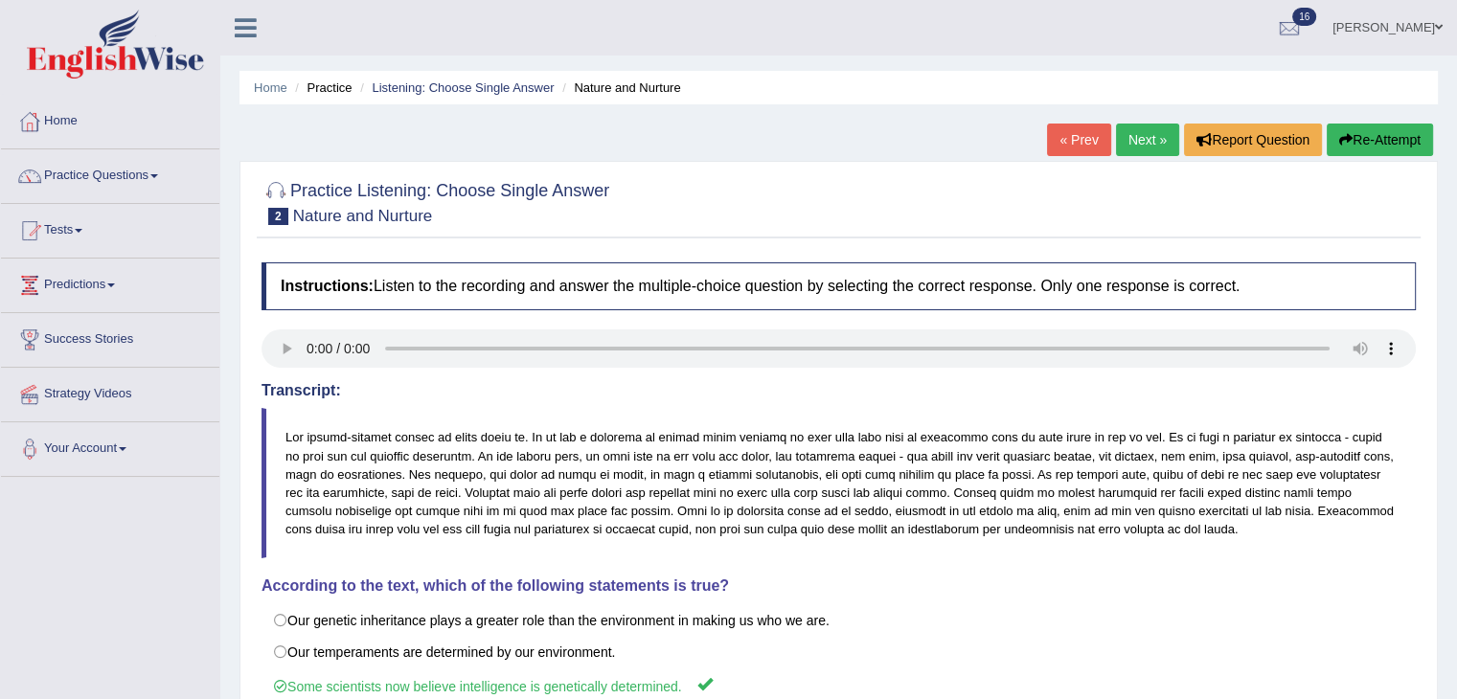
click at [1142, 135] on link "Next »" at bounding box center [1147, 140] width 63 height 33
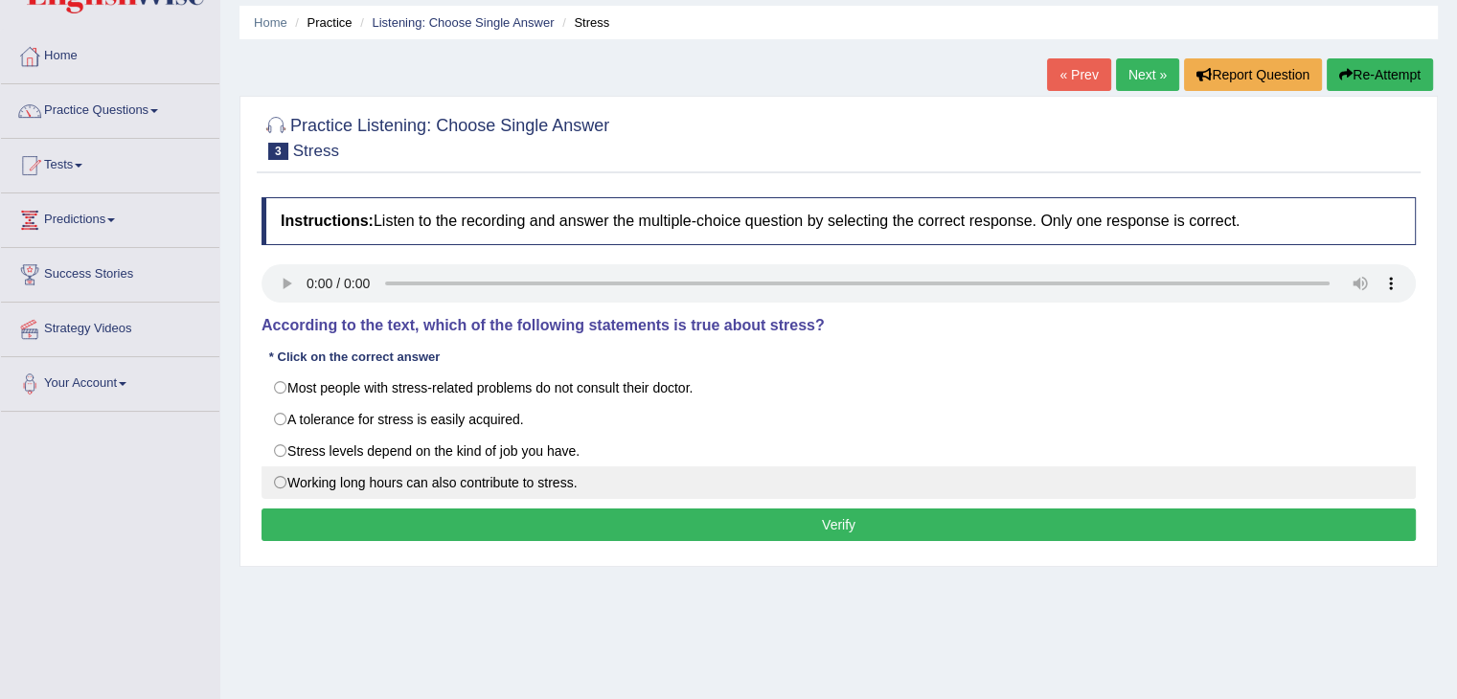
click at [285, 480] on label "Working long hours can also contribute to stress." at bounding box center [839, 483] width 1155 height 33
radio input "true"
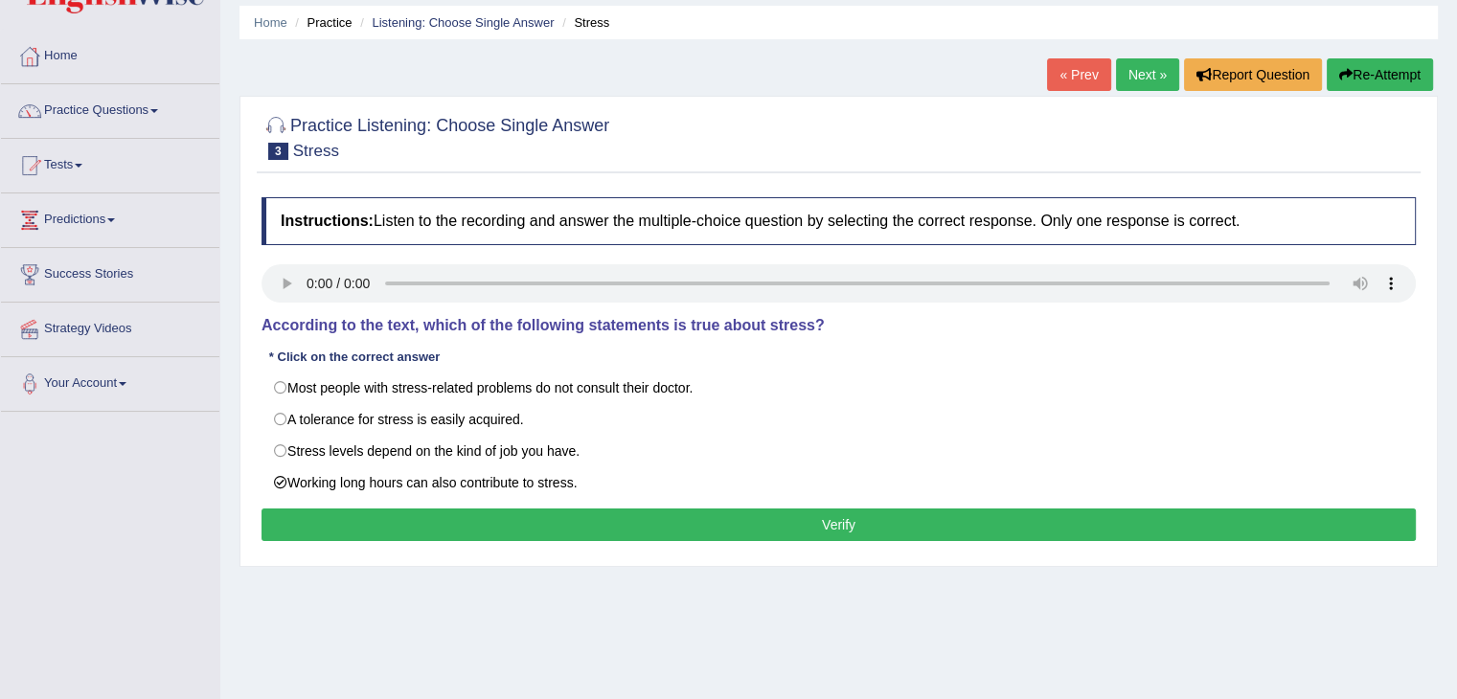
click at [512, 513] on button "Verify" at bounding box center [839, 525] width 1155 height 33
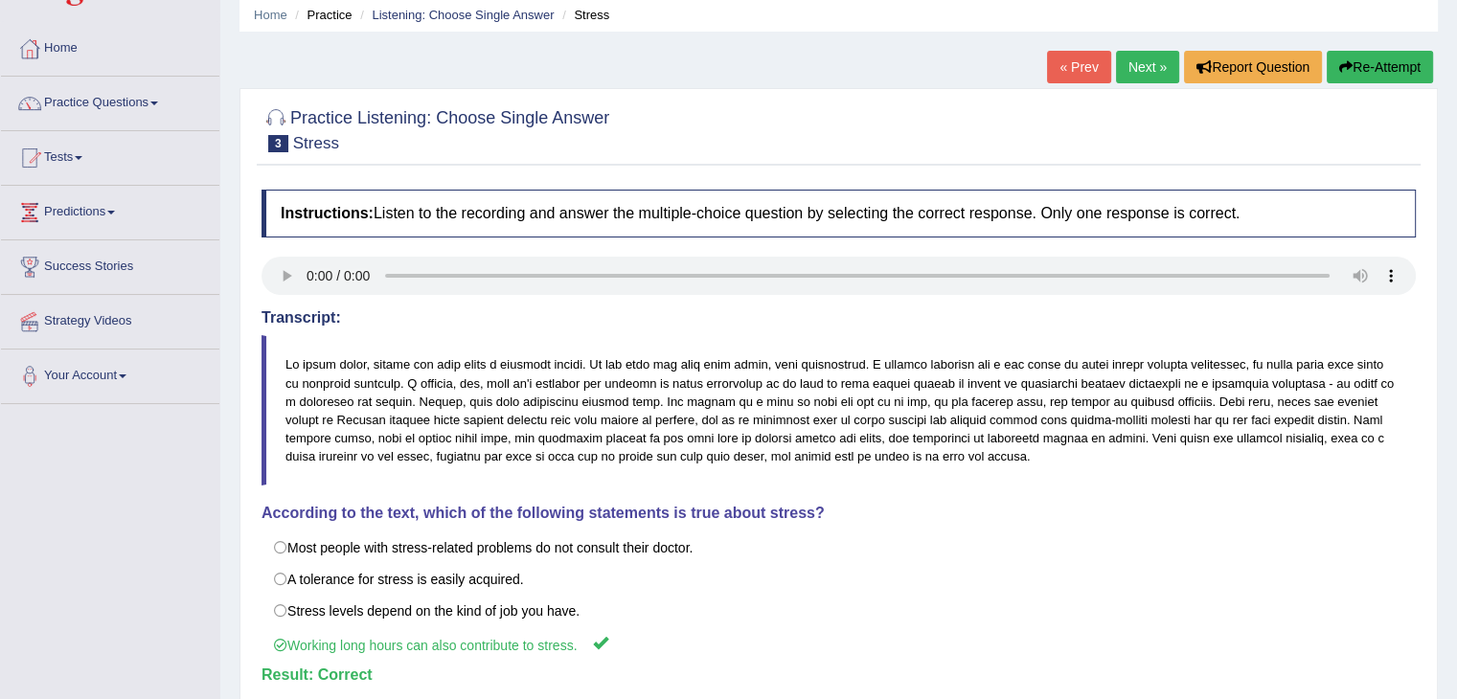
scroll to position [72, 0]
click at [1124, 69] on link "Next »" at bounding box center [1147, 68] width 63 height 33
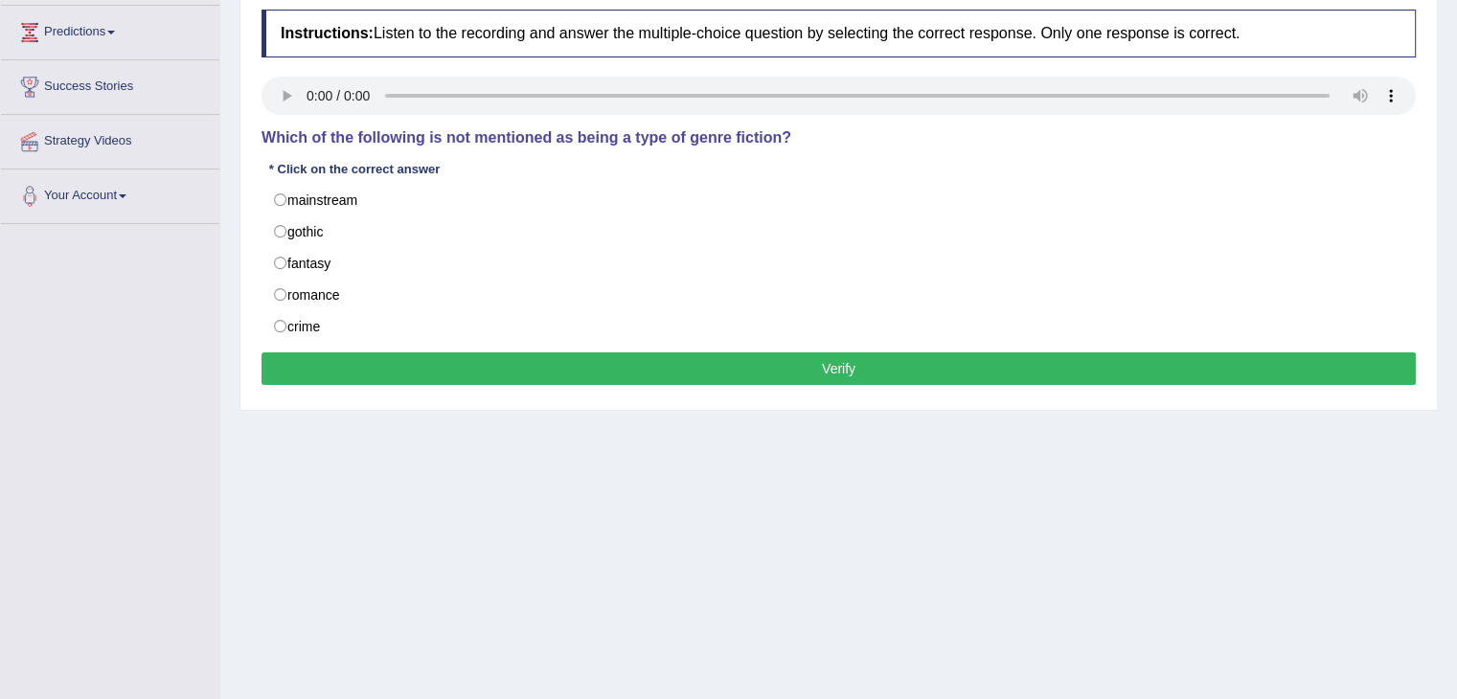
scroll to position [253, 0]
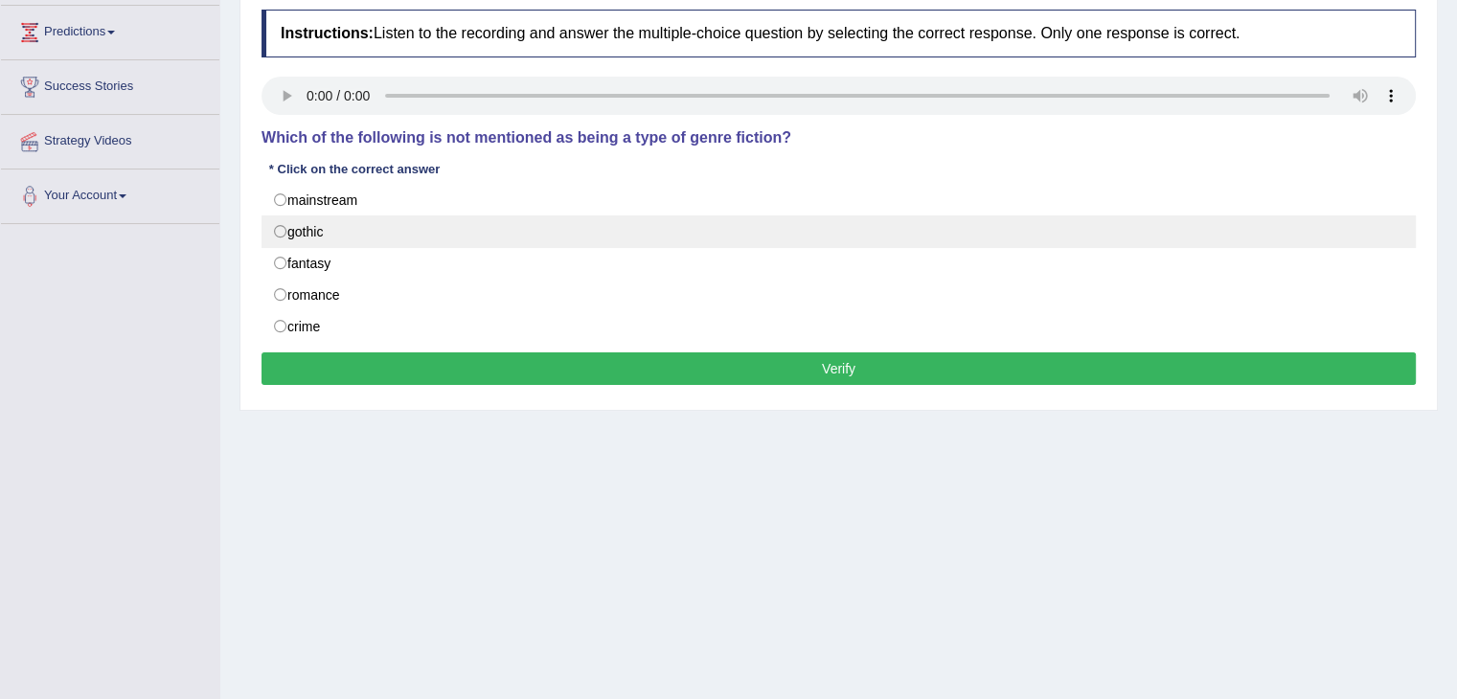
click at [286, 233] on label "gothic" at bounding box center [839, 232] width 1155 height 33
radio input "true"
click at [281, 226] on label "gothic" at bounding box center [839, 232] width 1155 height 33
click at [284, 234] on label "gothic" at bounding box center [839, 232] width 1155 height 33
click at [264, 233] on label "gothic" at bounding box center [839, 232] width 1155 height 33
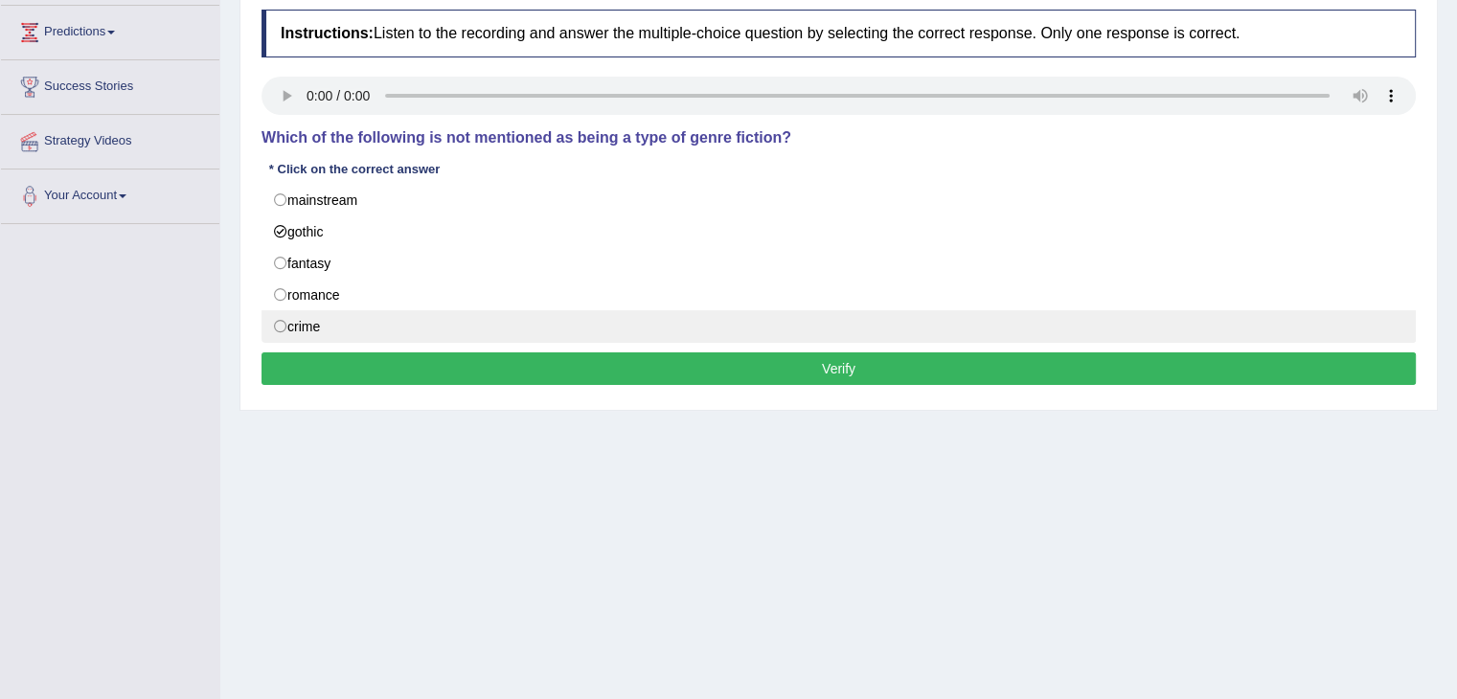
click at [285, 327] on label "crime" at bounding box center [839, 326] width 1155 height 33
radio input "true"
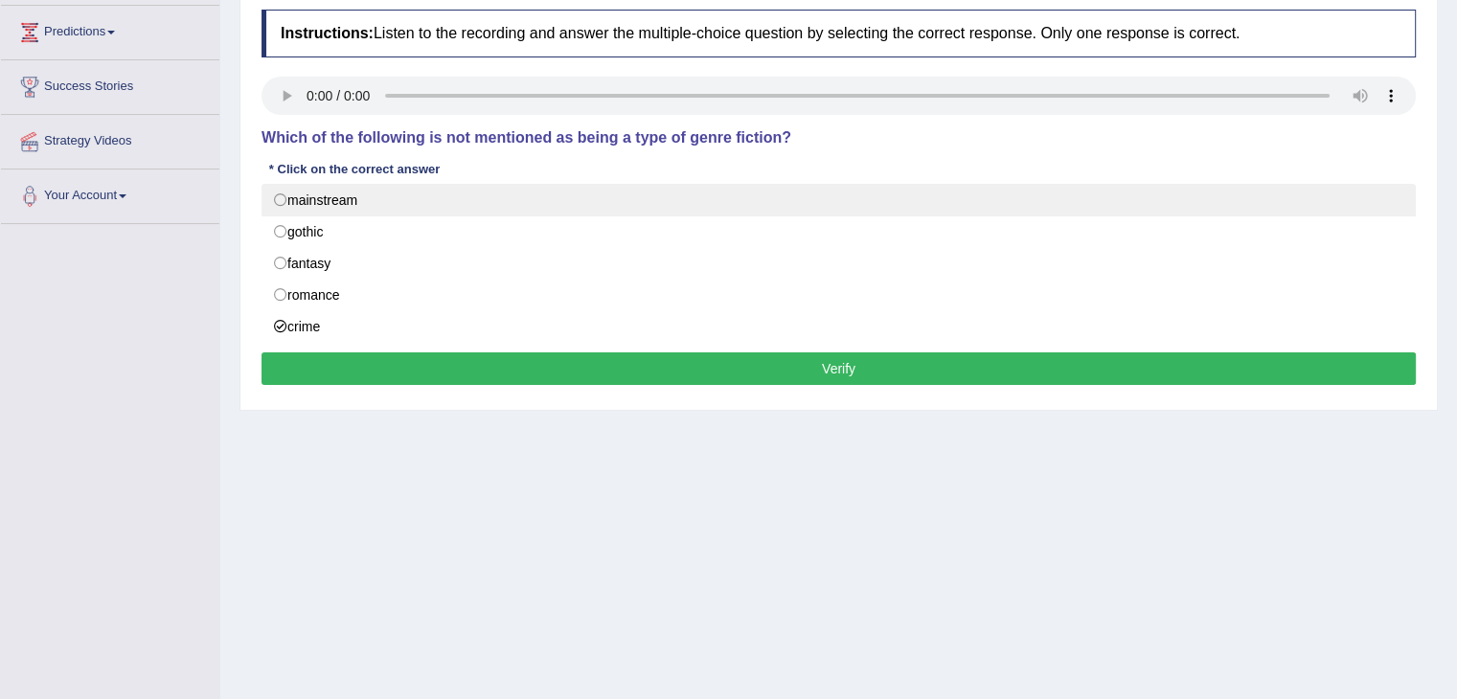
click at [284, 201] on label "mainstream" at bounding box center [839, 200] width 1155 height 33
radio input "true"
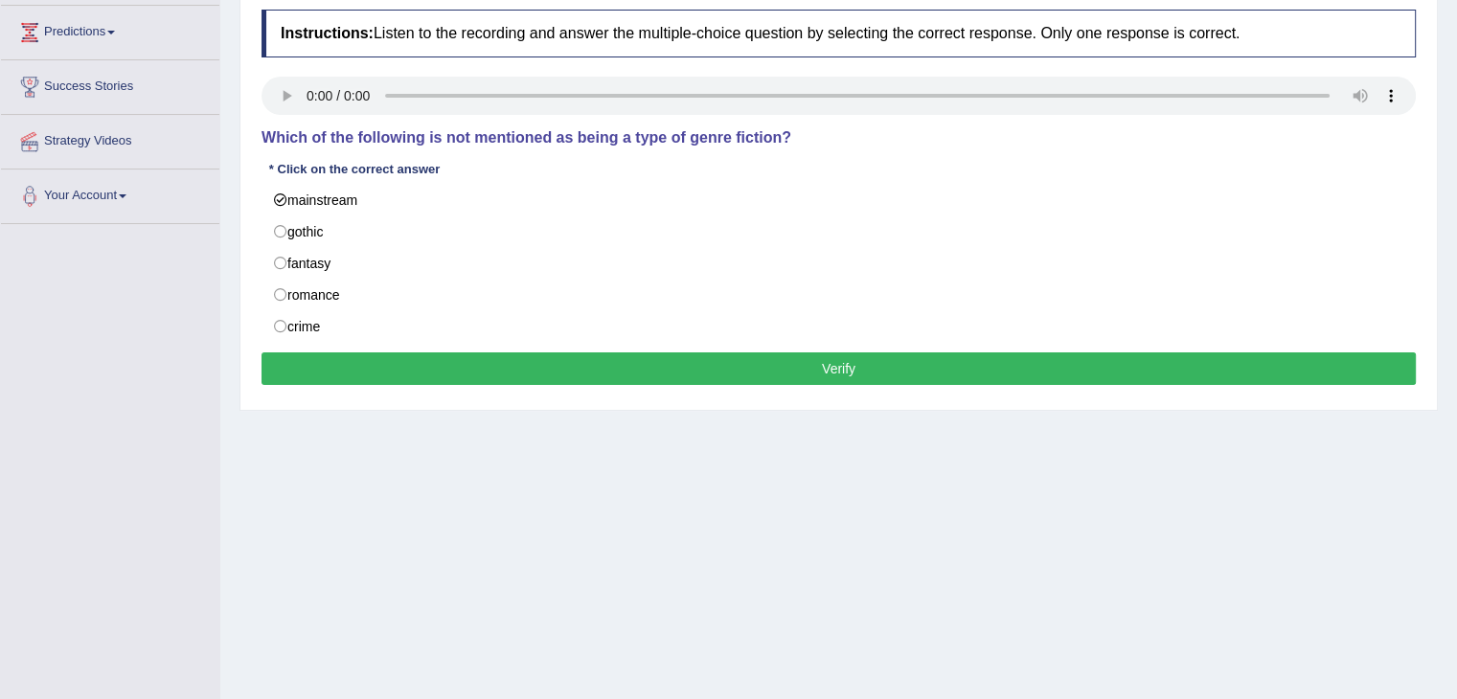
click at [767, 369] on button "Verify" at bounding box center [839, 369] width 1155 height 33
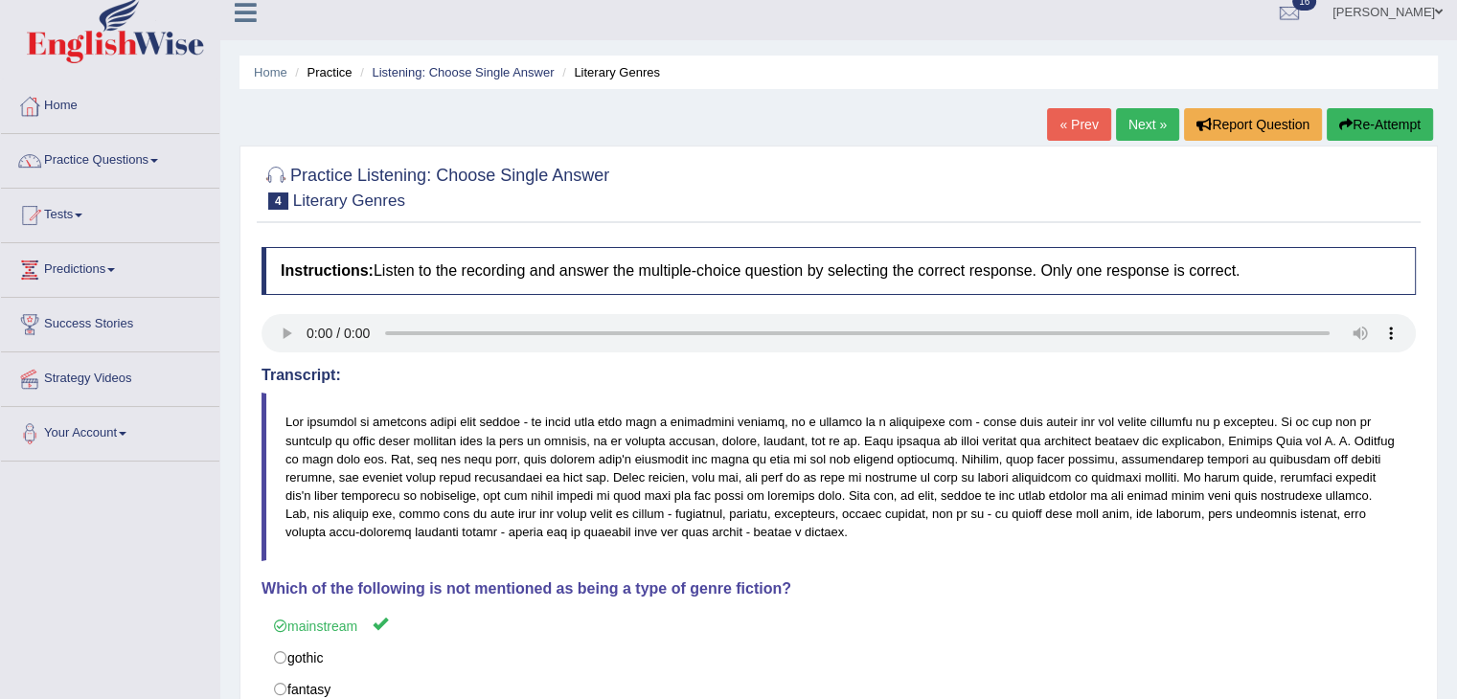
scroll to position [14, 0]
click at [1142, 133] on link "Next »" at bounding box center [1147, 125] width 63 height 33
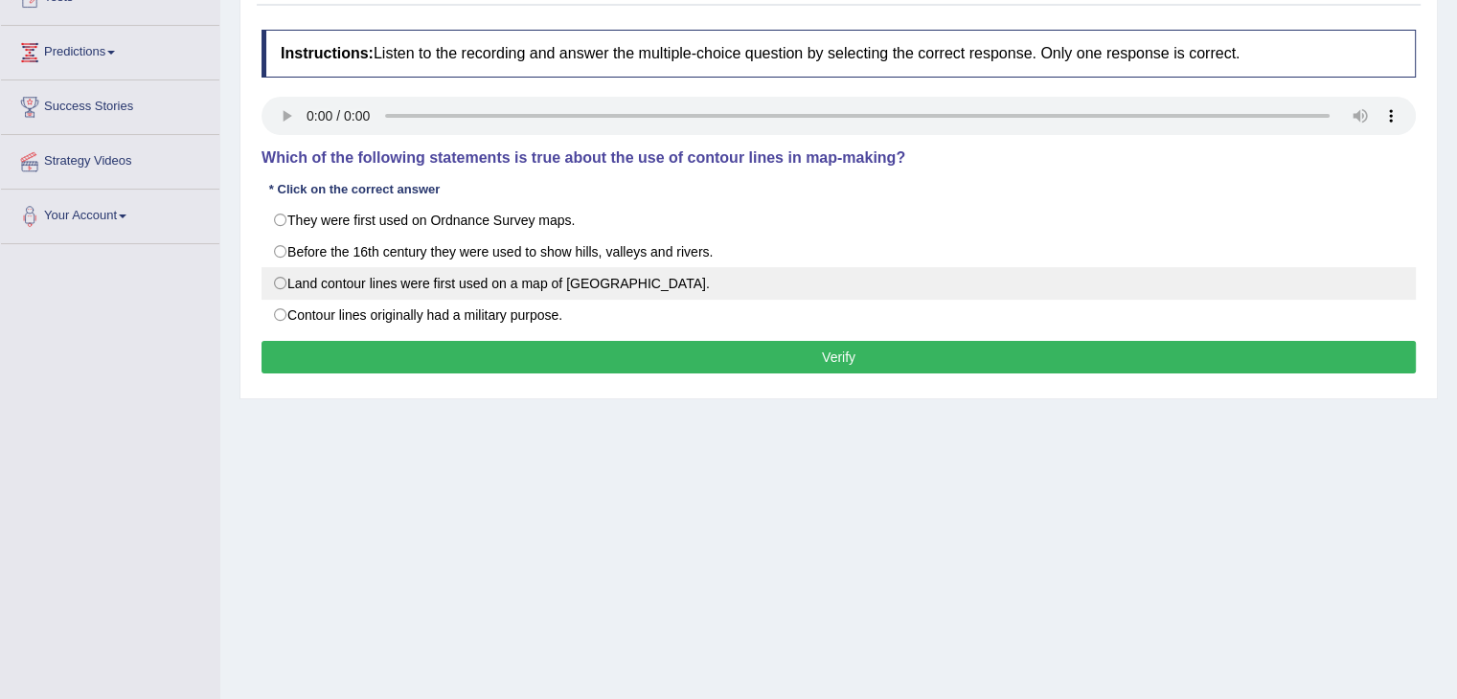
click at [281, 281] on label "Land contour lines were first used on a map of [GEOGRAPHIC_DATA]." at bounding box center [839, 283] width 1155 height 33
radio input "true"
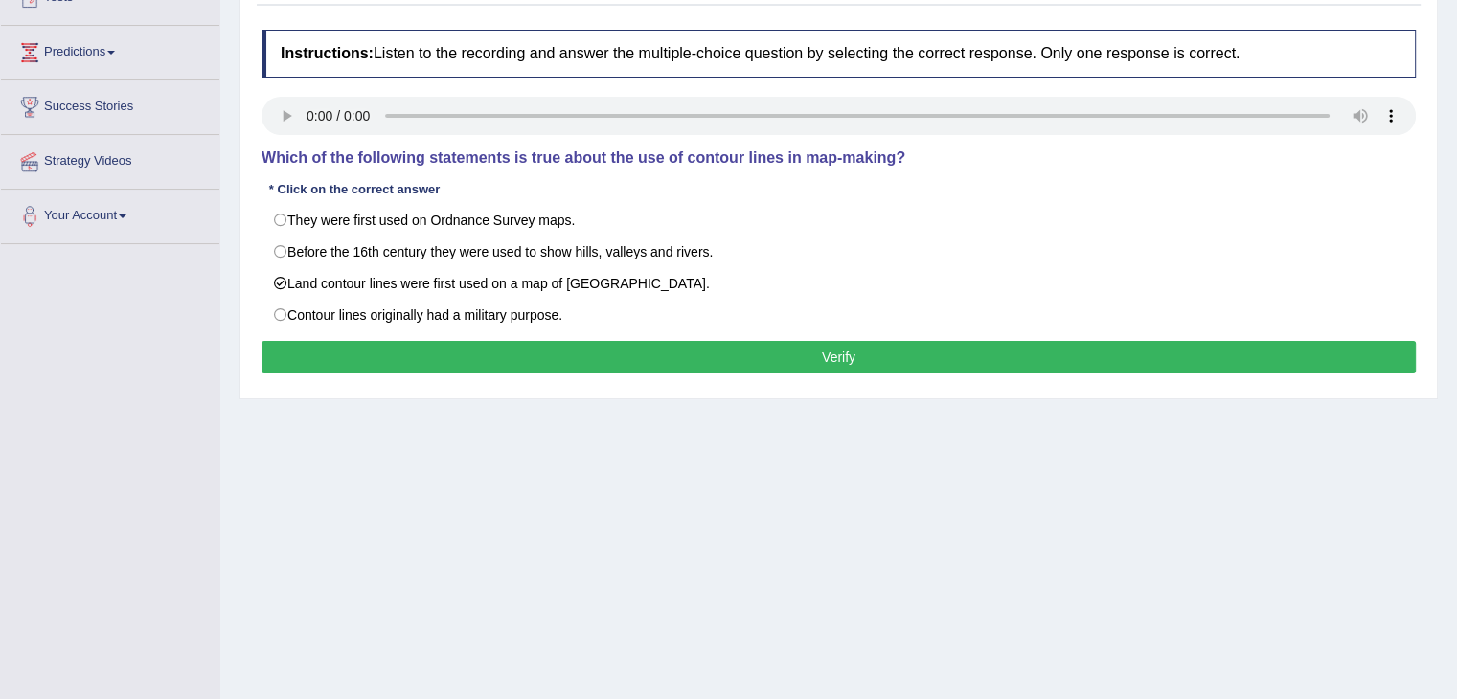
click at [698, 343] on button "Verify" at bounding box center [839, 357] width 1155 height 33
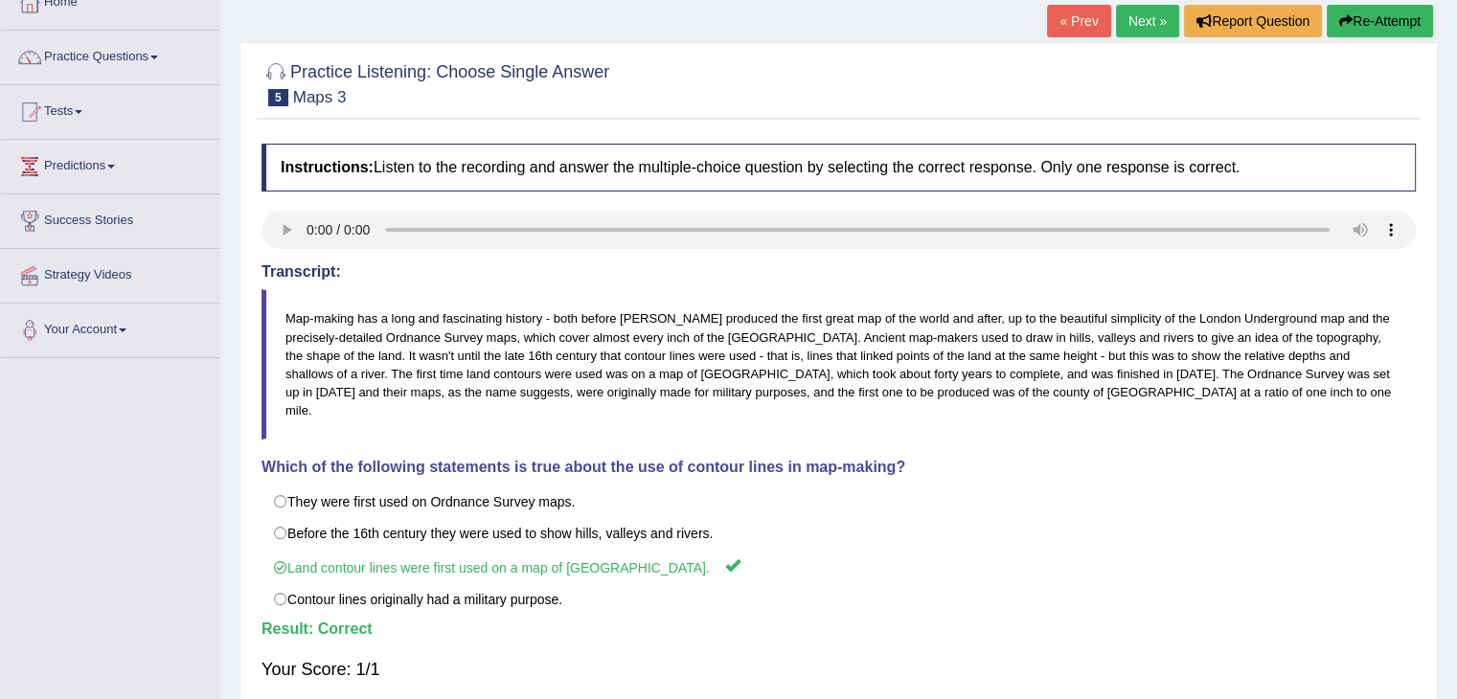
scroll to position [80, 0]
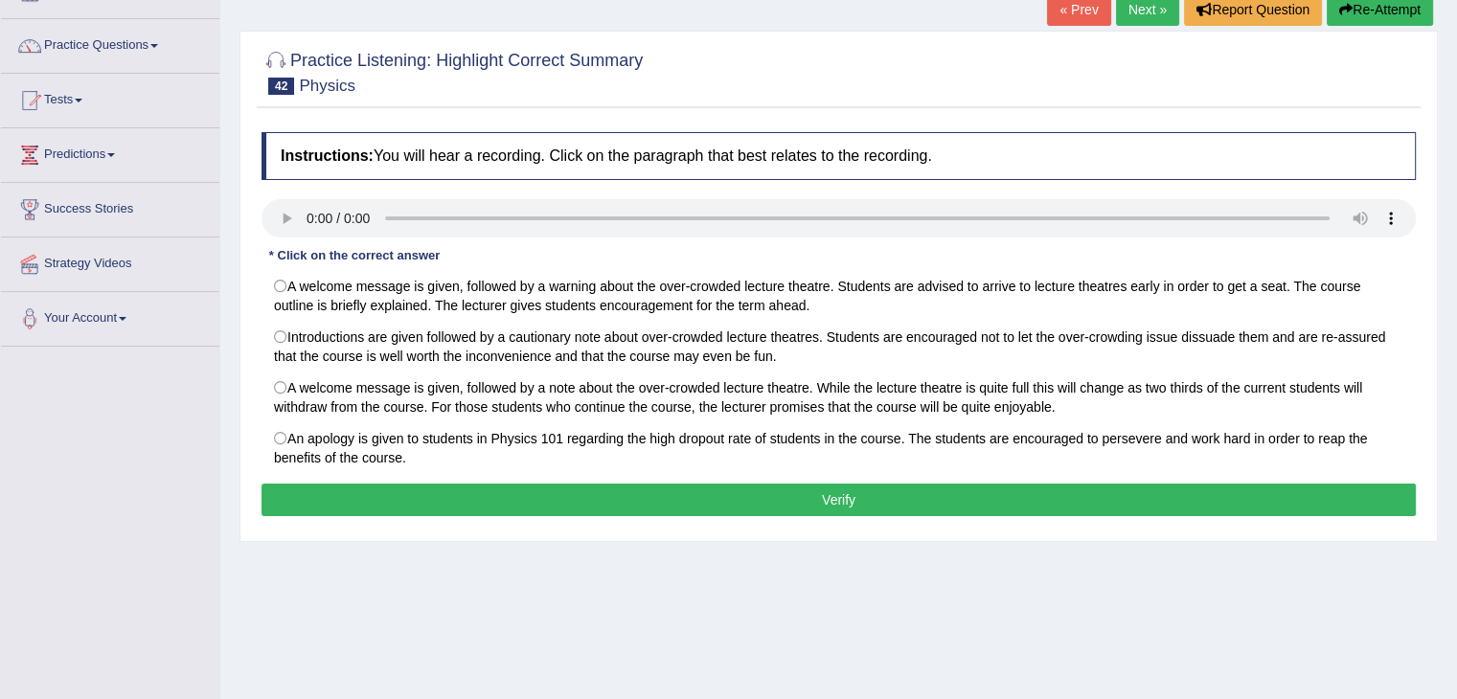
scroll to position [142, 0]
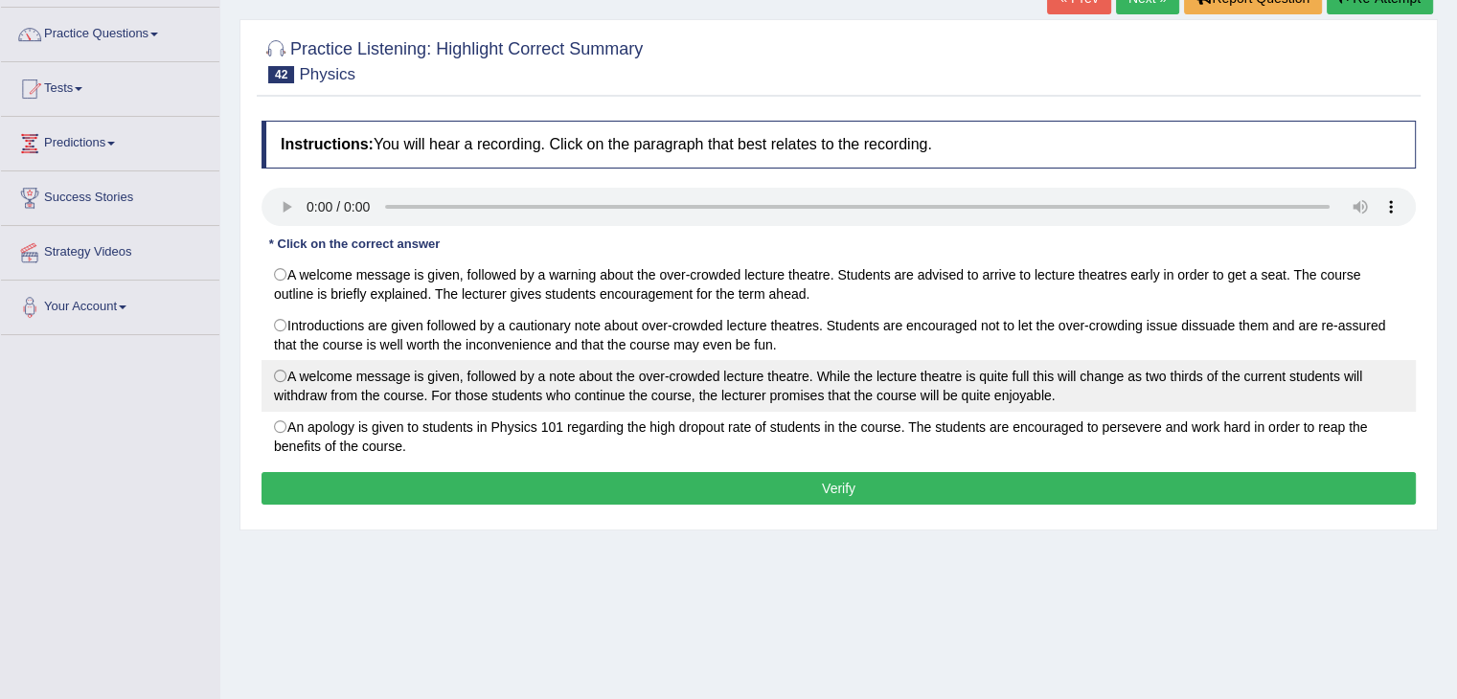
click at [276, 384] on label "A welcome message is given, followed by a note about the over-crowded lecture t…" at bounding box center [839, 386] width 1155 height 52
radio input "true"
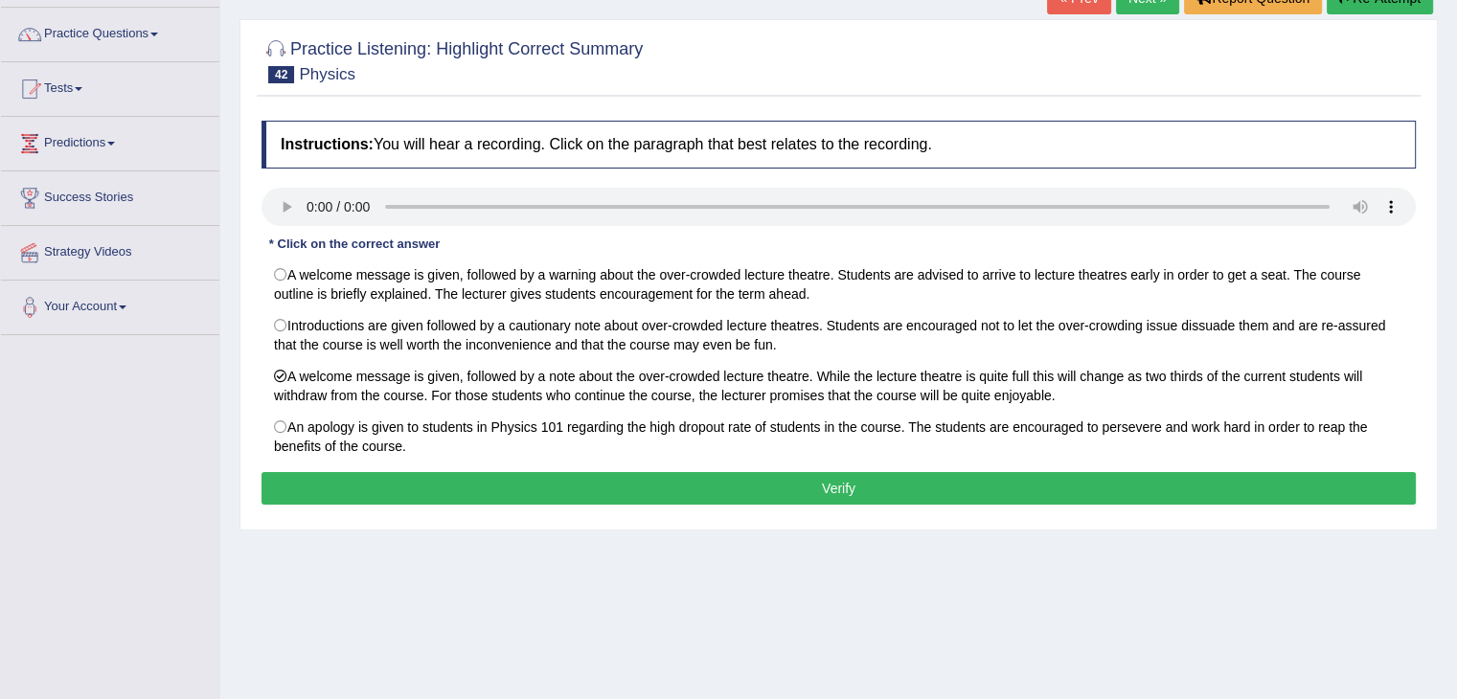
click at [791, 492] on button "Verify" at bounding box center [839, 488] width 1155 height 33
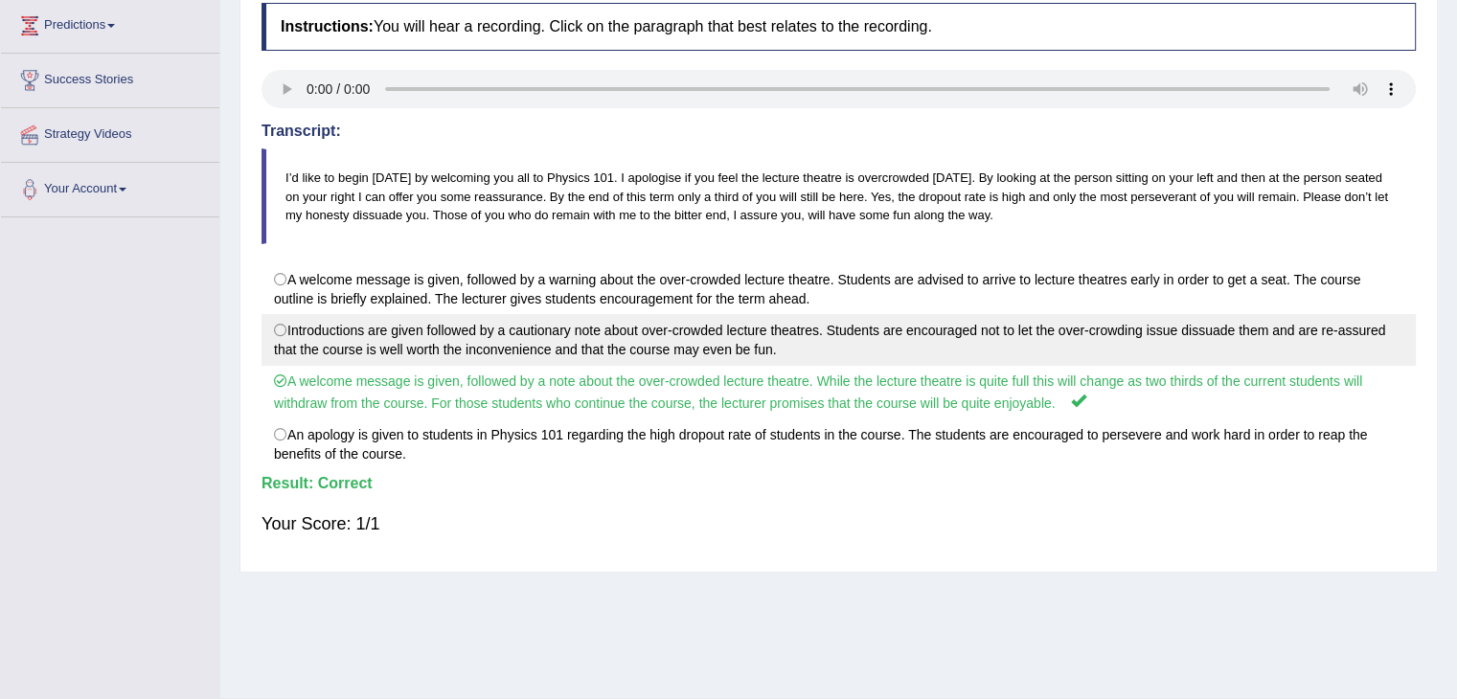
scroll to position [284, 0]
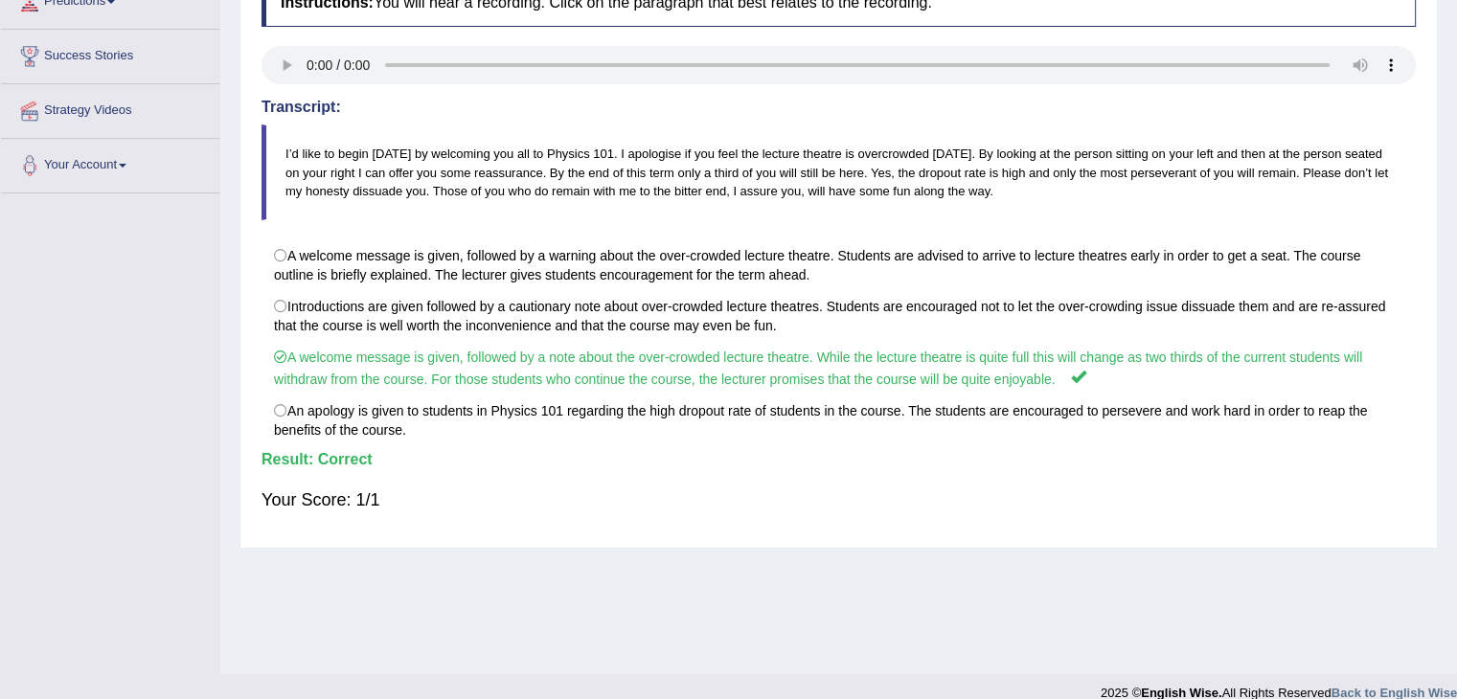
drag, startPoint x: 1056, startPoint y: 696, endPoint x: 949, endPoint y: 572, distance: 163.7
click at [949, 572] on div "Home Practice Listening: Highlight Correct Summary Physics « Prev Next » Report…" at bounding box center [838, 195] width 1237 height 958
click at [1153, 104] on h4 "Transcript:" at bounding box center [839, 107] width 1155 height 17
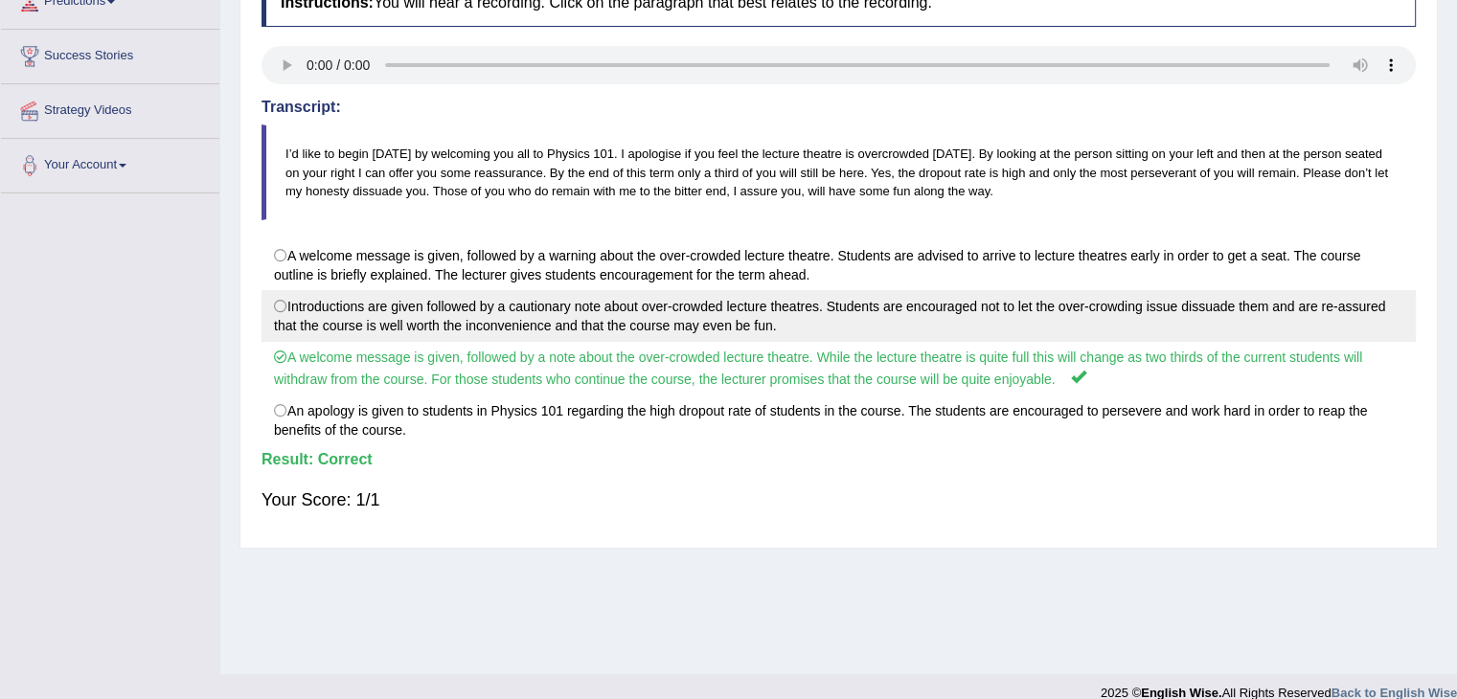
scroll to position [99, 0]
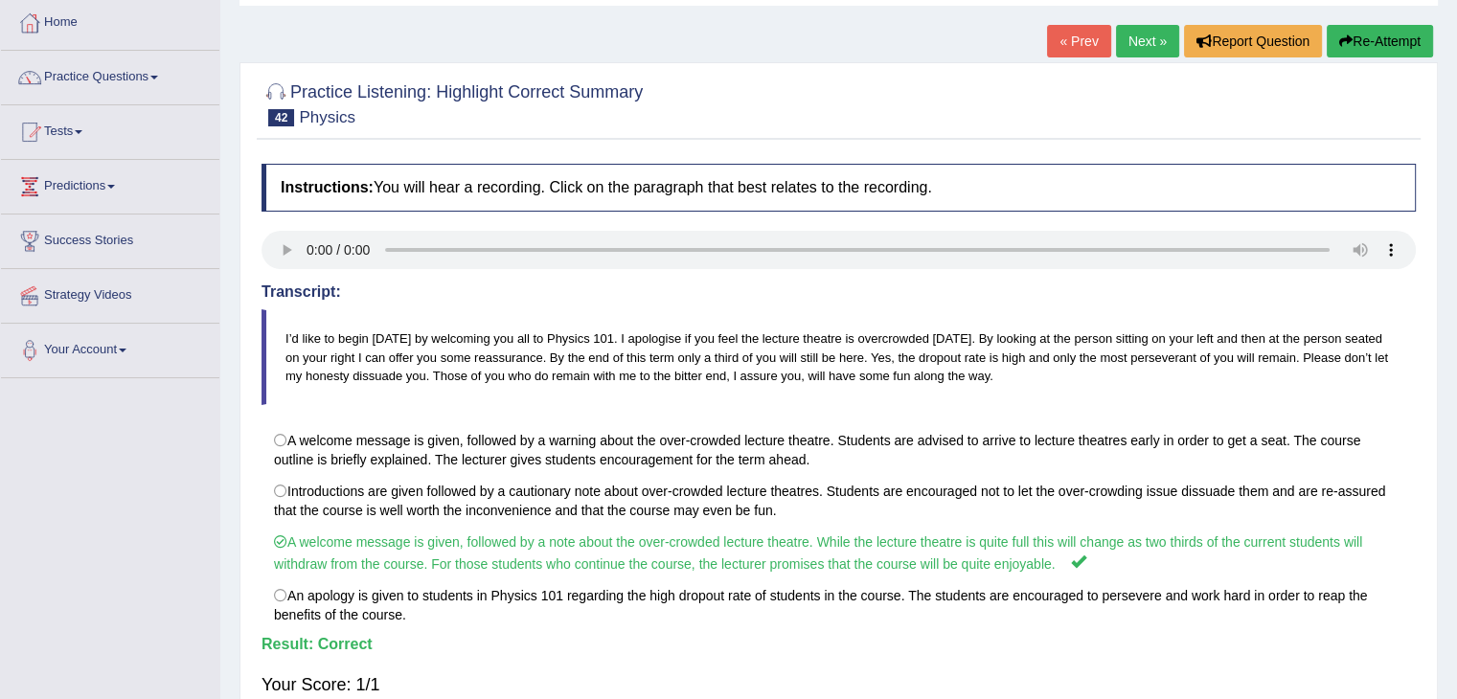
click at [1136, 50] on link "Next »" at bounding box center [1147, 41] width 63 height 33
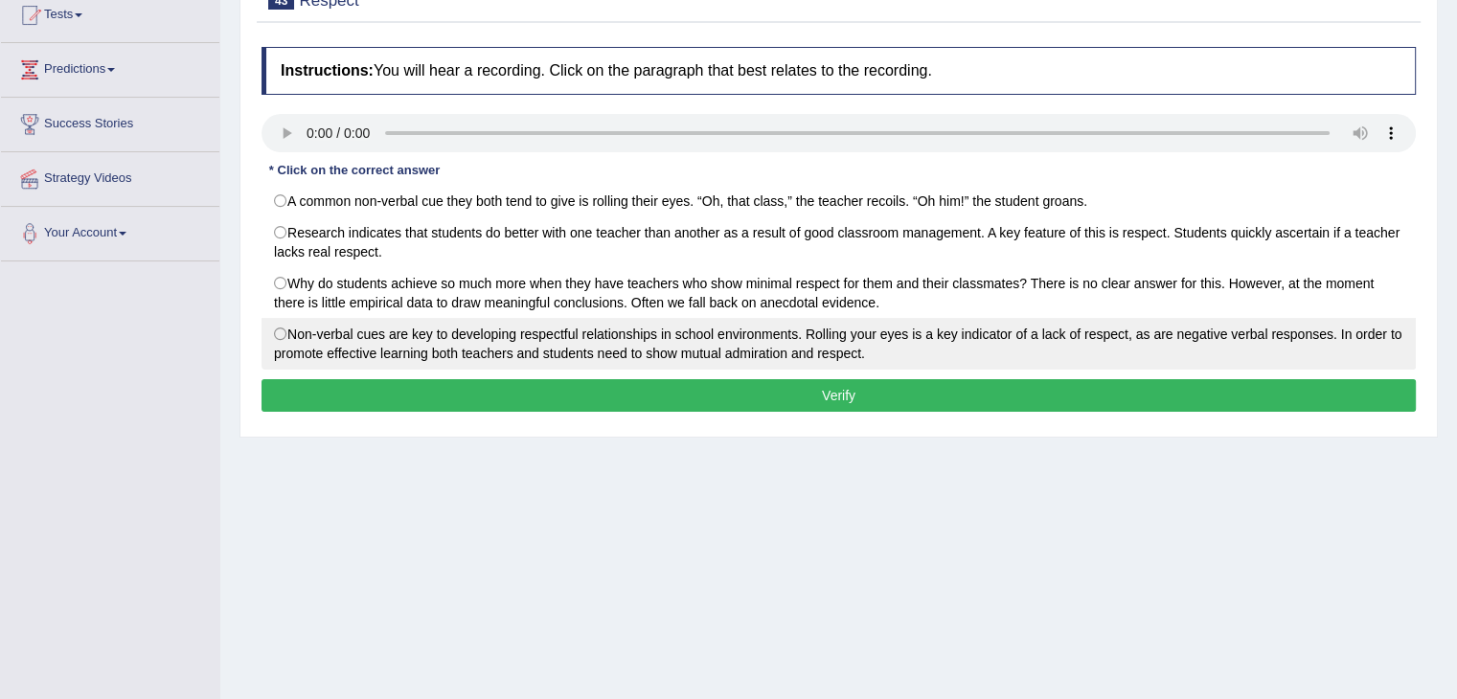
click at [281, 334] on label "Non-verbal cues are key to developing respectful relationships in school enviro…" at bounding box center [839, 344] width 1155 height 52
radio input "true"
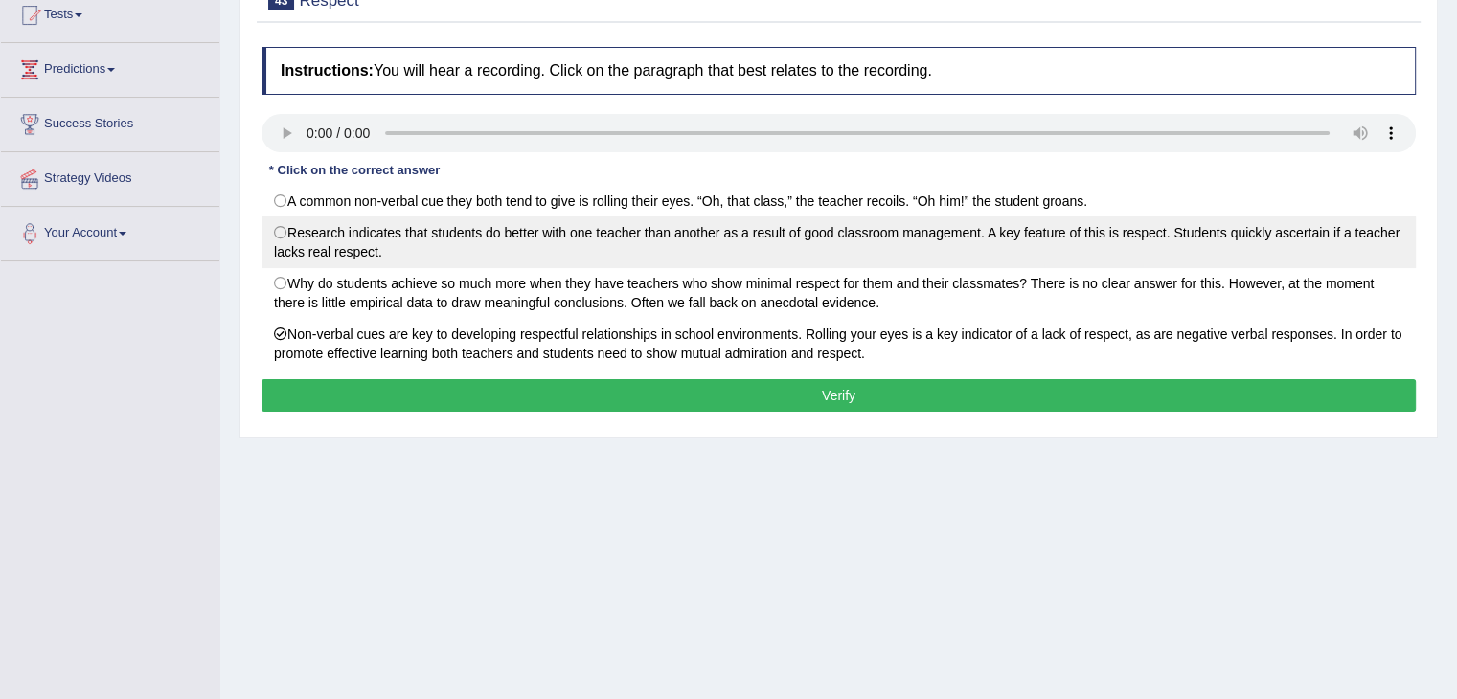
click at [282, 240] on label "Research indicates that students do better with one teacher than another as a r…" at bounding box center [839, 243] width 1155 height 52
radio input "true"
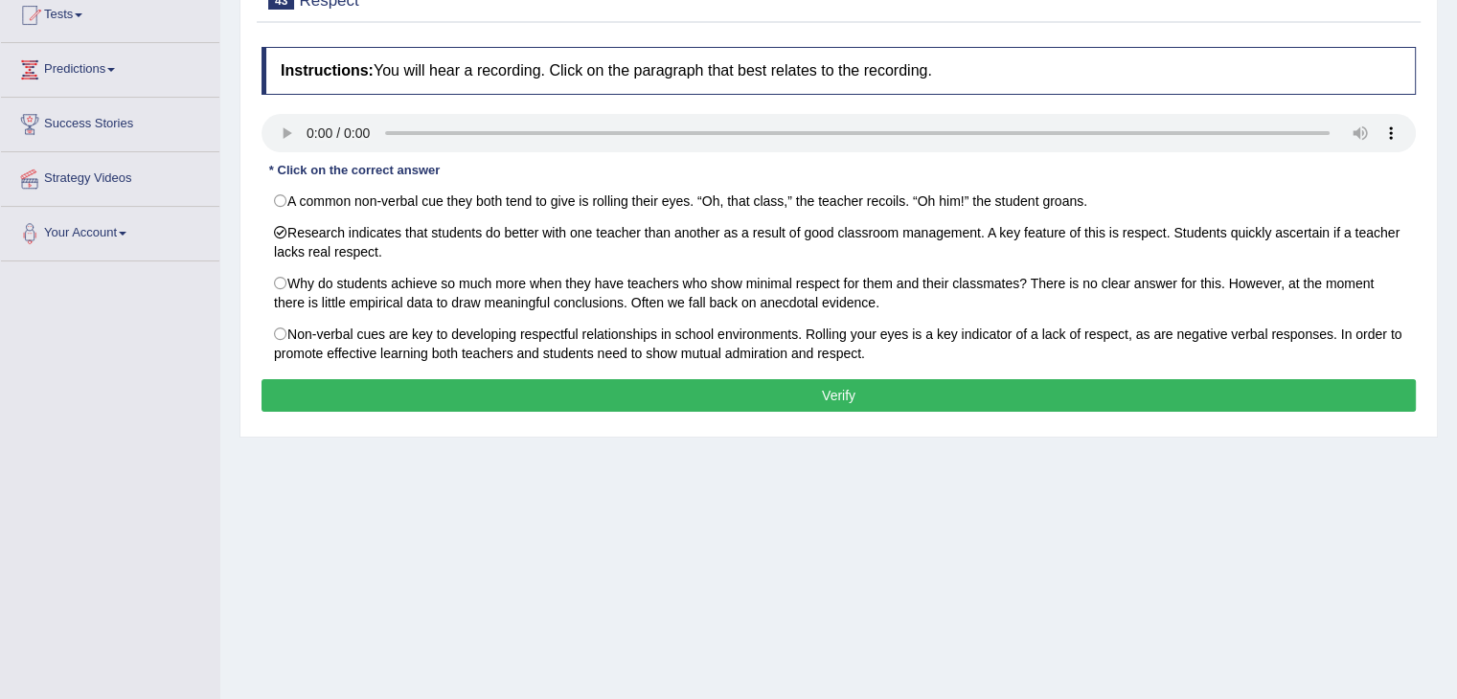
click at [1173, 388] on button "Verify" at bounding box center [839, 395] width 1155 height 33
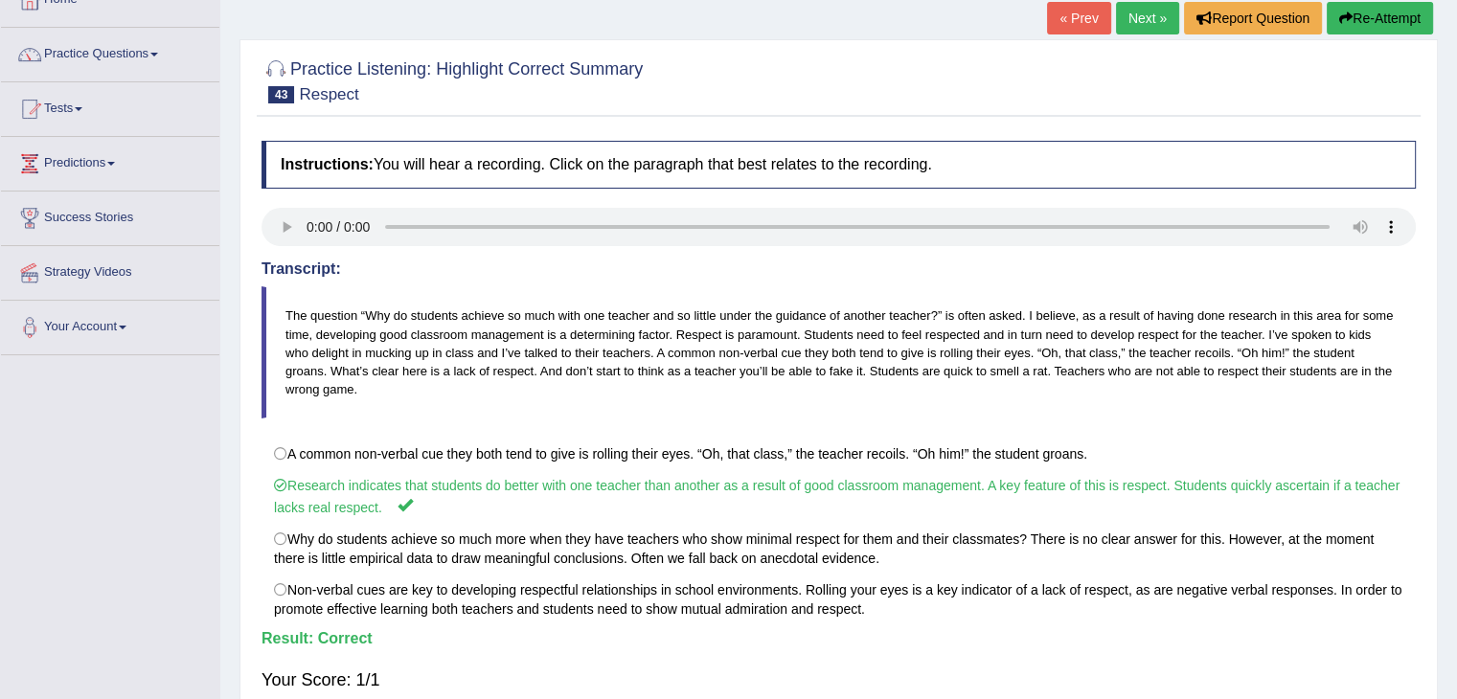
scroll to position [179, 0]
